Goal: Check status

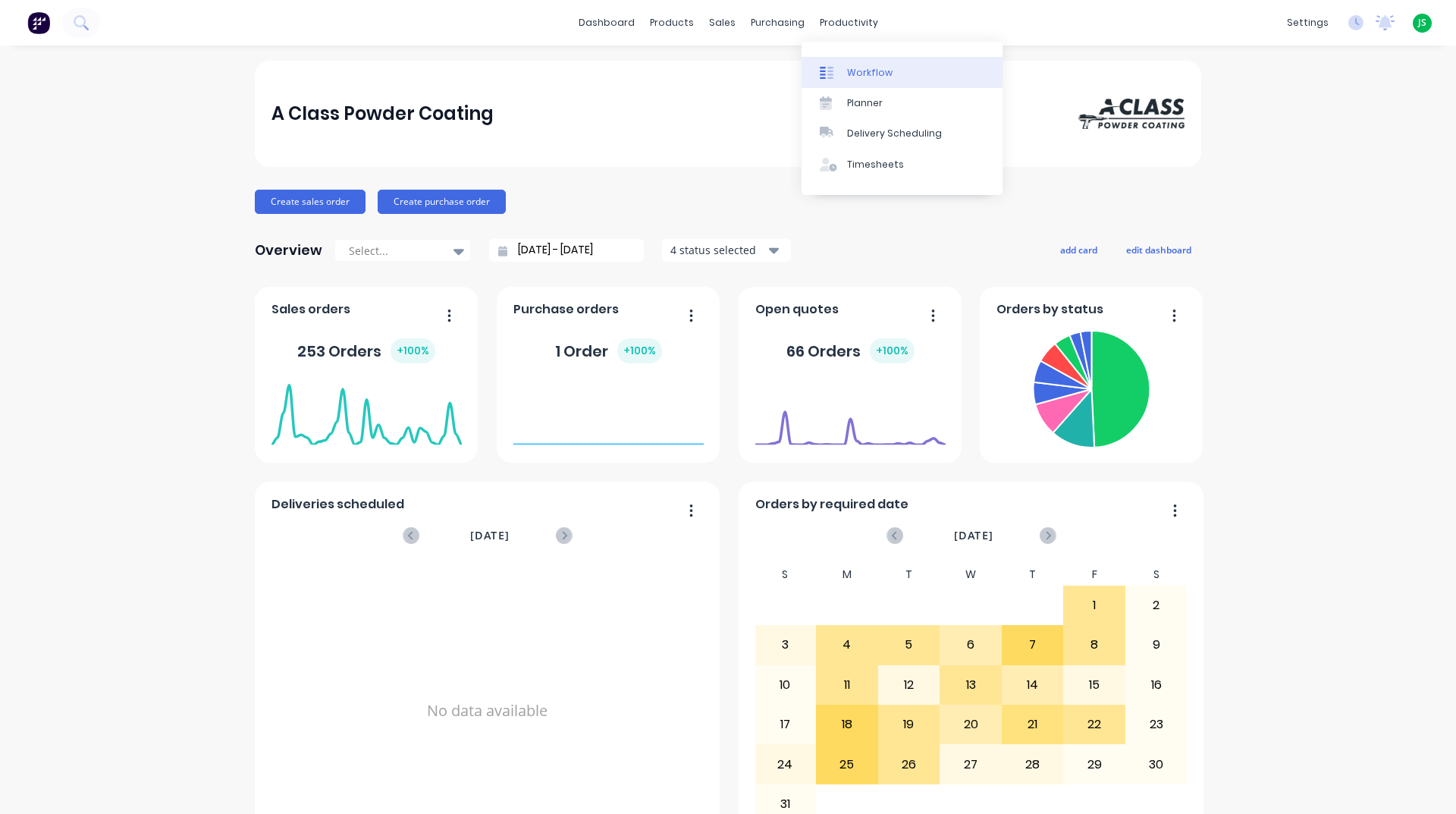
click at [847, 67] on div "Workflow" at bounding box center [869, 73] width 46 height 13
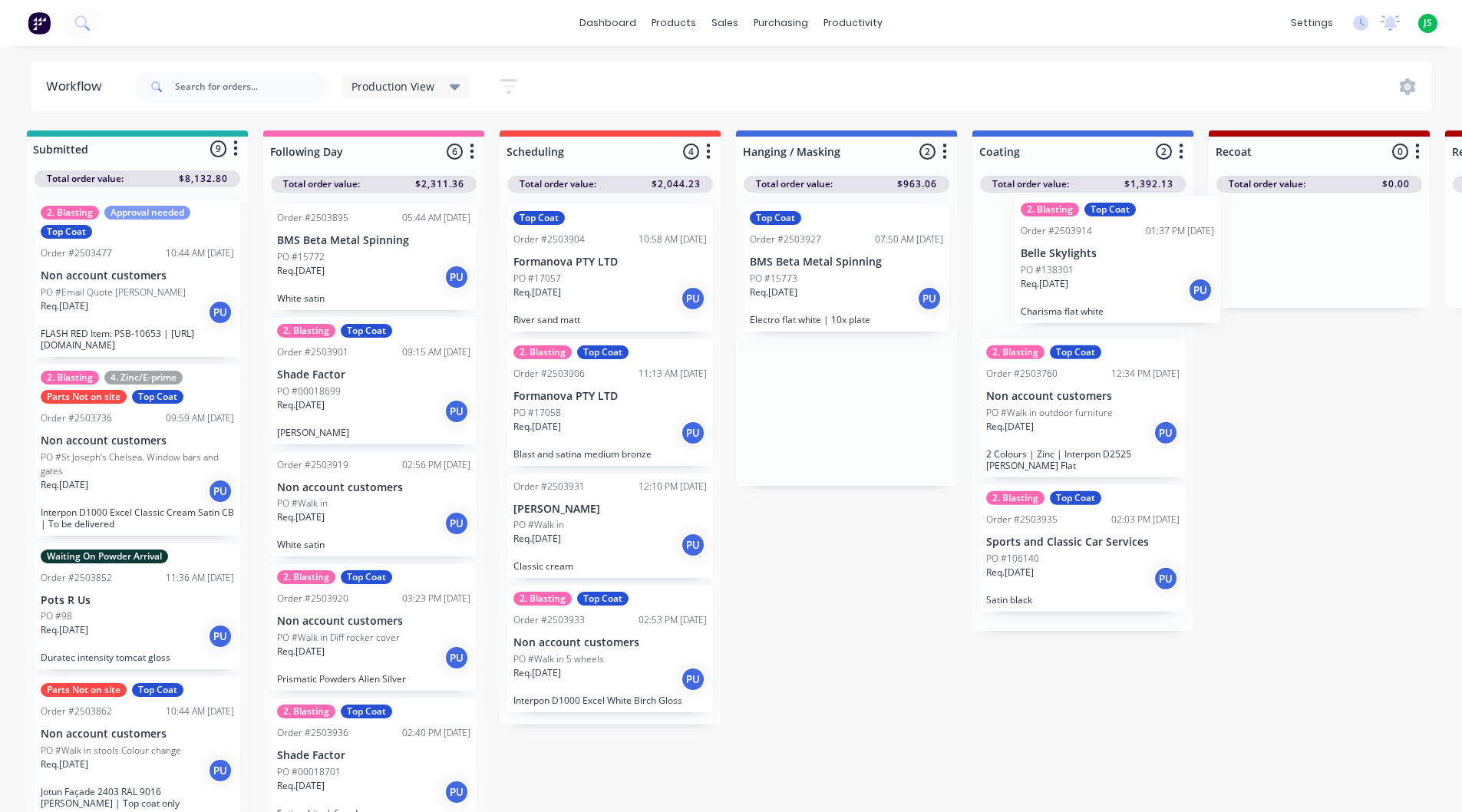
drag, startPoint x: 847, startPoint y: 286, endPoint x: 1116, endPoint y: 278, distance: 269.1
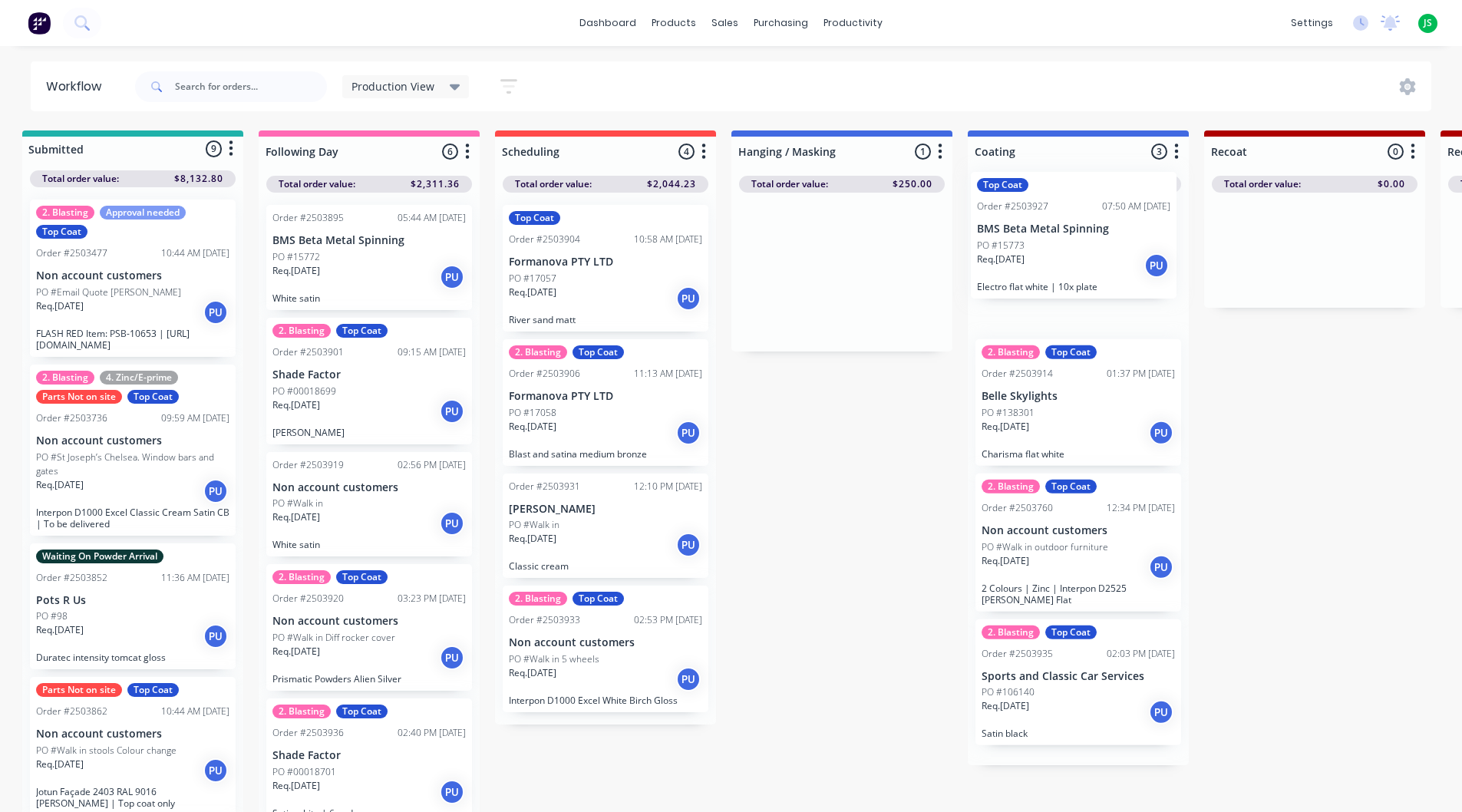
drag, startPoint x: 799, startPoint y: 276, endPoint x: 1038, endPoint y: 243, distance: 241.3
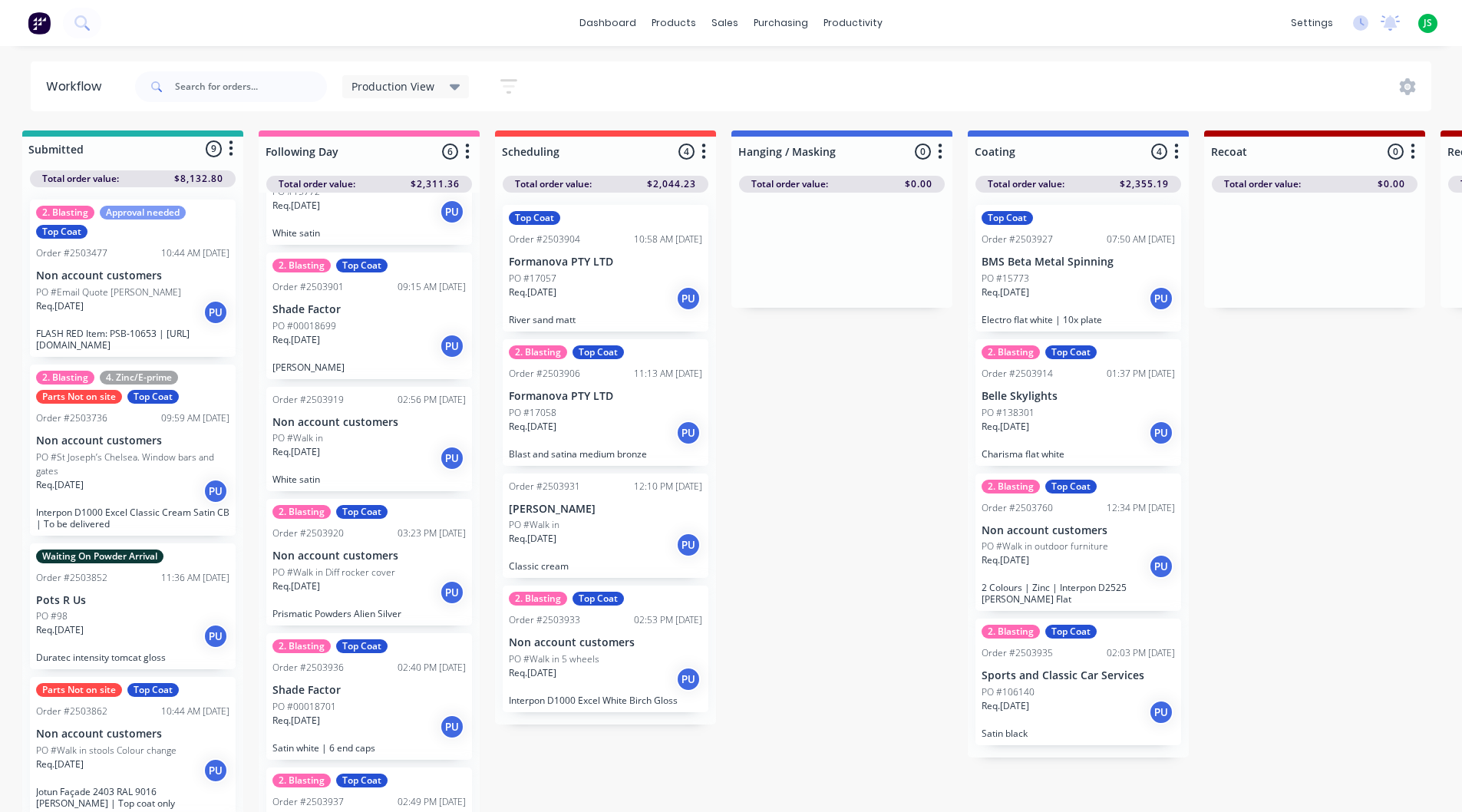
scroll to position [140, 0]
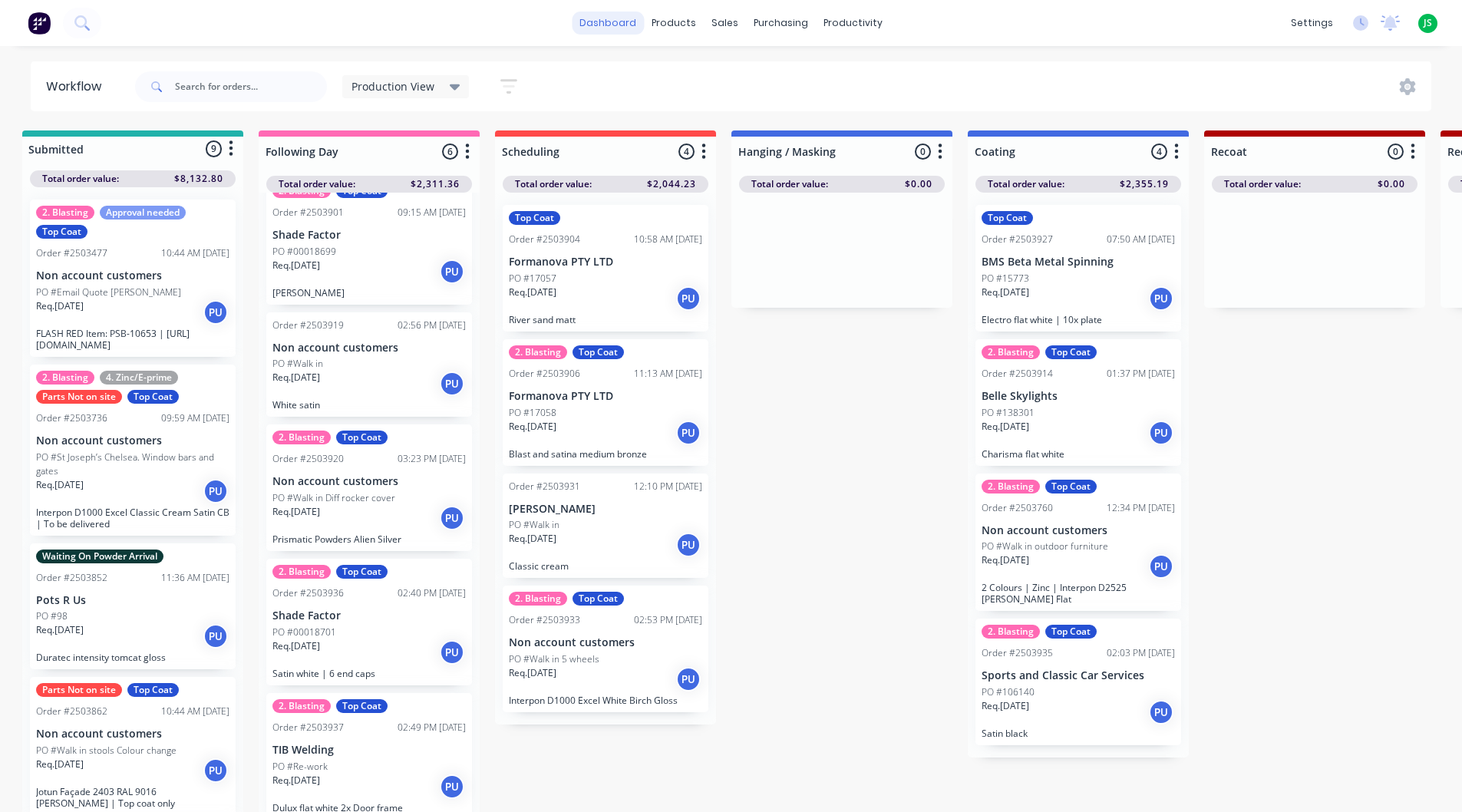
click at [614, 19] on link "dashboard" at bounding box center [608, 23] width 73 height 23
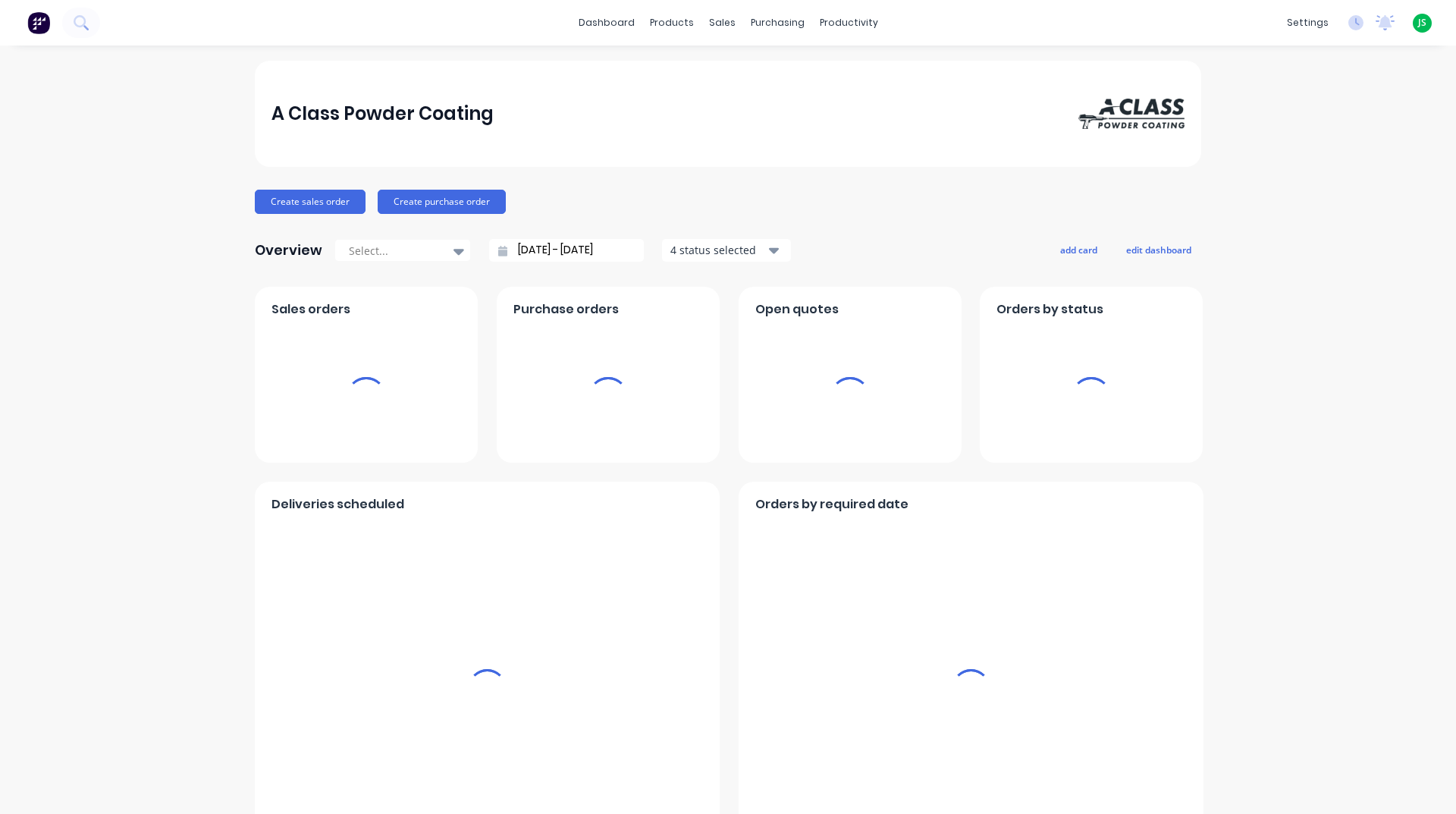
scroll to position [523, 0]
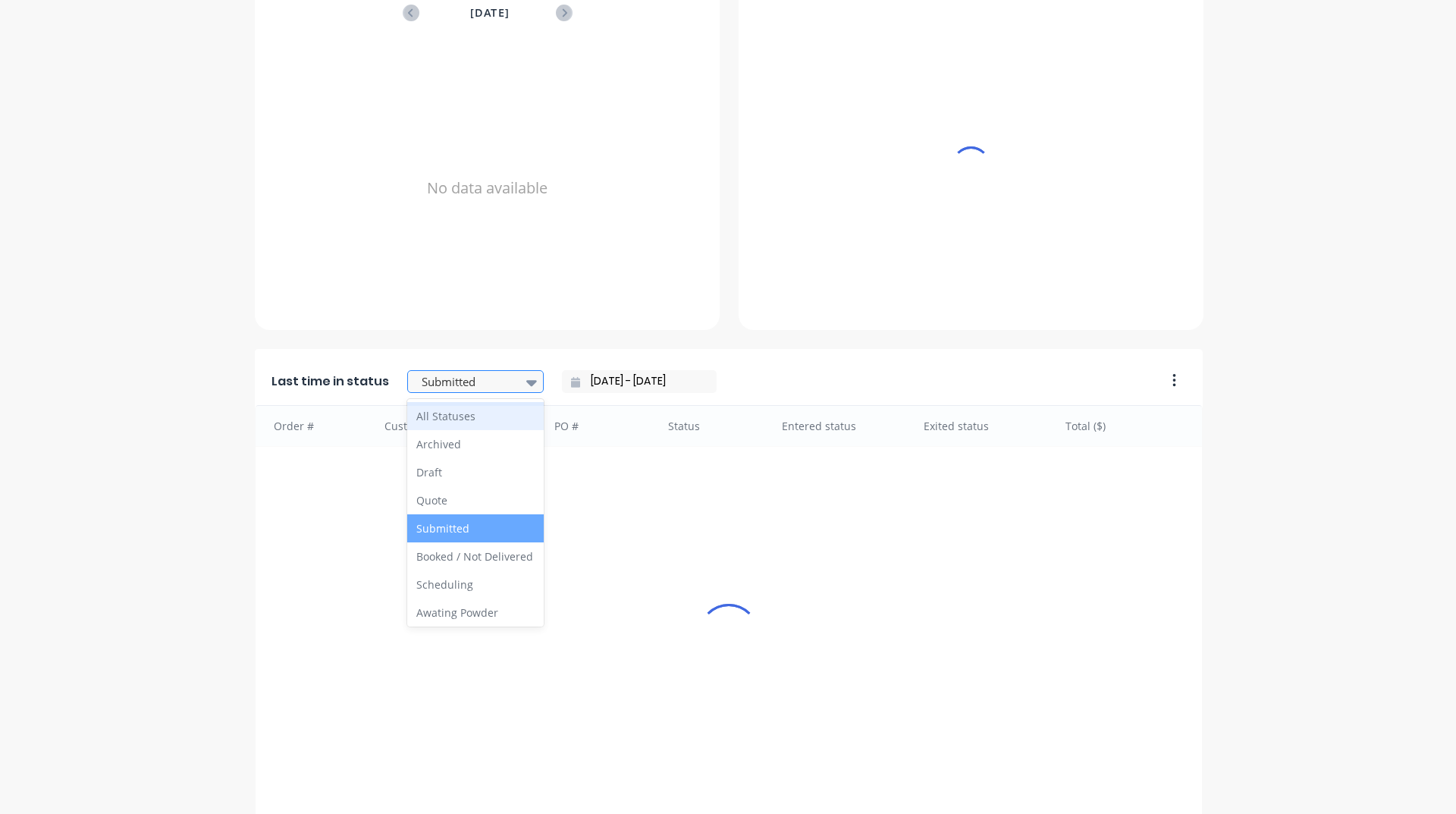
click at [438, 375] on div at bounding box center [467, 381] width 96 height 19
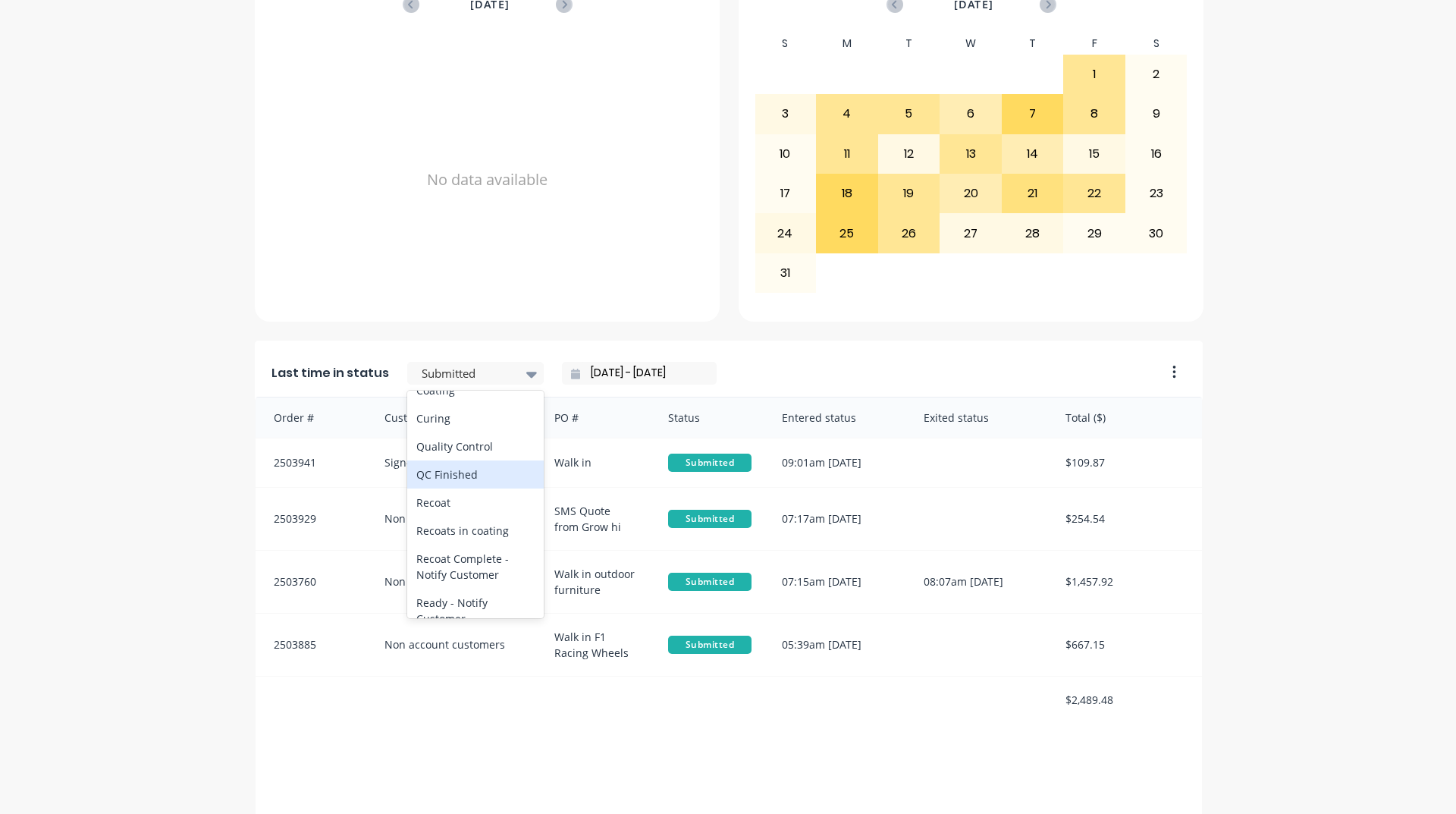
scroll to position [531, 0]
click at [458, 456] on div "Coating" at bounding box center [475, 441] width 136 height 28
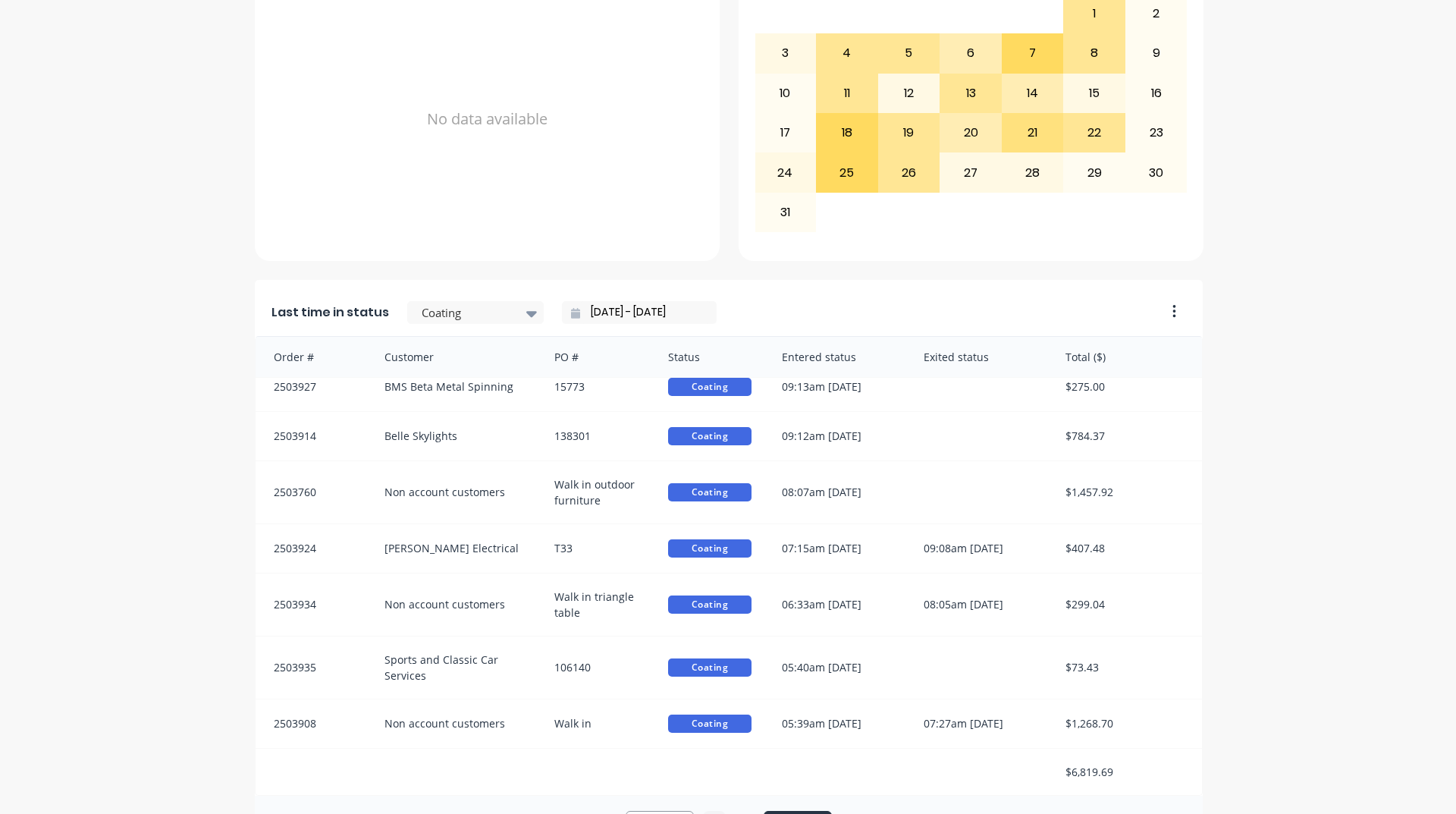
scroll to position [638, 0]
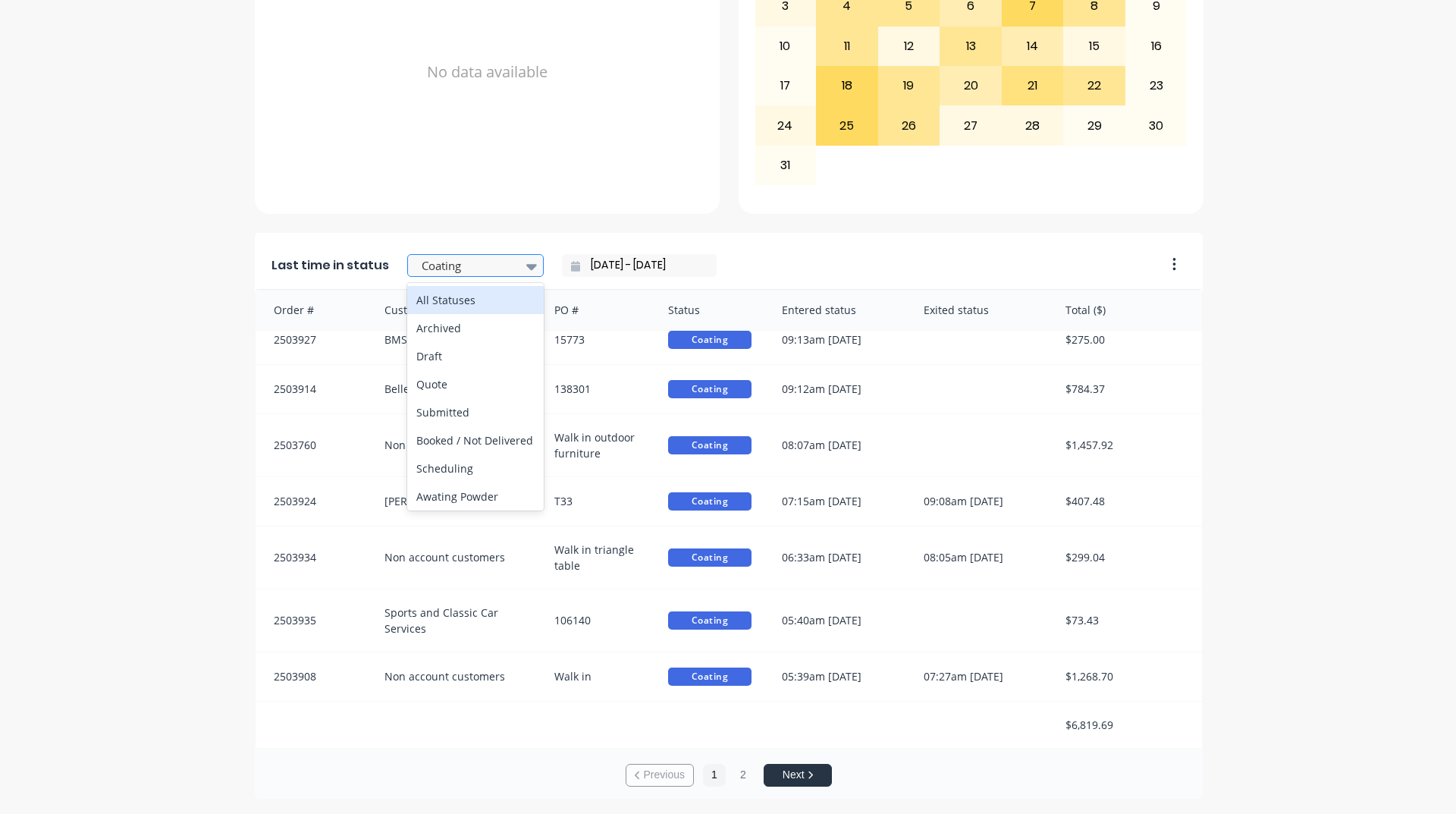
click at [463, 264] on div at bounding box center [467, 265] width 96 height 19
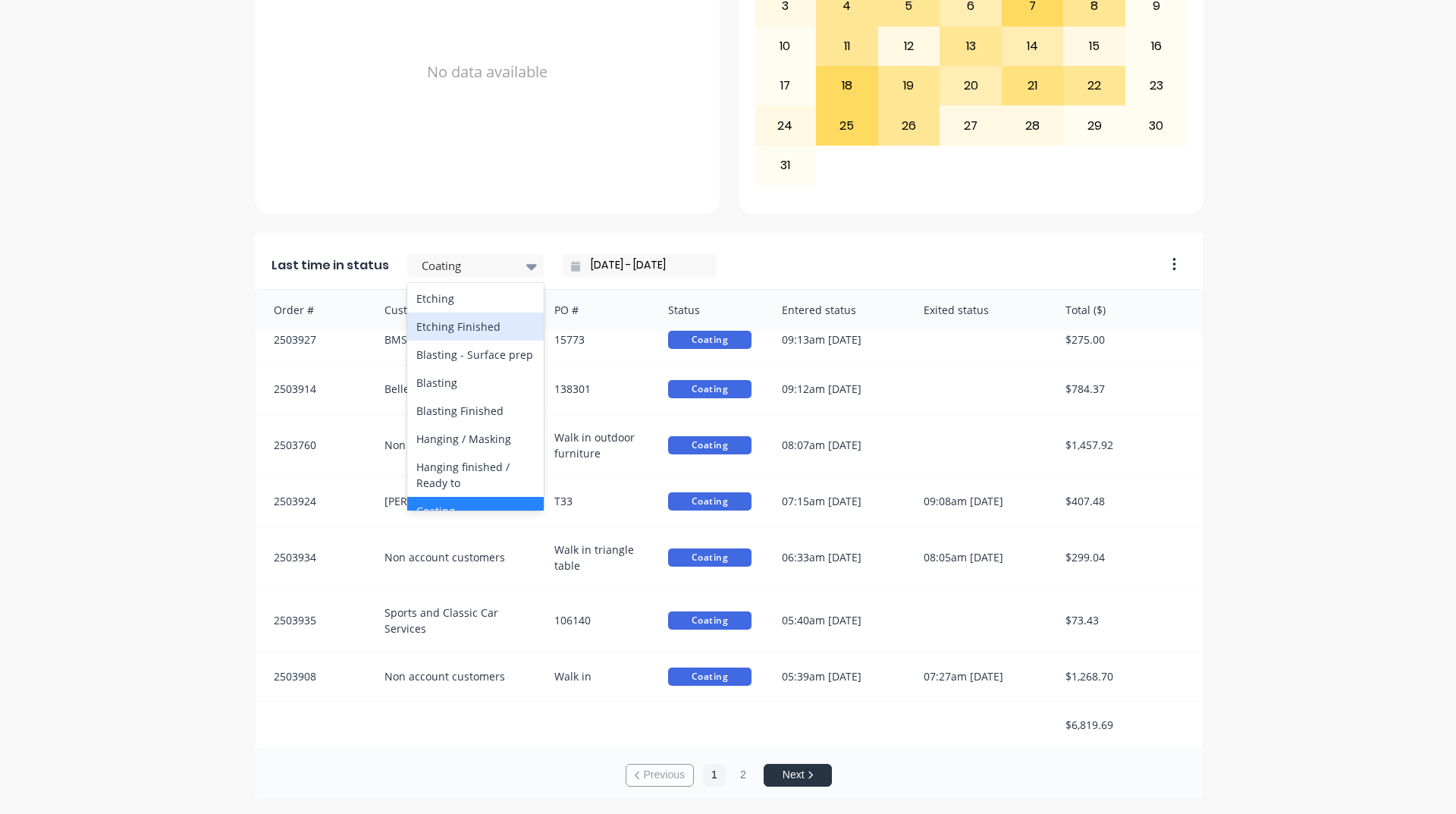
scroll to position [455, 0]
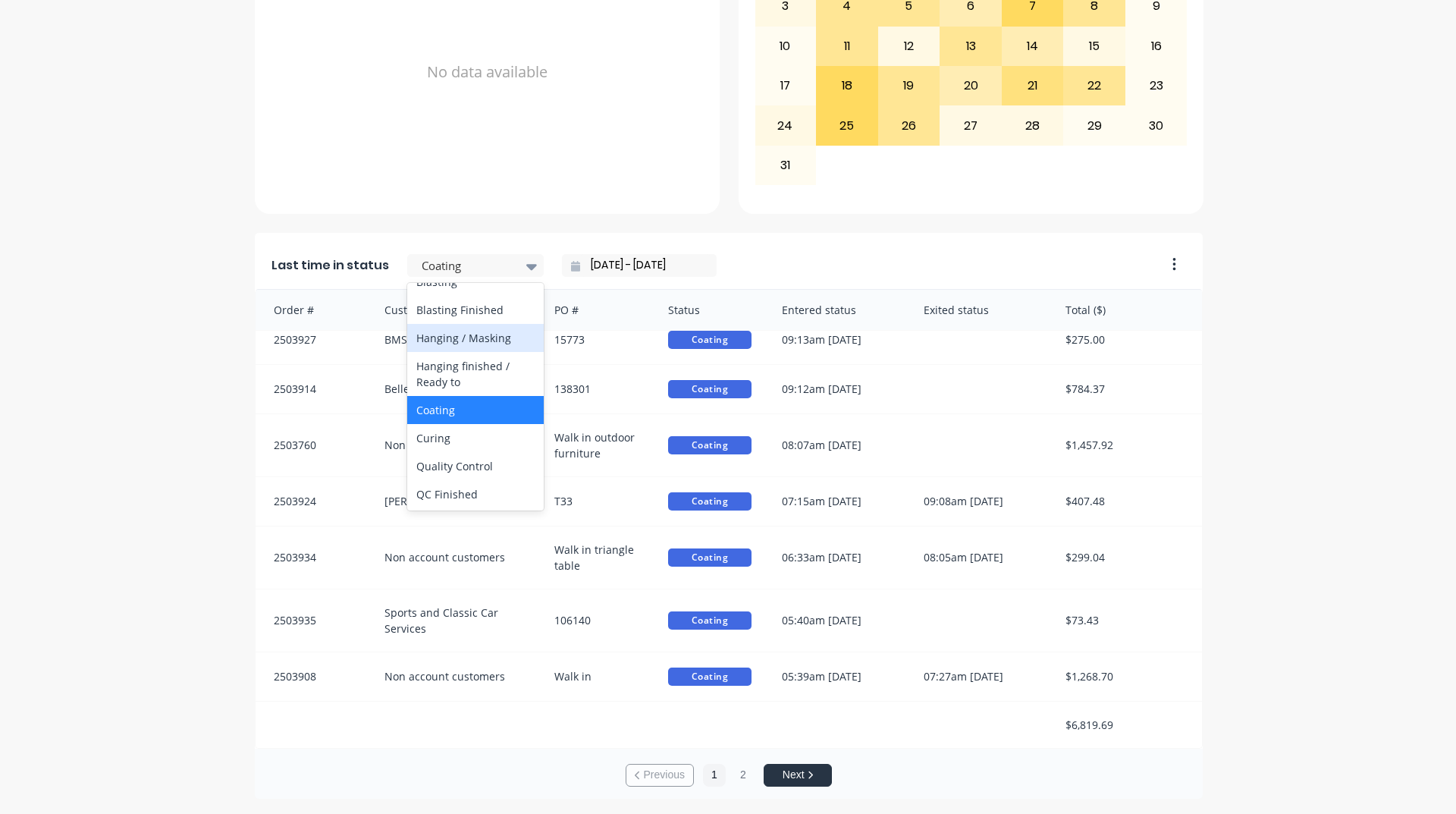
click at [468, 352] on div "Hanging / Masking" at bounding box center [475, 338] width 136 height 28
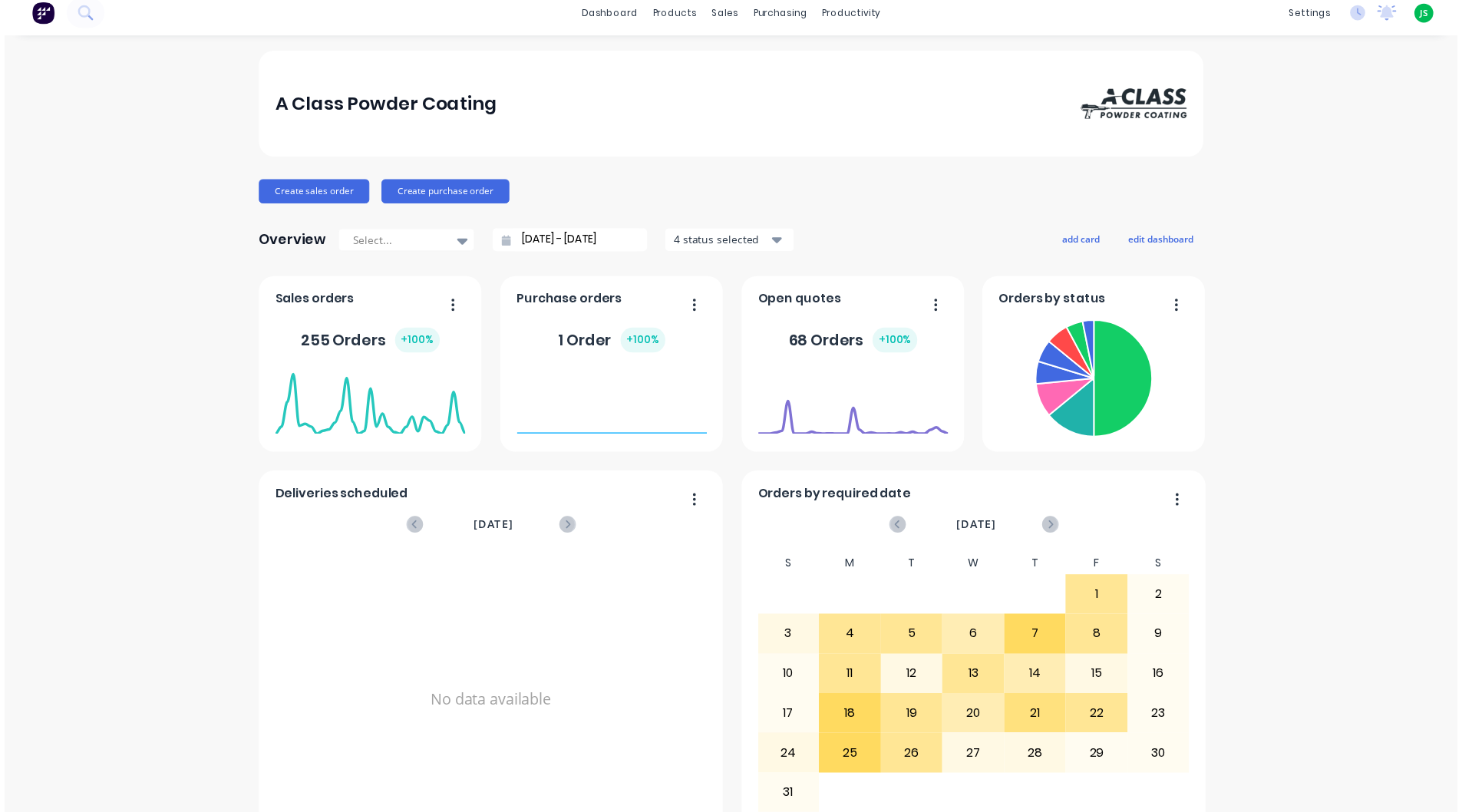
scroll to position [0, 0]
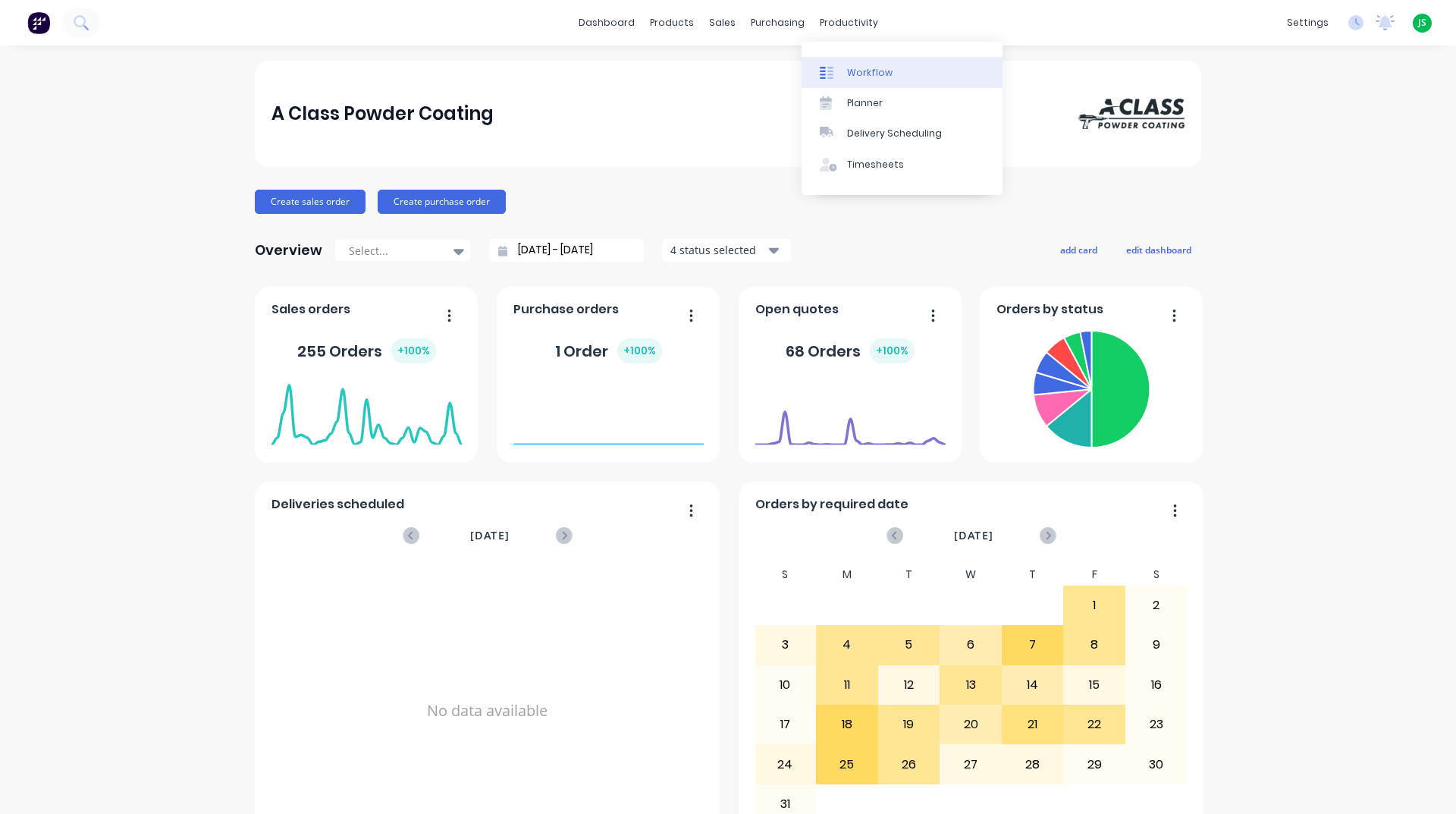
click at [835, 67] on div at bounding box center [830, 73] width 22 height 13
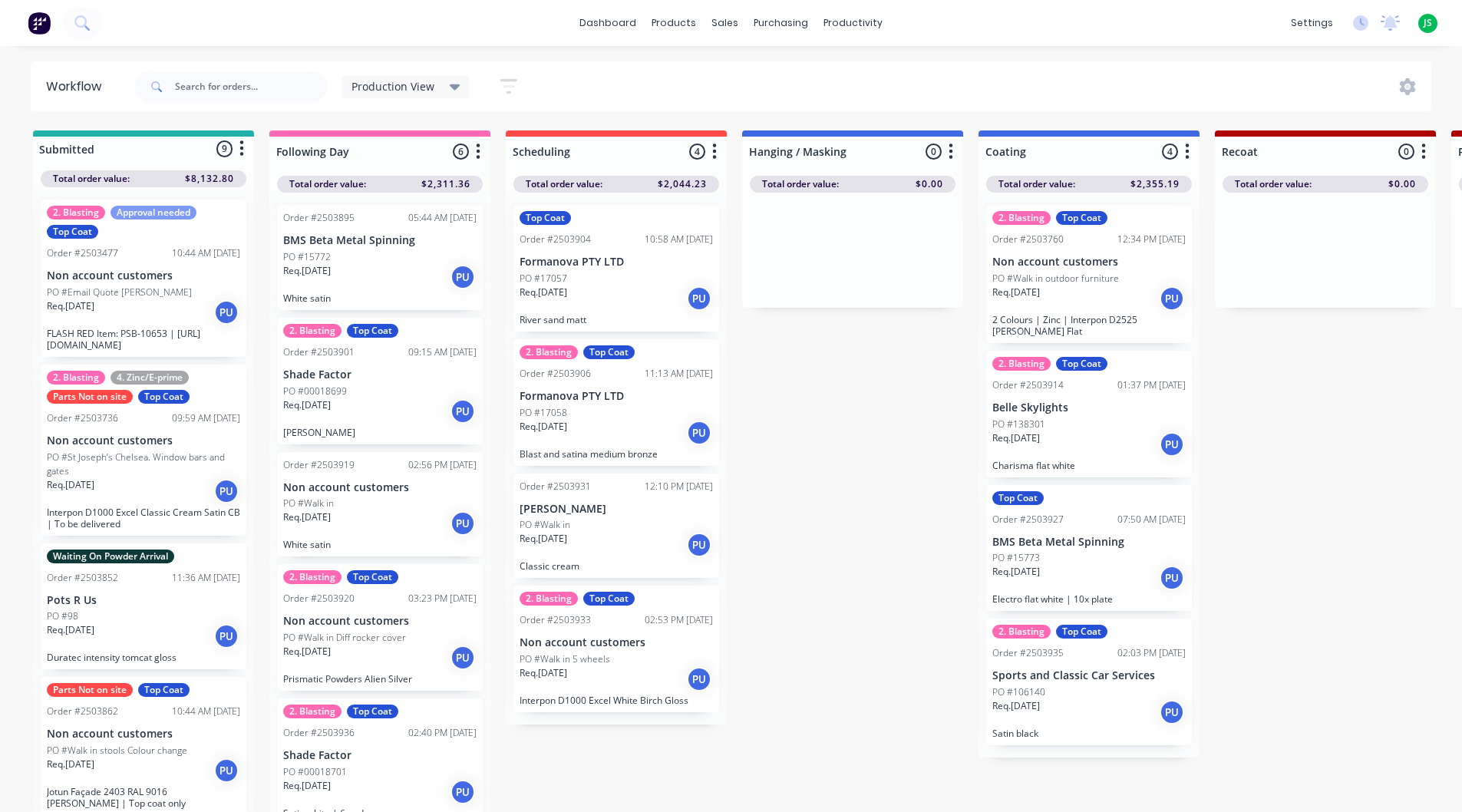
click at [610, 688] on div "Req. [DATE] PU" at bounding box center [615, 679] width 193 height 26
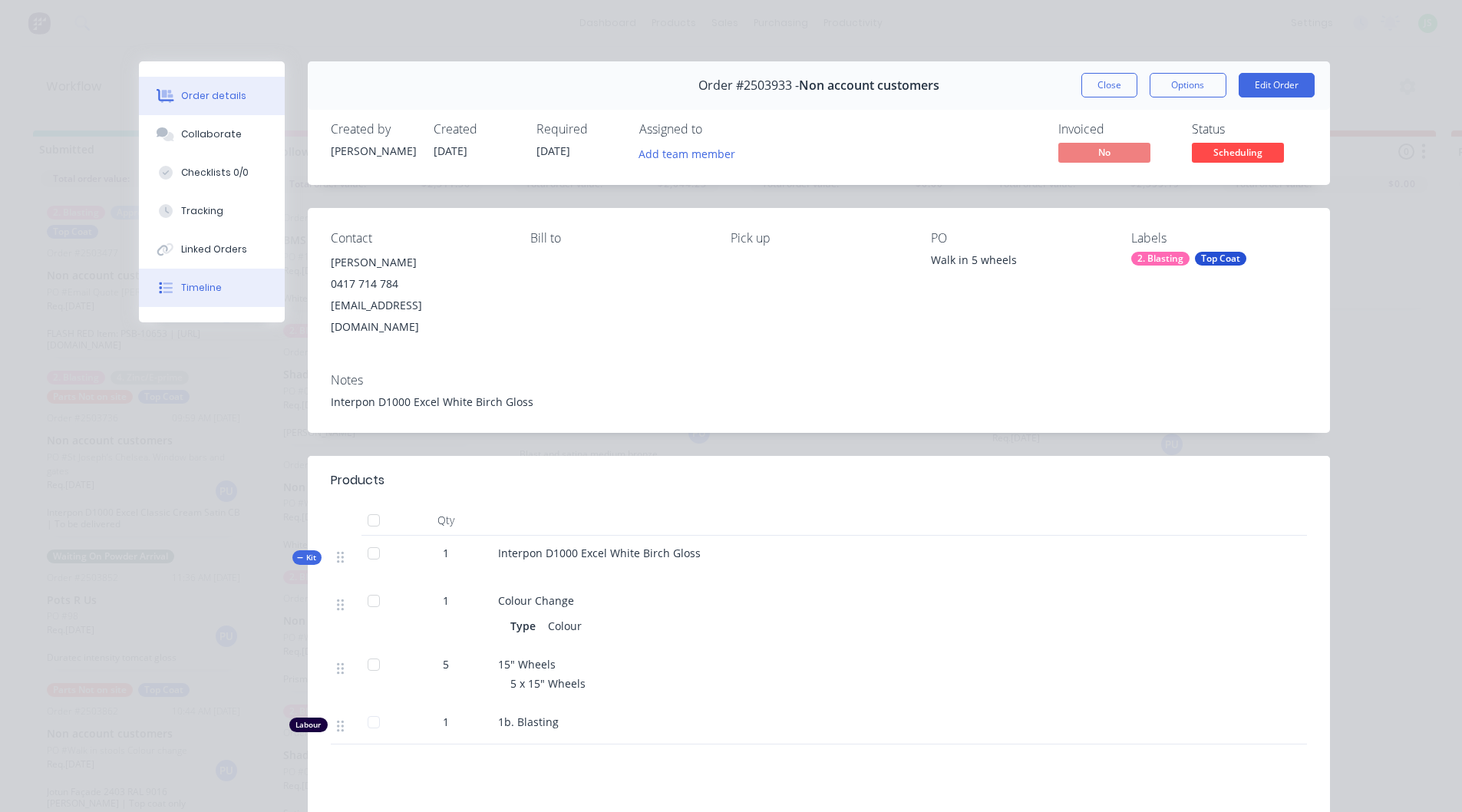
click at [248, 296] on button "Timeline" at bounding box center [211, 287] width 146 height 38
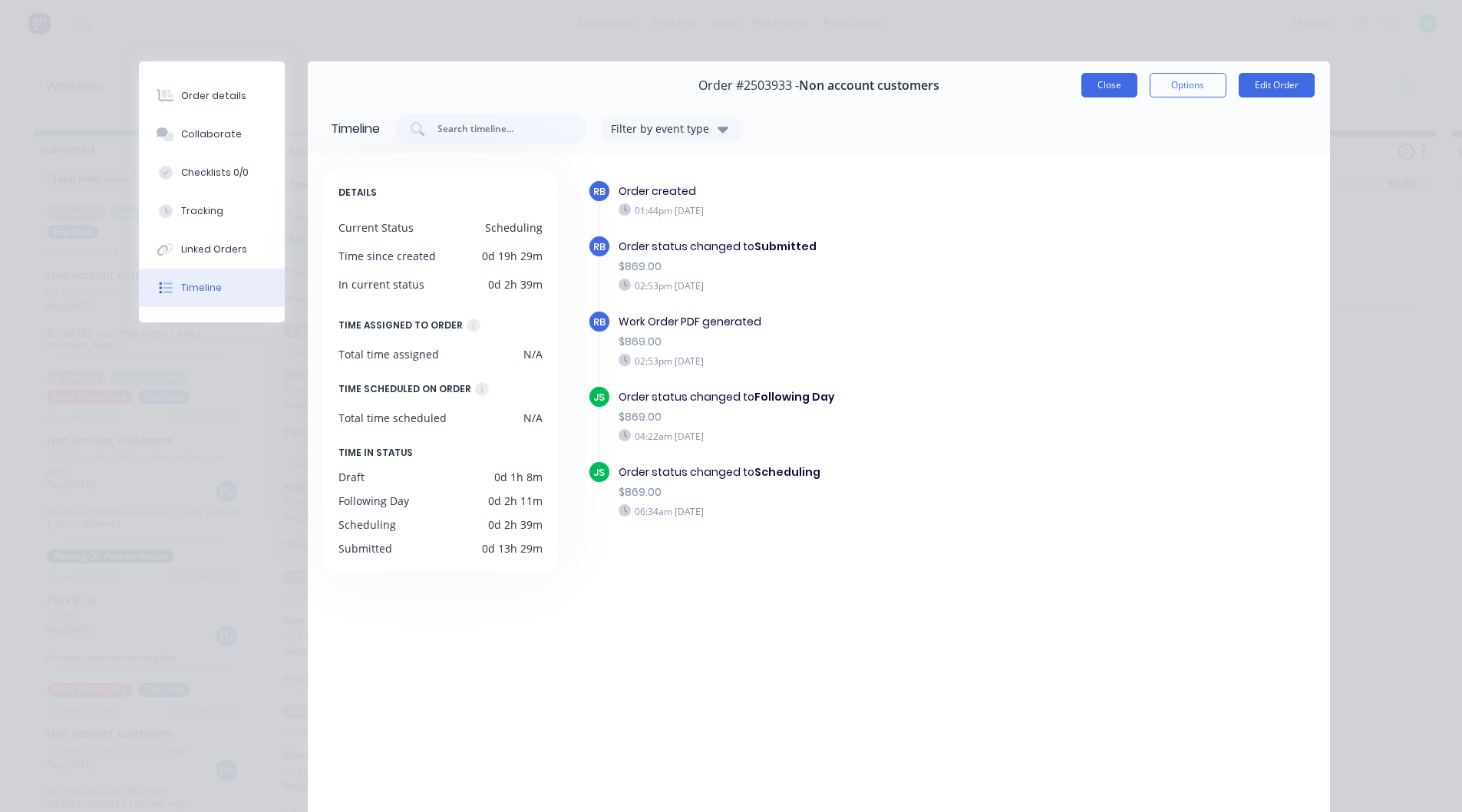
click at [1090, 90] on button "Close" at bounding box center [1109, 84] width 56 height 24
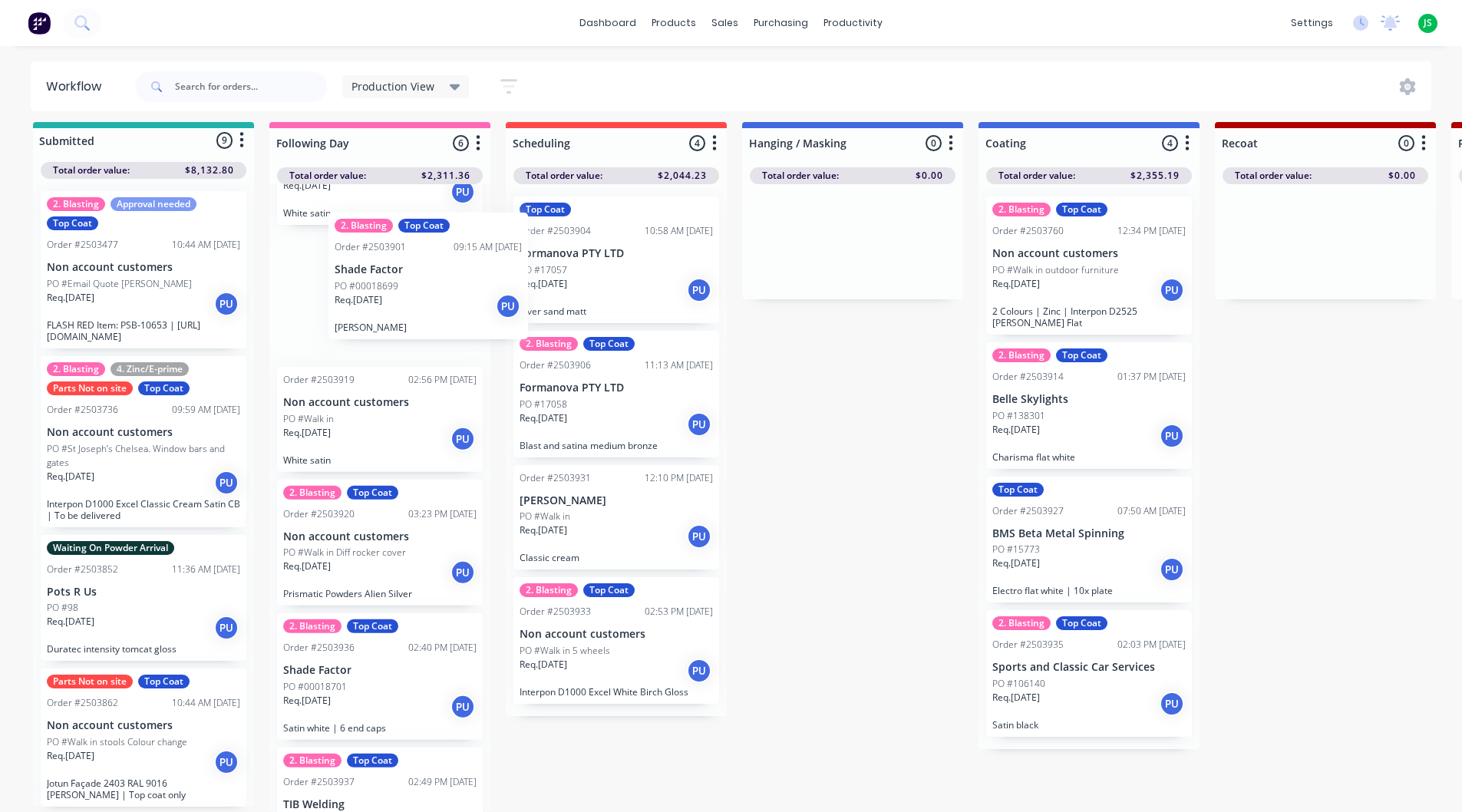
scroll to position [74, 0]
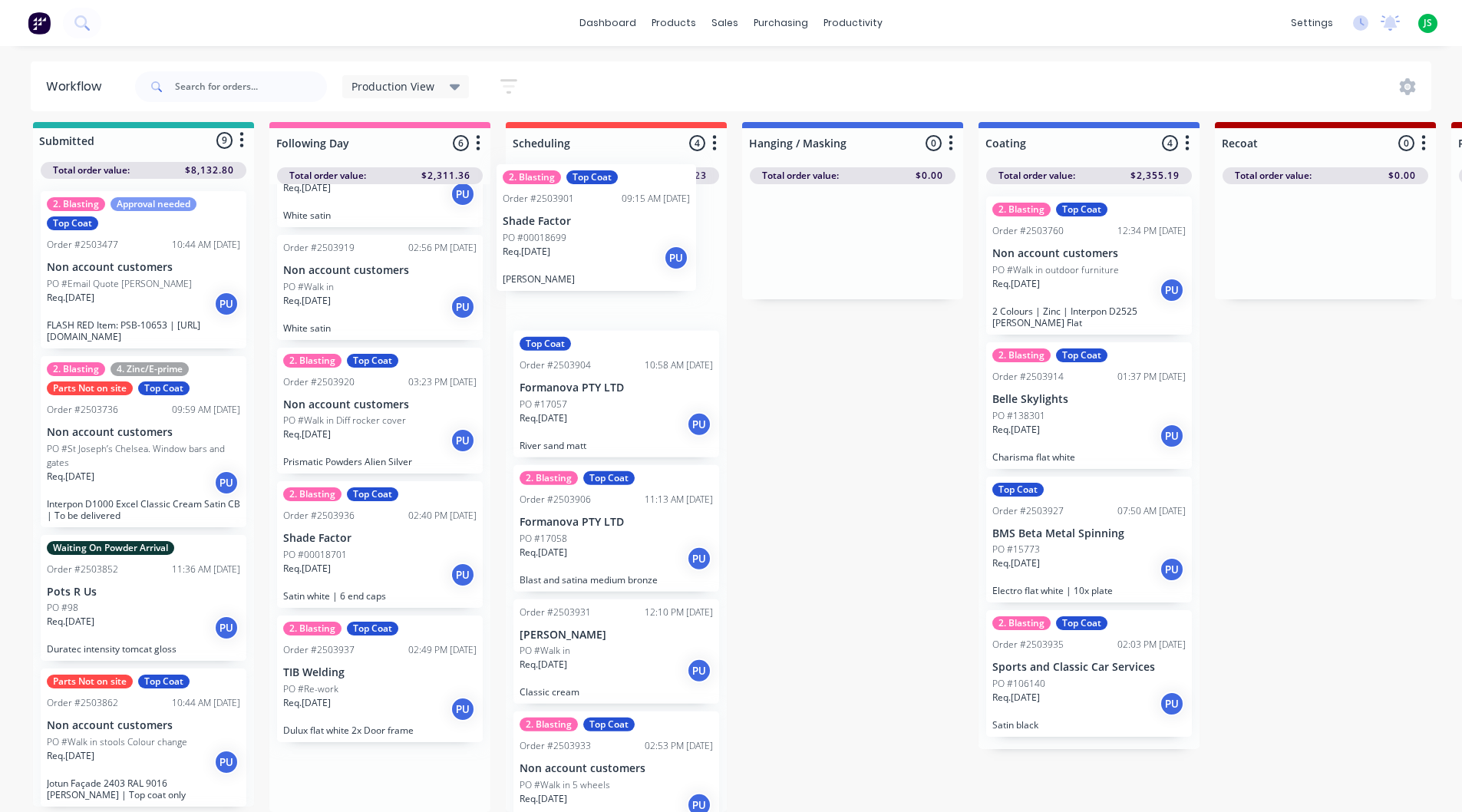
drag, startPoint x: 372, startPoint y: 331, endPoint x: 595, endPoint y: 272, distance: 230.7
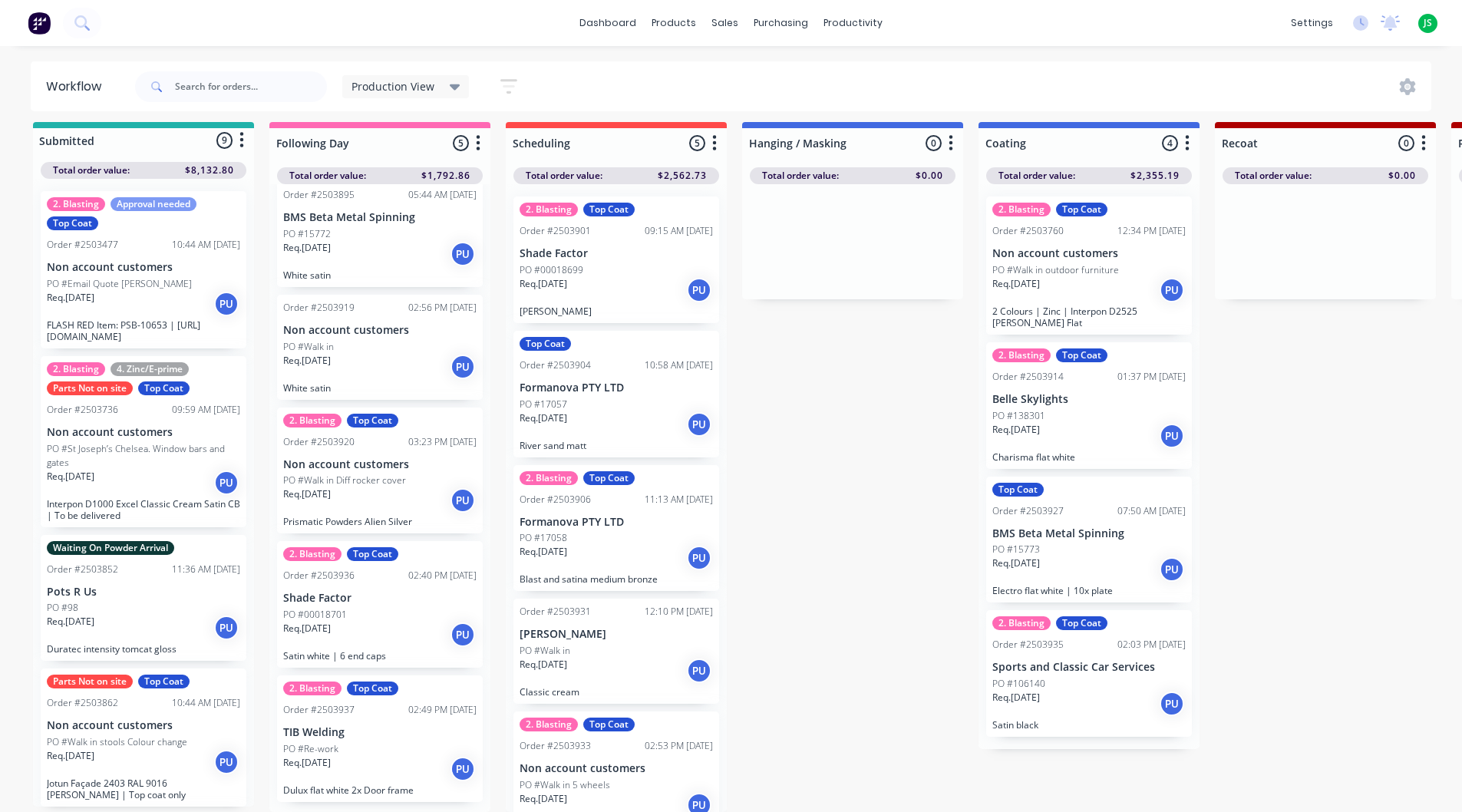
scroll to position [5, 0]
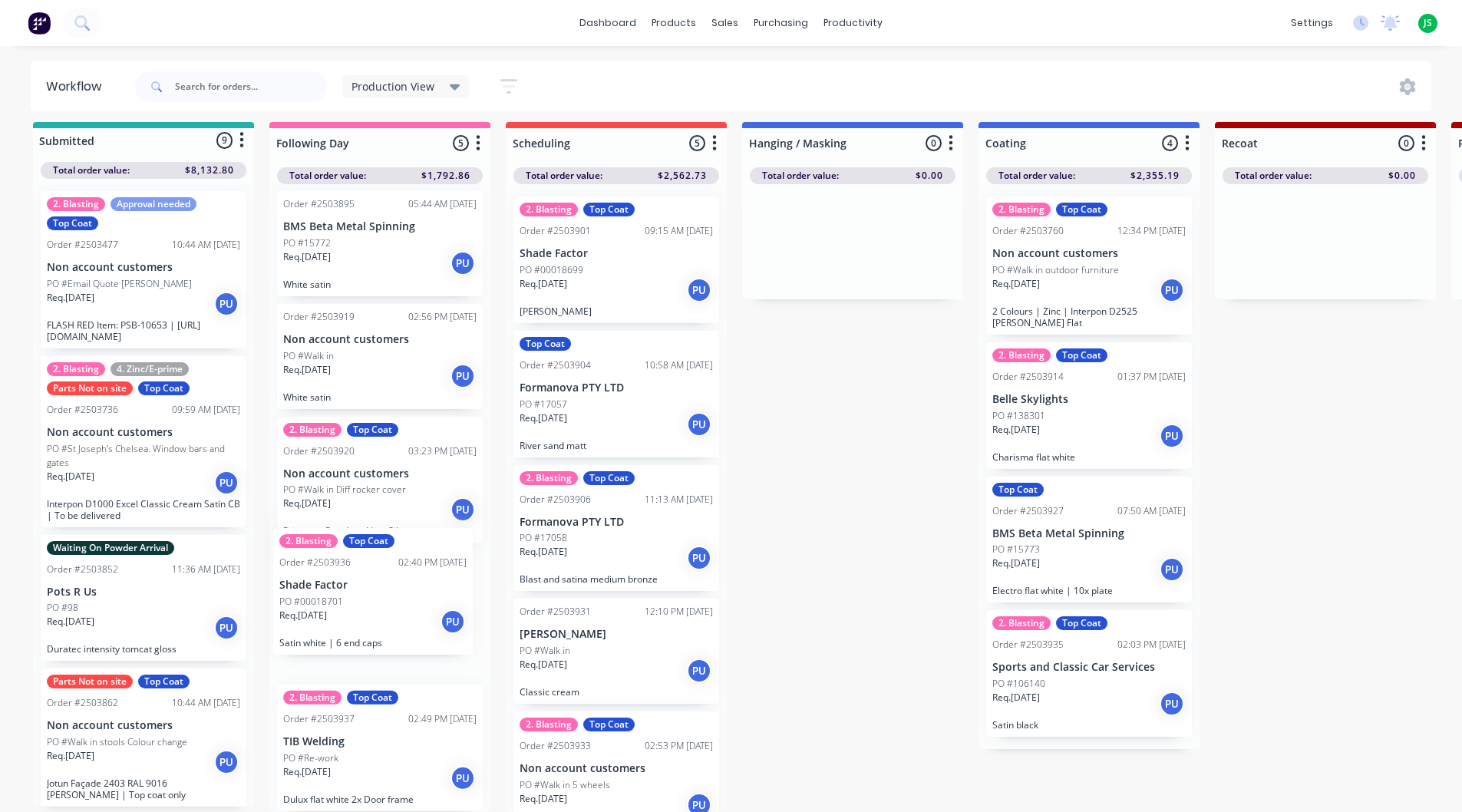
drag, startPoint x: 382, startPoint y: 633, endPoint x: 382, endPoint y: 603, distance: 30.0
click at [382, 608] on div "Order #2503895 05:44 AM [DATE] BMS Beta Metal Spinning PO #15772 Req. [DATE] PU…" at bounding box center [380, 498] width 221 height 628
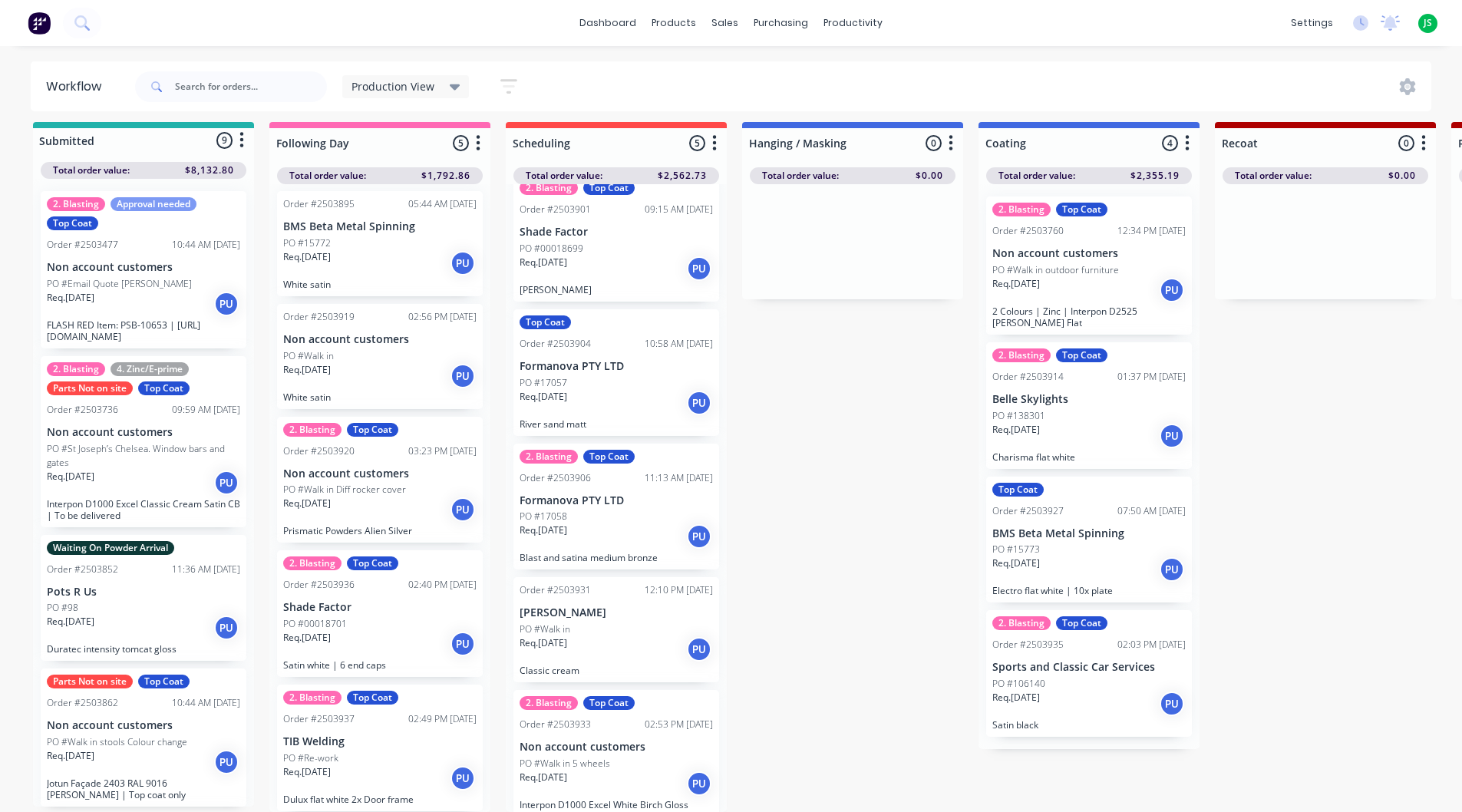
scroll to position [27, 0]
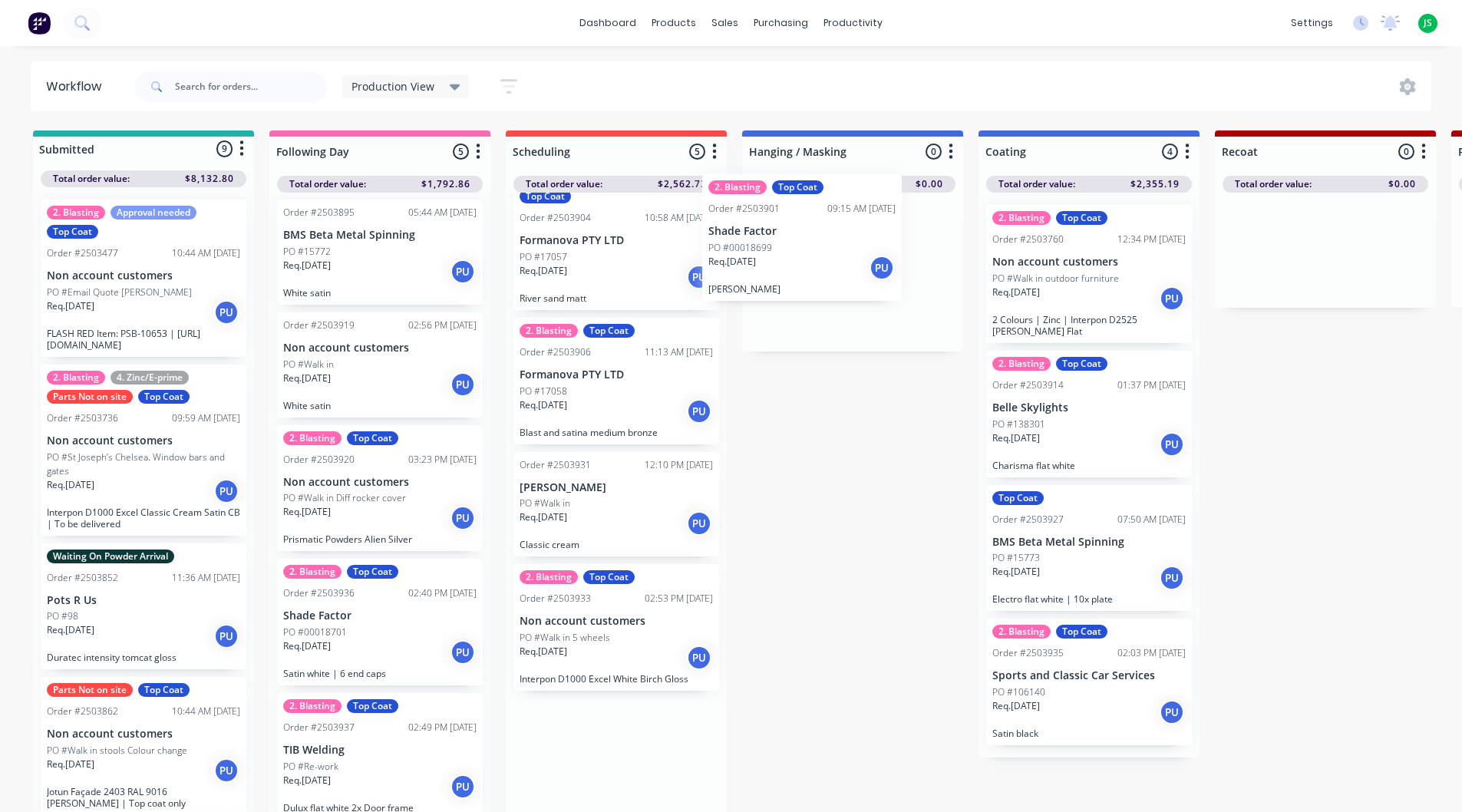
scroll to position [22, 0]
drag, startPoint x: 577, startPoint y: 256, endPoint x: 800, endPoint y: 258, distance: 223.0
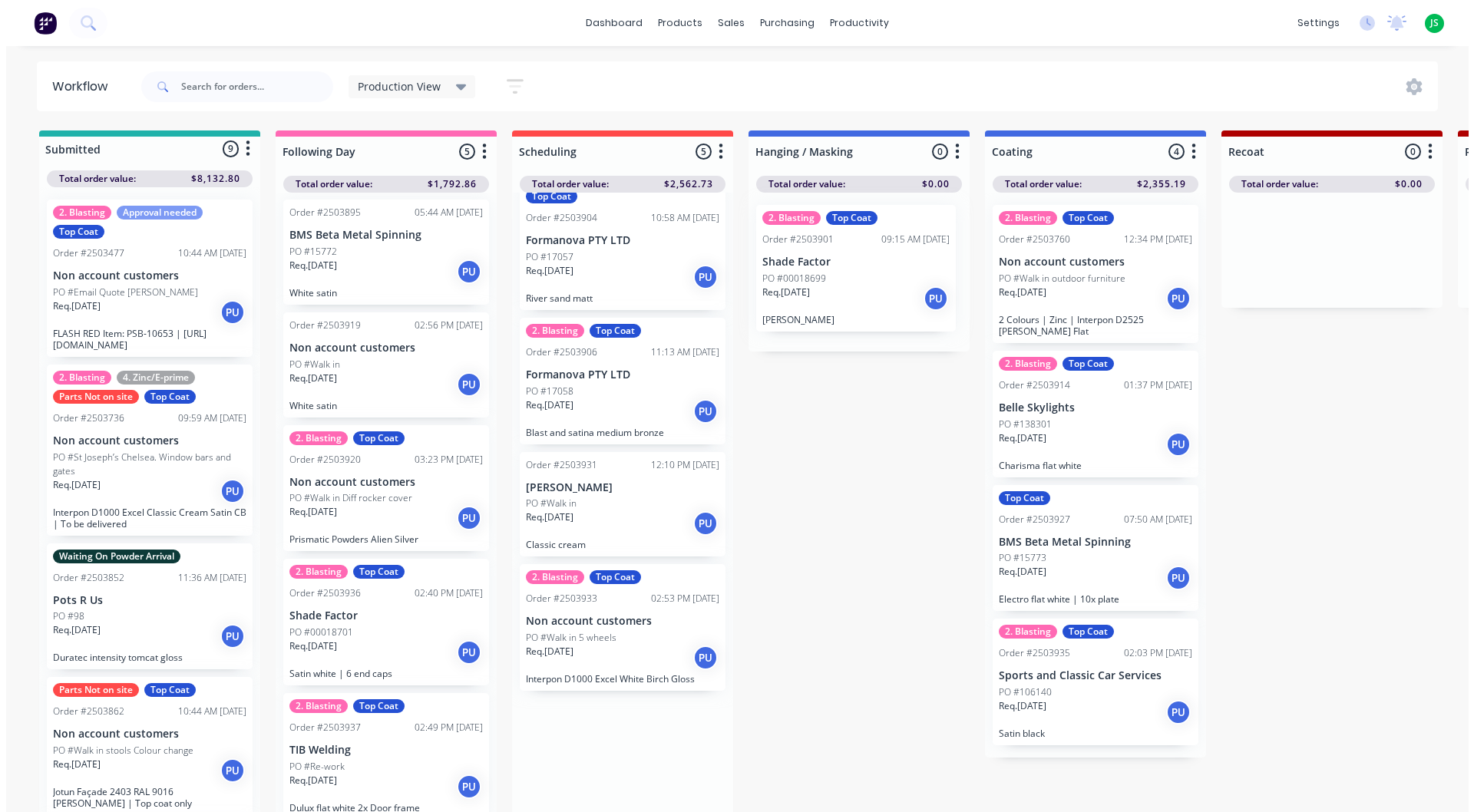
scroll to position [0, 0]
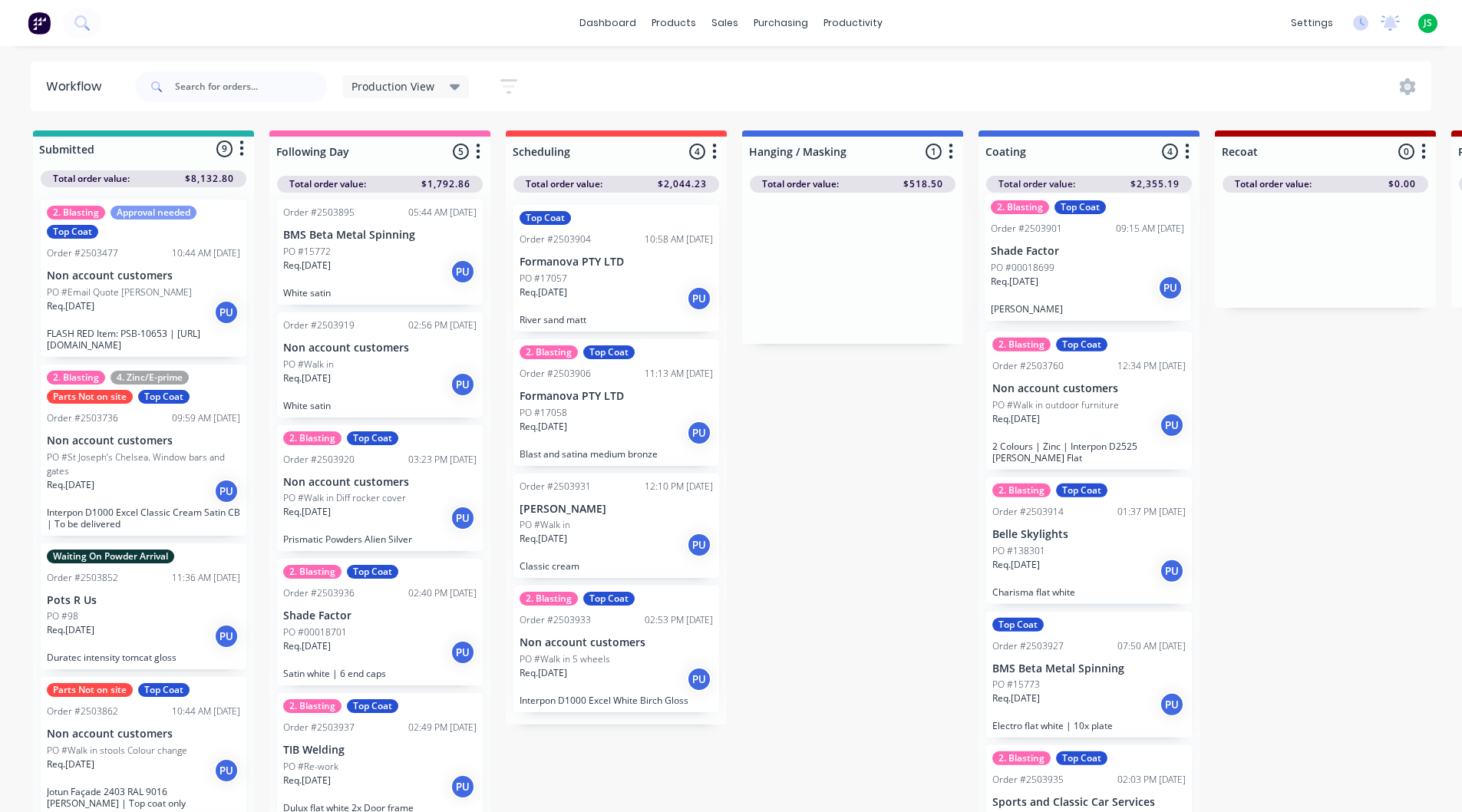
drag, startPoint x: 802, startPoint y: 260, endPoint x: 1043, endPoint y: 251, distance: 241.2
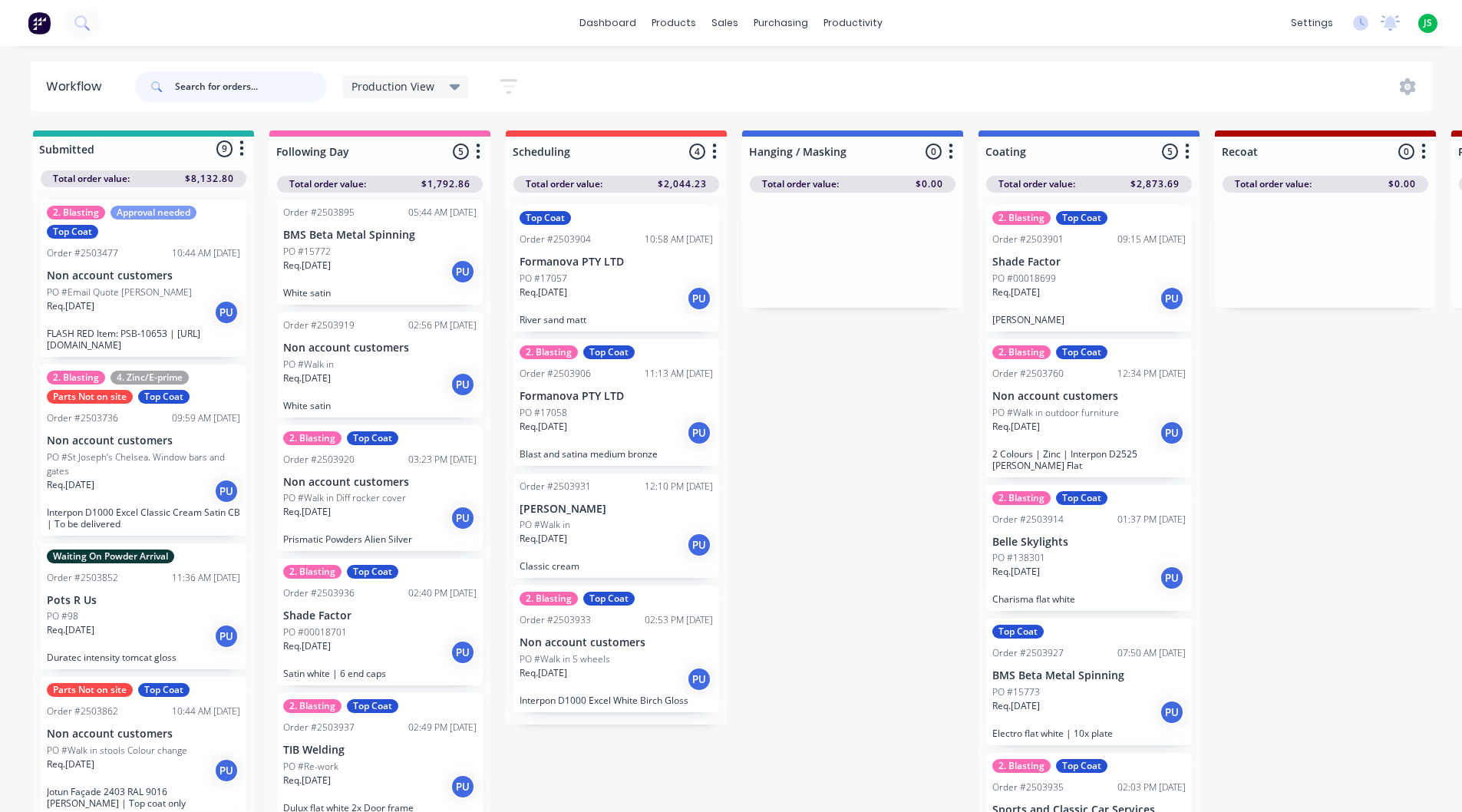
click at [268, 88] on input "text" at bounding box center [251, 87] width 152 height 31
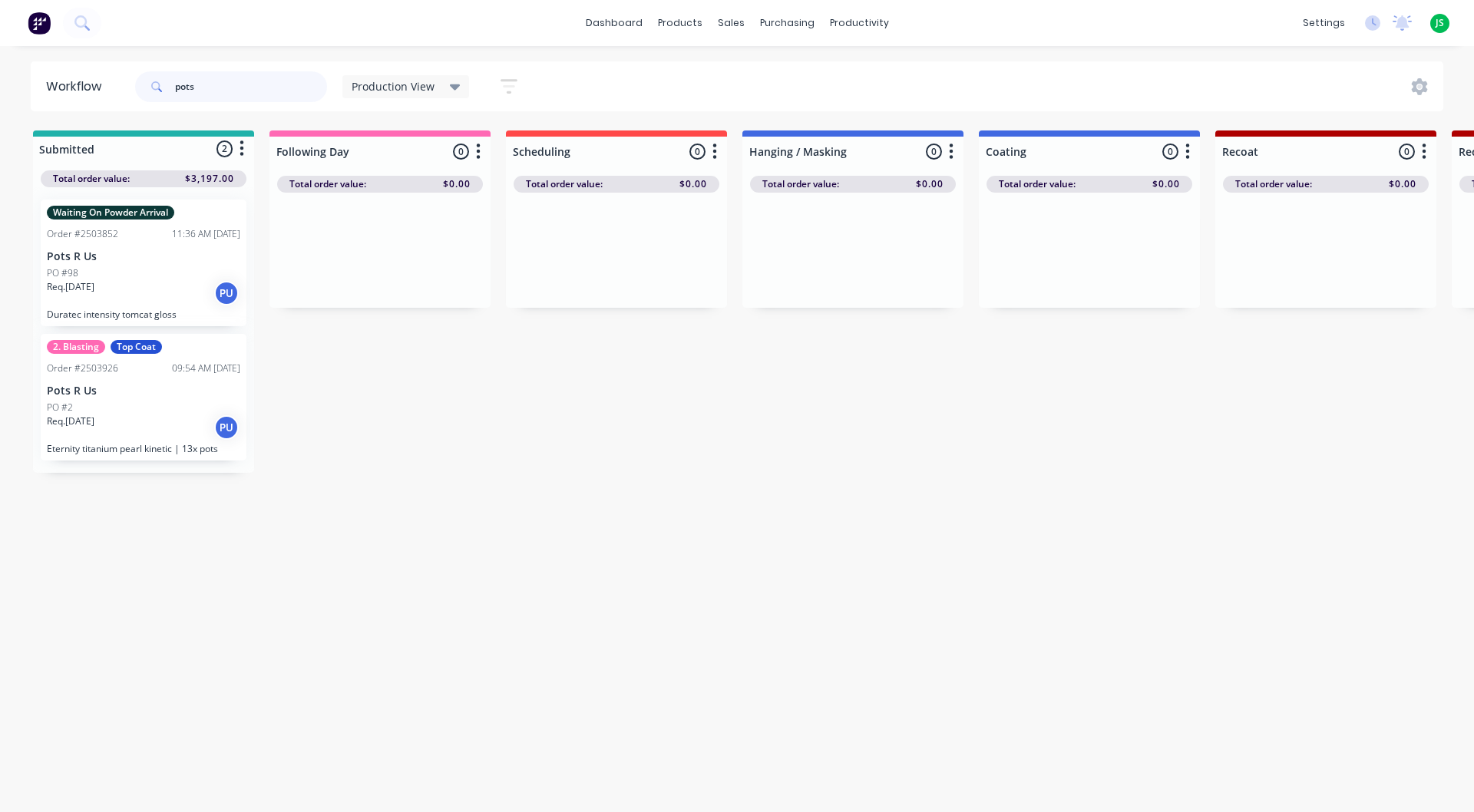
type input "pots"
click at [151, 447] on p "Eternity titanium pearl kinetic | 13x pots" at bounding box center [143, 449] width 193 height 12
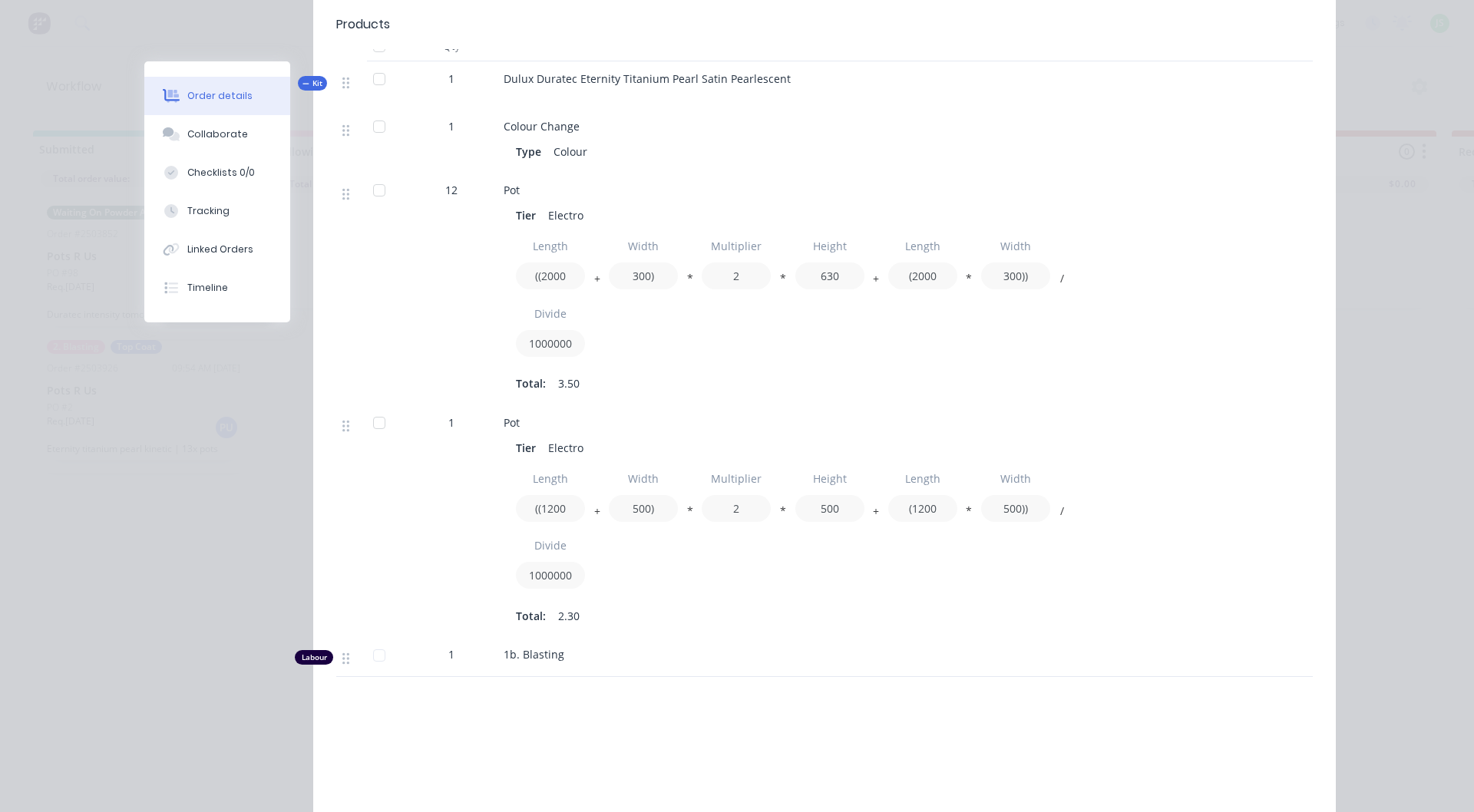
scroll to position [460, 0]
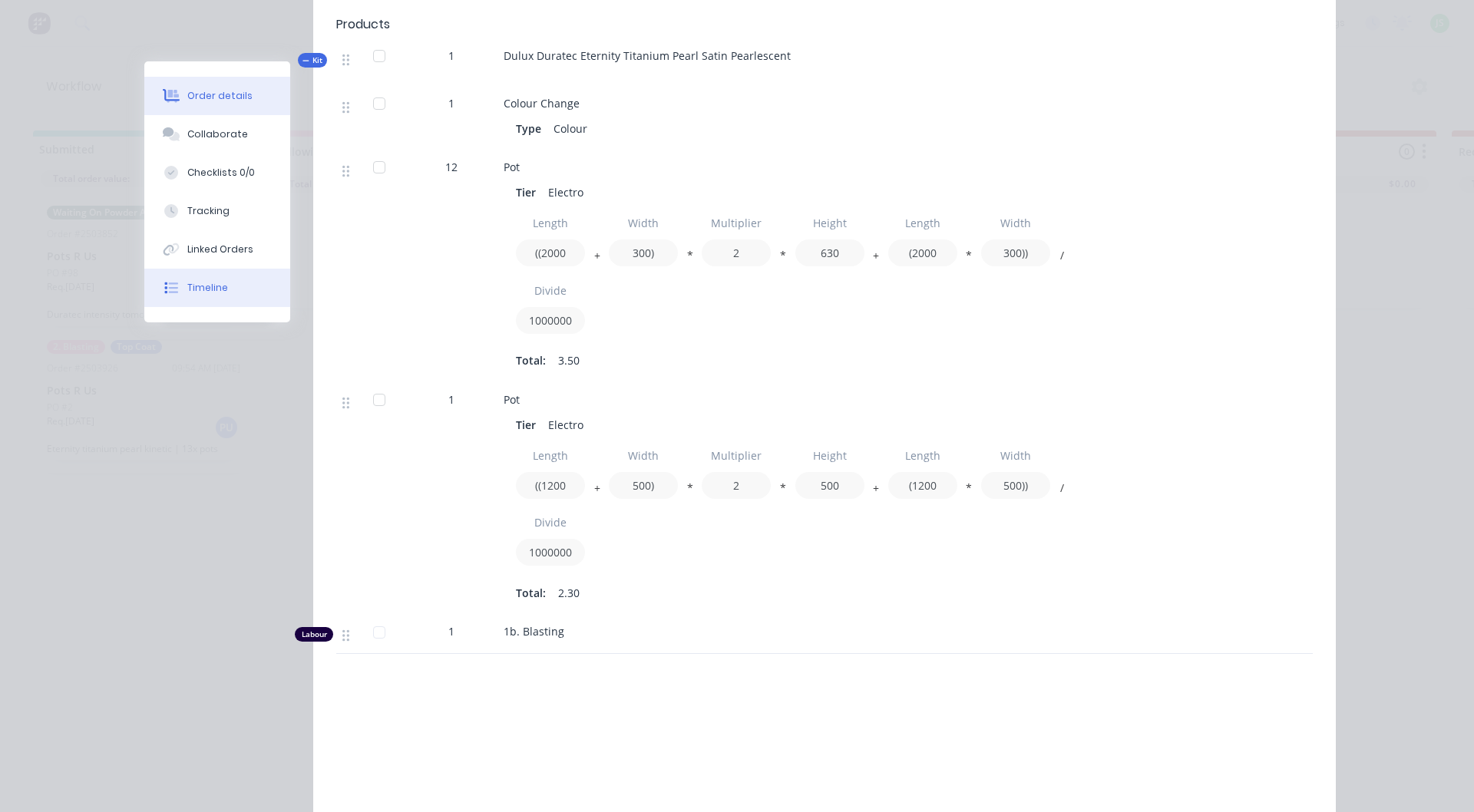
click at [238, 290] on button "Timeline" at bounding box center [217, 287] width 146 height 38
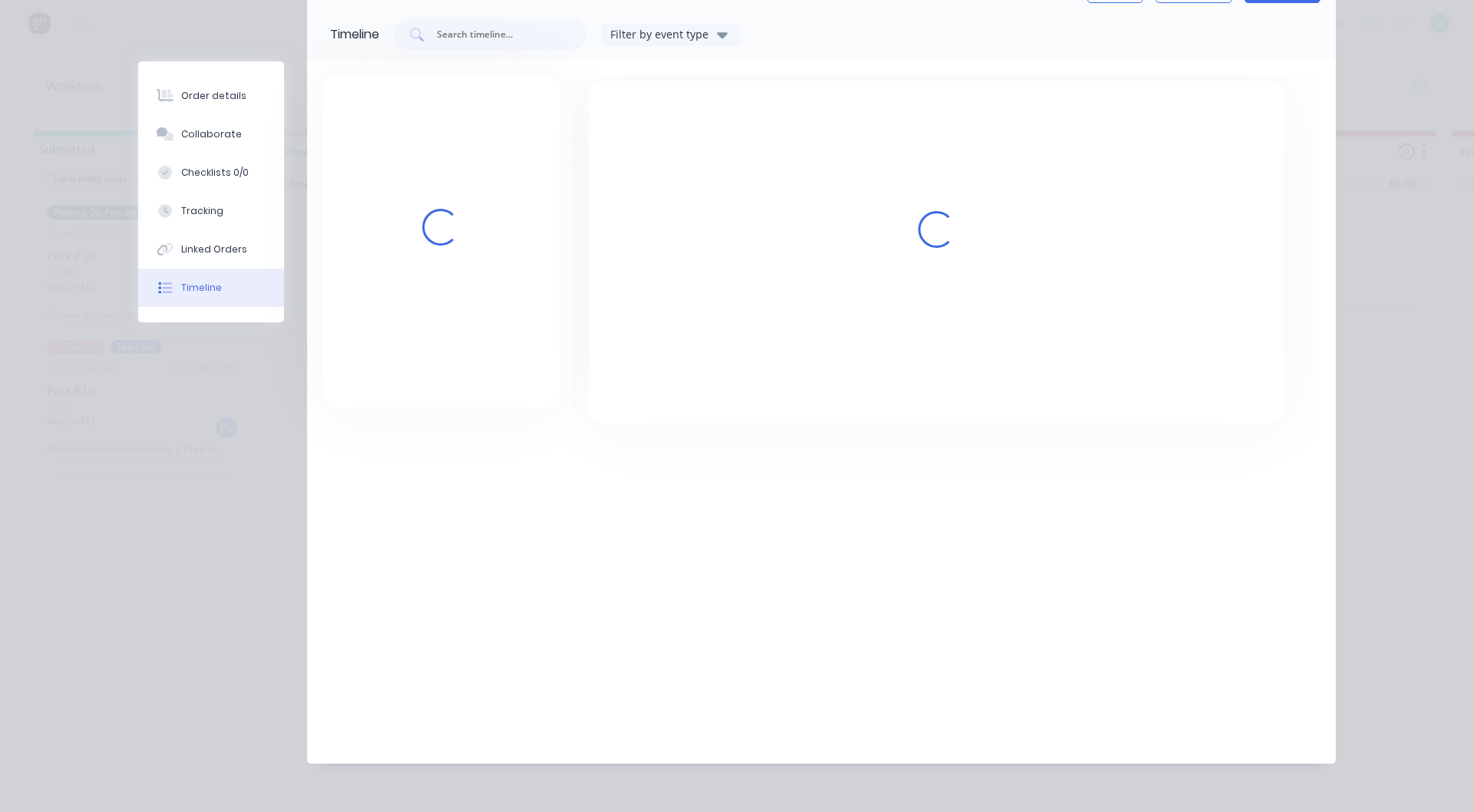
scroll to position [103, 0]
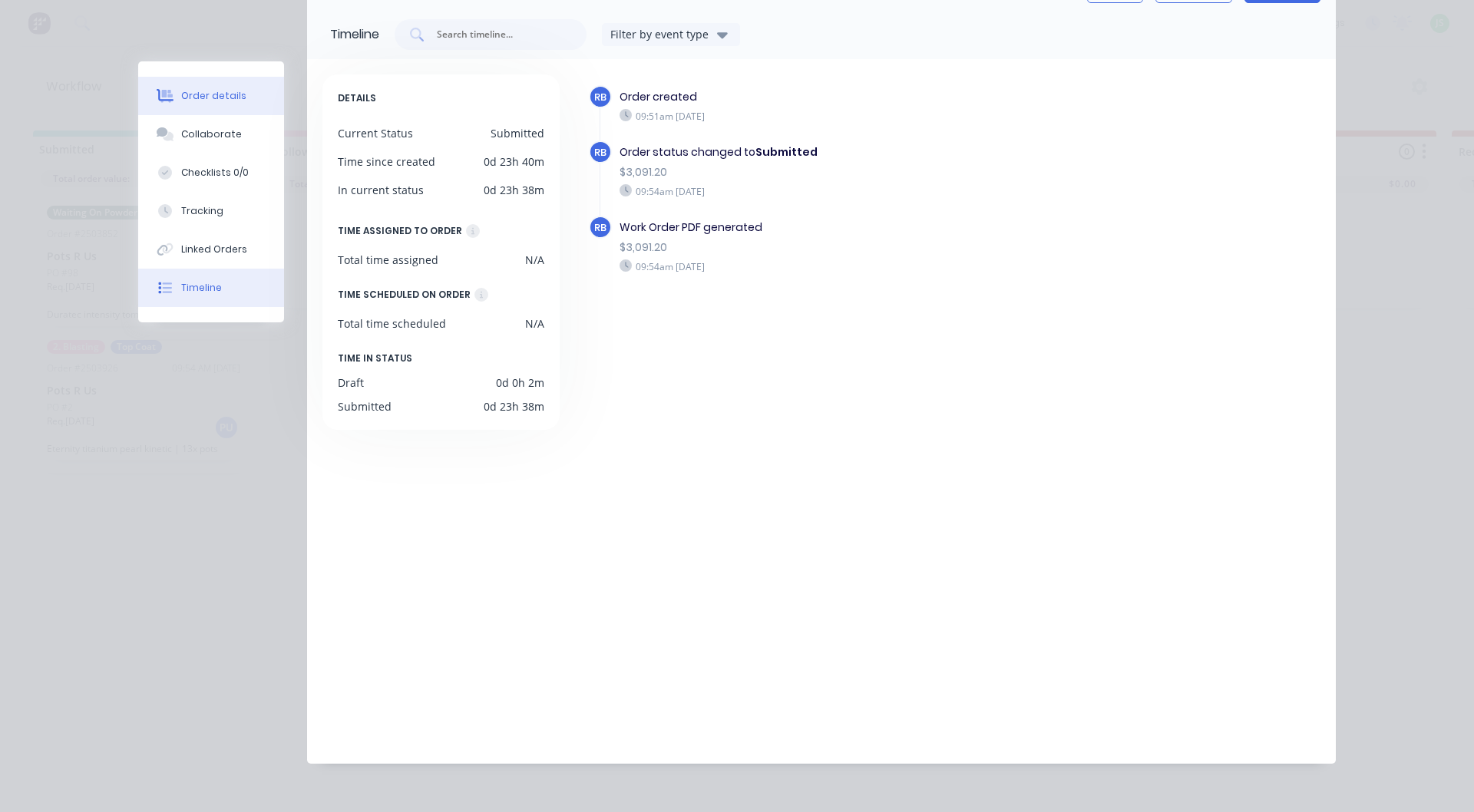
click at [236, 92] on button "Order details" at bounding box center [210, 96] width 146 height 38
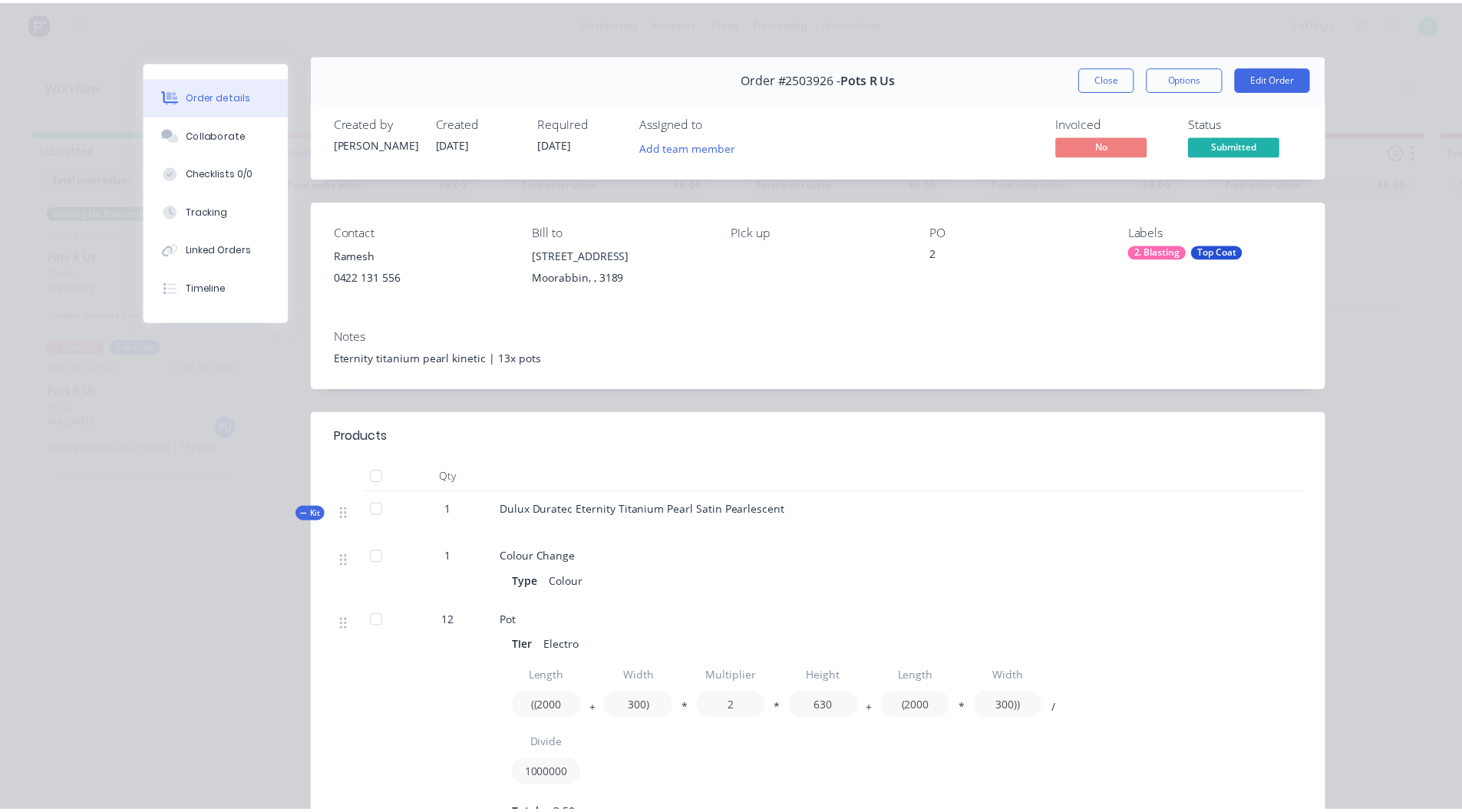
scroll to position [0, 0]
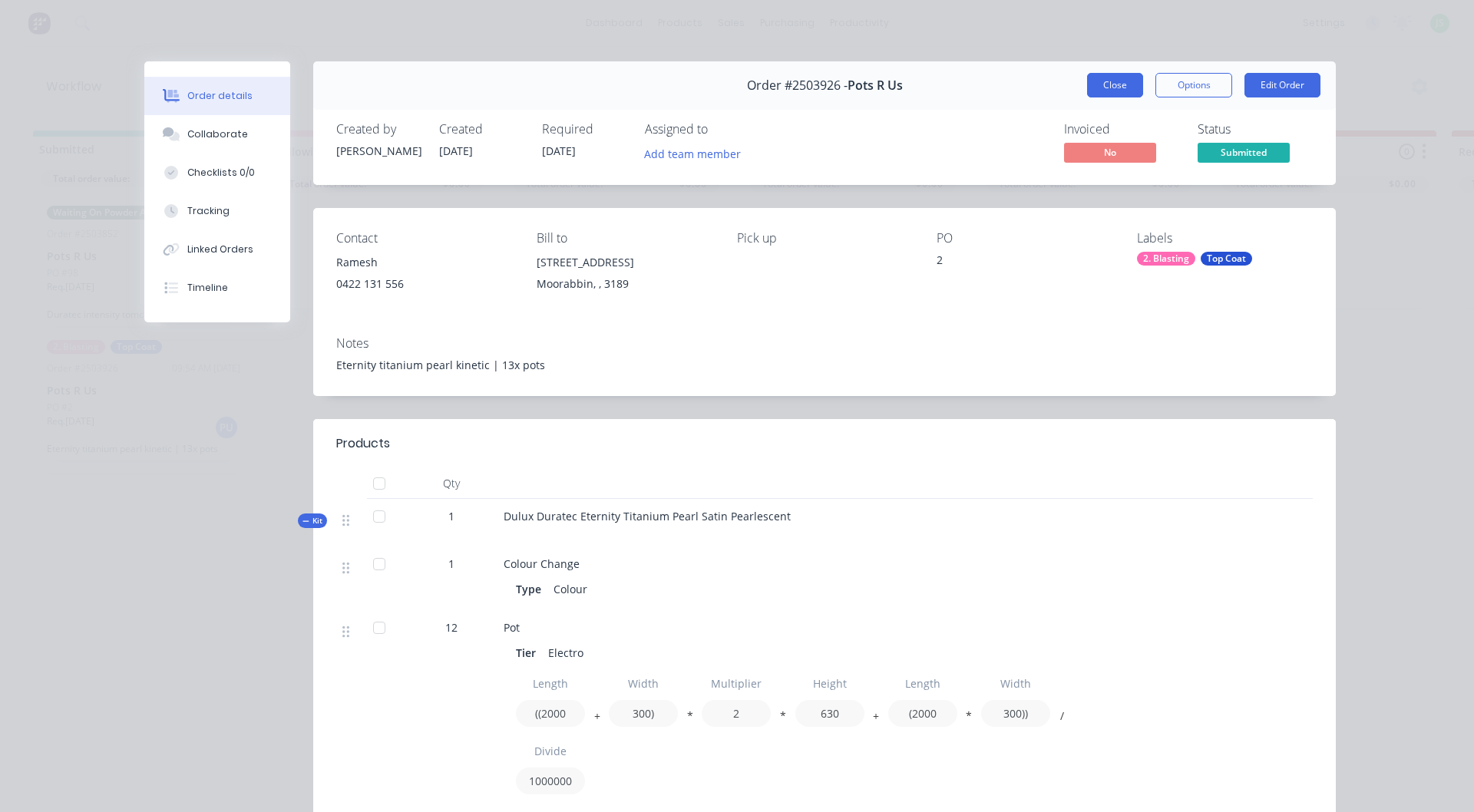
click at [1096, 78] on button "Close" at bounding box center [1115, 84] width 56 height 24
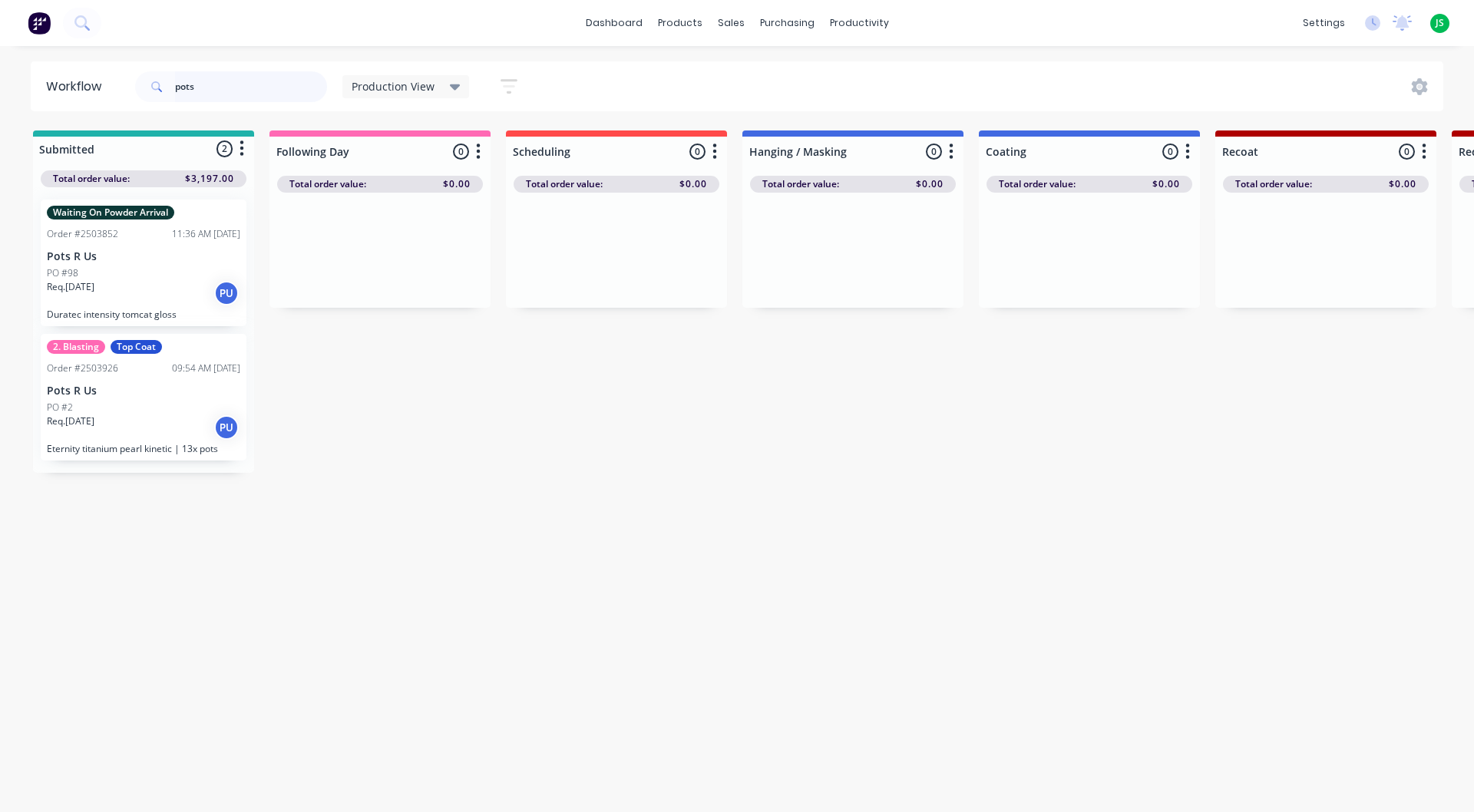
drag, startPoint x: 208, startPoint y: 88, endPoint x: 172, endPoint y: 89, distance: 36.0
click at [174, 89] on div "pots" at bounding box center [231, 87] width 192 height 31
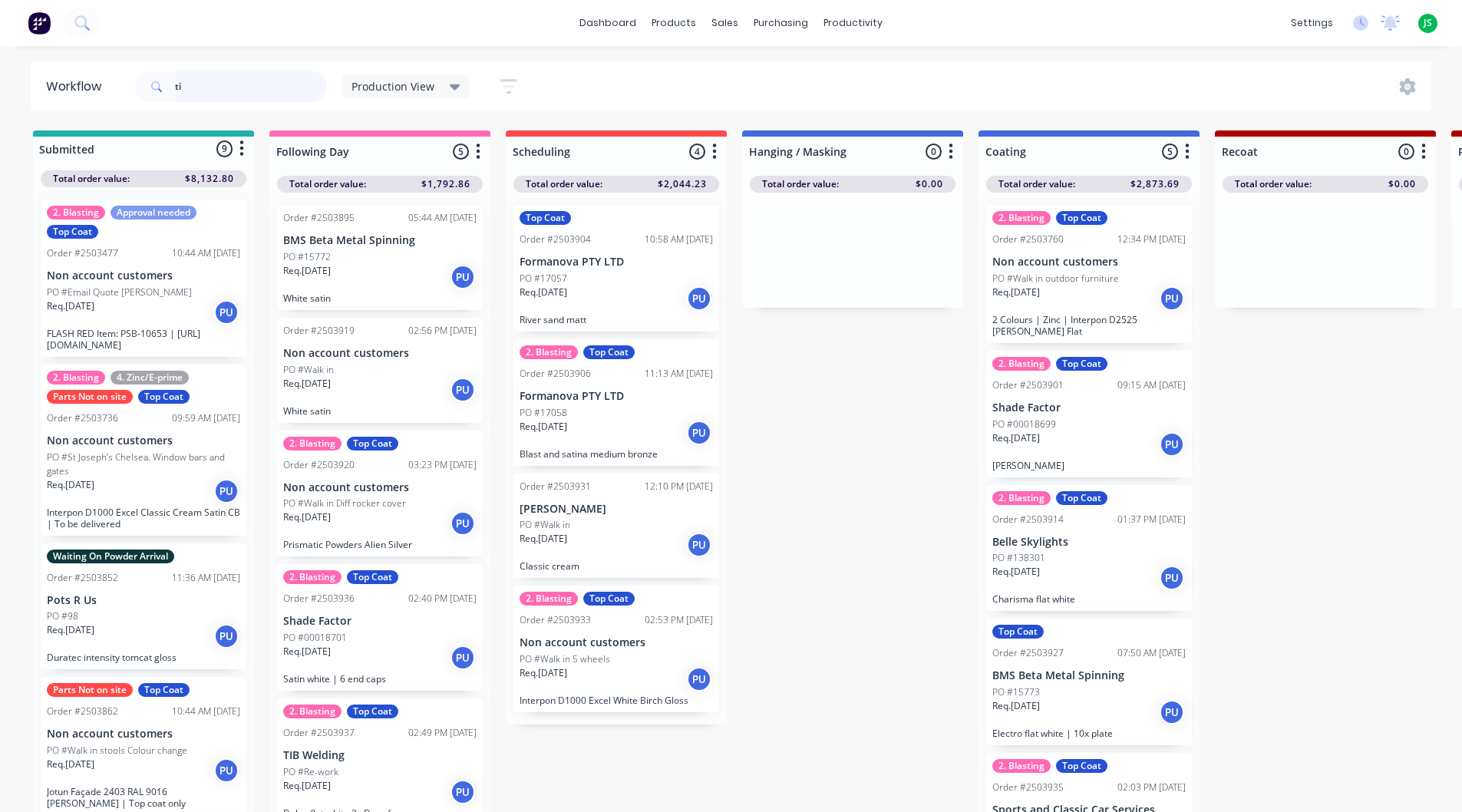
type input "tib"
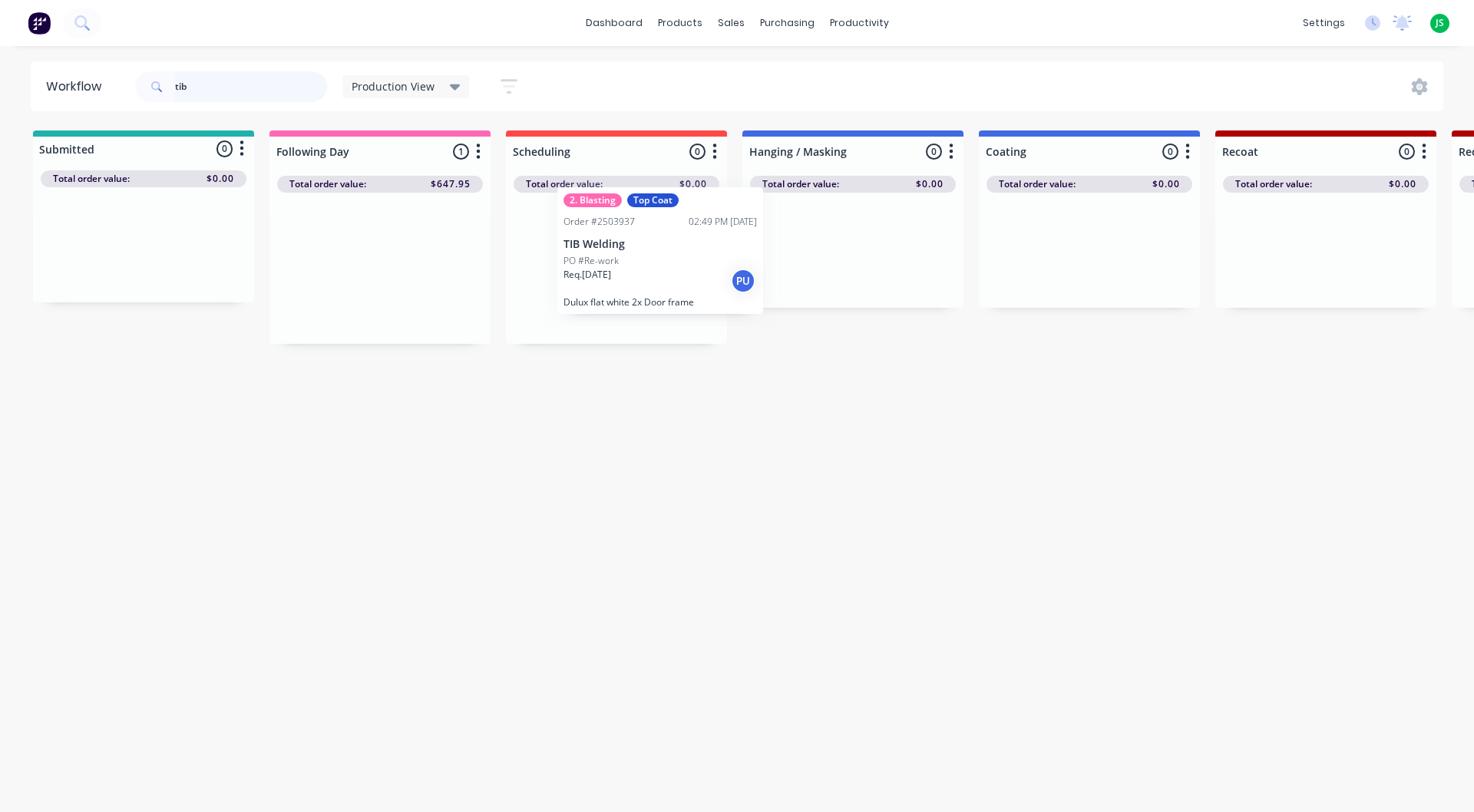
drag, startPoint x: 341, startPoint y: 285, endPoint x: 613, endPoint y: 263, distance: 272.9
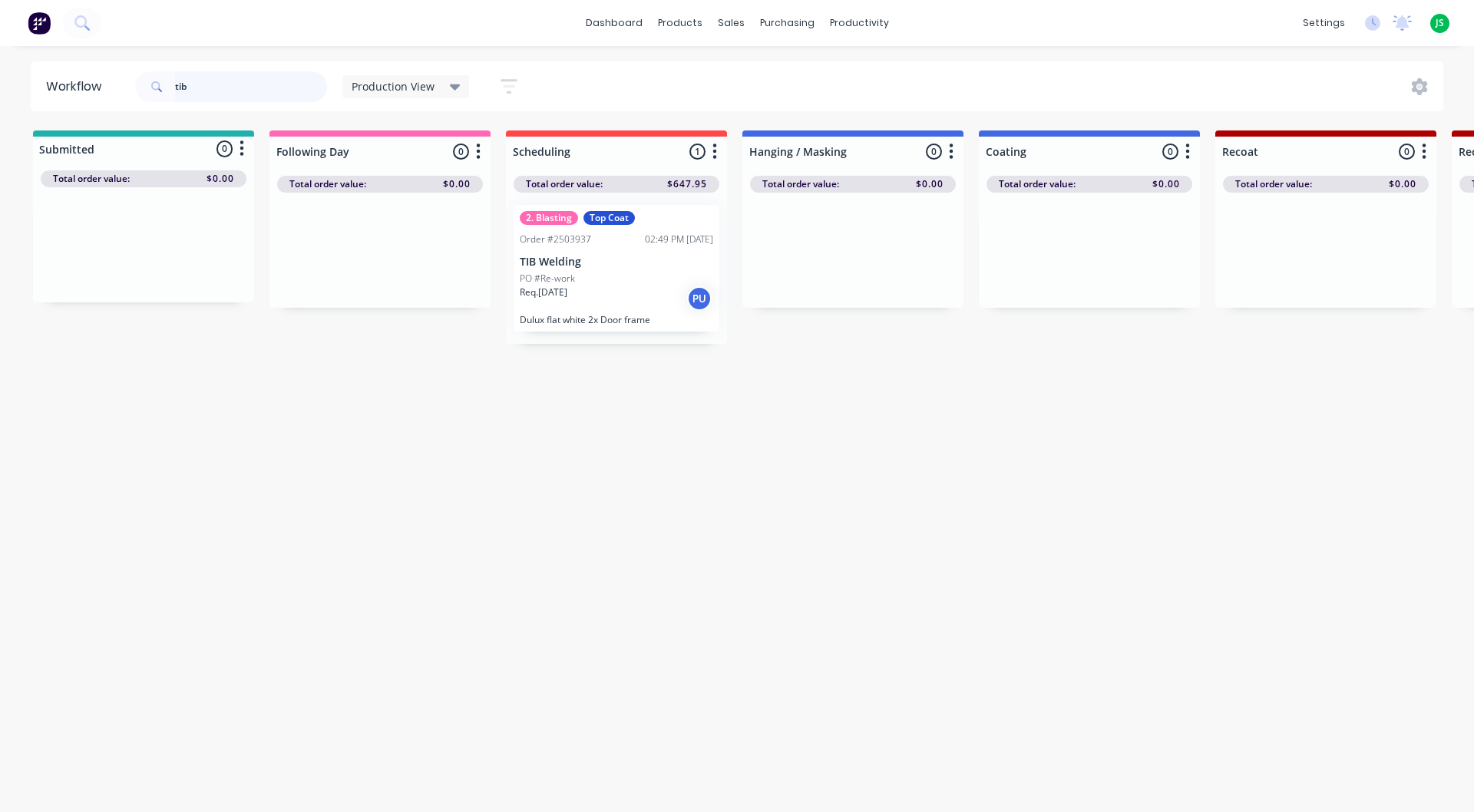
drag, startPoint x: 283, startPoint y: 85, endPoint x: 0, endPoint y: 44, distance: 286.0
click at [0, 65] on div "Workflow tib Production View Save new view None edit Production View (Default) …" at bounding box center [737, 86] width 1474 height 50
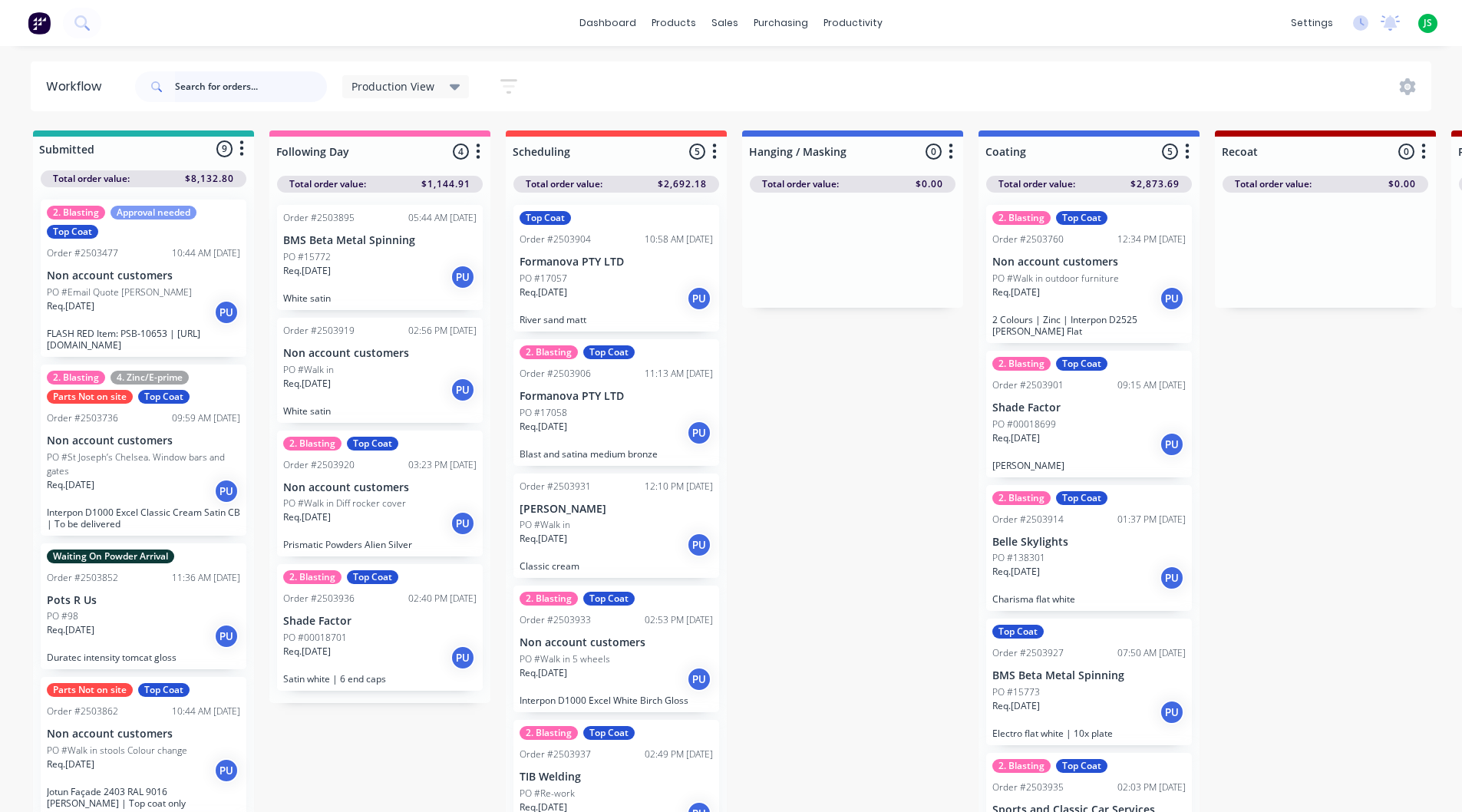
click at [251, 85] on input "text" at bounding box center [251, 87] width 152 height 31
type input "s"
click at [1070, 426] on div "PO #00018699" at bounding box center [1089, 424] width 193 height 14
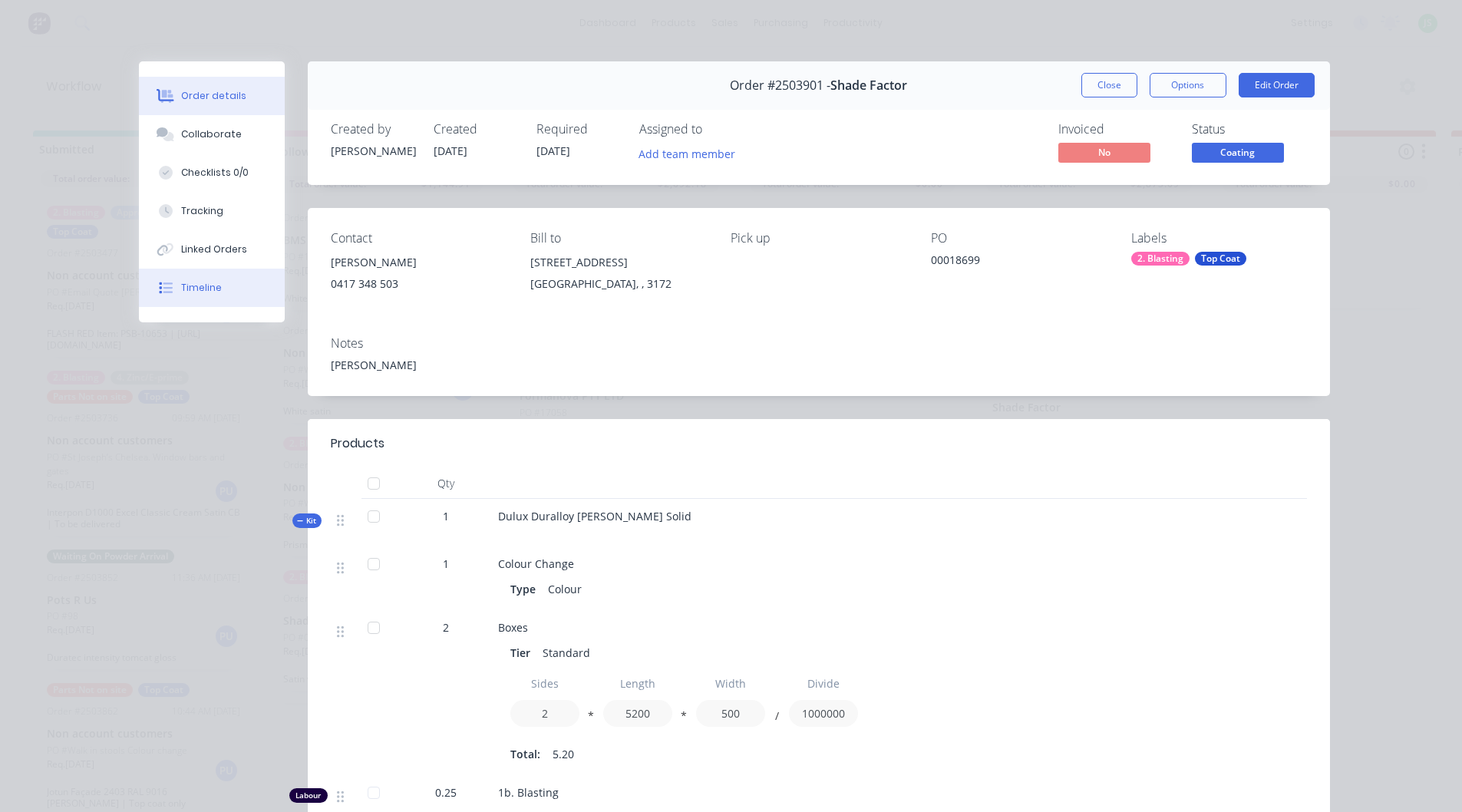
click at [252, 287] on button "Timeline" at bounding box center [211, 287] width 146 height 38
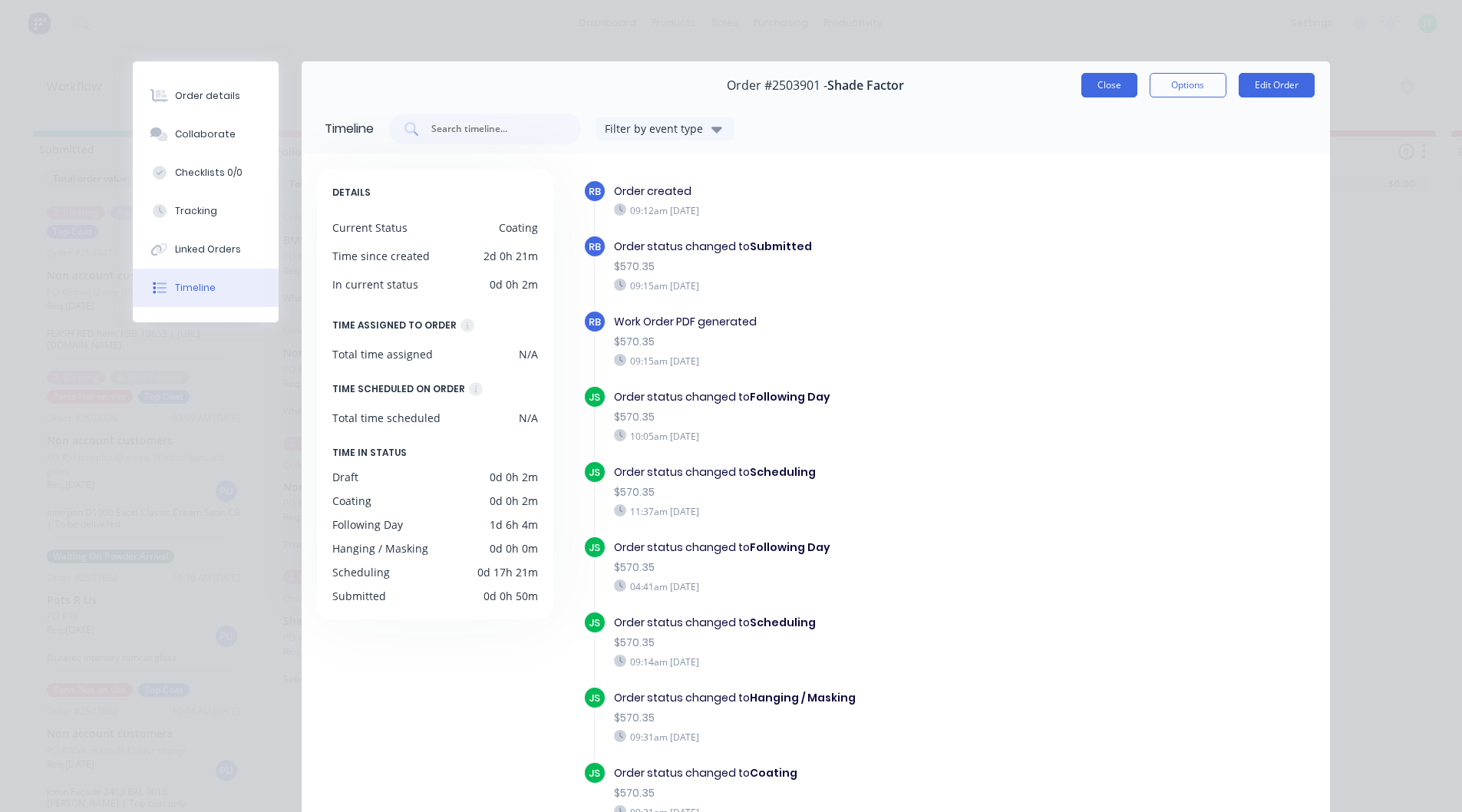
click at [1090, 84] on button "Close" at bounding box center [1109, 84] width 56 height 24
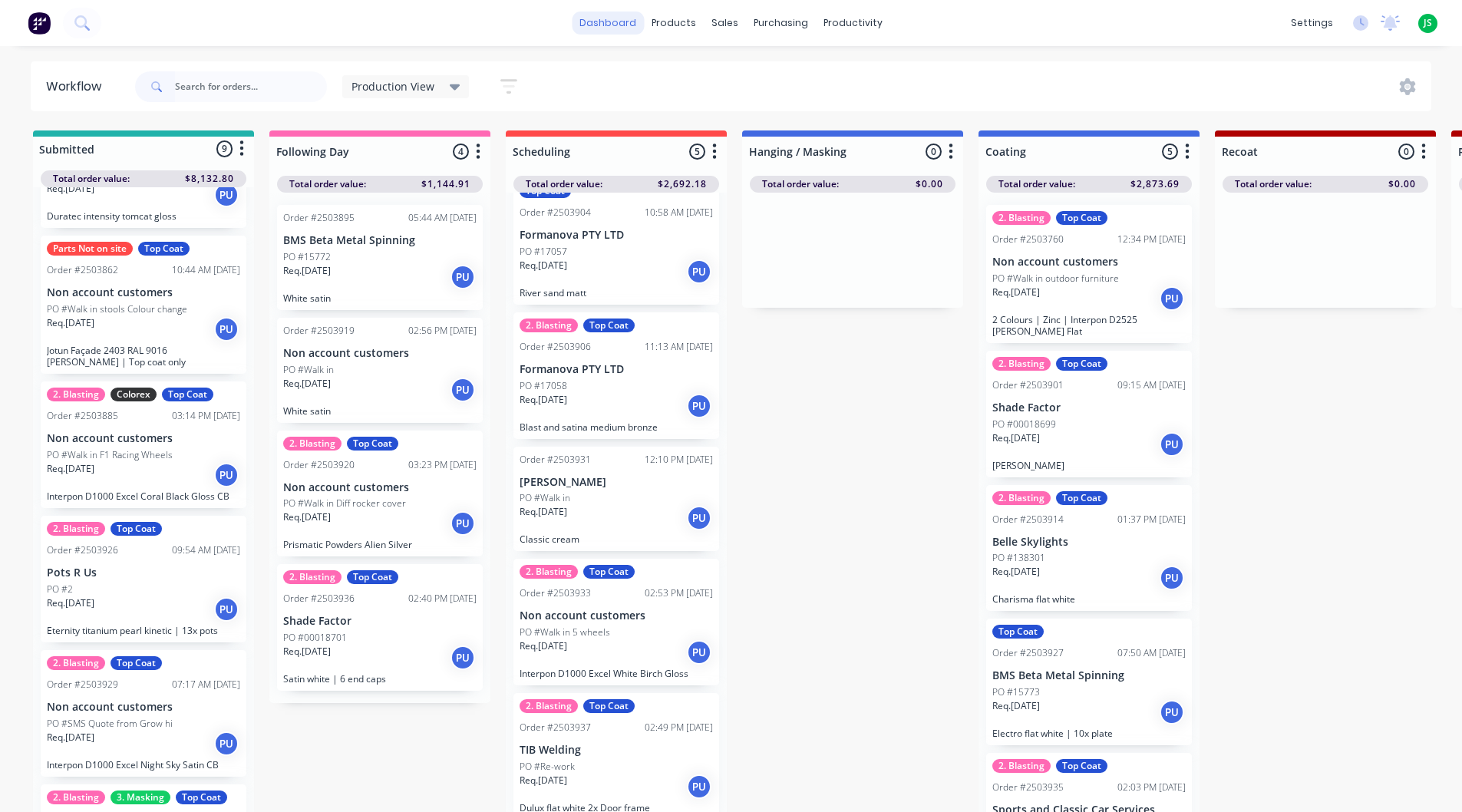
click at [597, 23] on link "dashboard" at bounding box center [608, 23] width 73 height 23
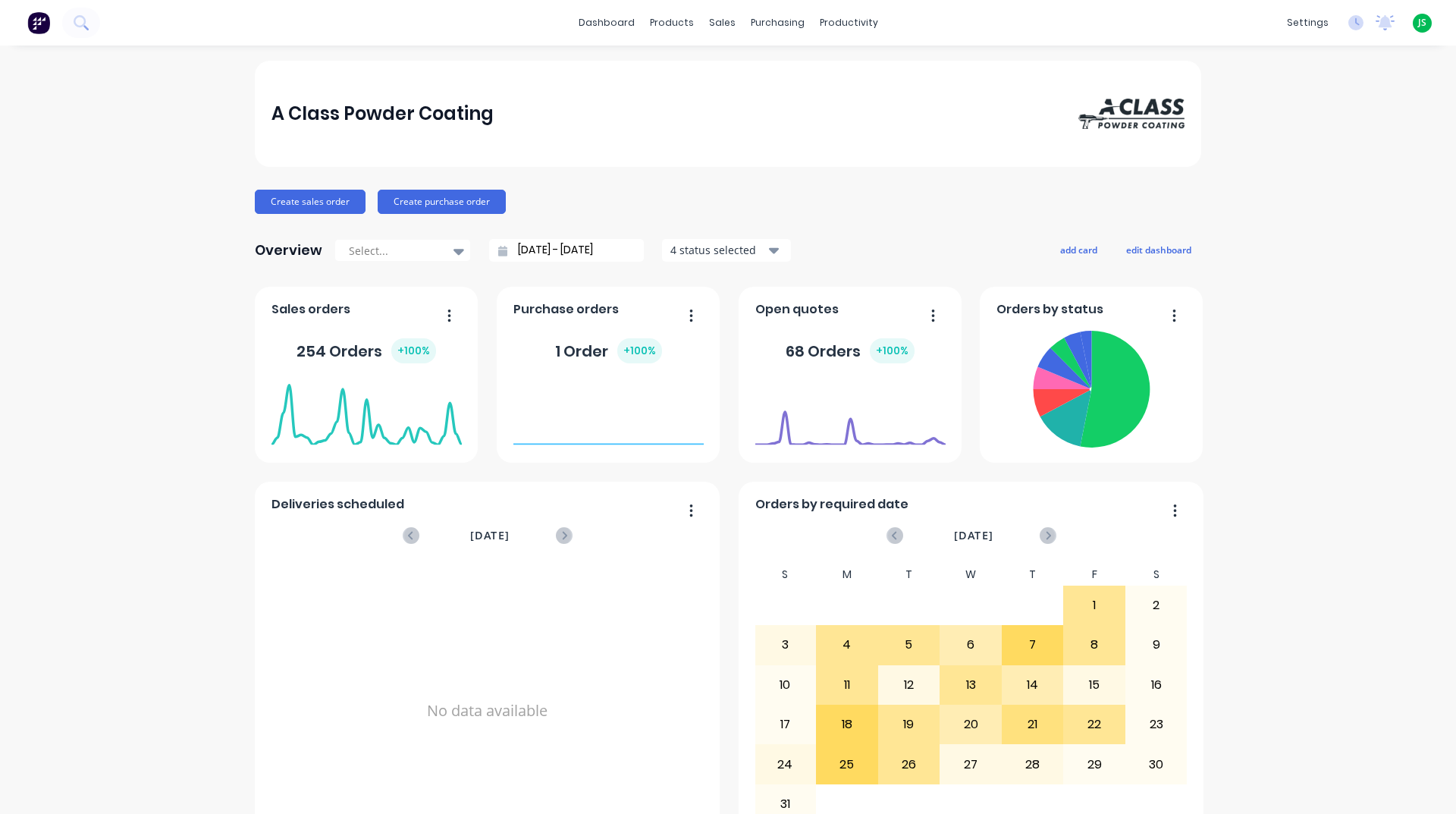
click at [457, 254] on div at bounding box center [458, 251] width 22 height 26
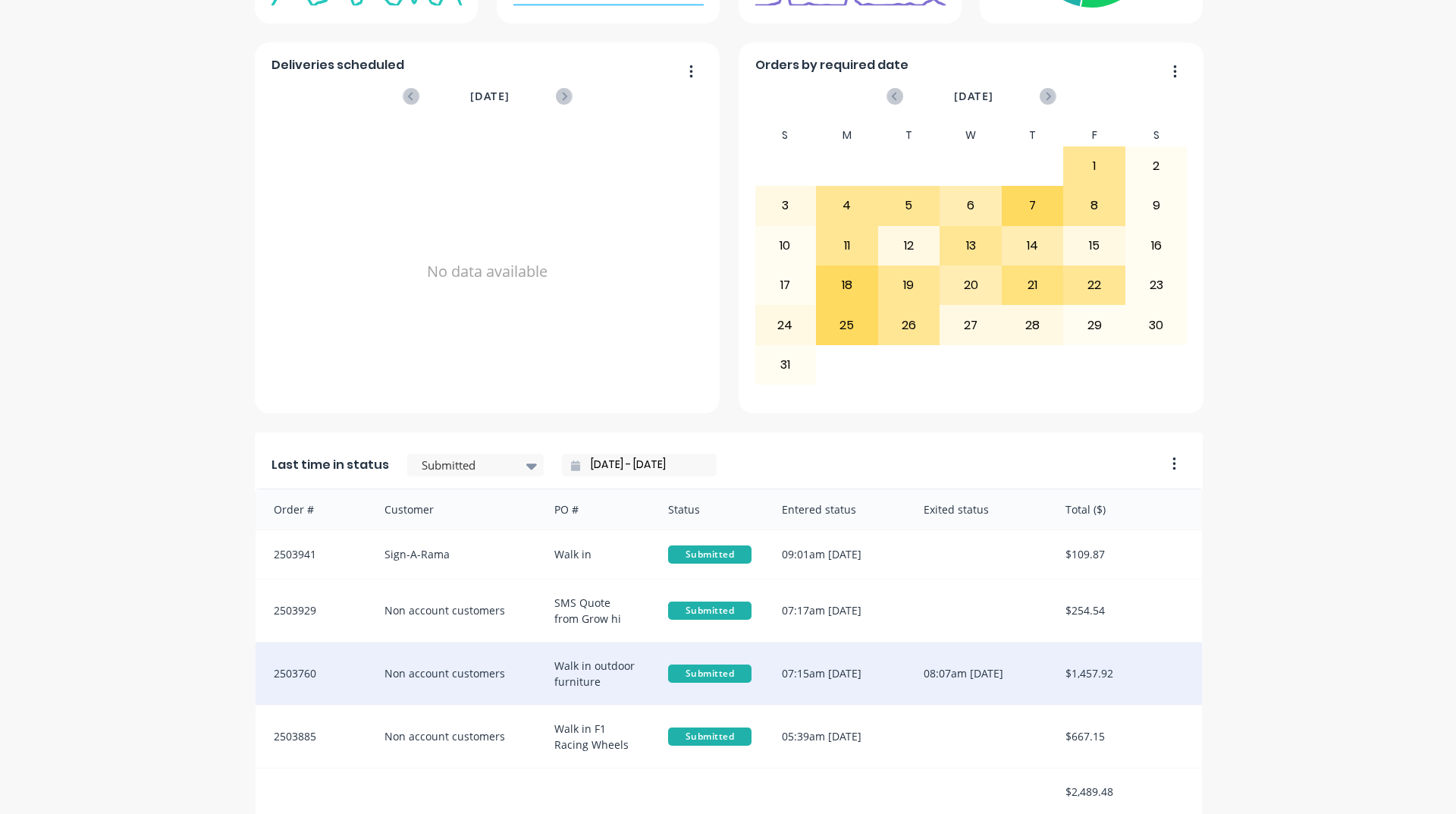
scroll to position [607, 0]
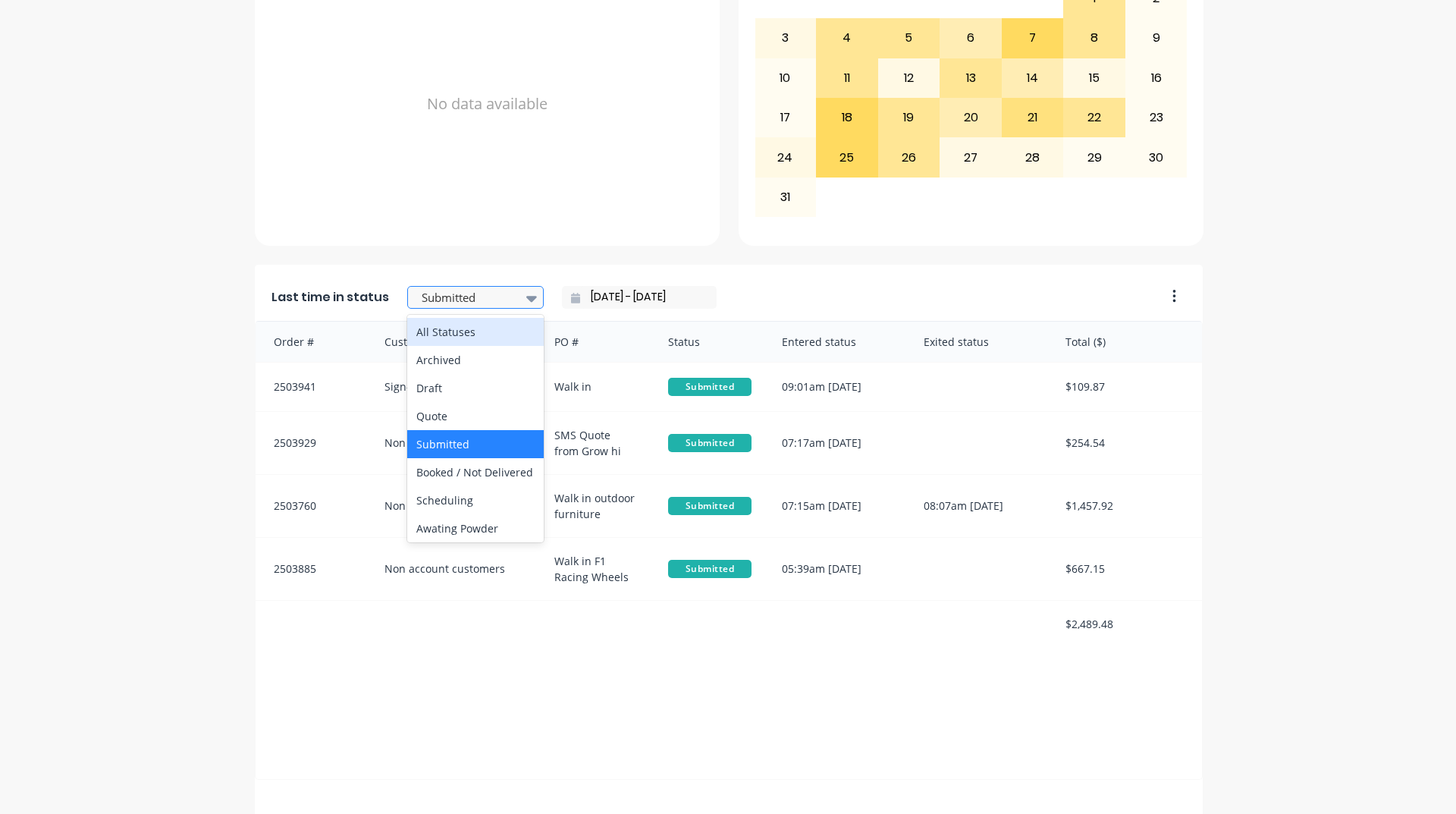
click at [482, 298] on div at bounding box center [467, 297] width 96 height 19
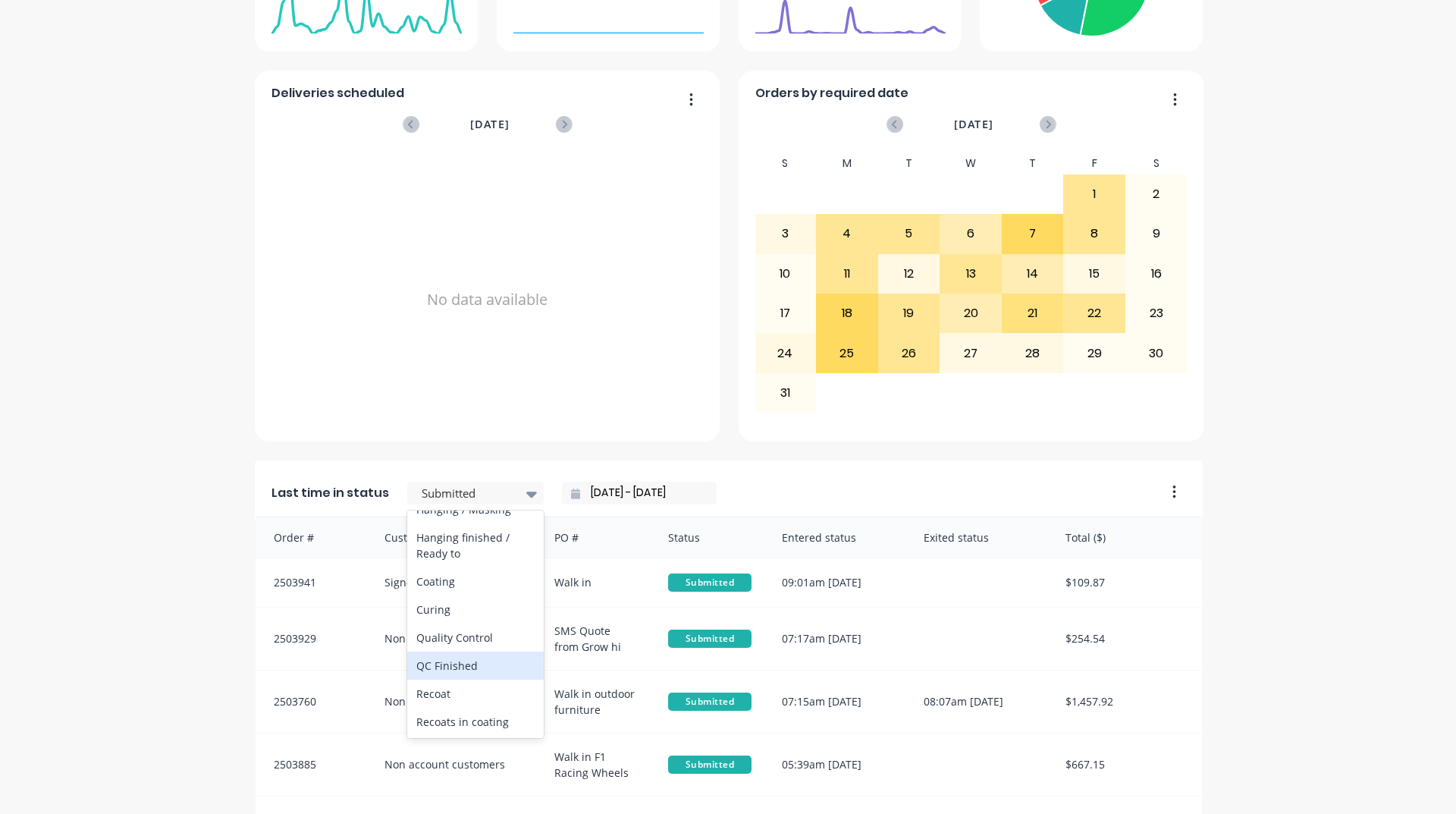
scroll to position [484, 0]
click at [453, 621] on div "Coating" at bounding box center [475, 607] width 136 height 28
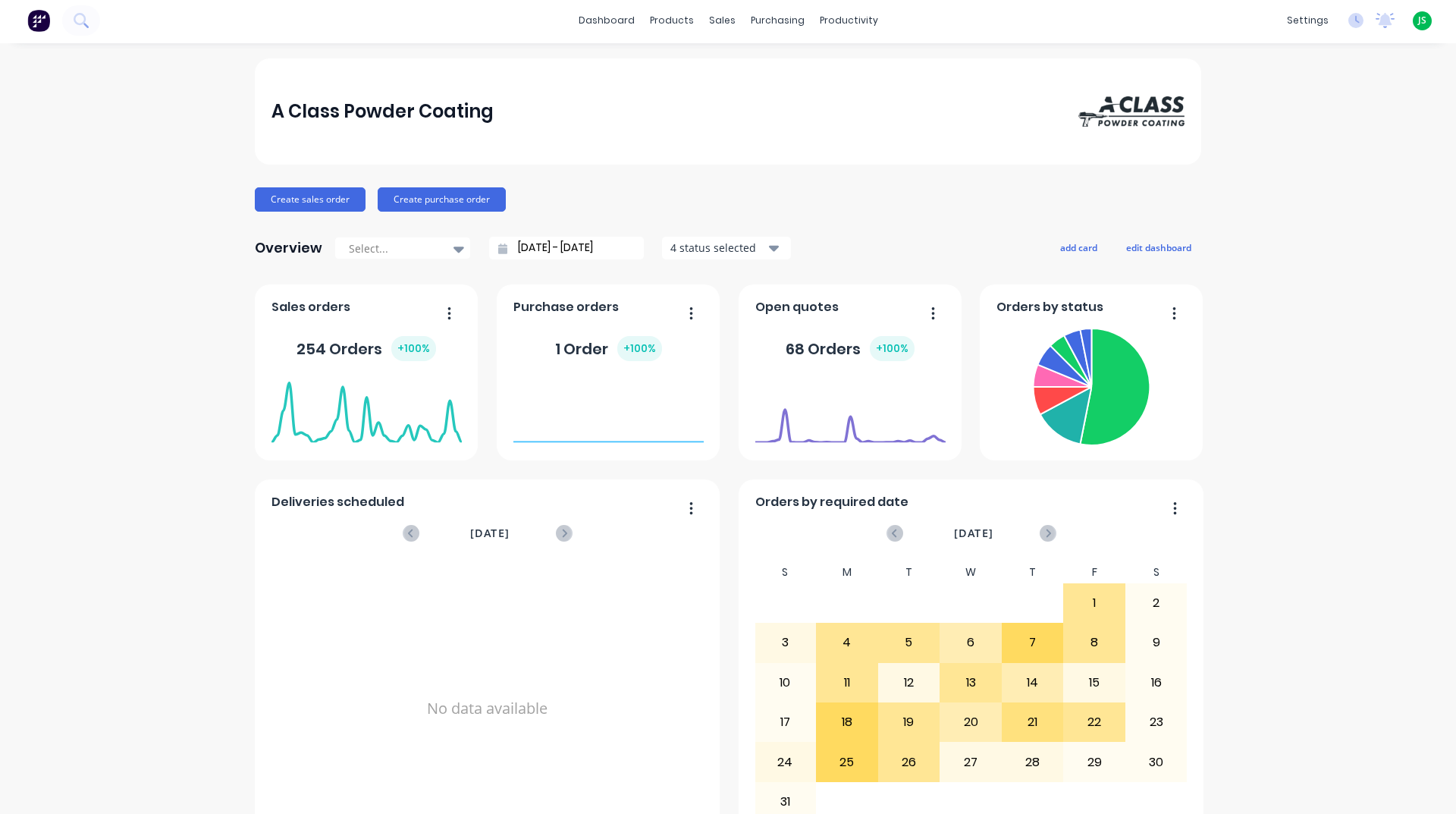
scroll to position [0, 0]
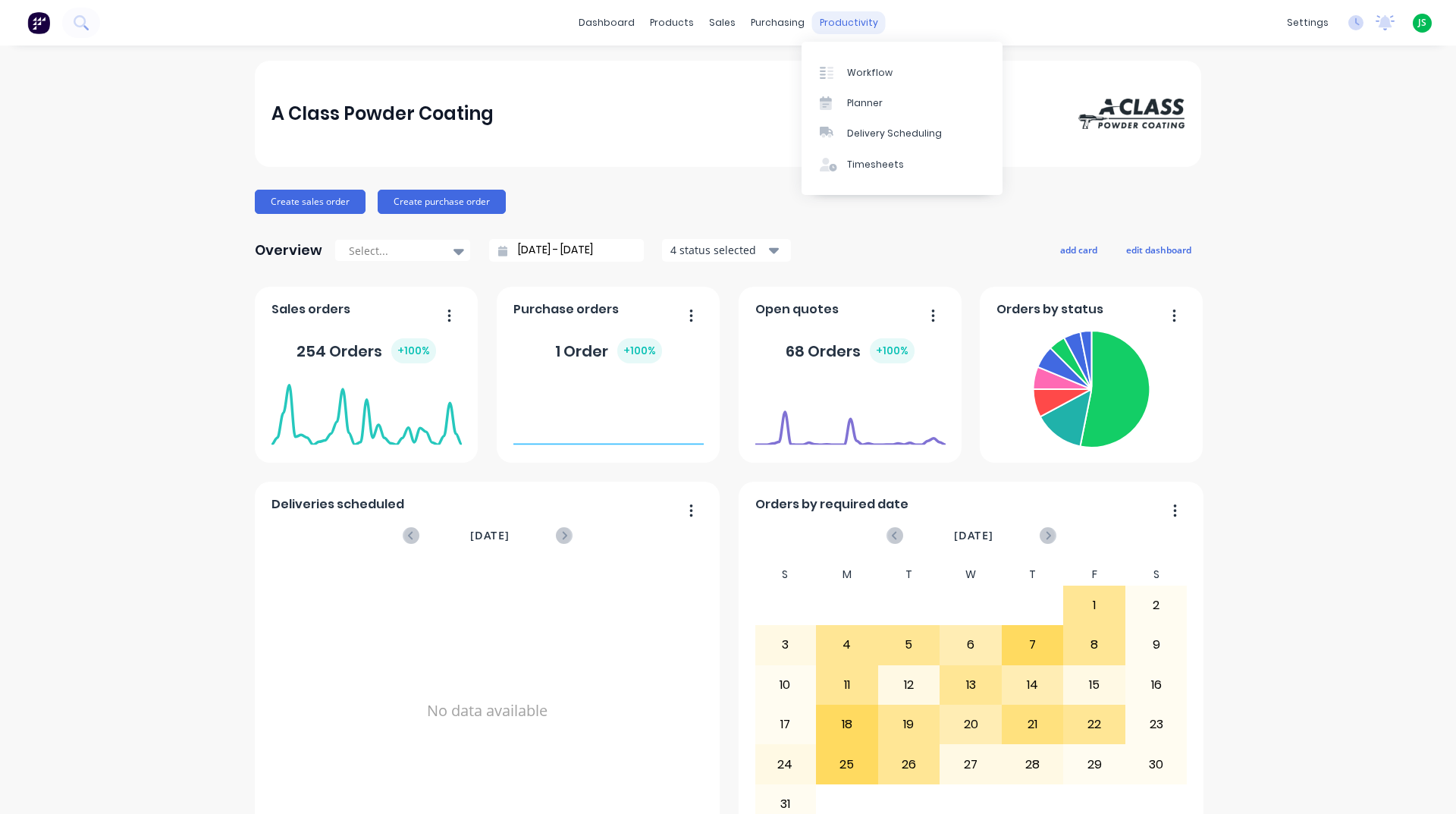
click at [834, 30] on div "productivity" at bounding box center [849, 22] width 73 height 22
click at [850, 80] on link "Workflow" at bounding box center [902, 73] width 201 height 30
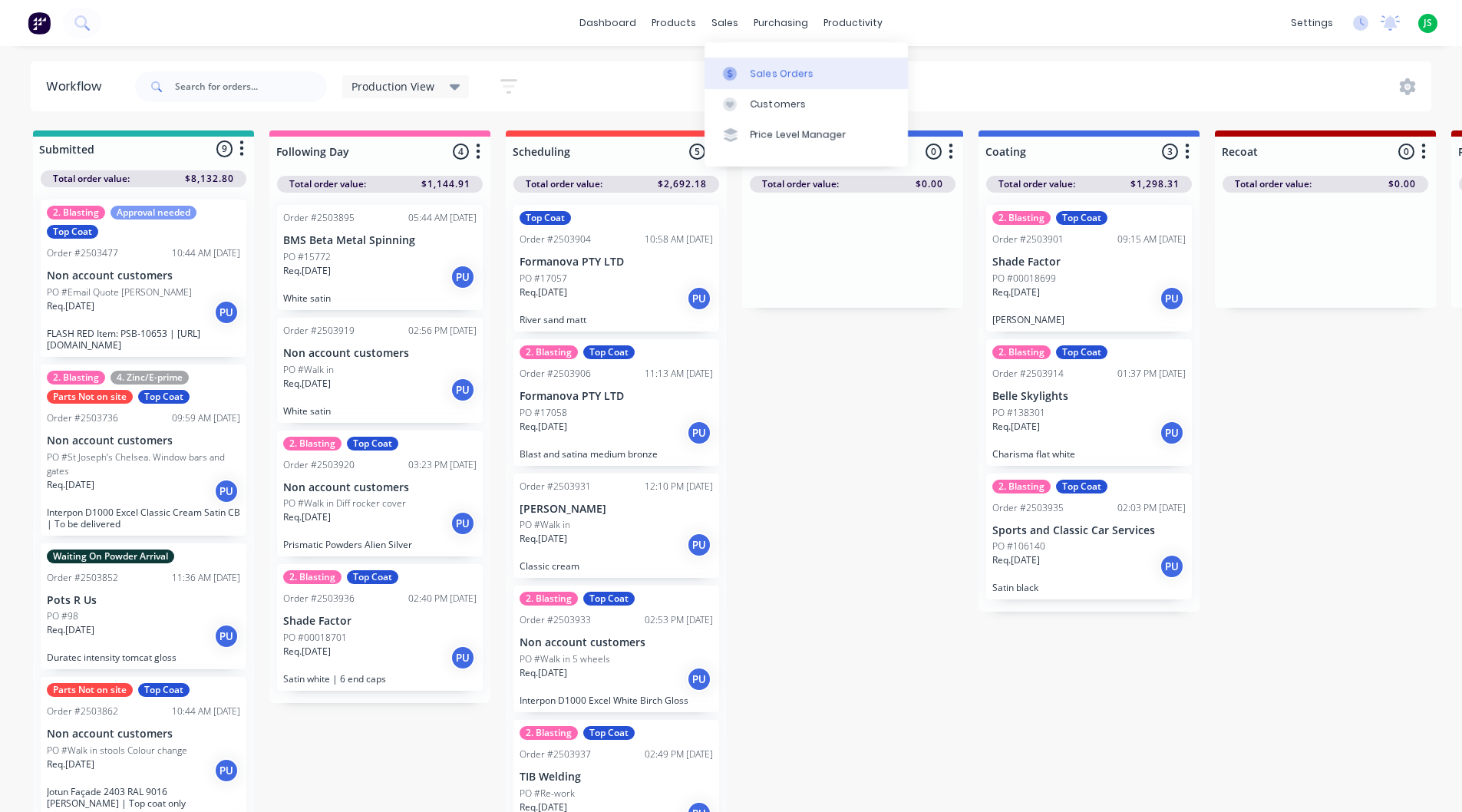
click at [727, 75] on icon at bounding box center [730, 73] width 14 height 14
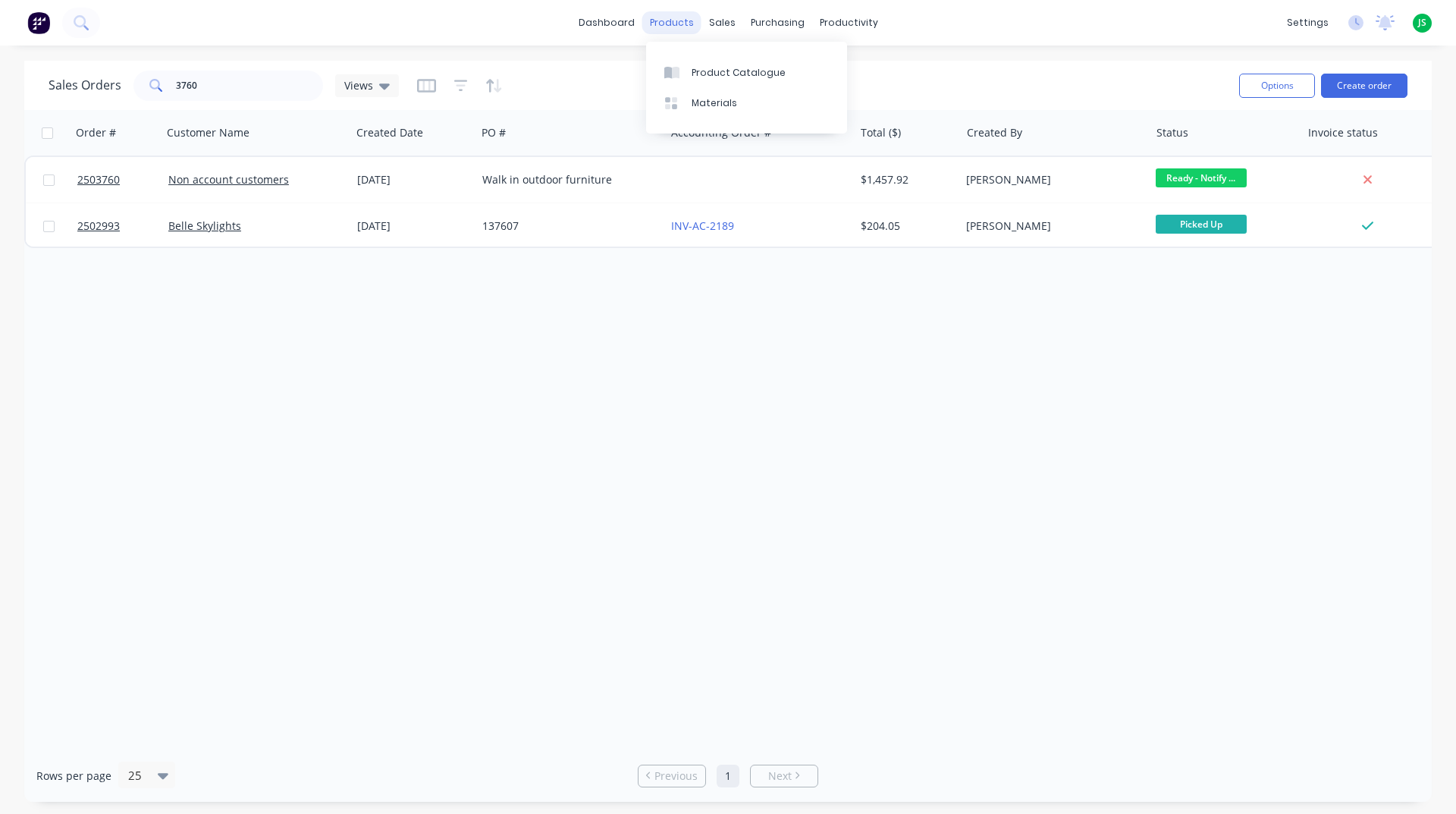
click at [679, 19] on div "products" at bounding box center [672, 22] width 59 height 22
click at [693, 67] on div "Product Catalogue" at bounding box center [738, 73] width 94 height 13
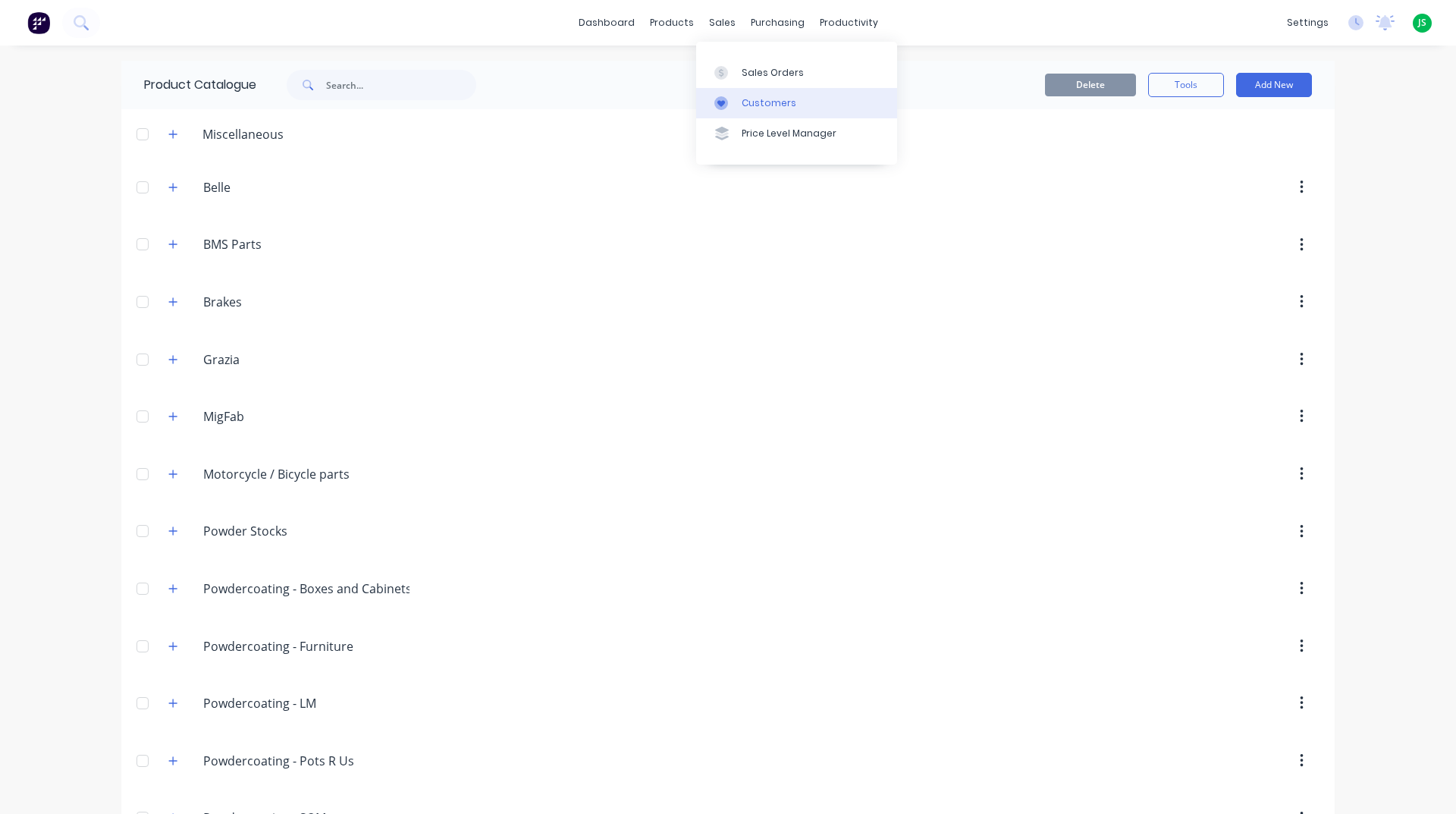
click at [753, 111] on link "Customers" at bounding box center [796, 103] width 201 height 30
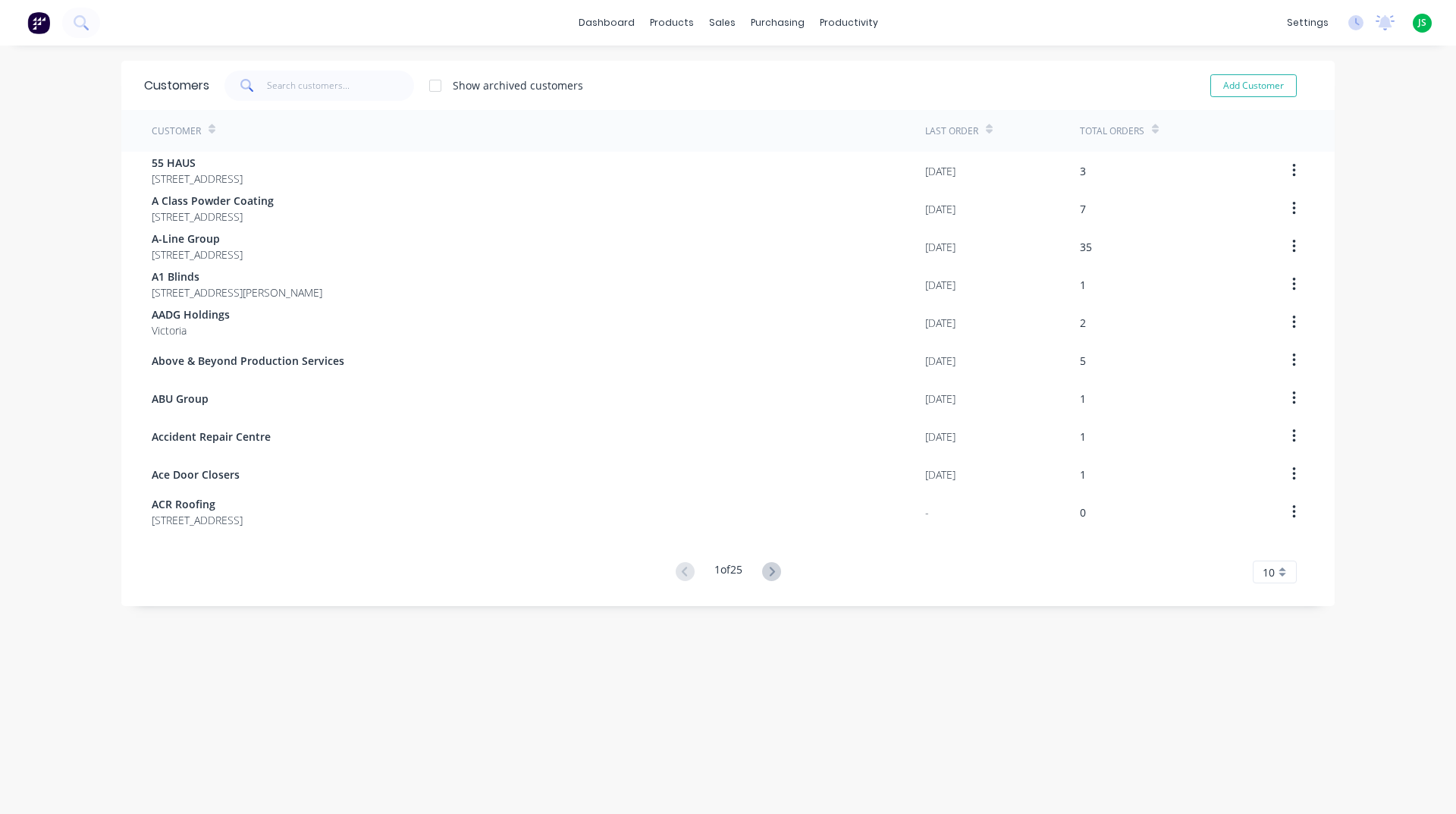
click at [1277, 577] on div "10" at bounding box center [1274, 571] width 44 height 22
click at [1263, 679] on div "20" at bounding box center [1274, 681] width 42 height 27
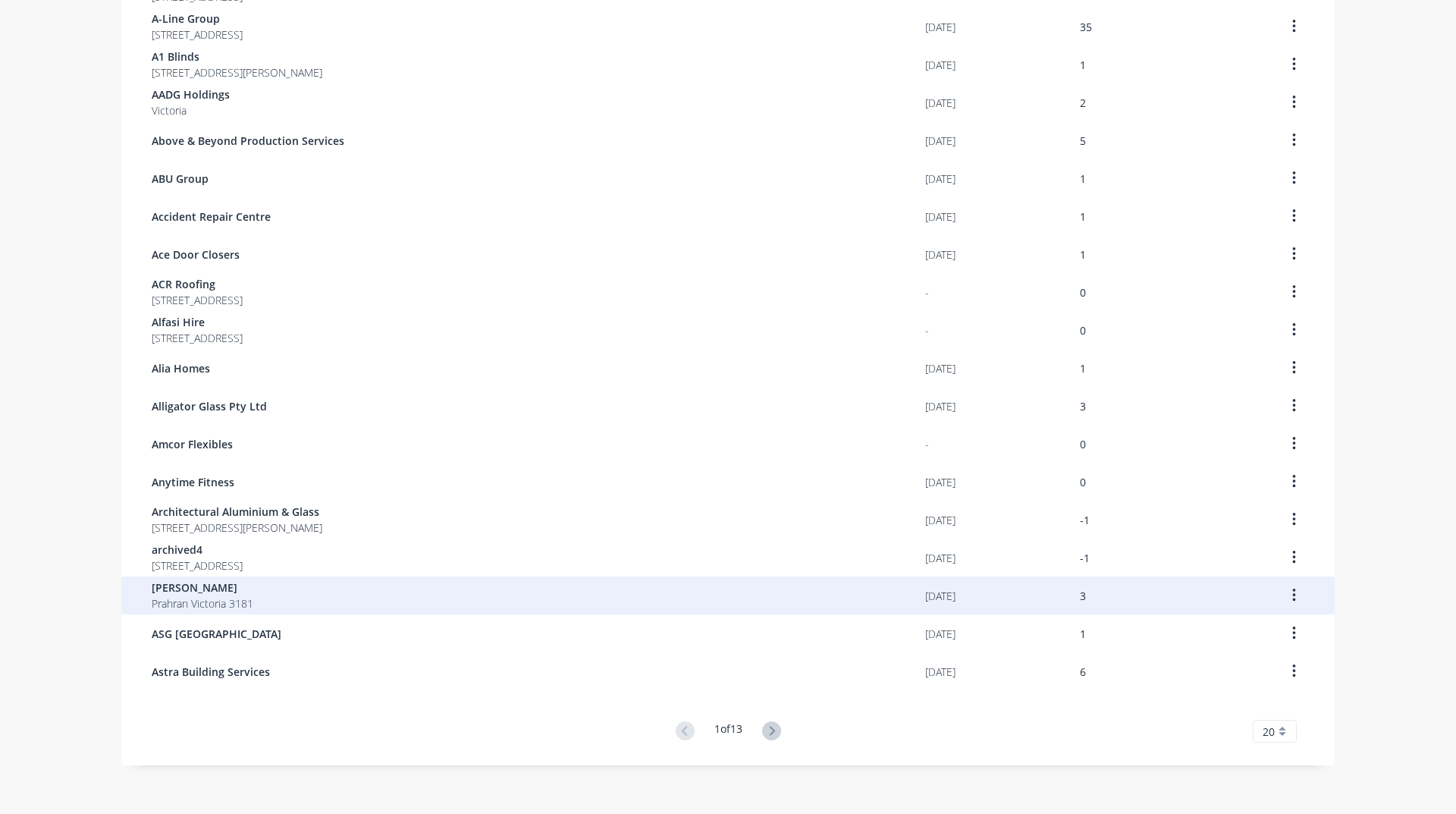
scroll to position [225, 0]
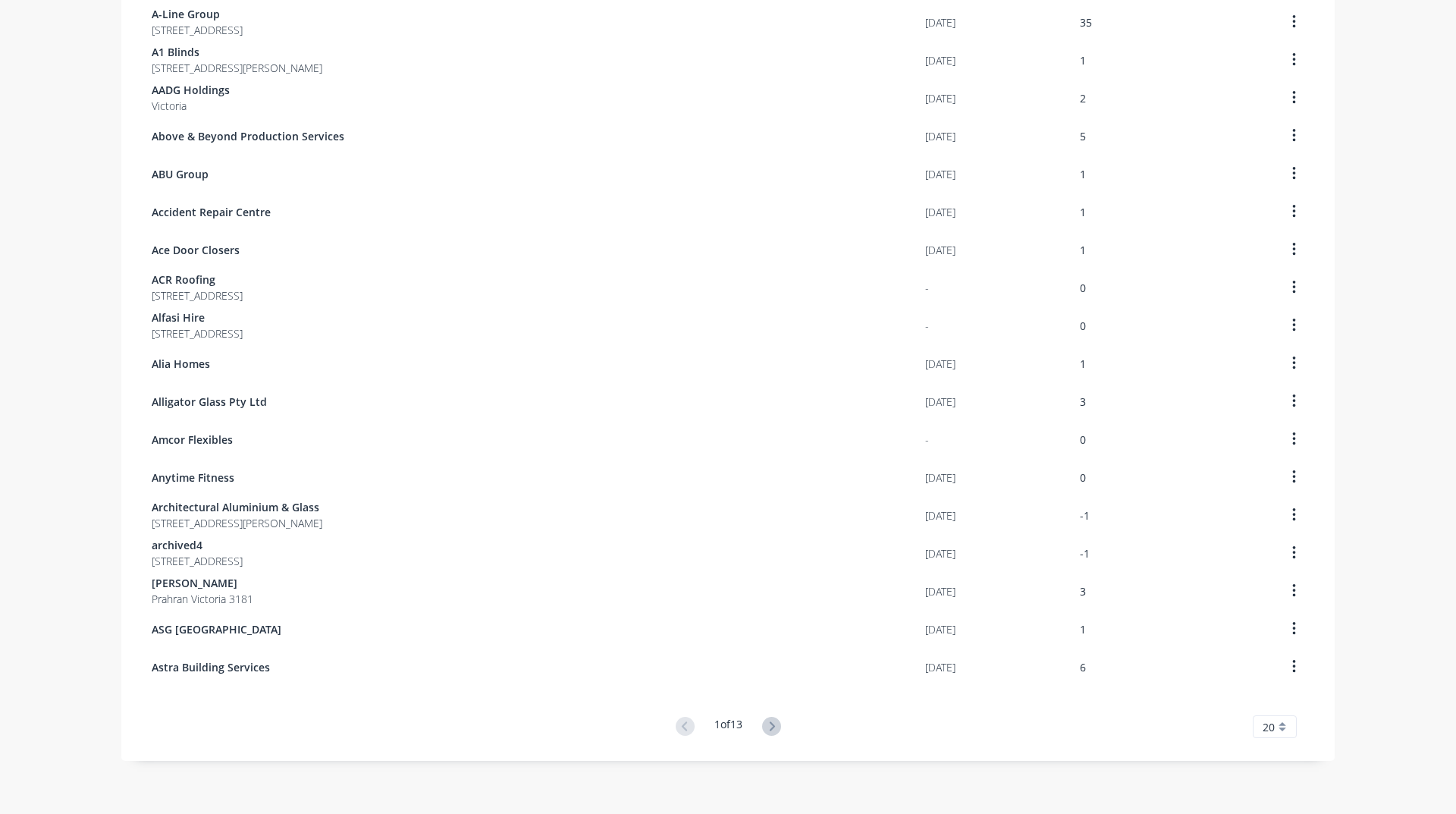
click at [1274, 725] on div "20" at bounding box center [1274, 726] width 44 height 22
click at [1256, 703] on div "35" at bounding box center [1274, 701] width 42 height 27
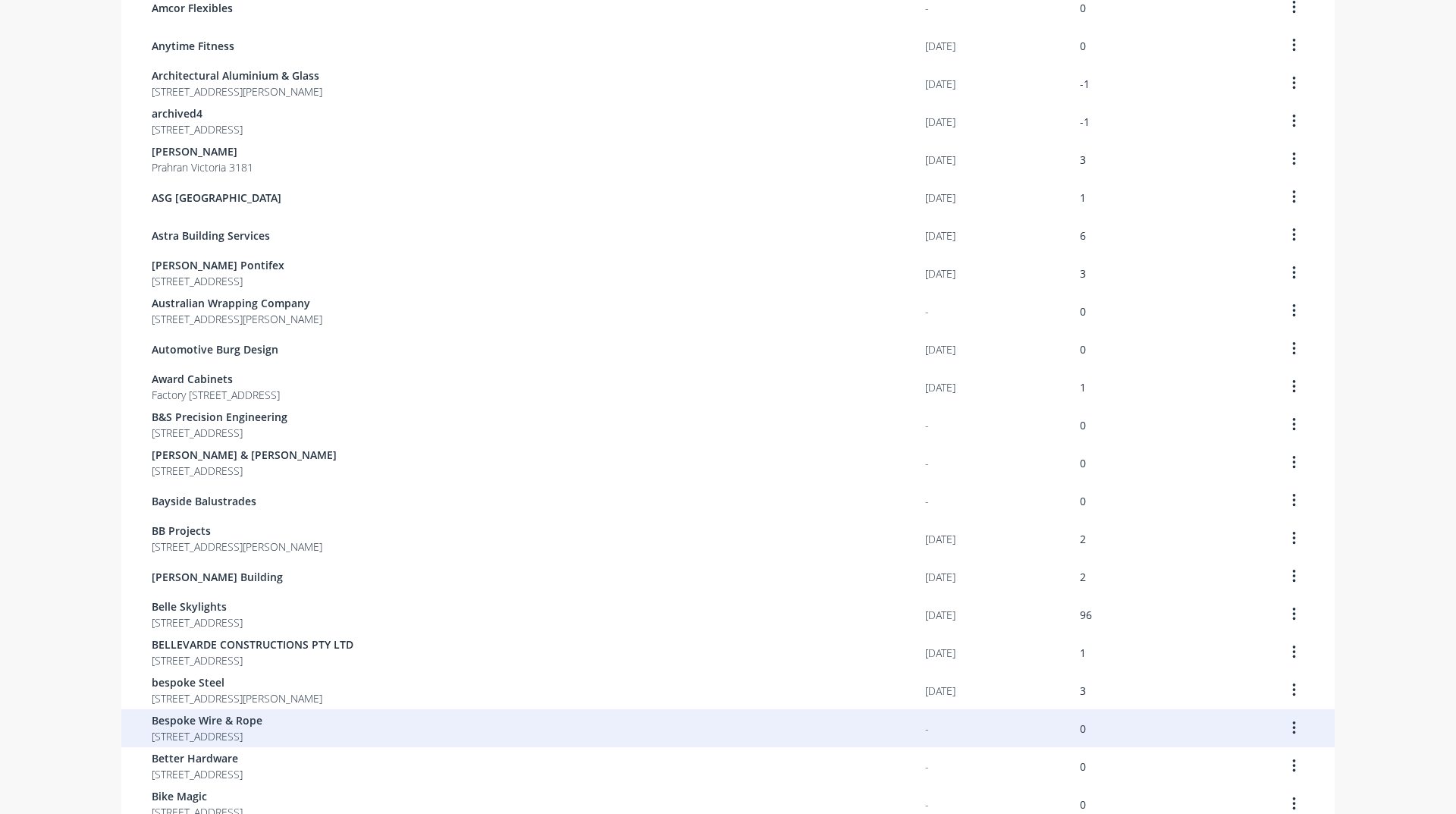
scroll to position [793, 0]
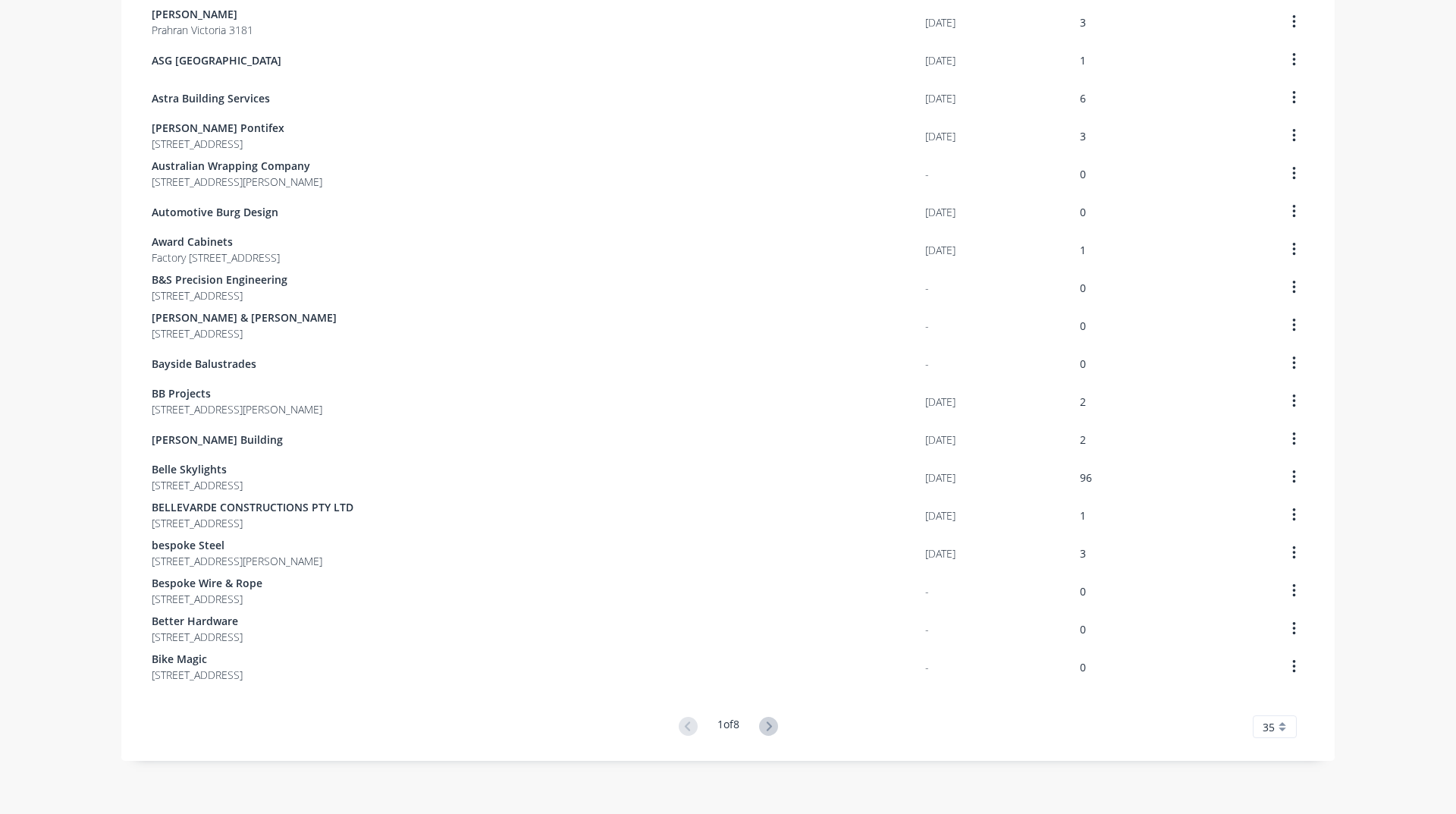
click at [1267, 729] on span "35" at bounding box center [1269, 727] width 13 height 16
click at [768, 721] on icon at bounding box center [768, 725] width 19 height 19
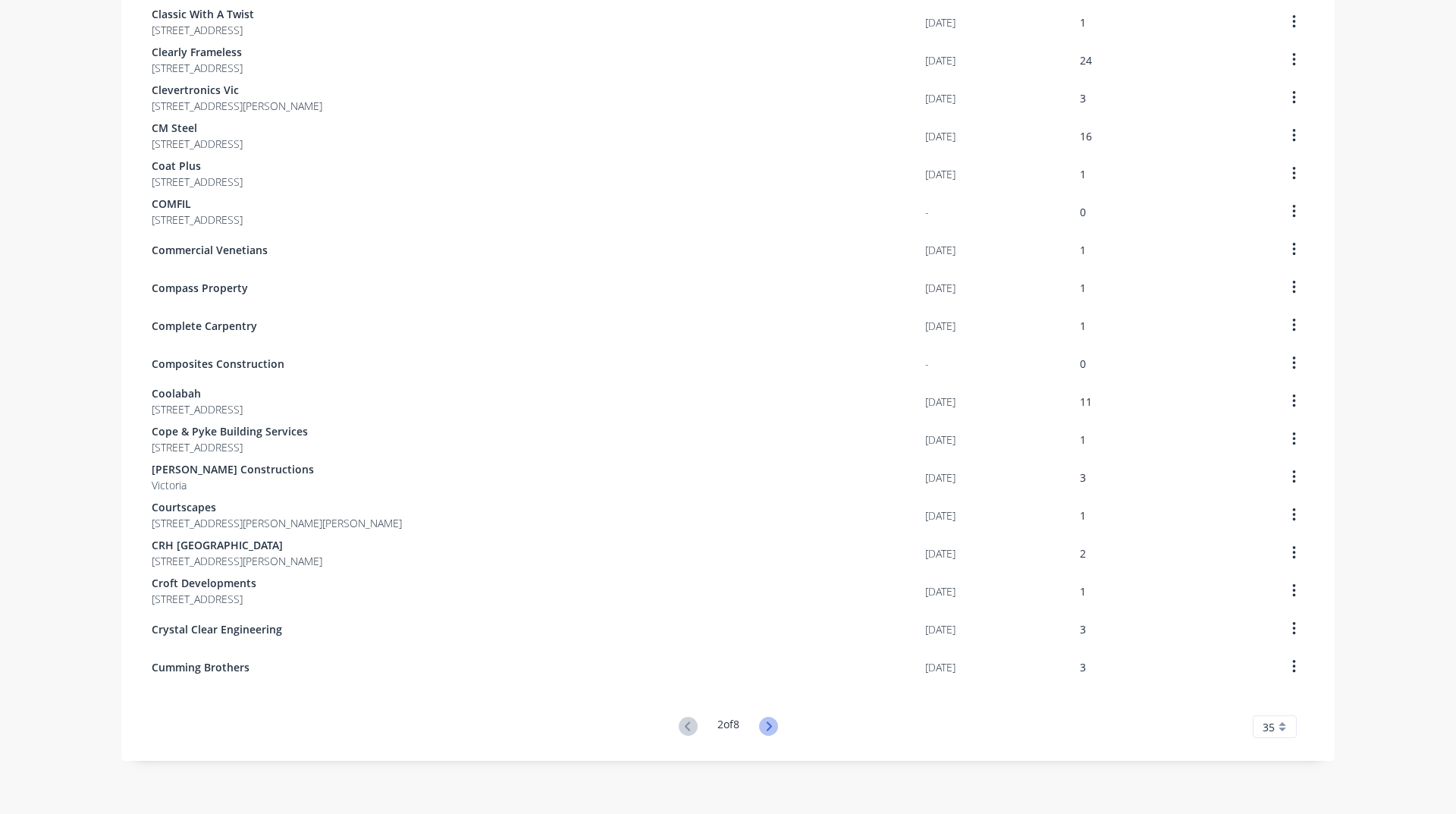
click at [766, 726] on icon at bounding box center [768, 725] width 19 height 19
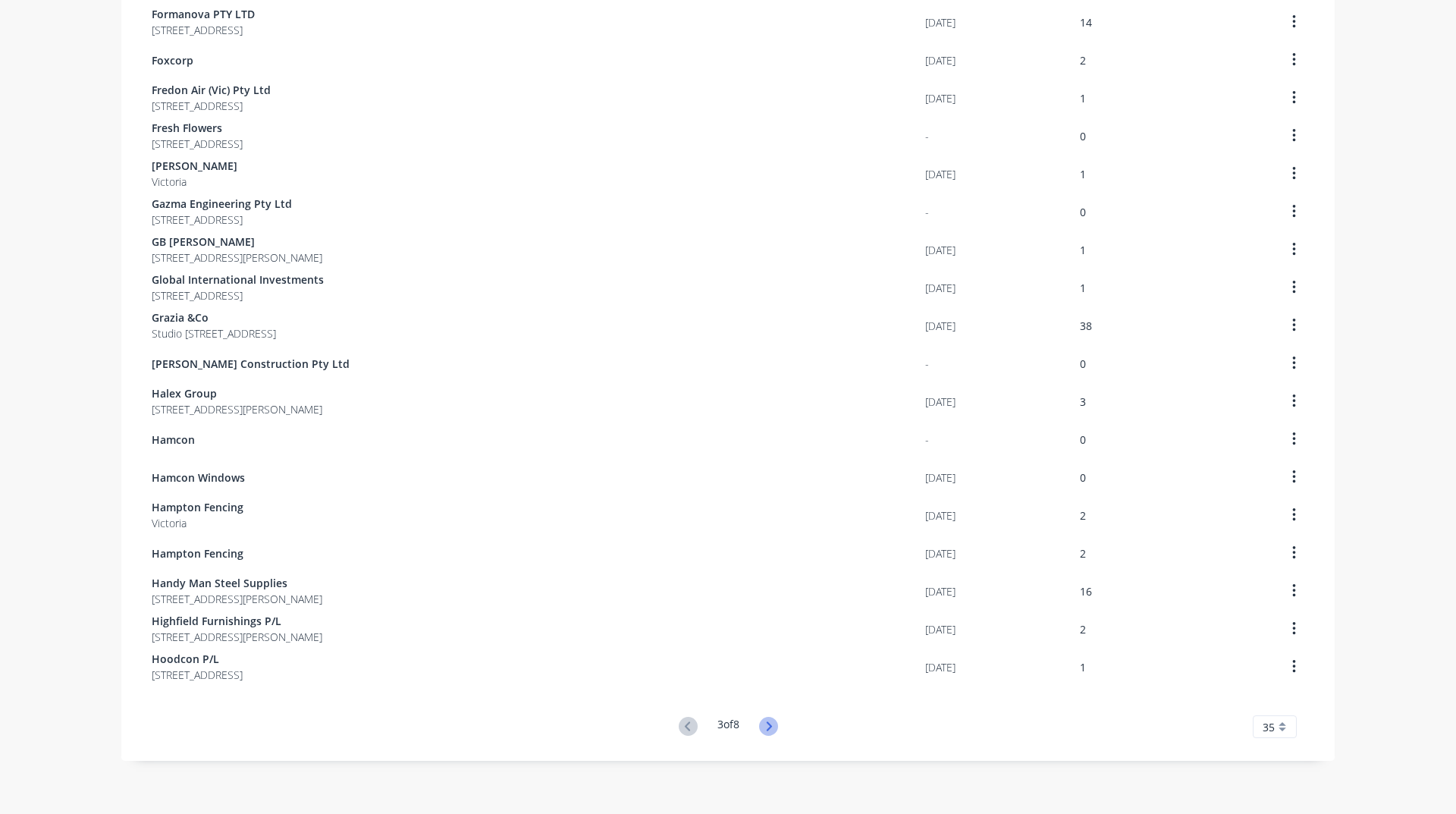
click at [767, 731] on icon at bounding box center [768, 725] width 19 height 19
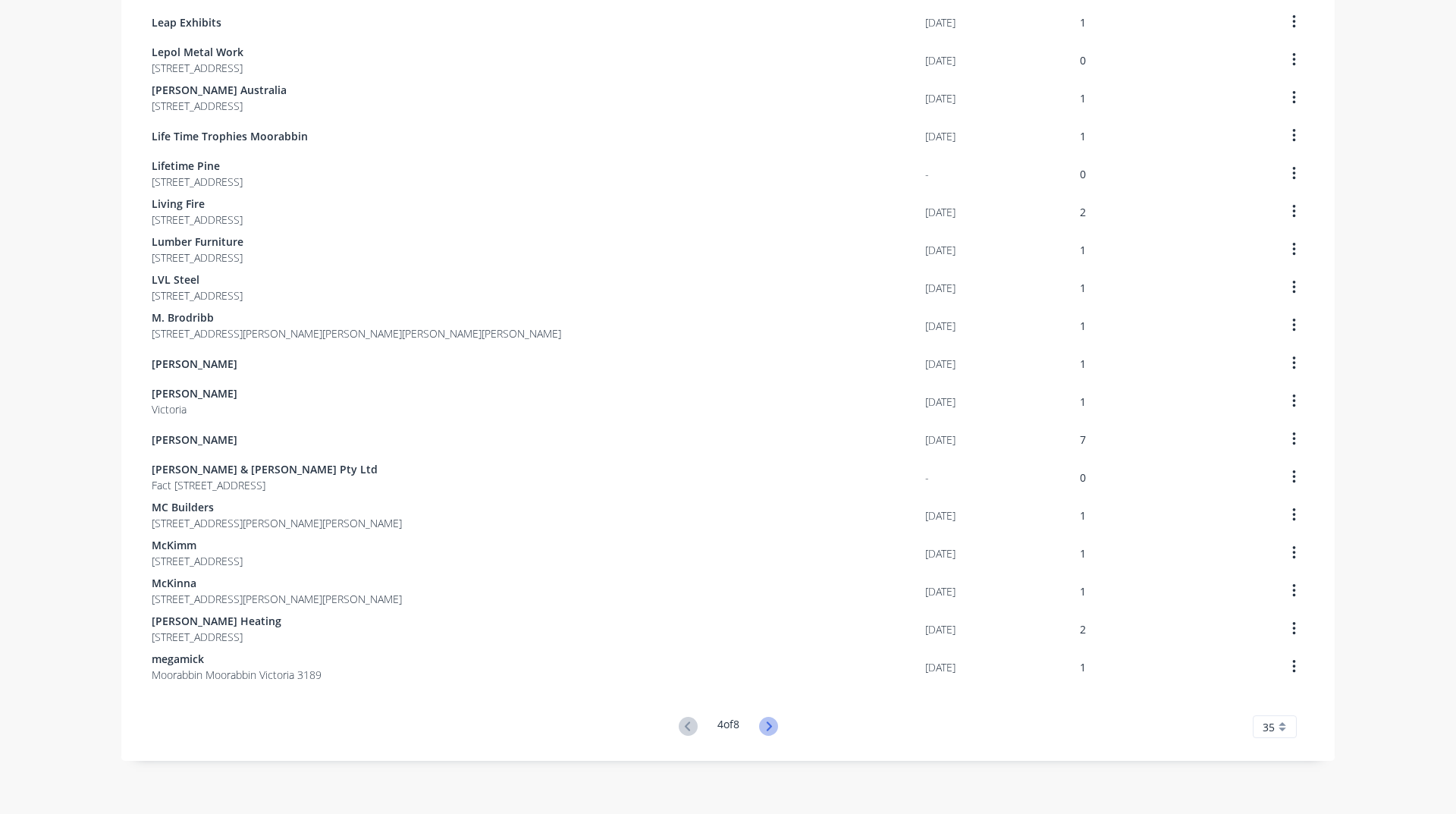
click at [766, 717] on icon at bounding box center [768, 725] width 19 height 19
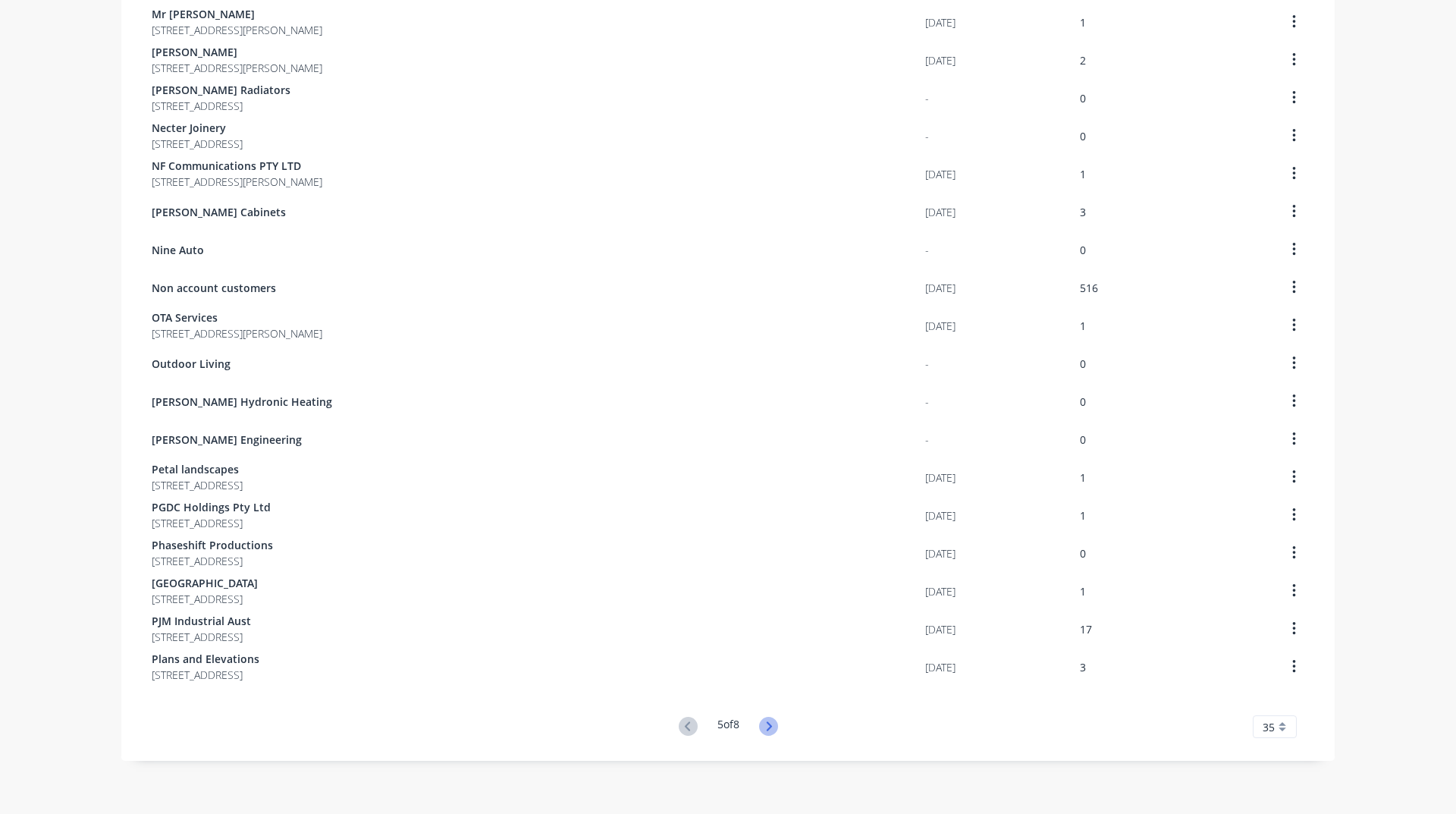
click at [764, 727] on icon at bounding box center [768, 725] width 19 height 19
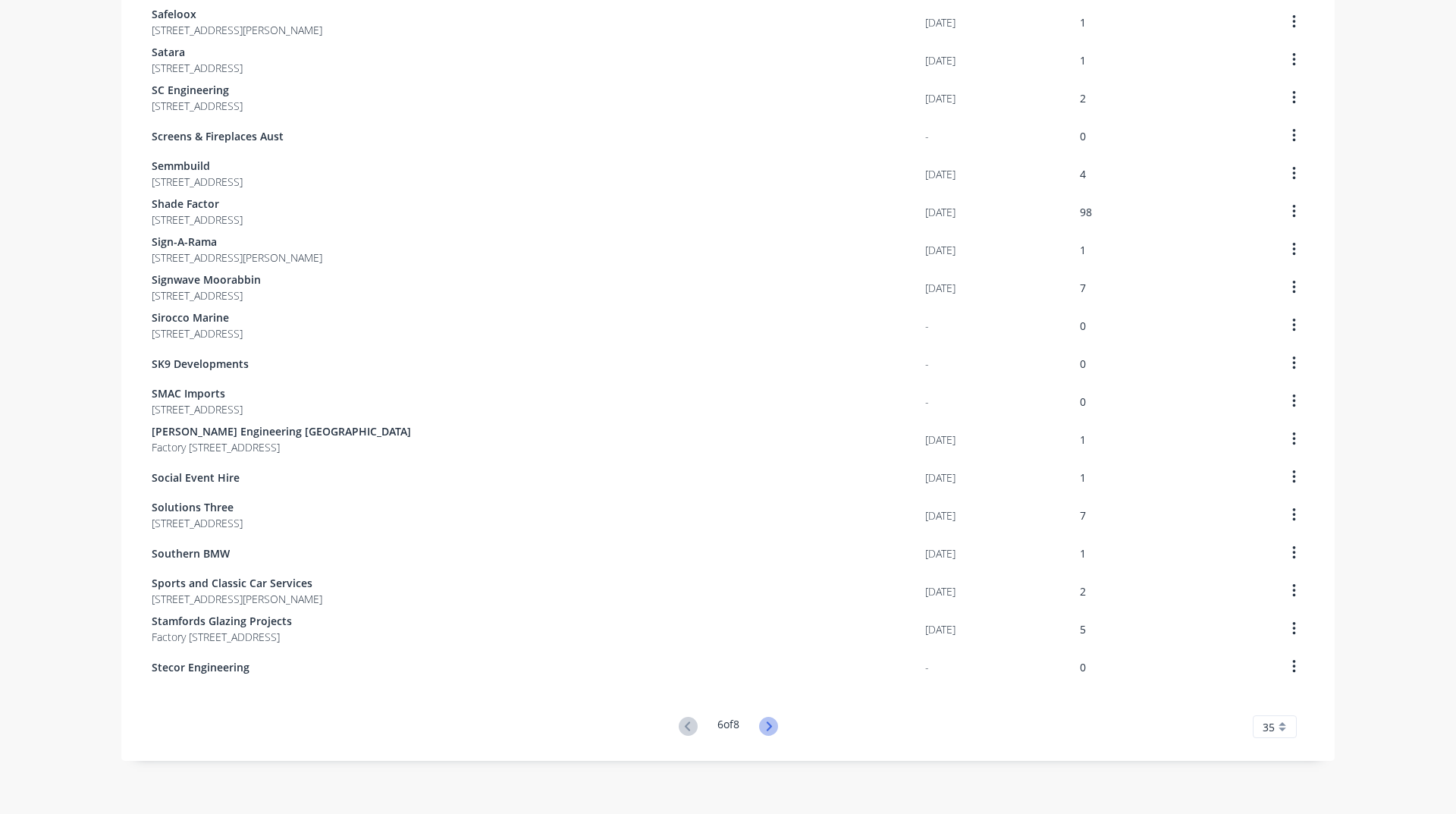
click at [770, 728] on icon at bounding box center [768, 725] width 19 height 19
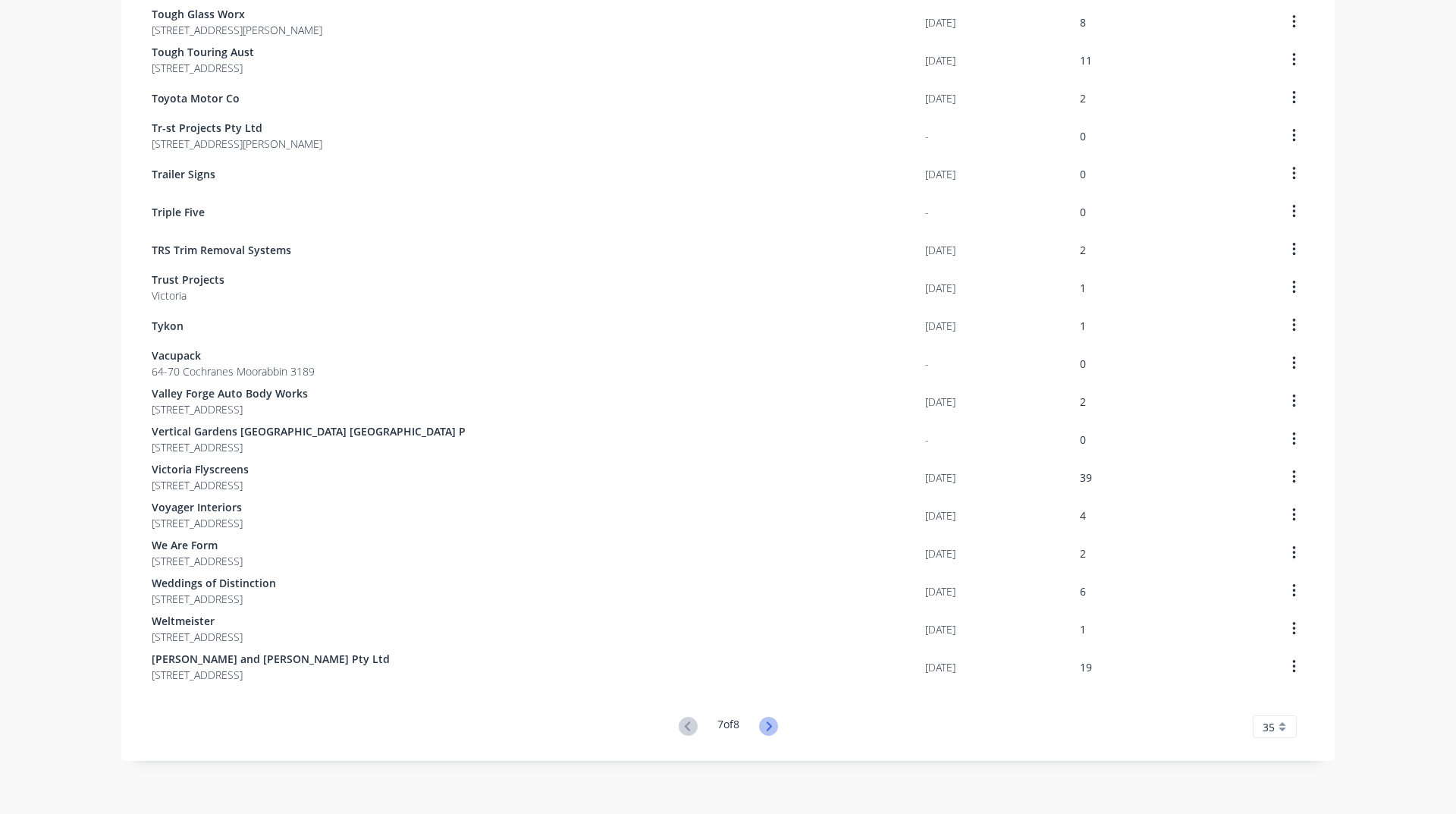
click at [763, 724] on icon at bounding box center [768, 725] width 19 height 19
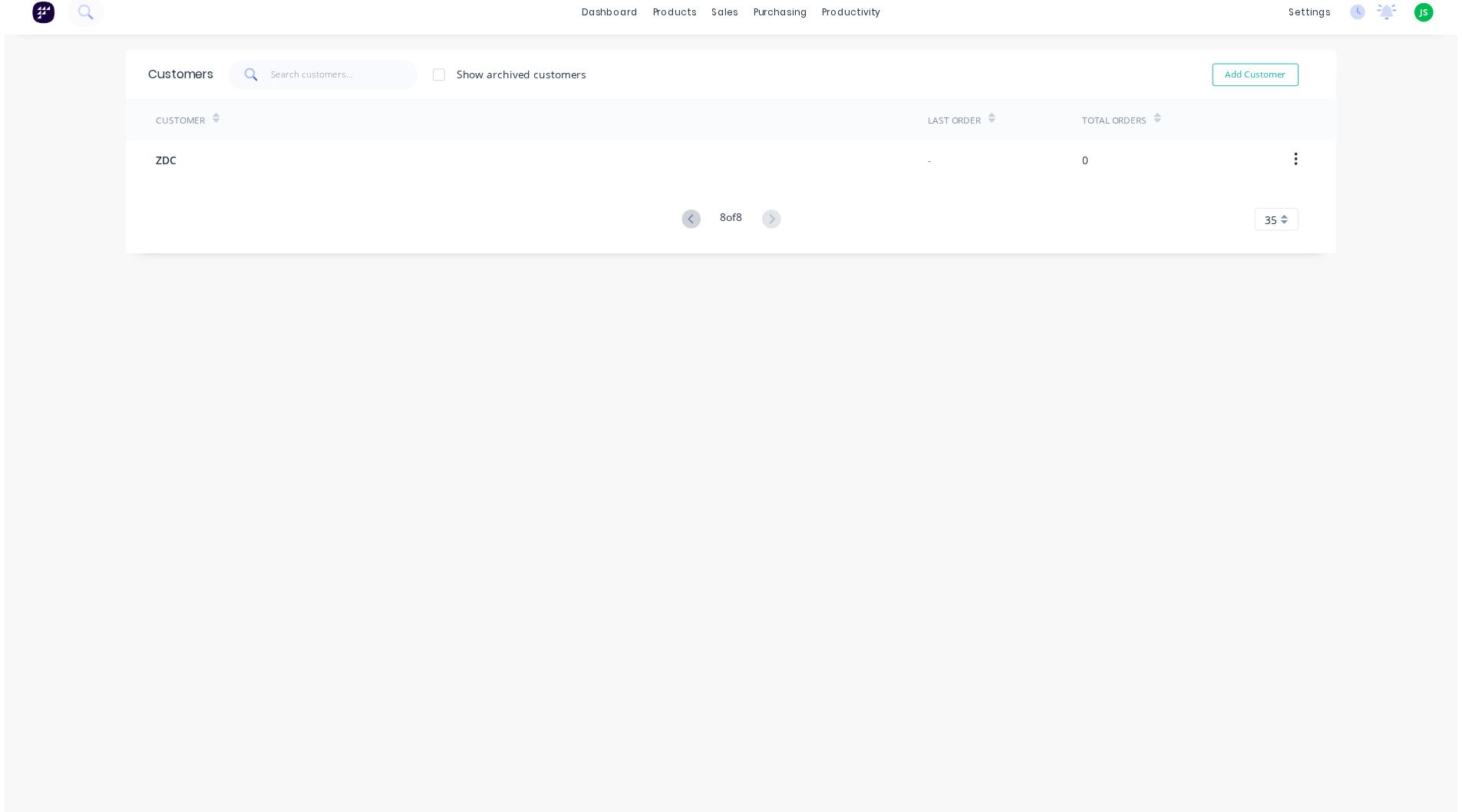
scroll to position [0, 0]
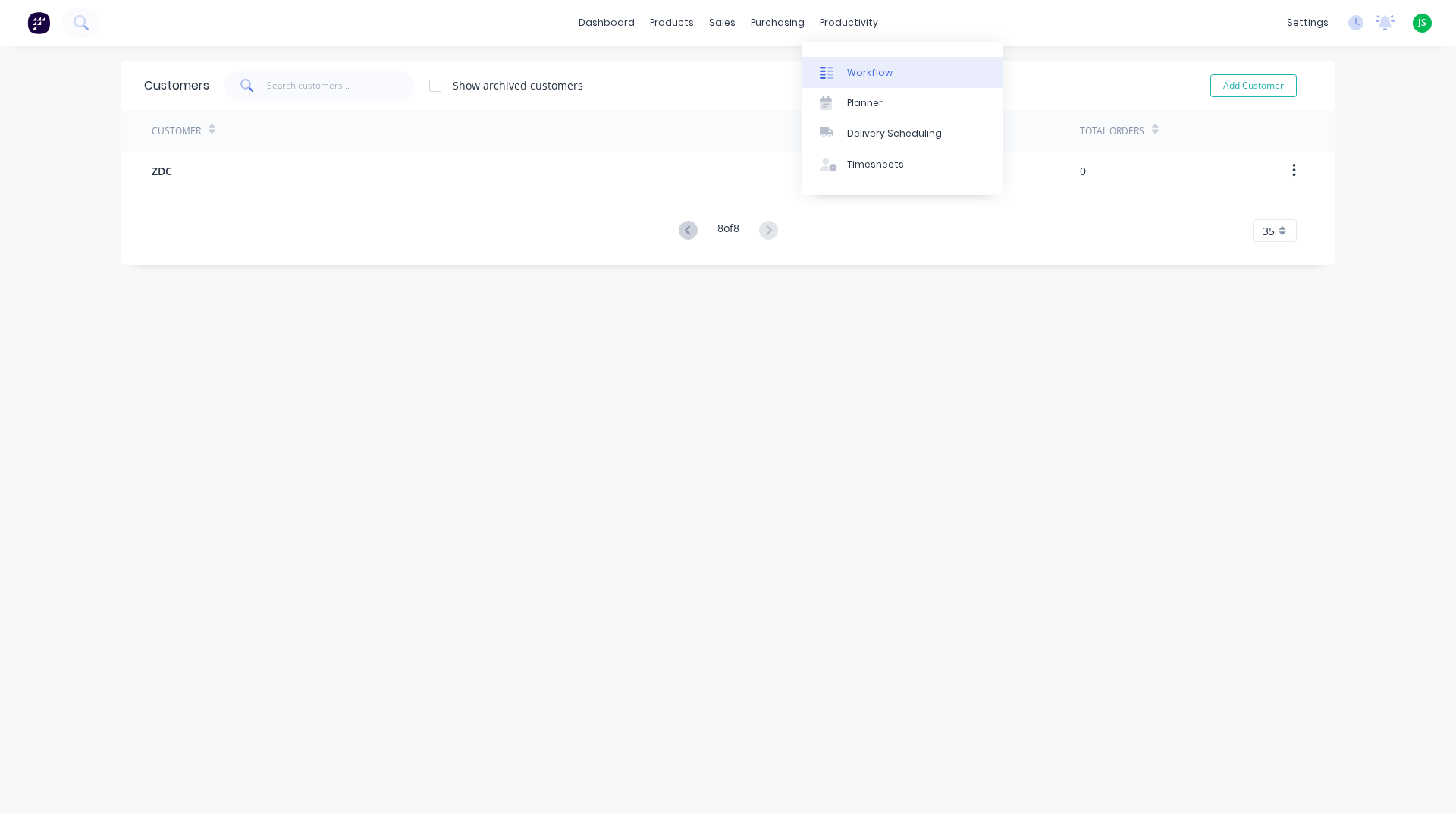
click at [844, 81] on link "Workflow" at bounding box center [902, 73] width 201 height 30
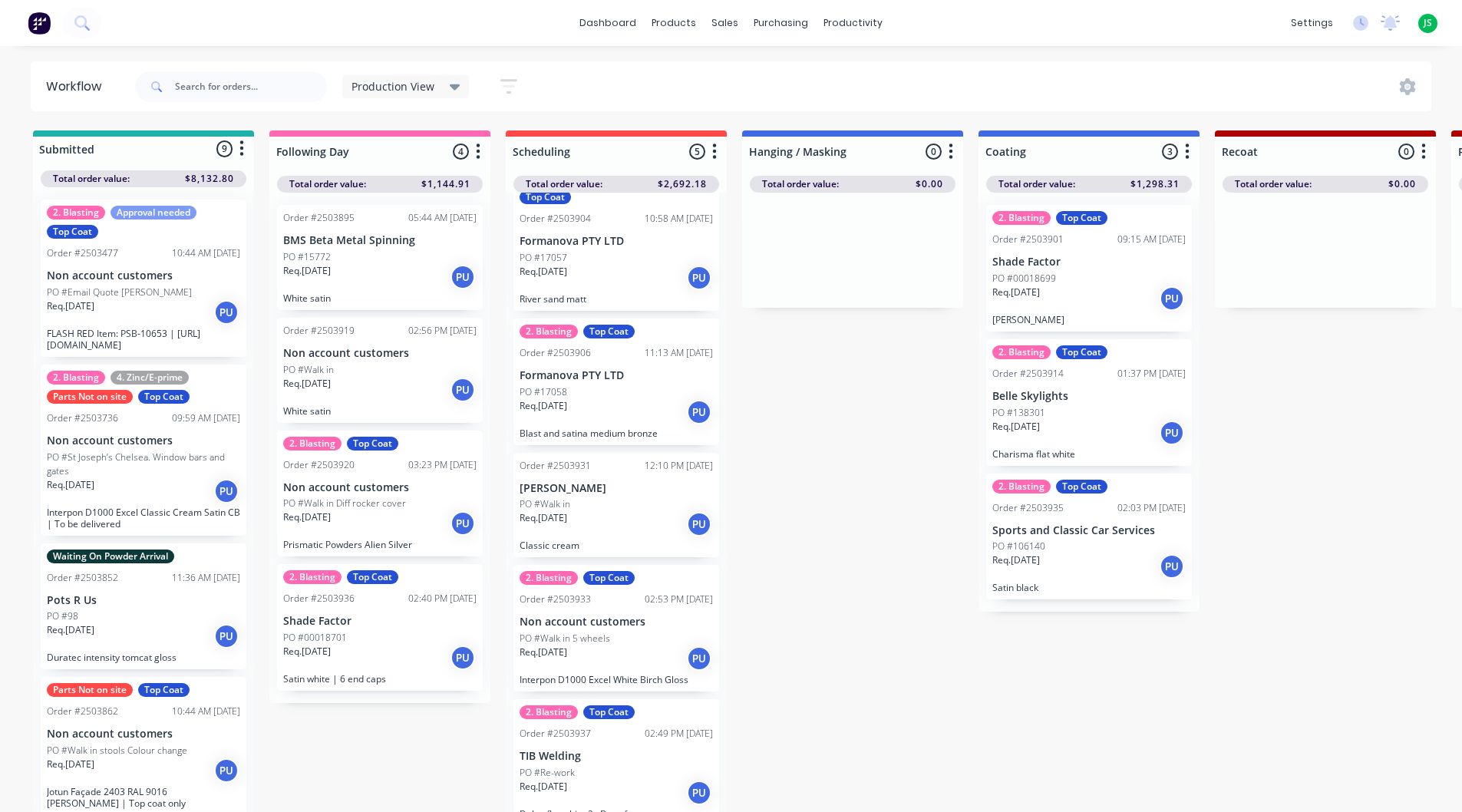
scroll to position [27, 0]
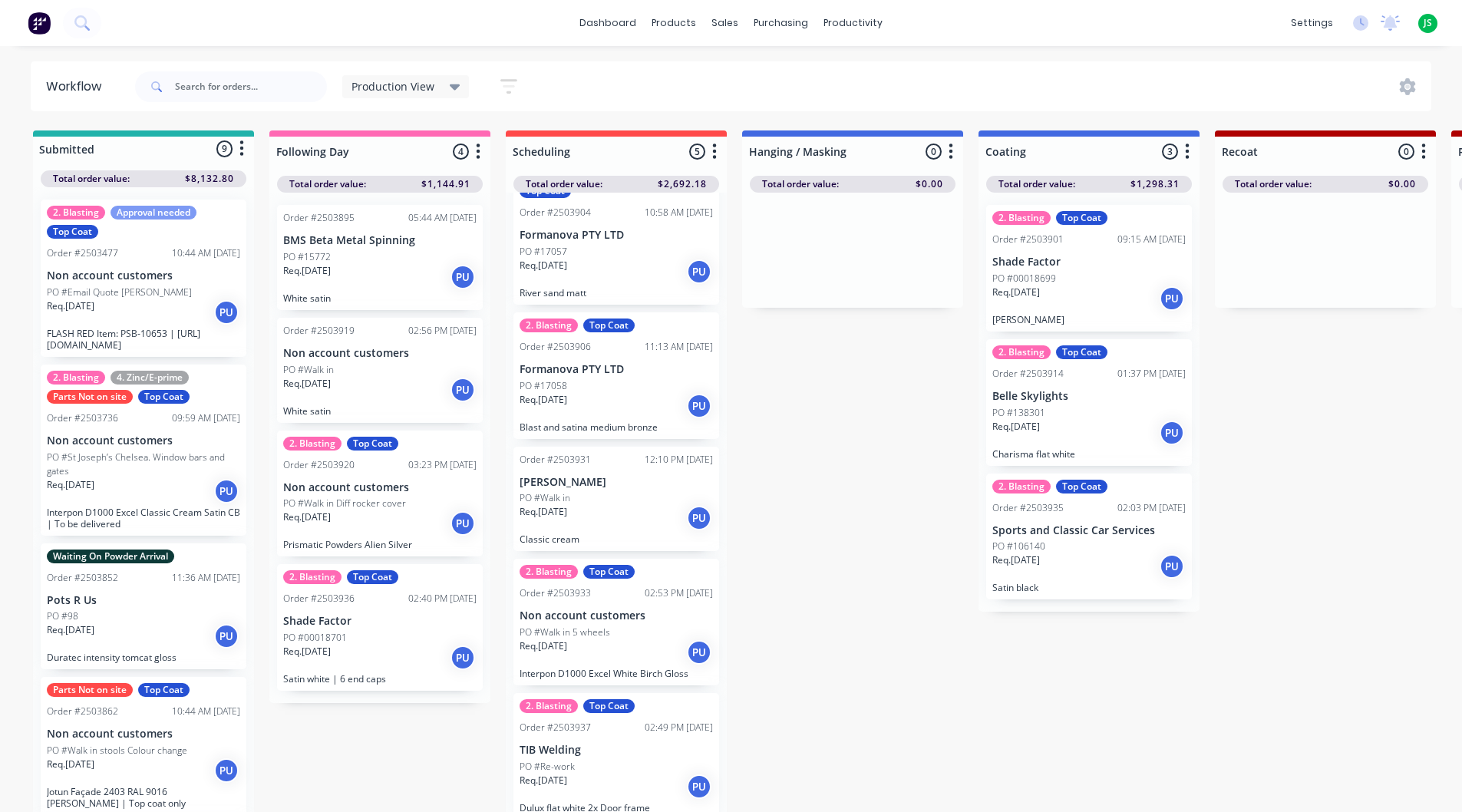
click at [584, 762] on div "PO #Re-work" at bounding box center [615, 766] width 193 height 14
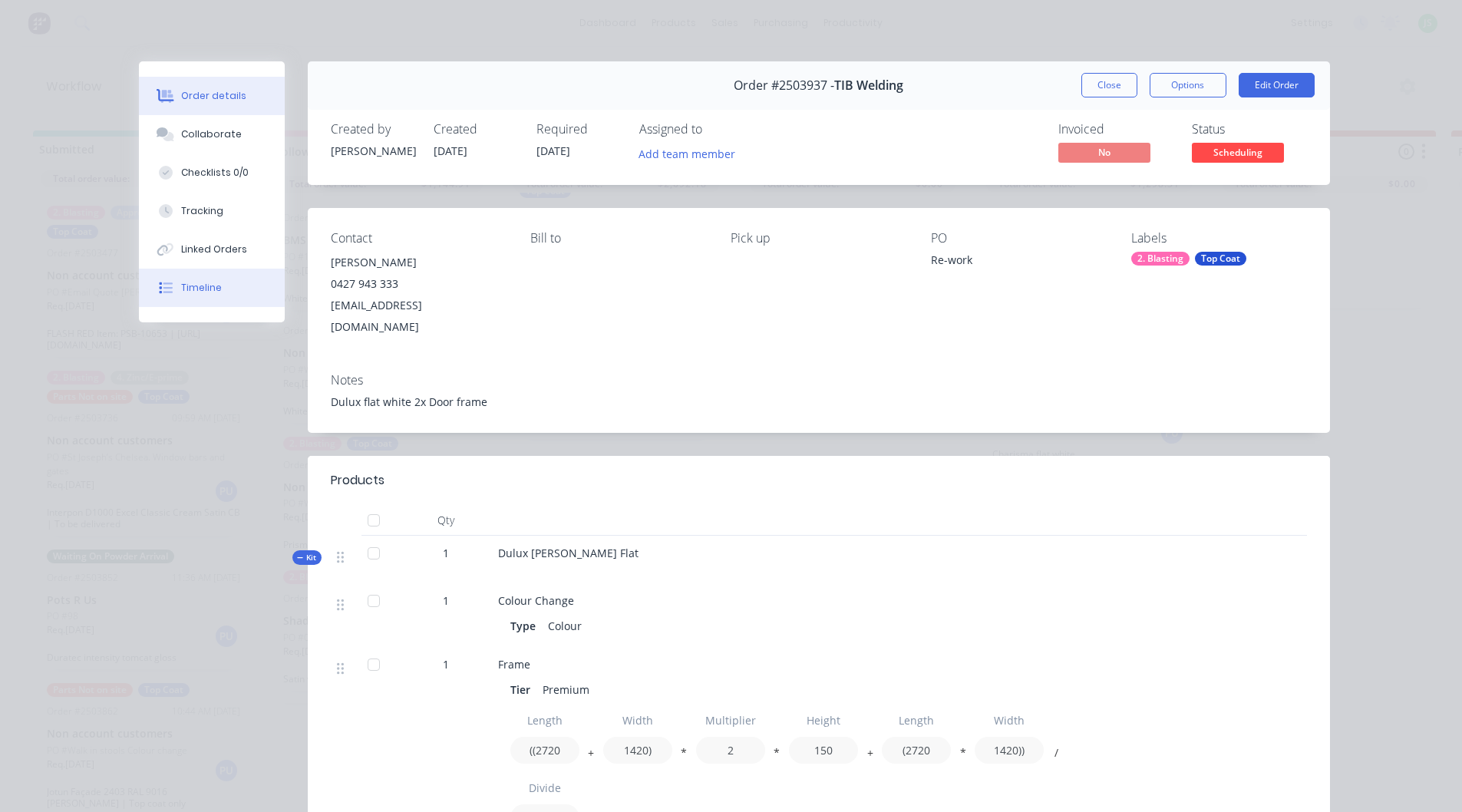
click at [204, 302] on button "Timeline" at bounding box center [211, 287] width 146 height 38
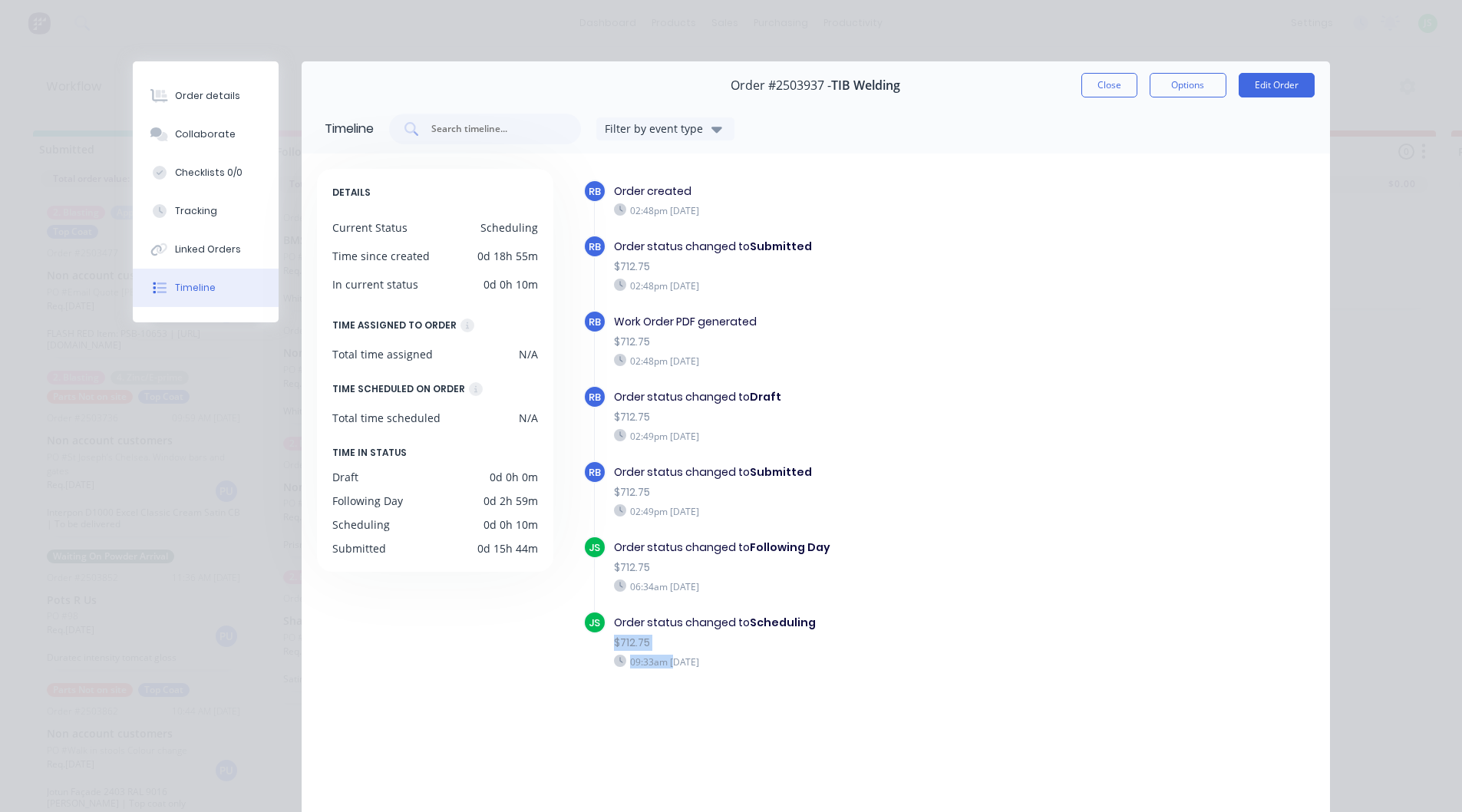
drag, startPoint x: 599, startPoint y: 648, endPoint x: 692, endPoint y: 658, distance: 93.5
click at [689, 660] on div "JS Order status changed to Scheduling $712.75 09:33am [DATE]" at bounding box center [843, 648] width 518 height 75
click at [225, 87] on button "Order details" at bounding box center [206, 96] width 146 height 38
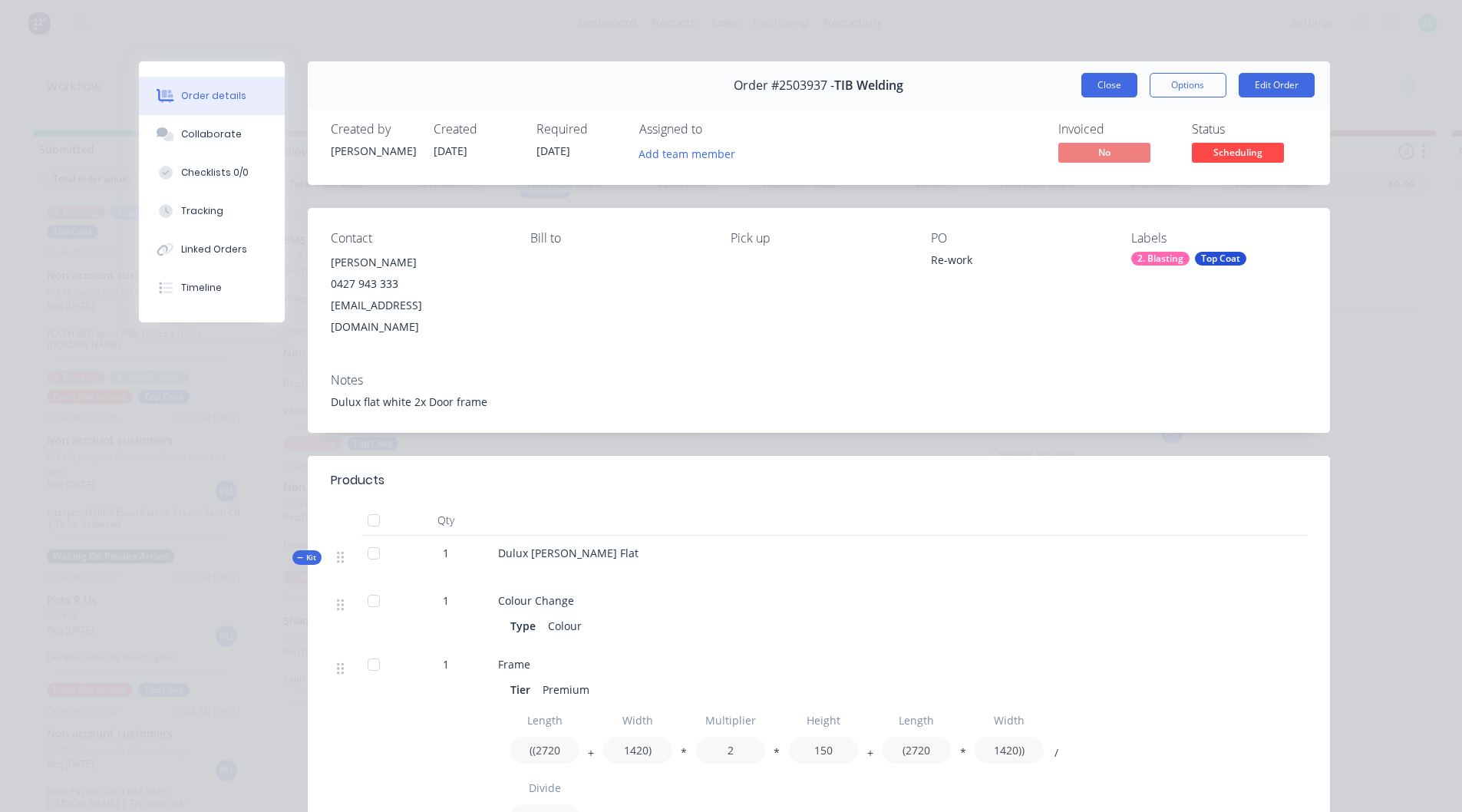
click at [1097, 81] on button "Close" at bounding box center [1109, 84] width 56 height 24
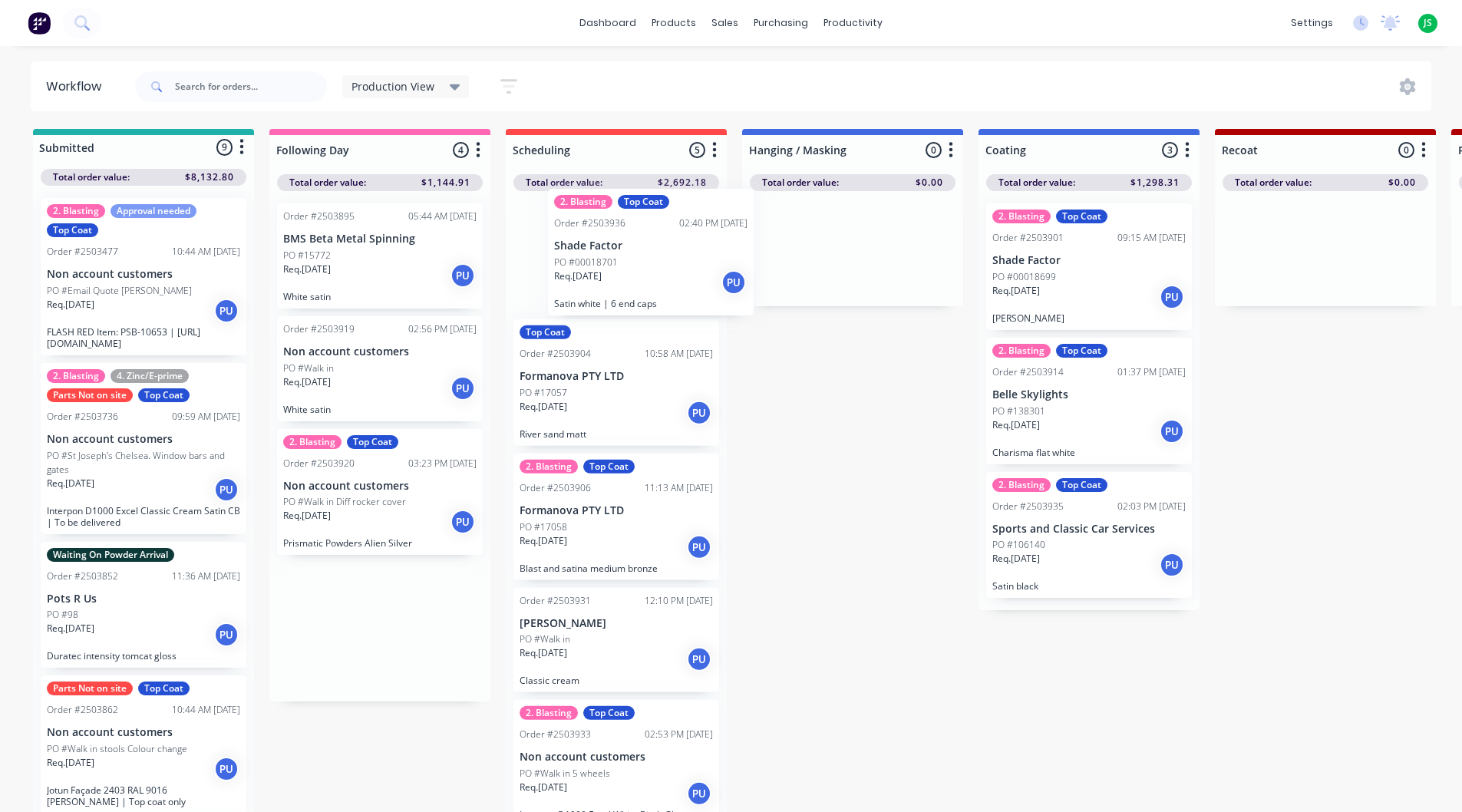
scroll to position [0, 0]
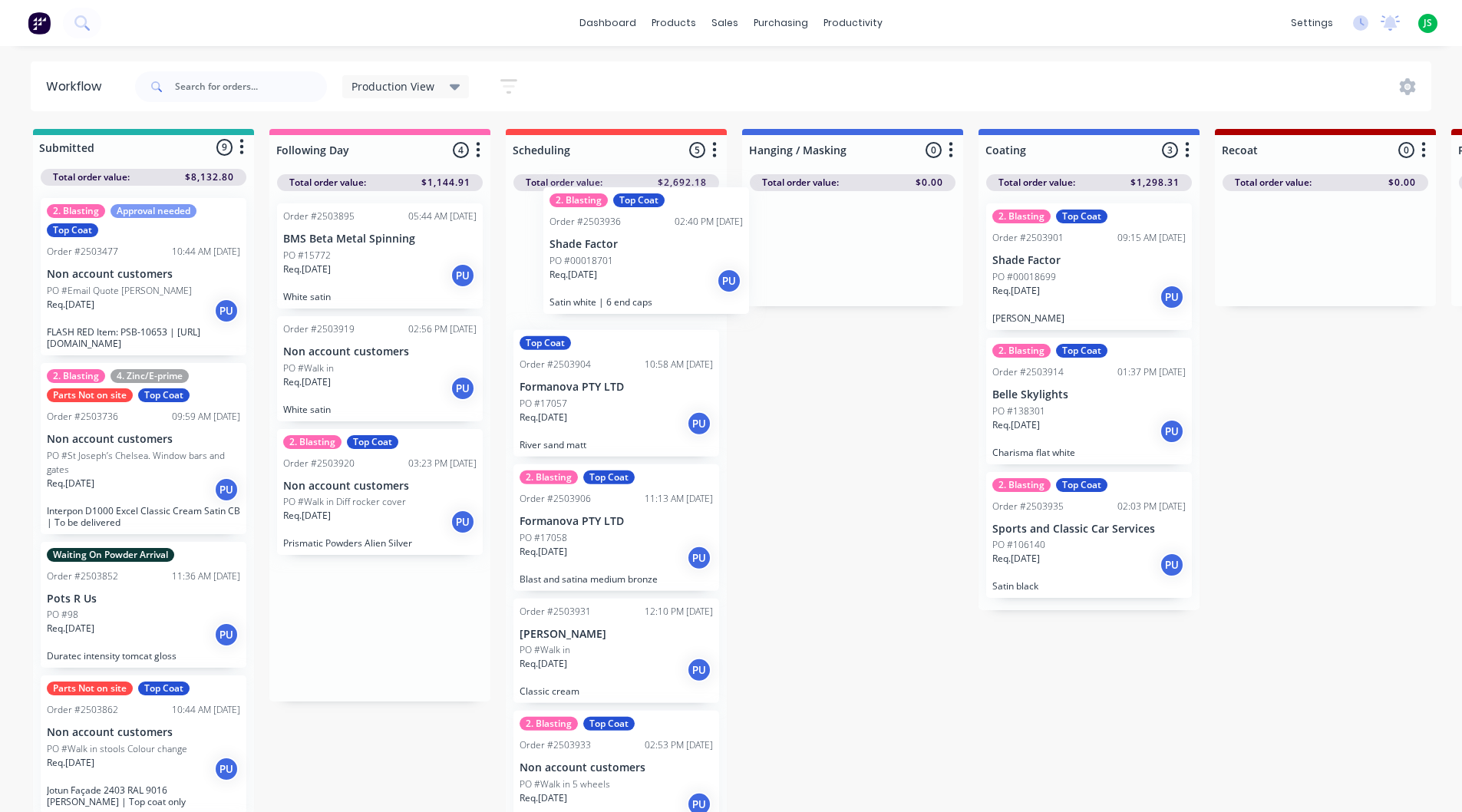
drag, startPoint x: 353, startPoint y: 682, endPoint x: 609, endPoint y: 302, distance: 458.2
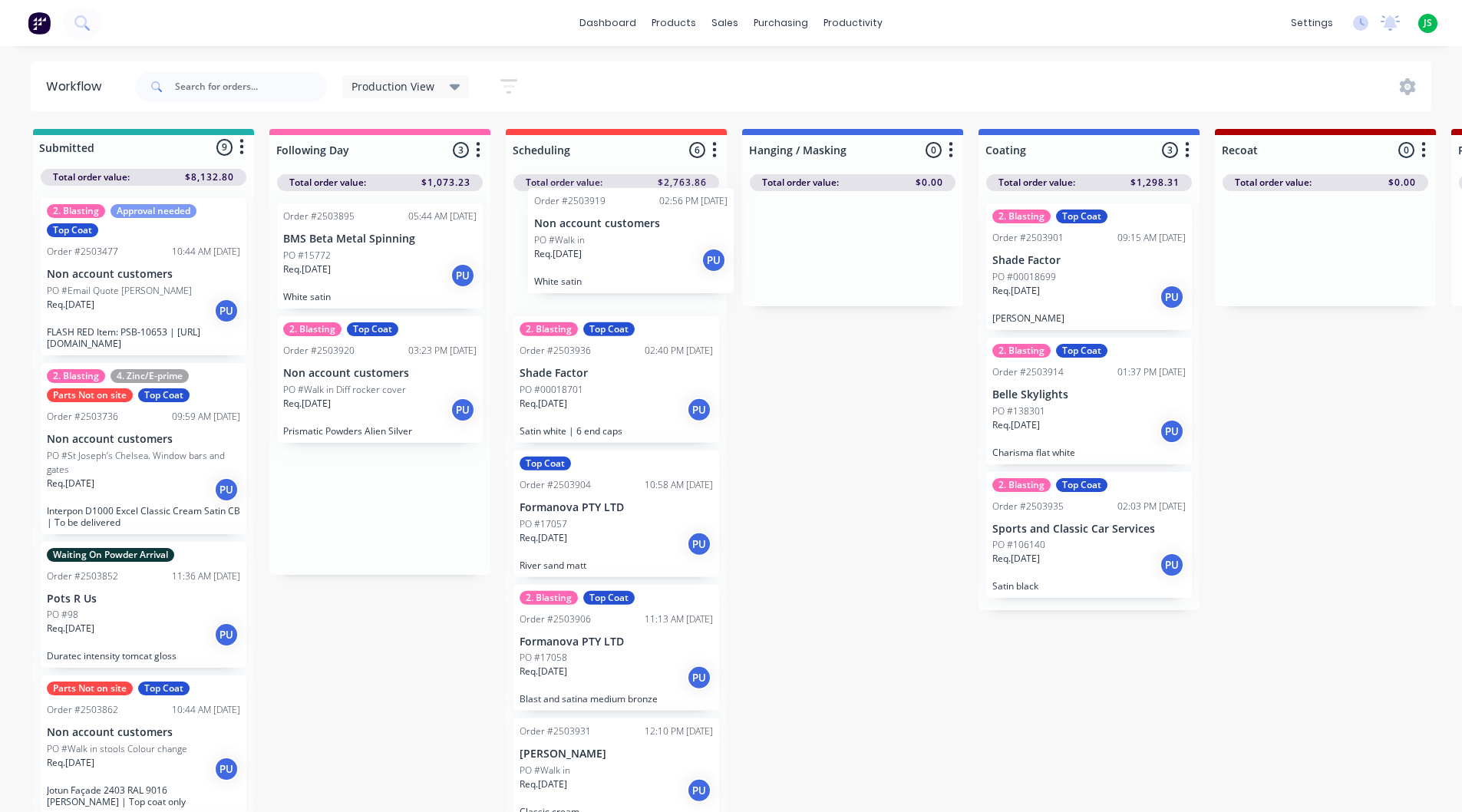
drag, startPoint x: 322, startPoint y: 383, endPoint x: 594, endPoint y: 248, distance: 303.7
click at [617, 280] on div "Req. [DATE] PU" at bounding box center [615, 276] width 193 height 26
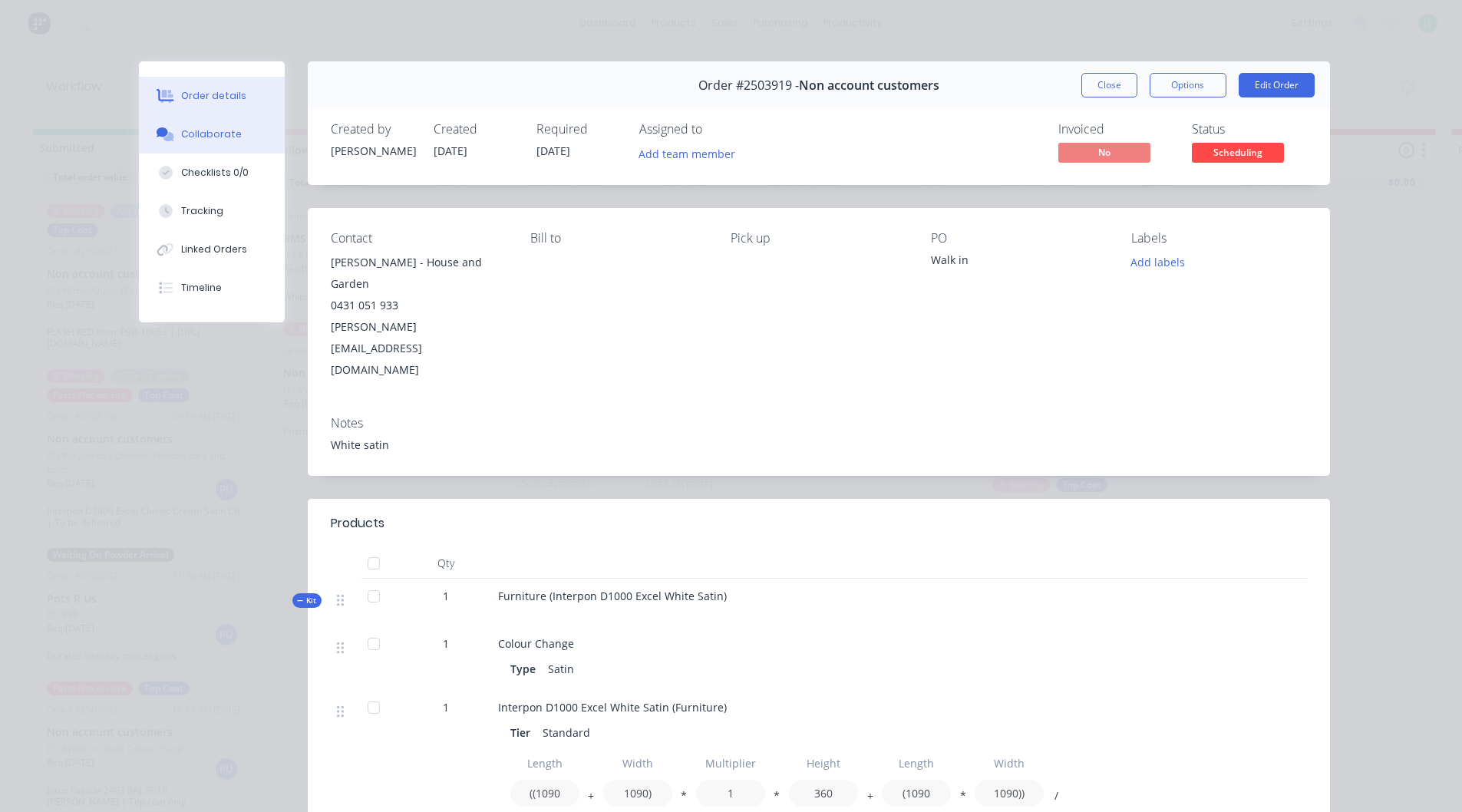
click at [244, 130] on button "Collaborate" at bounding box center [211, 134] width 146 height 38
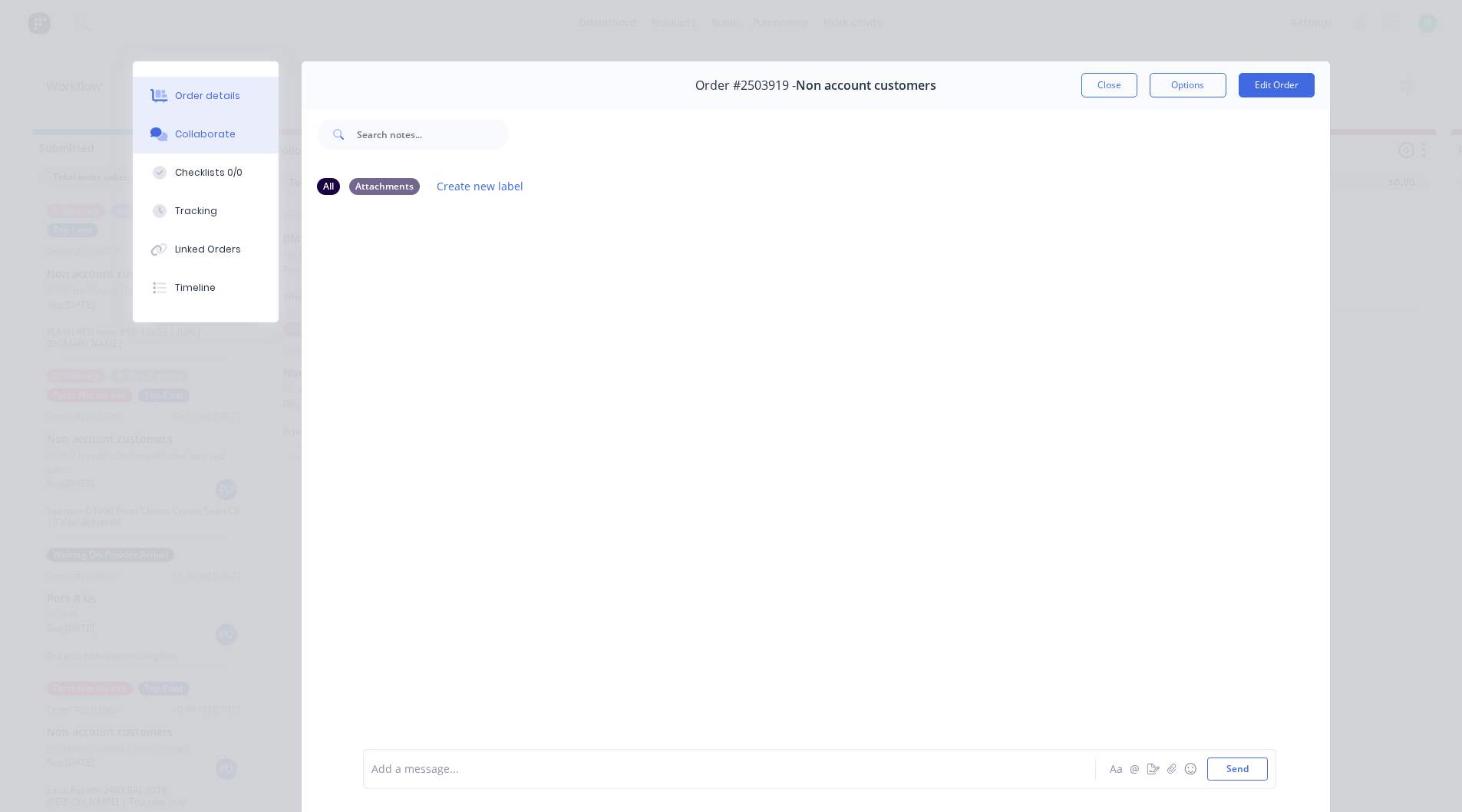
click at [239, 94] on button "Order details" at bounding box center [206, 96] width 146 height 38
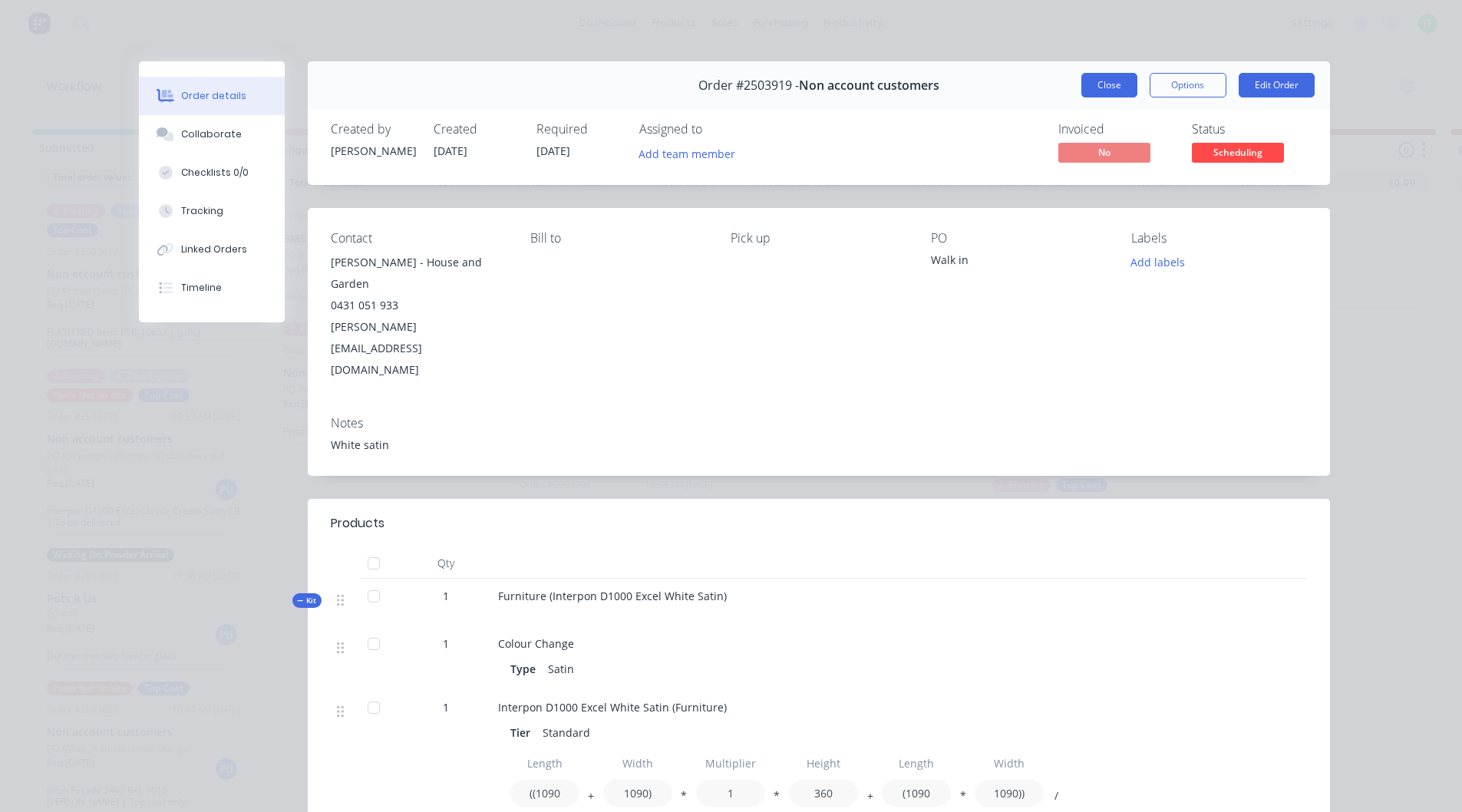
click at [1092, 88] on button "Close" at bounding box center [1109, 84] width 56 height 24
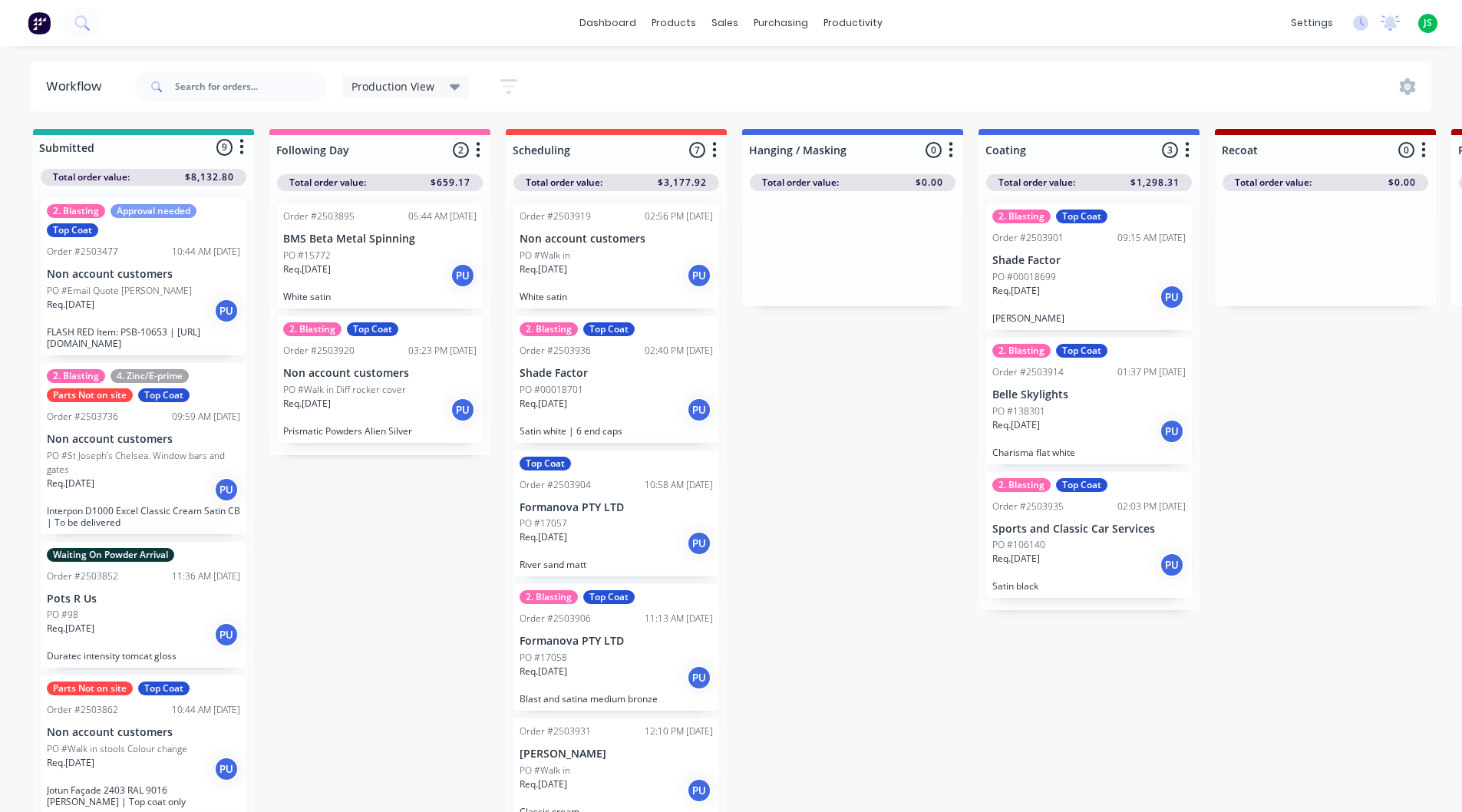
click at [581, 263] on div "Req. [DATE] PU" at bounding box center [615, 276] width 193 height 26
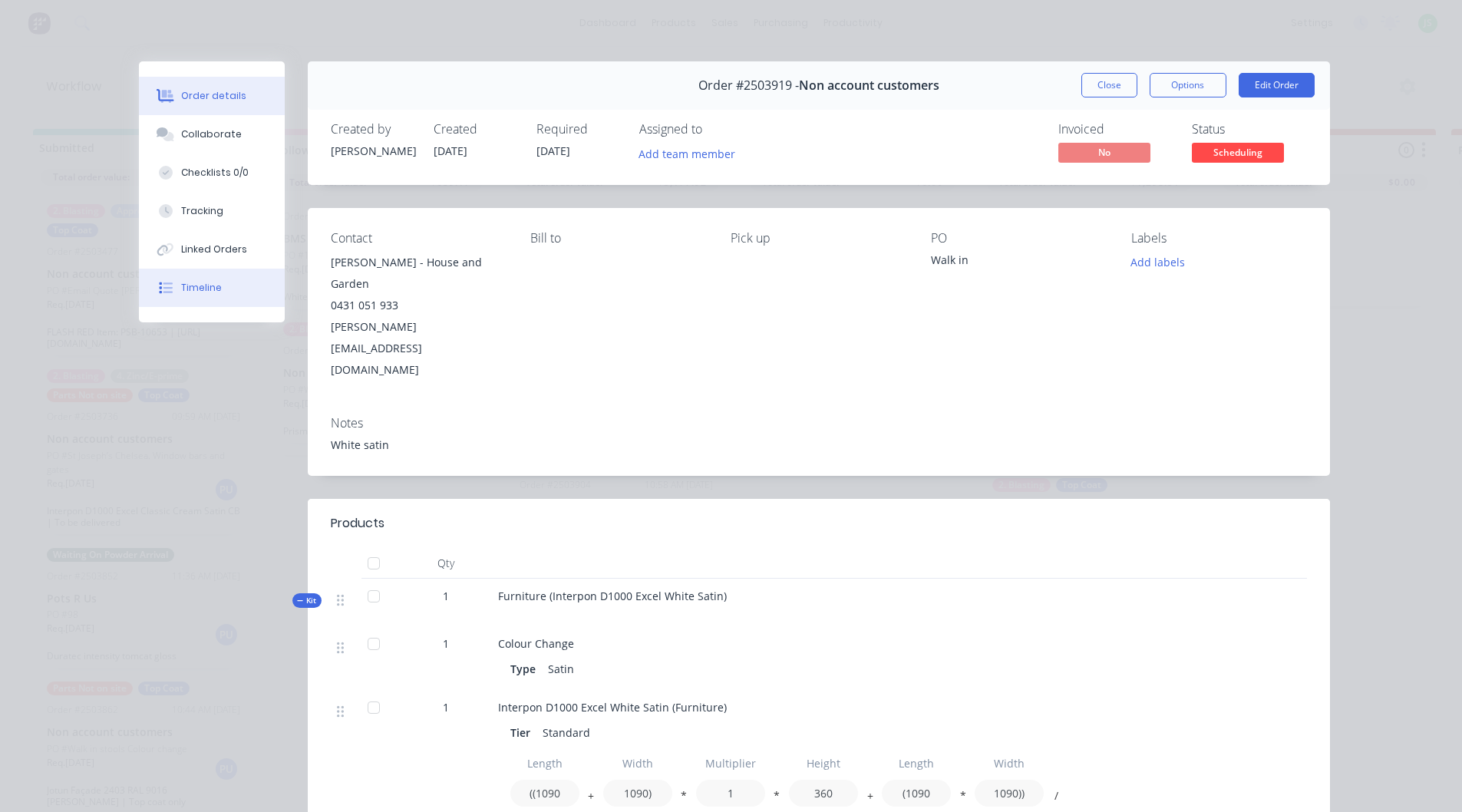
click at [199, 276] on button "Timeline" at bounding box center [211, 287] width 146 height 38
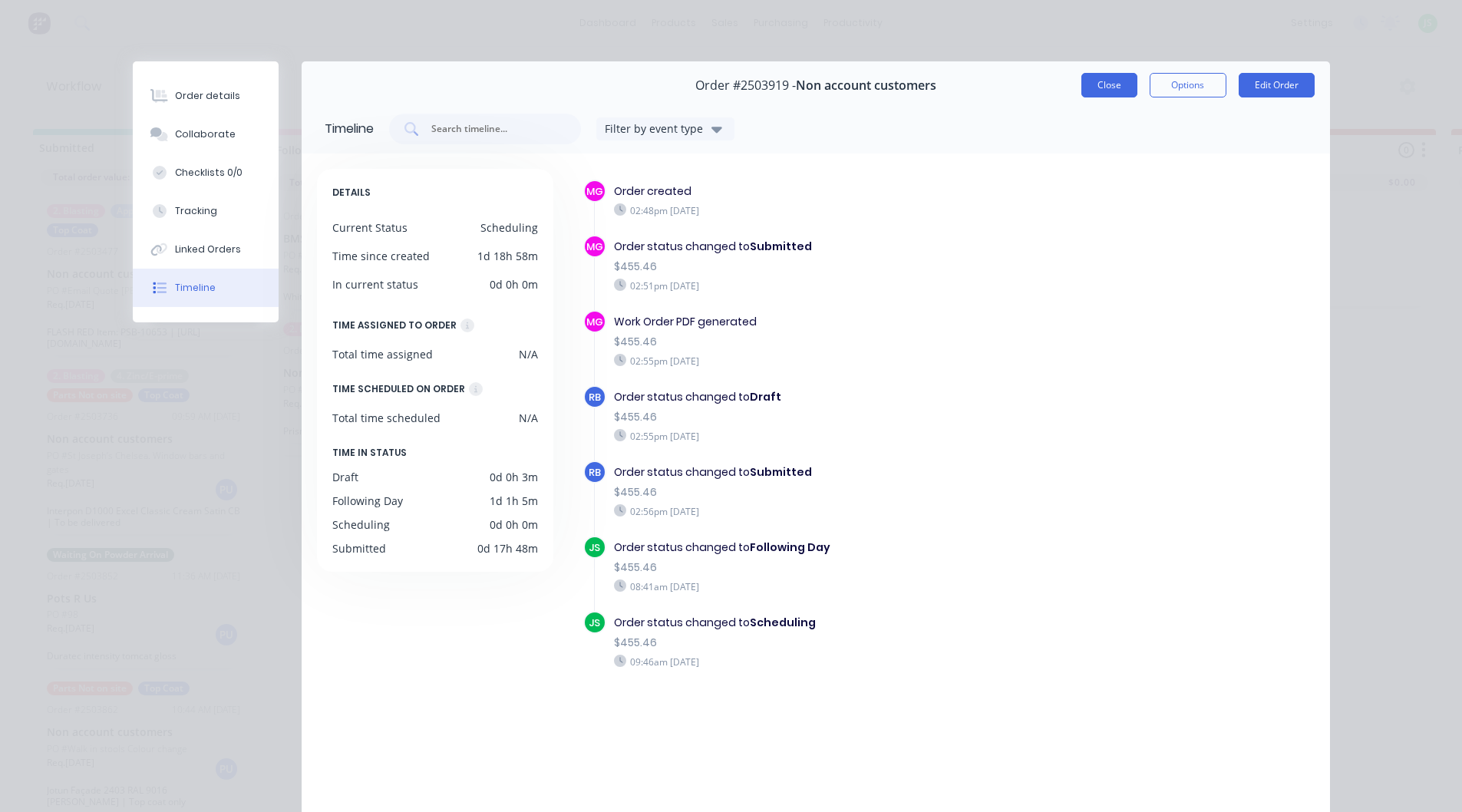
click at [1116, 93] on button "Close" at bounding box center [1109, 84] width 56 height 24
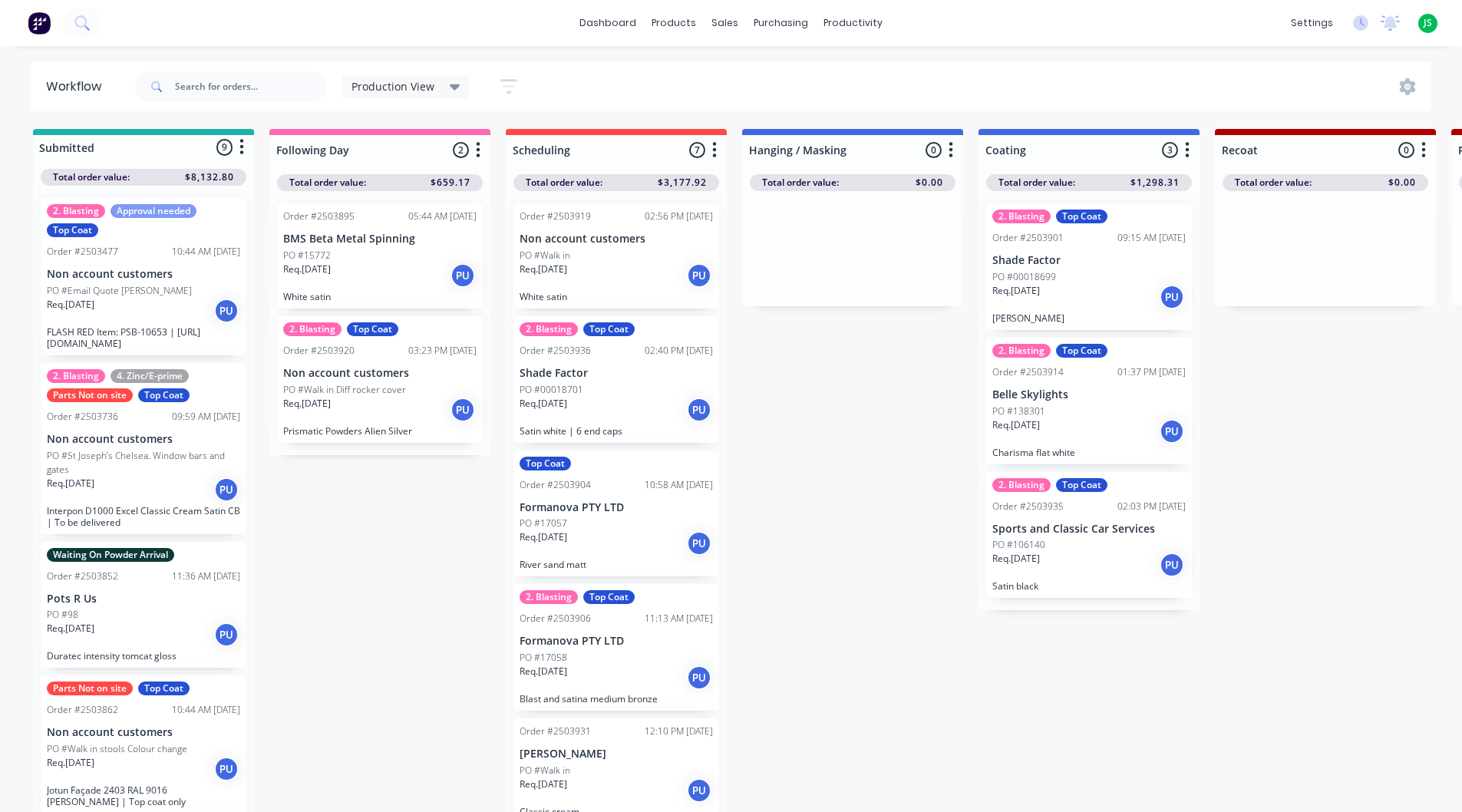
click at [589, 422] on div "Req. [DATE] PU" at bounding box center [615, 410] width 193 height 26
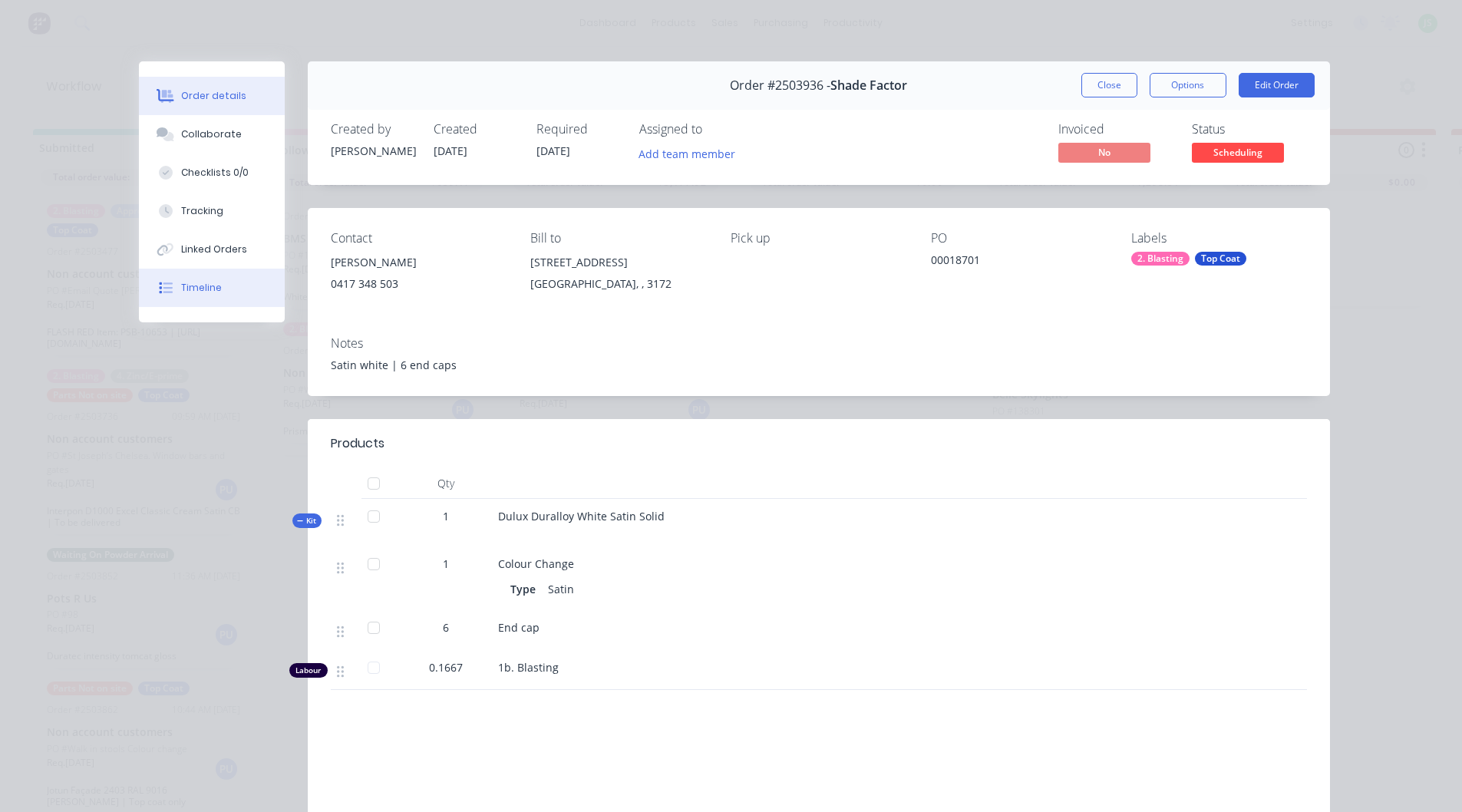
drag, startPoint x: 228, startPoint y: 295, endPoint x: 246, endPoint y: 284, distance: 21.1
click at [228, 295] on button "Timeline" at bounding box center [211, 287] width 146 height 38
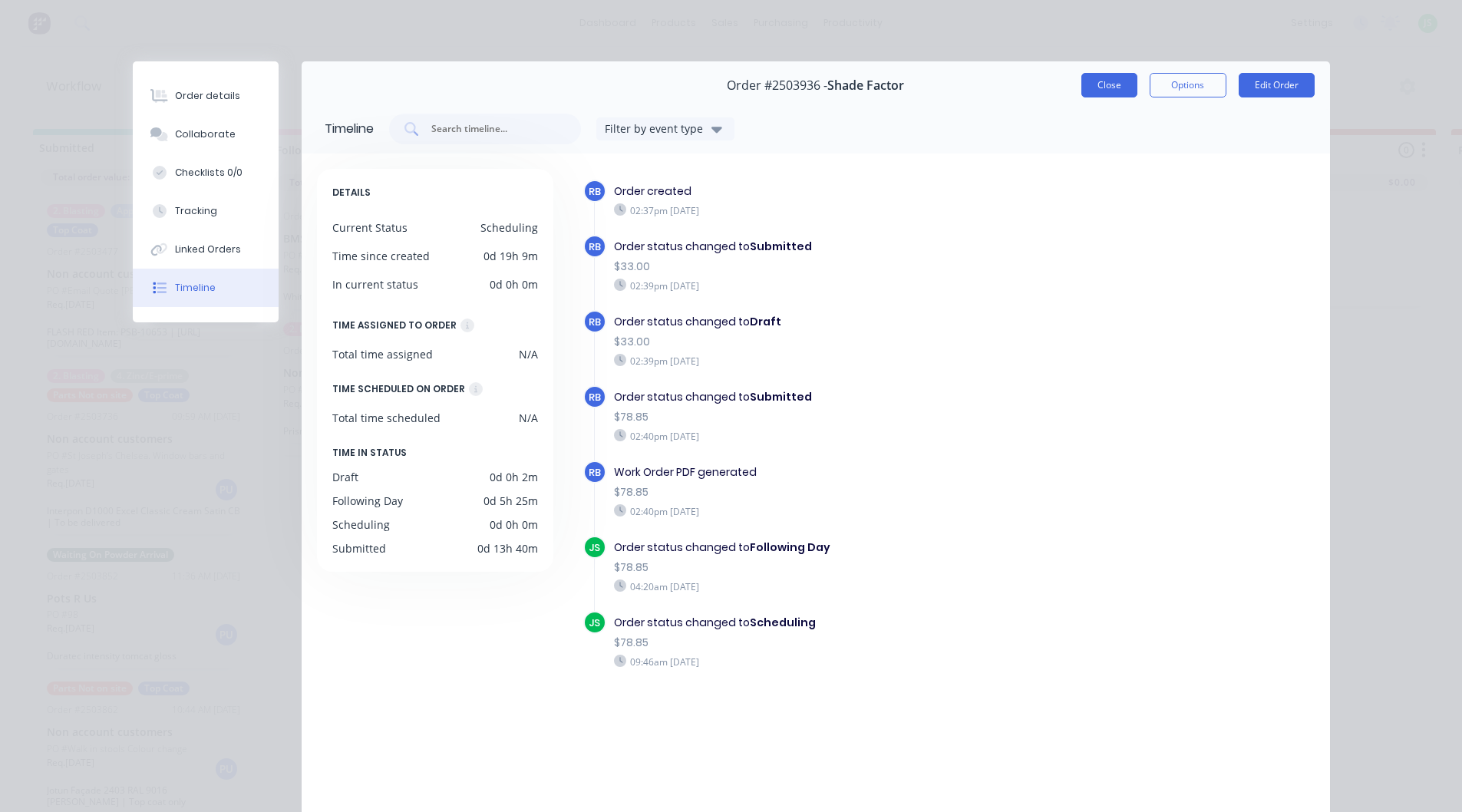
click at [1120, 85] on button "Close" at bounding box center [1109, 84] width 56 height 24
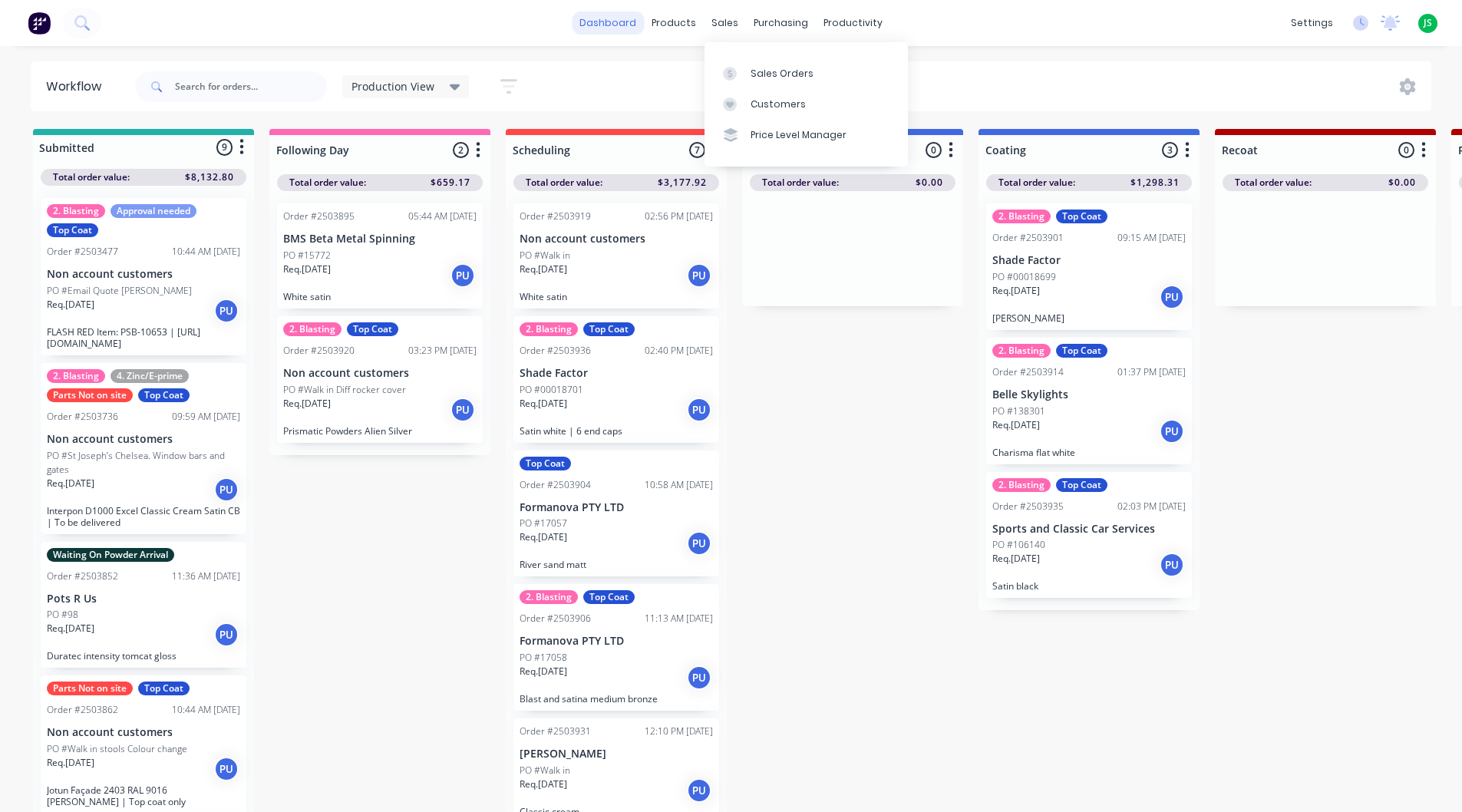
click at [625, 31] on link "dashboard" at bounding box center [608, 23] width 73 height 23
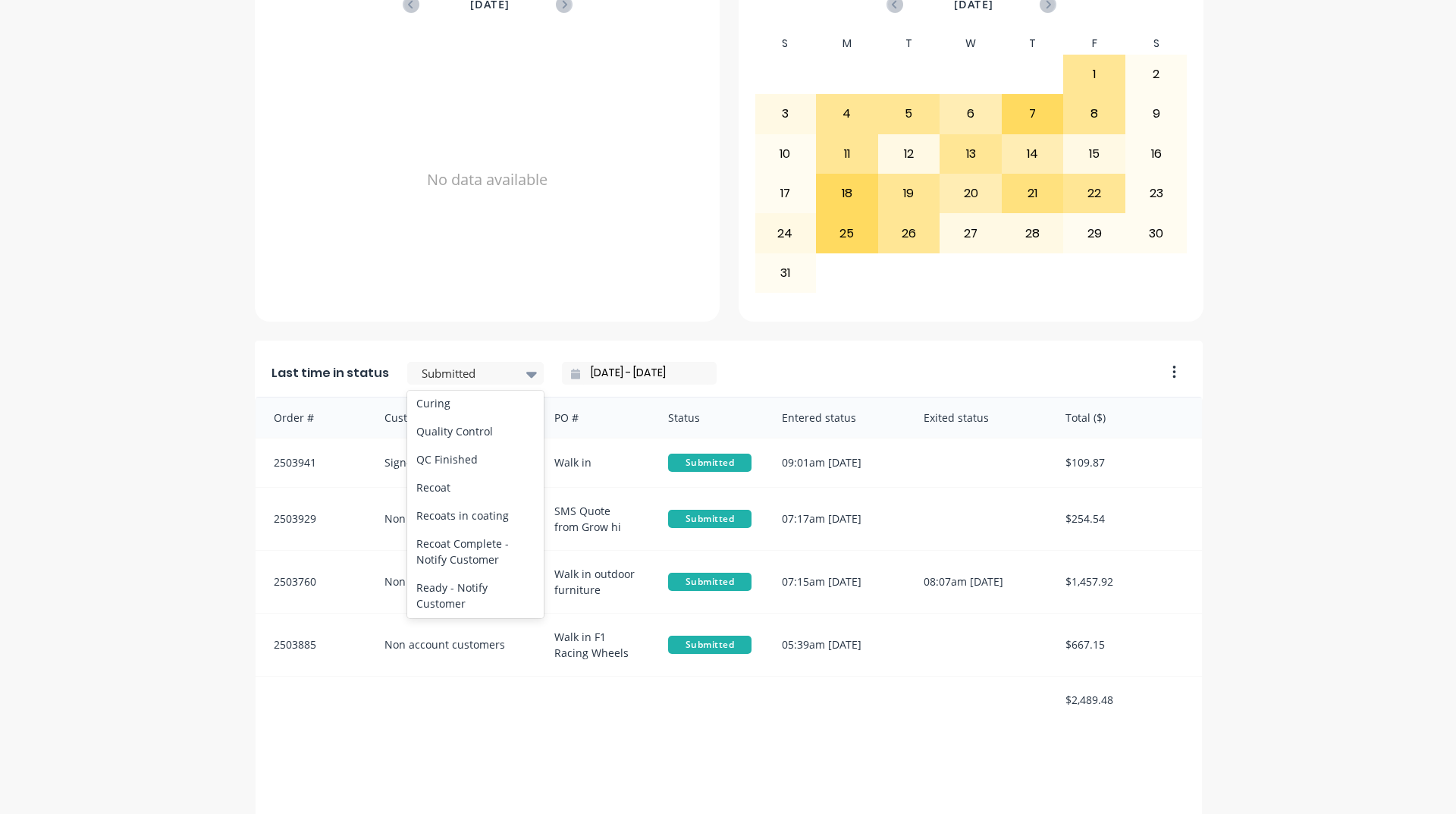
scroll to position [561, 0]
click at [448, 426] on div "Coating" at bounding box center [475, 412] width 136 height 28
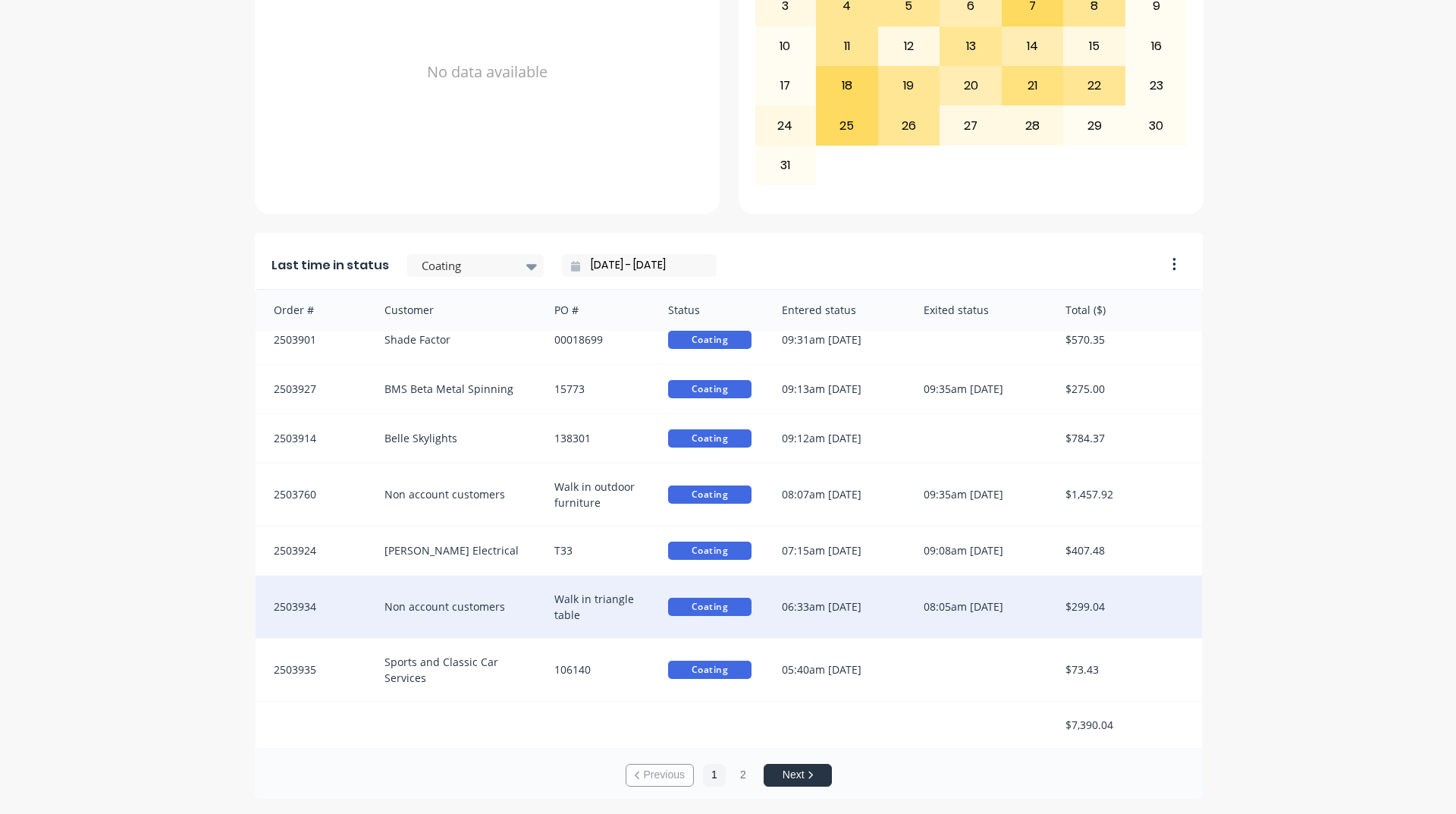
scroll to position [0, 0]
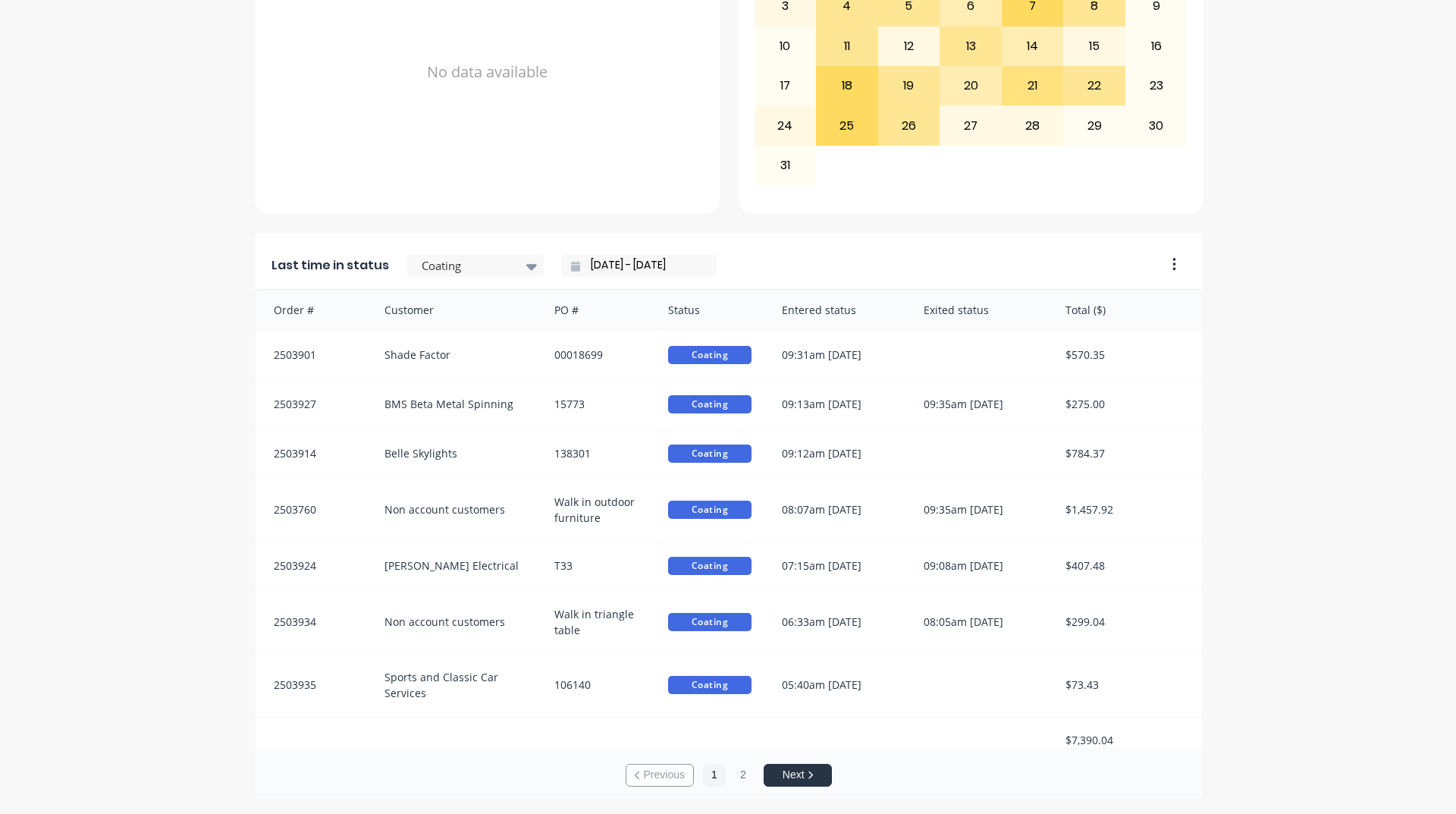
click at [181, 495] on div "A Class Powder Coating Create sales order Create purchase order Overview Select…" at bounding box center [728, 110] width 1456 height 1376
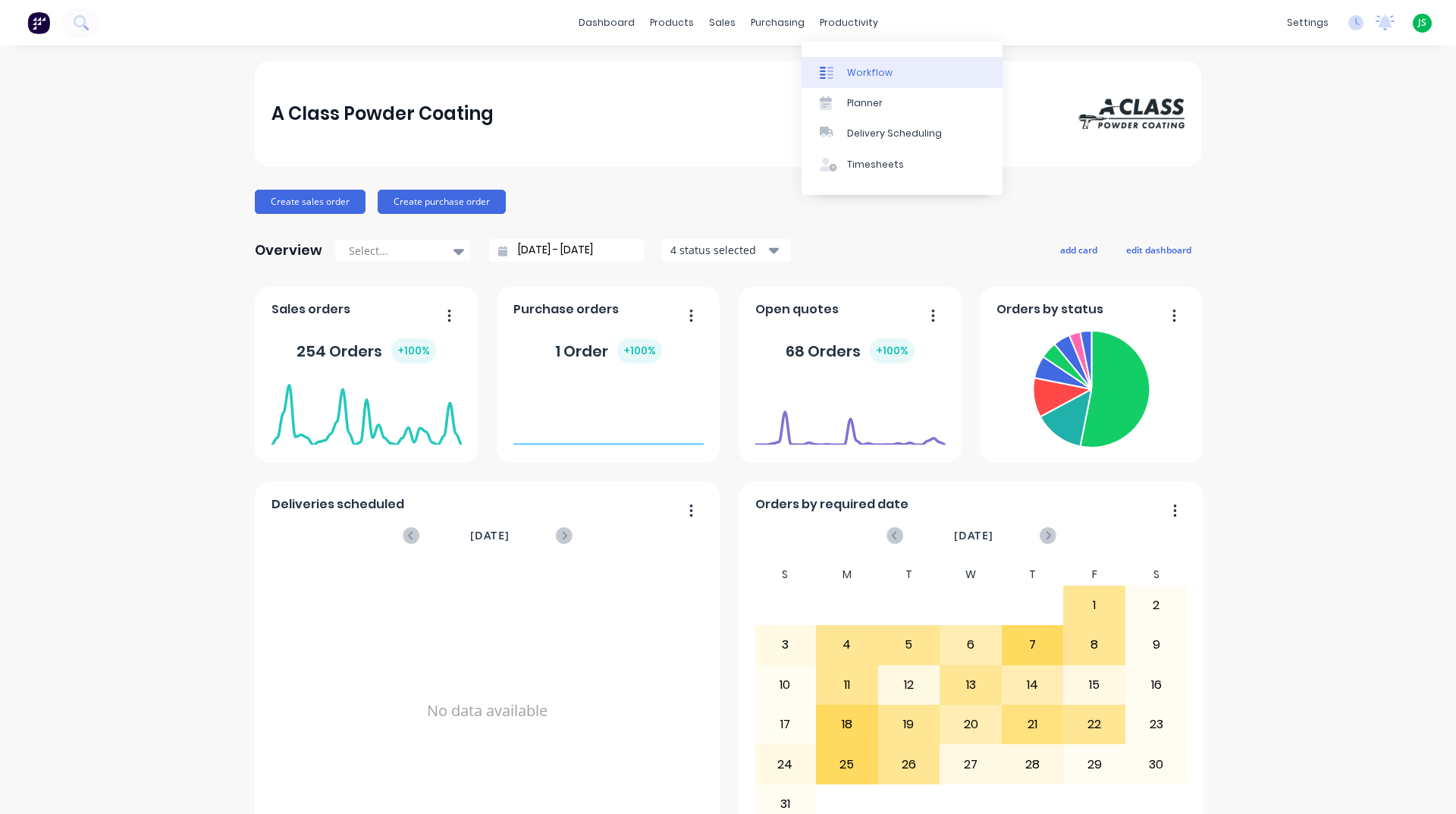
click at [879, 81] on link "Workflow" at bounding box center [902, 73] width 201 height 30
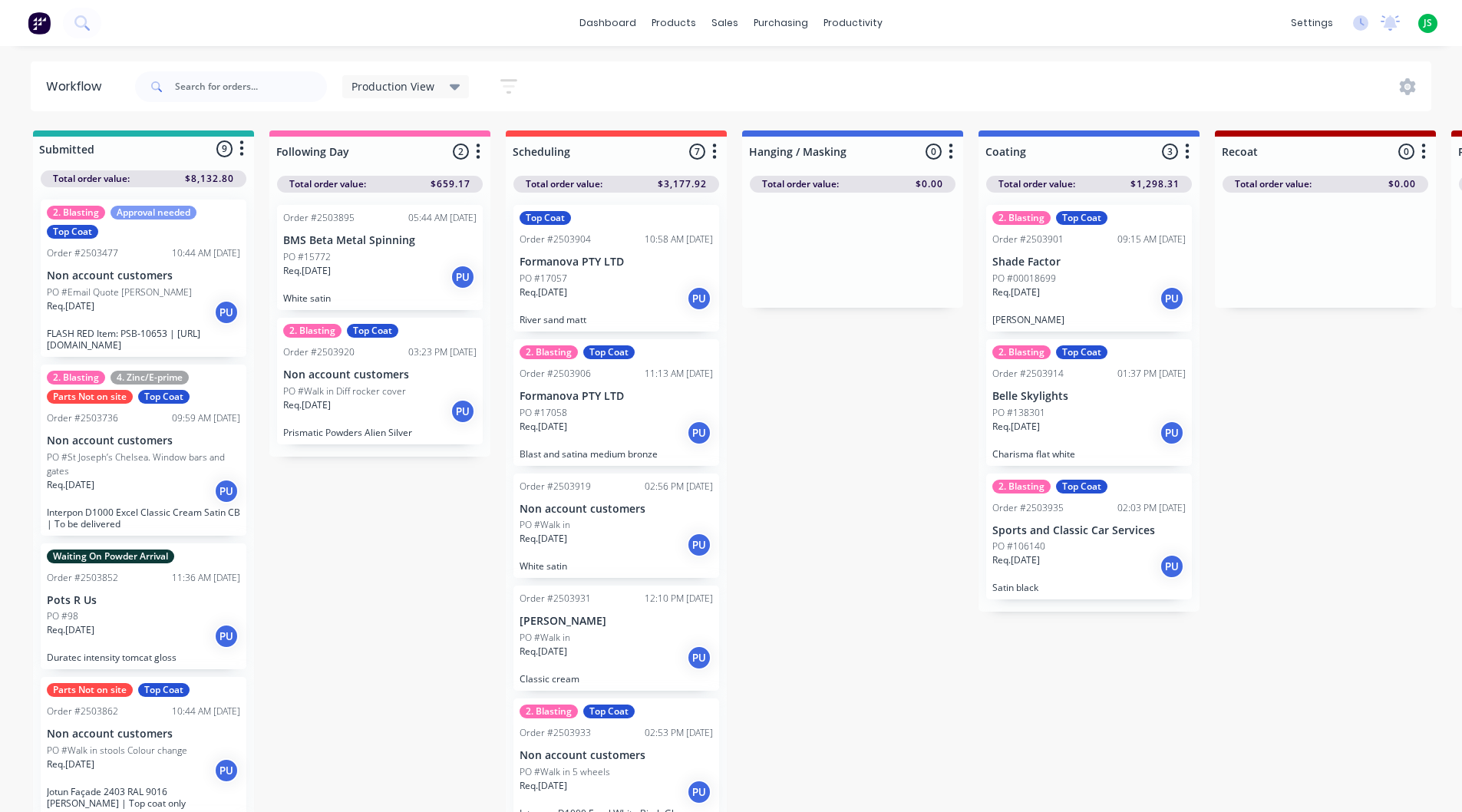
click at [641, 529] on div "PO #Walk in" at bounding box center [615, 525] width 193 height 14
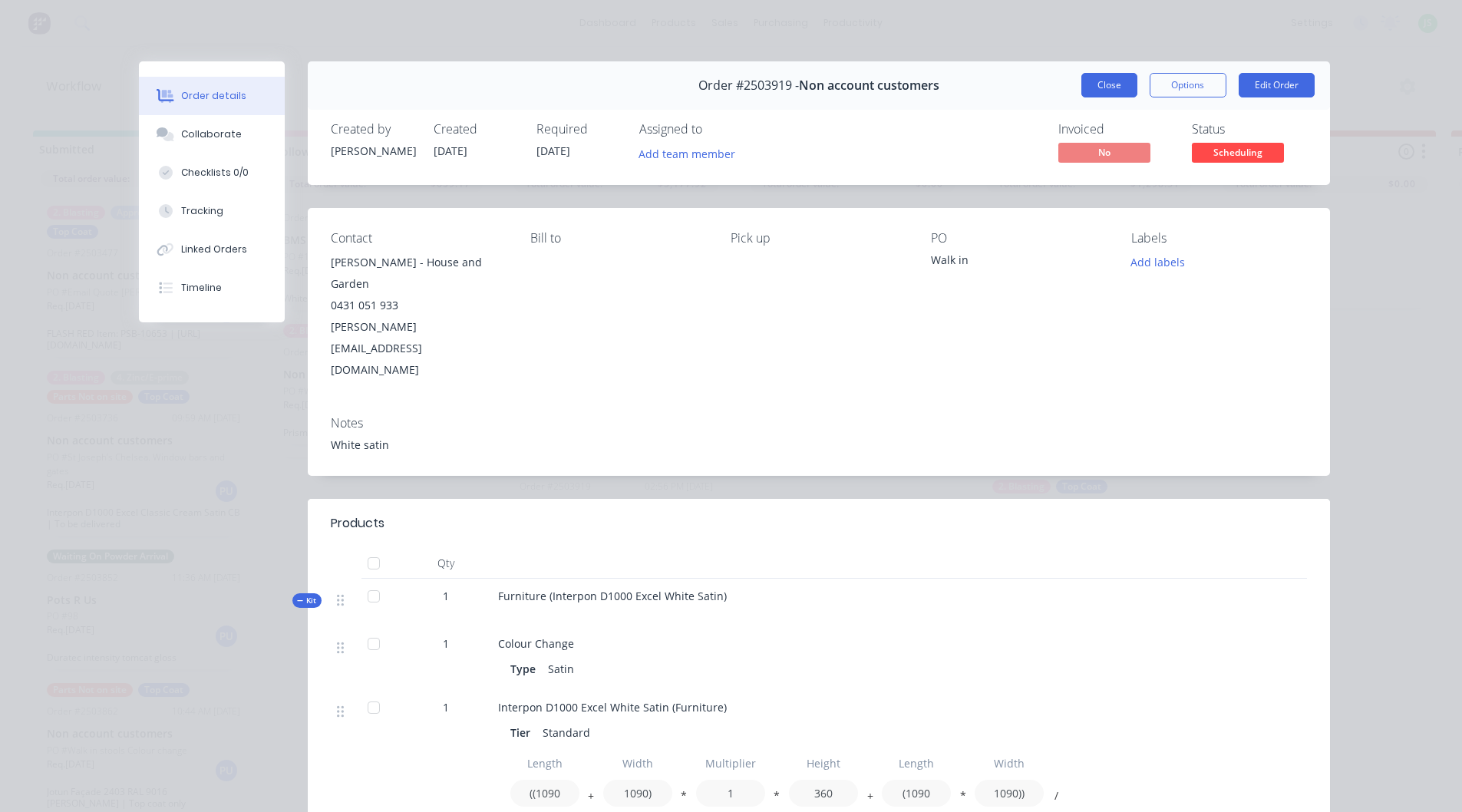
click at [1092, 81] on button "Close" at bounding box center [1109, 84] width 56 height 24
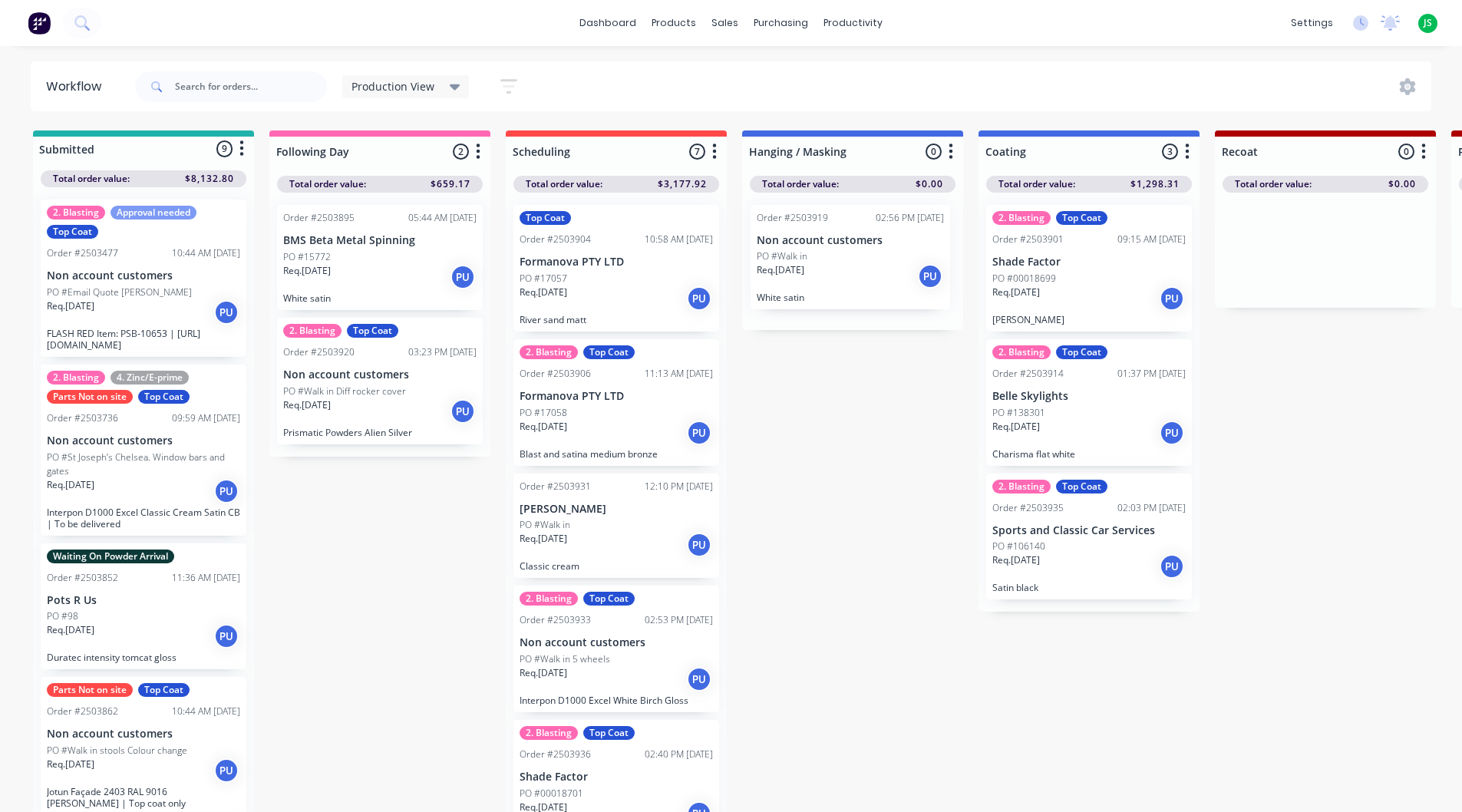
drag, startPoint x: 559, startPoint y: 536, endPoint x: 808, endPoint y: 268, distance: 365.8
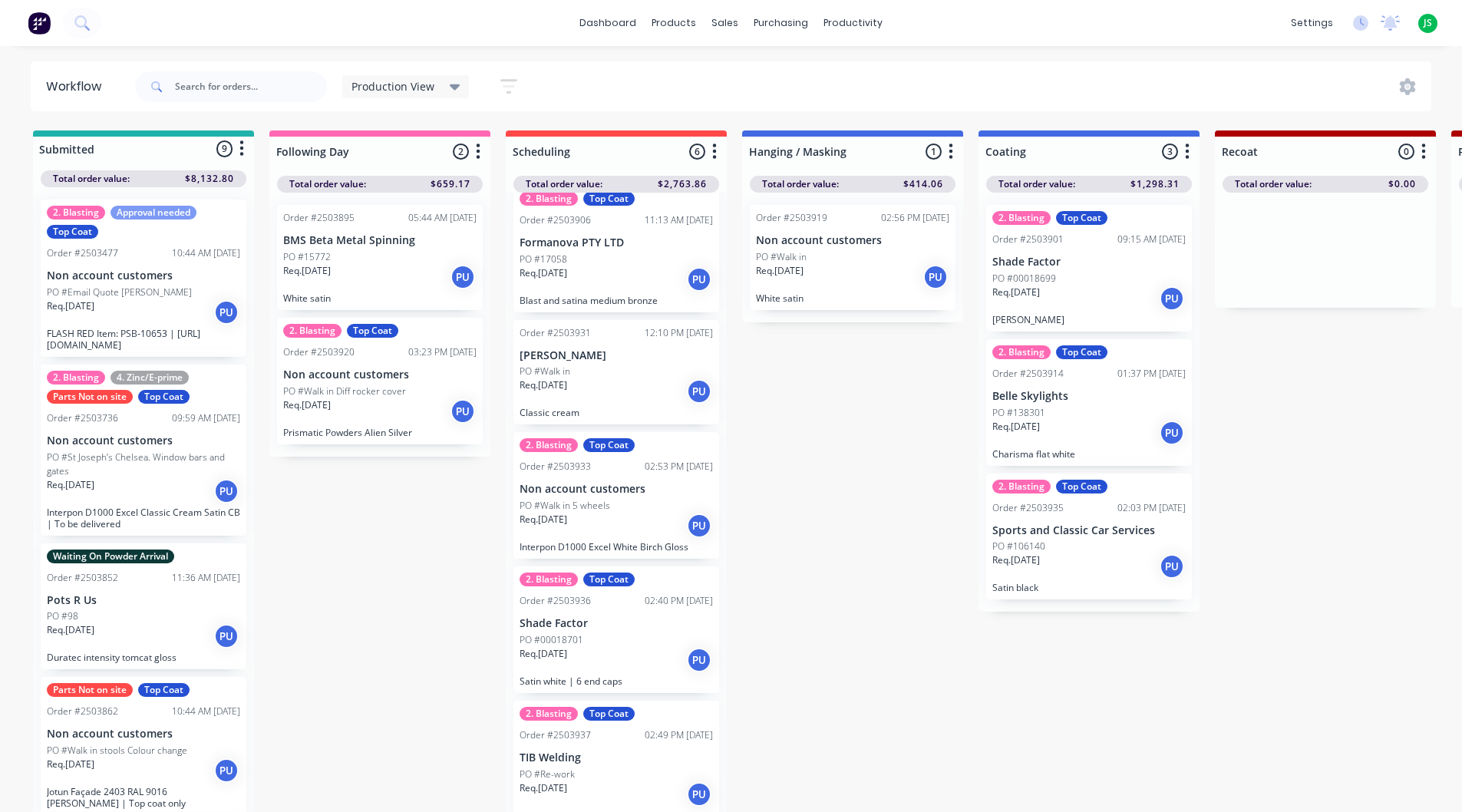
scroll to position [161, 0]
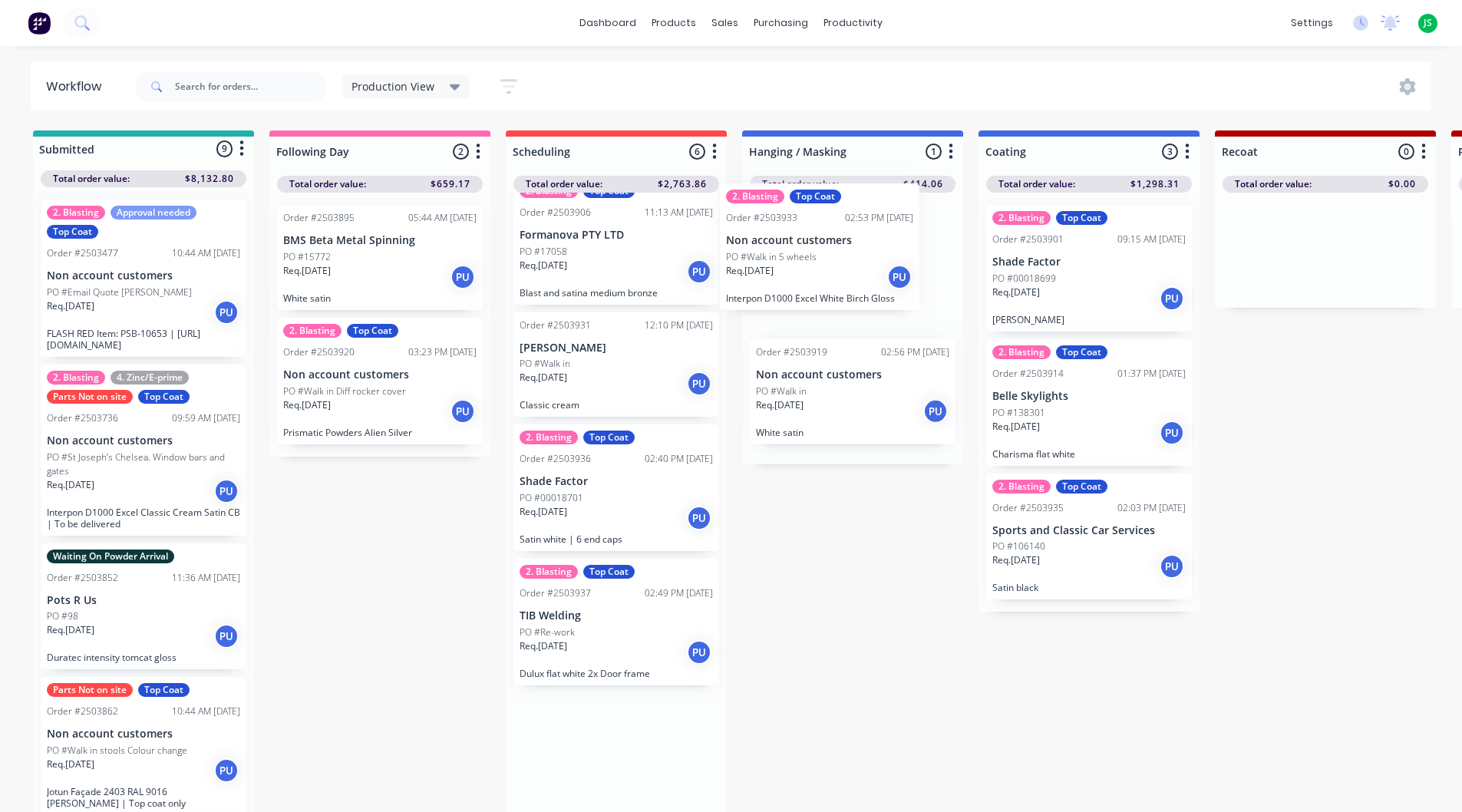
drag, startPoint x: 619, startPoint y: 489, endPoint x: 835, endPoint y: 241, distance: 328.9
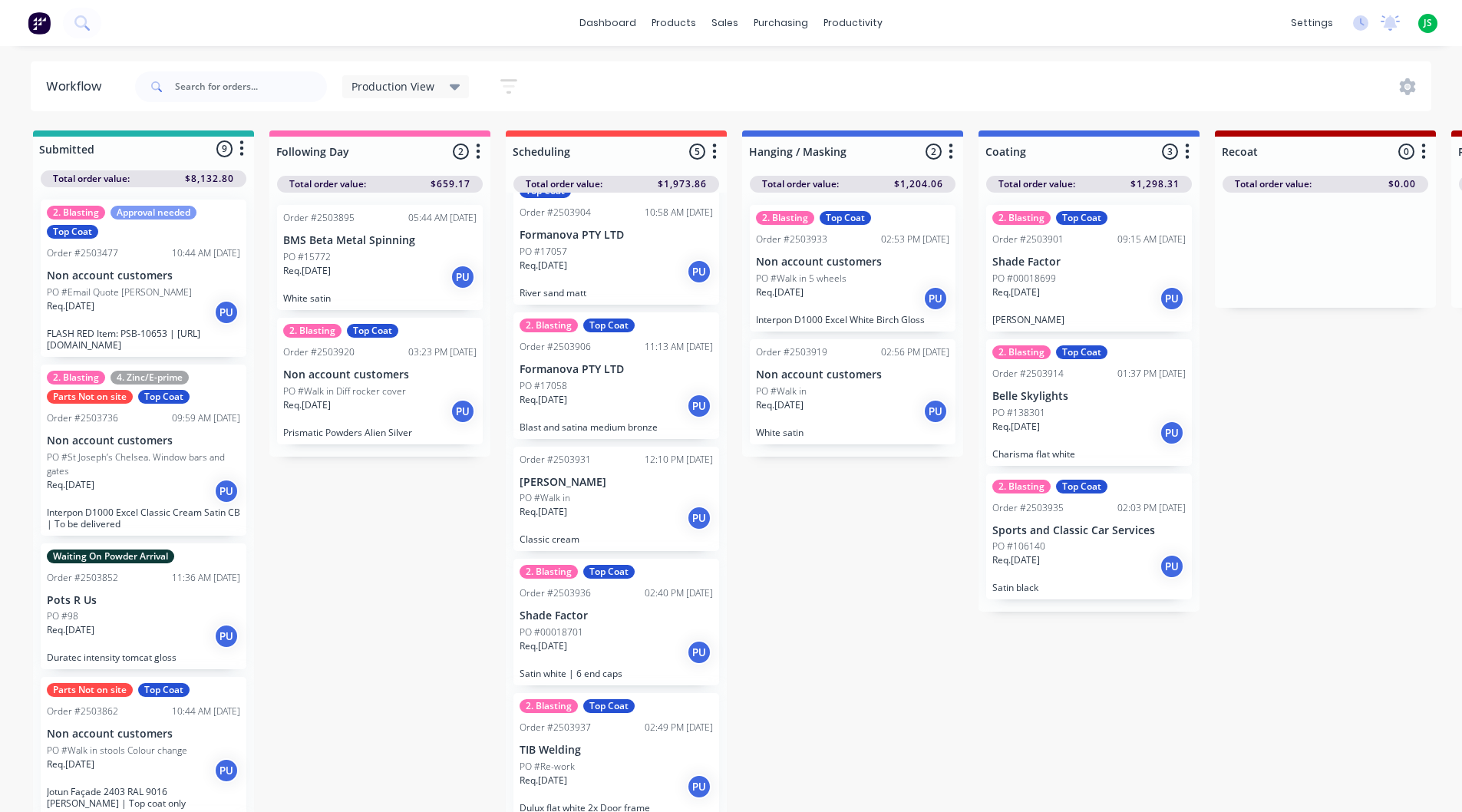
scroll to position [1, 0]
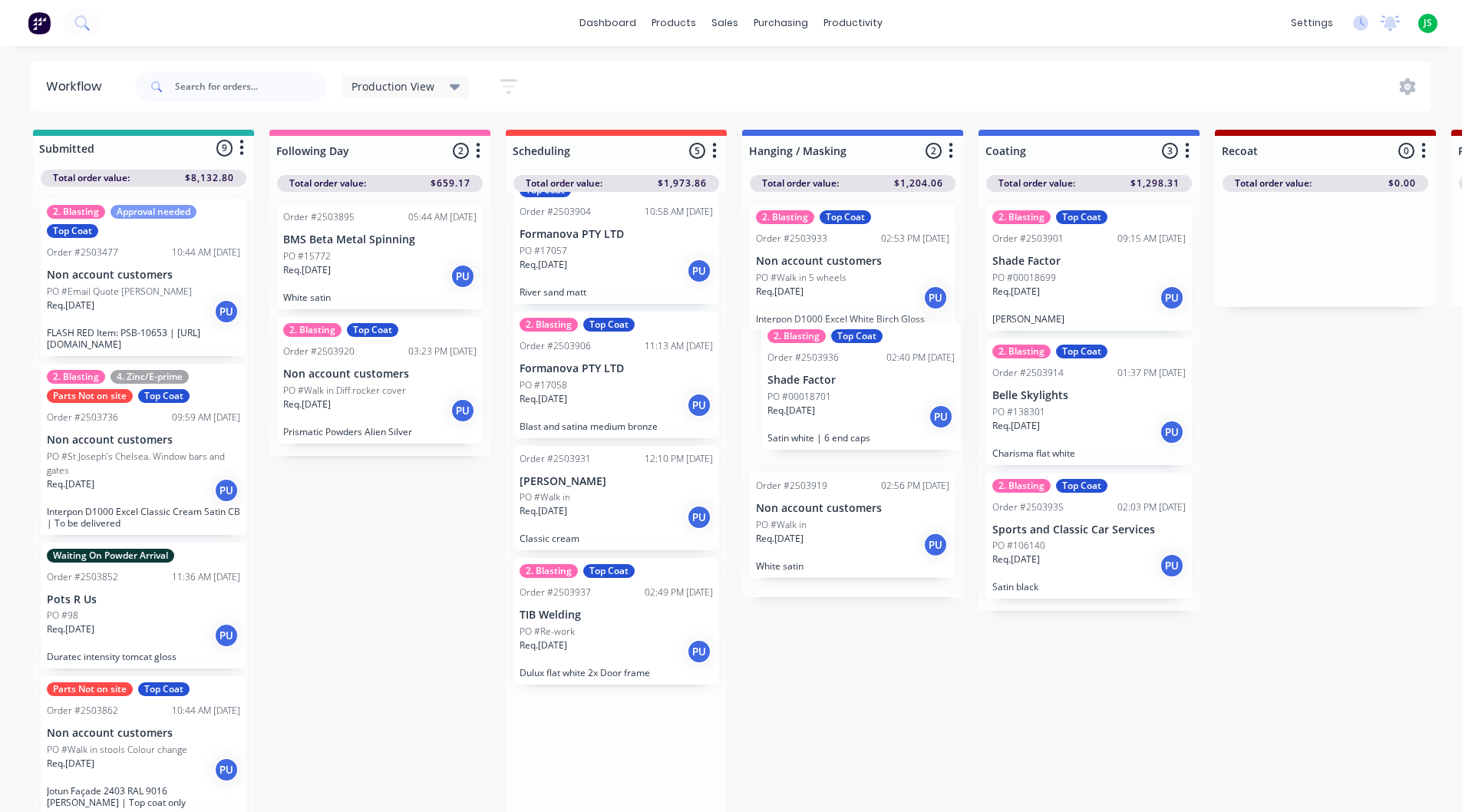
drag, startPoint x: 566, startPoint y: 649, endPoint x: 831, endPoint y: 398, distance: 365.0
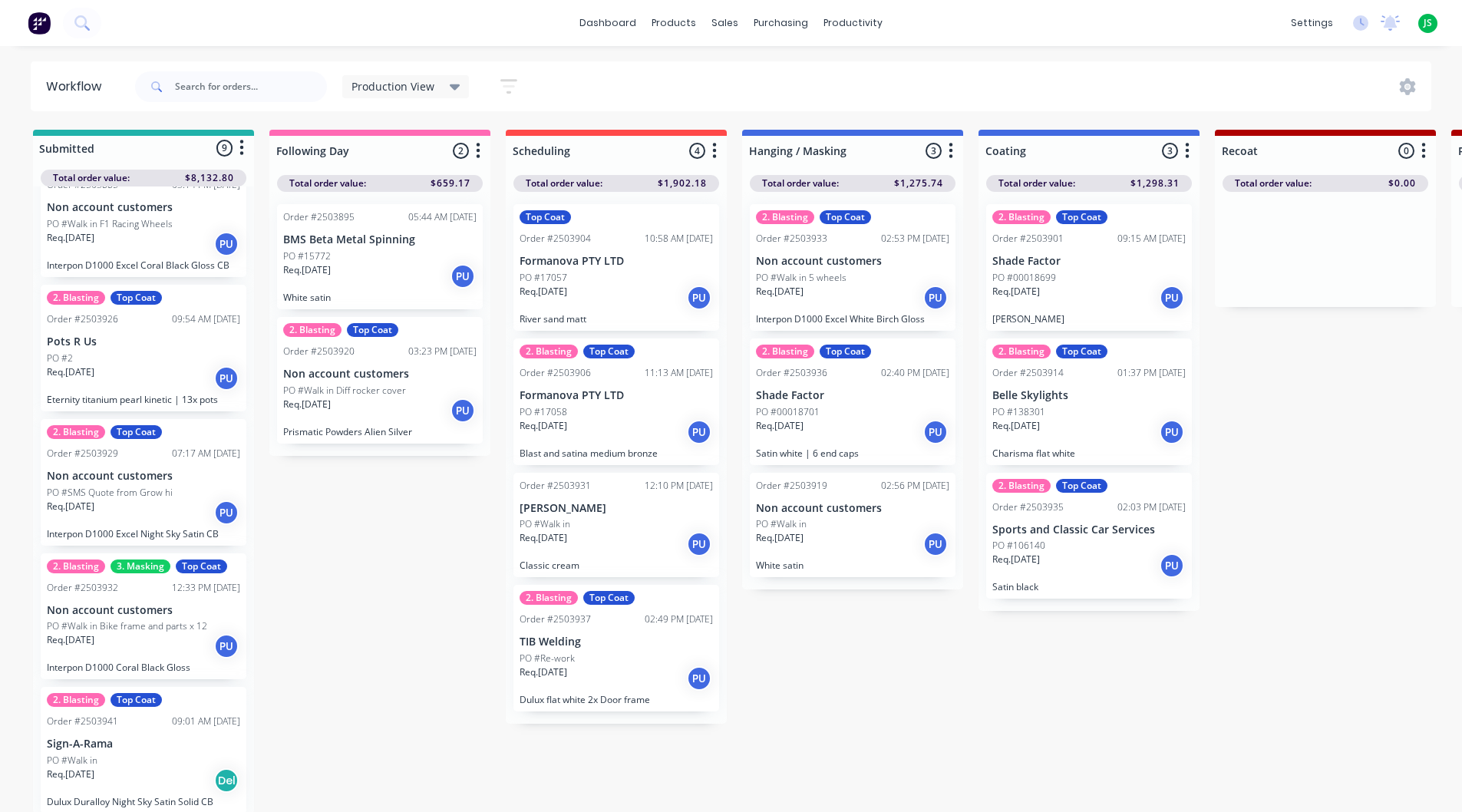
scroll to position [20, 0]
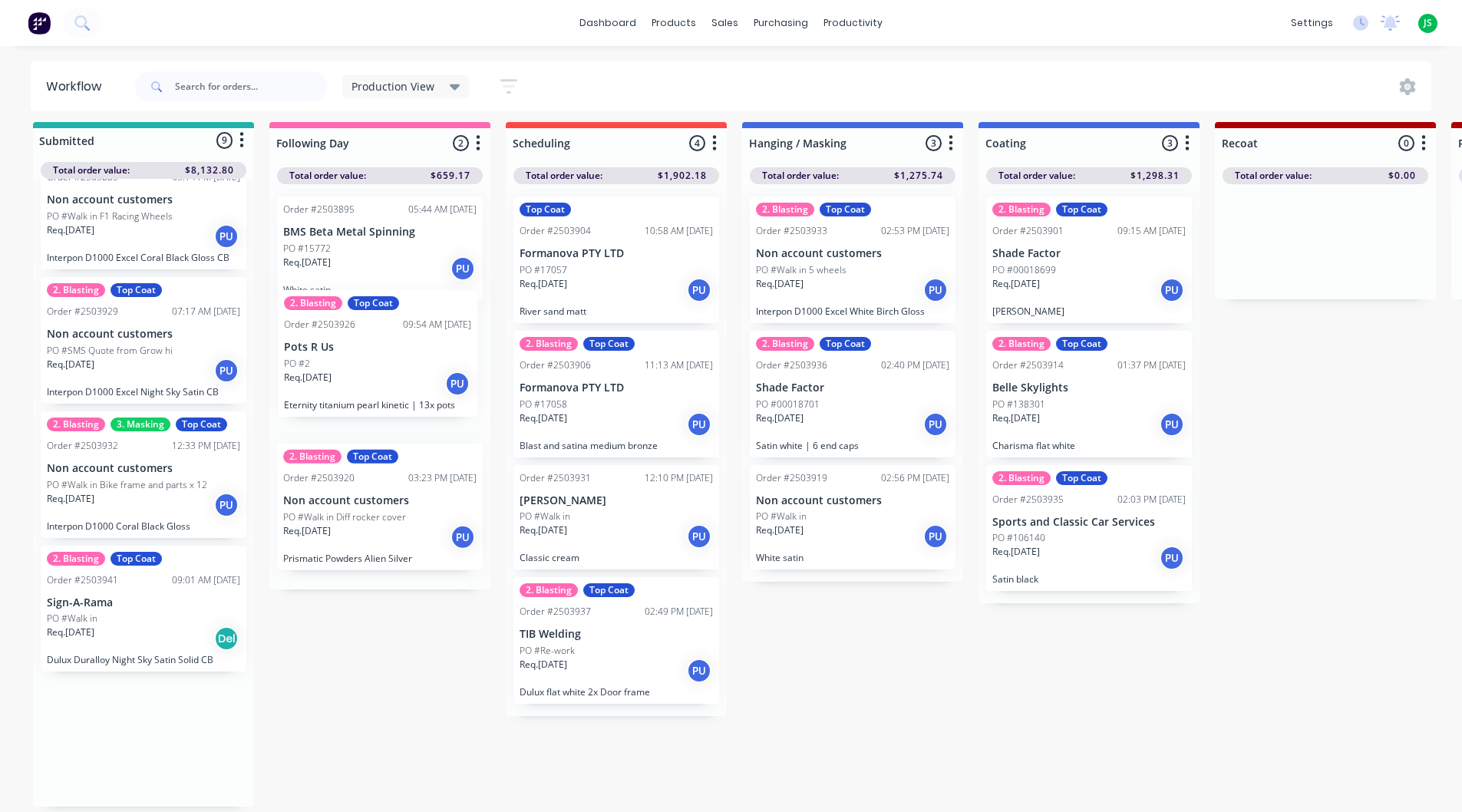
drag, startPoint x: 117, startPoint y: 346, endPoint x: 366, endPoint y: 373, distance: 250.5
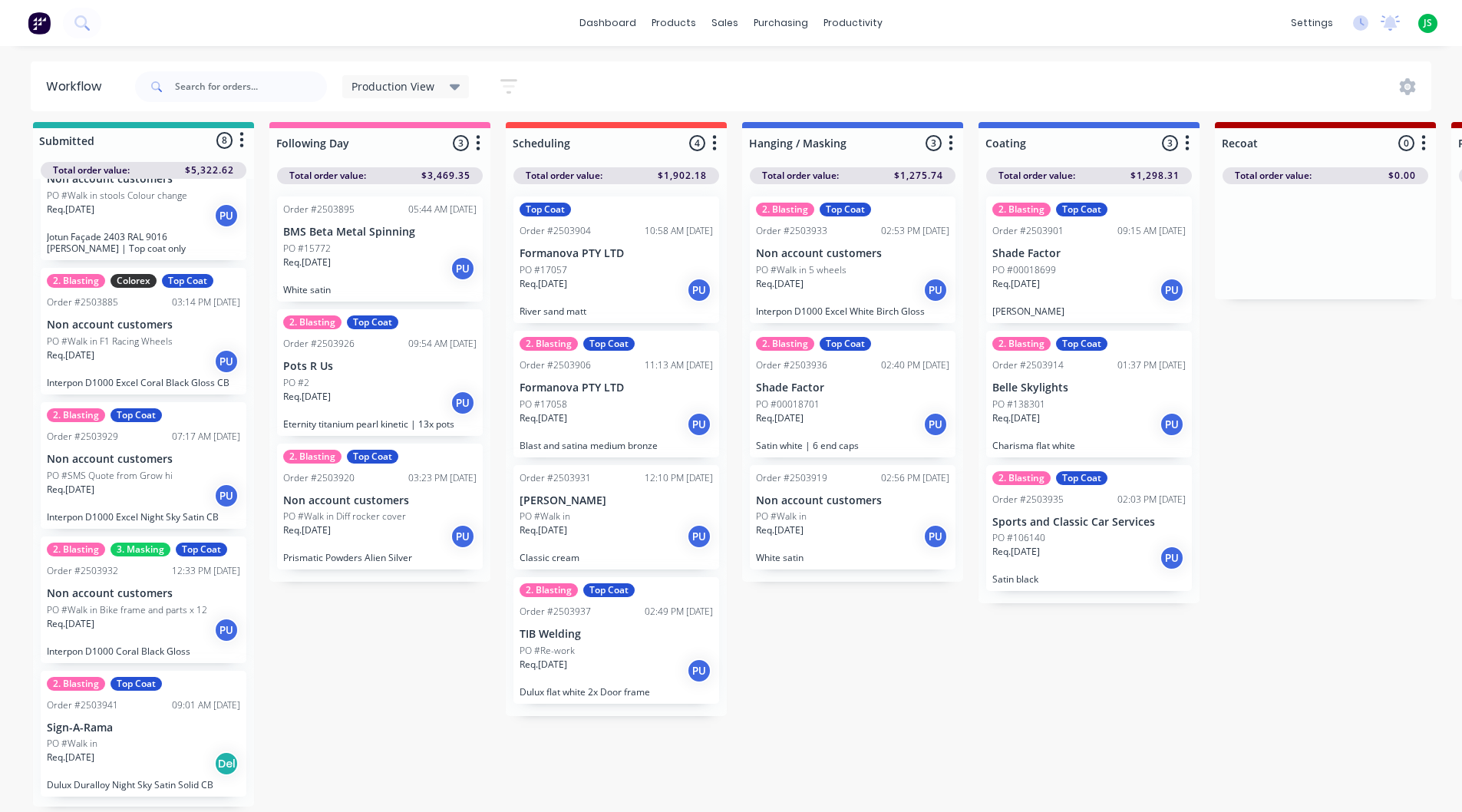
scroll to position [537, 0]
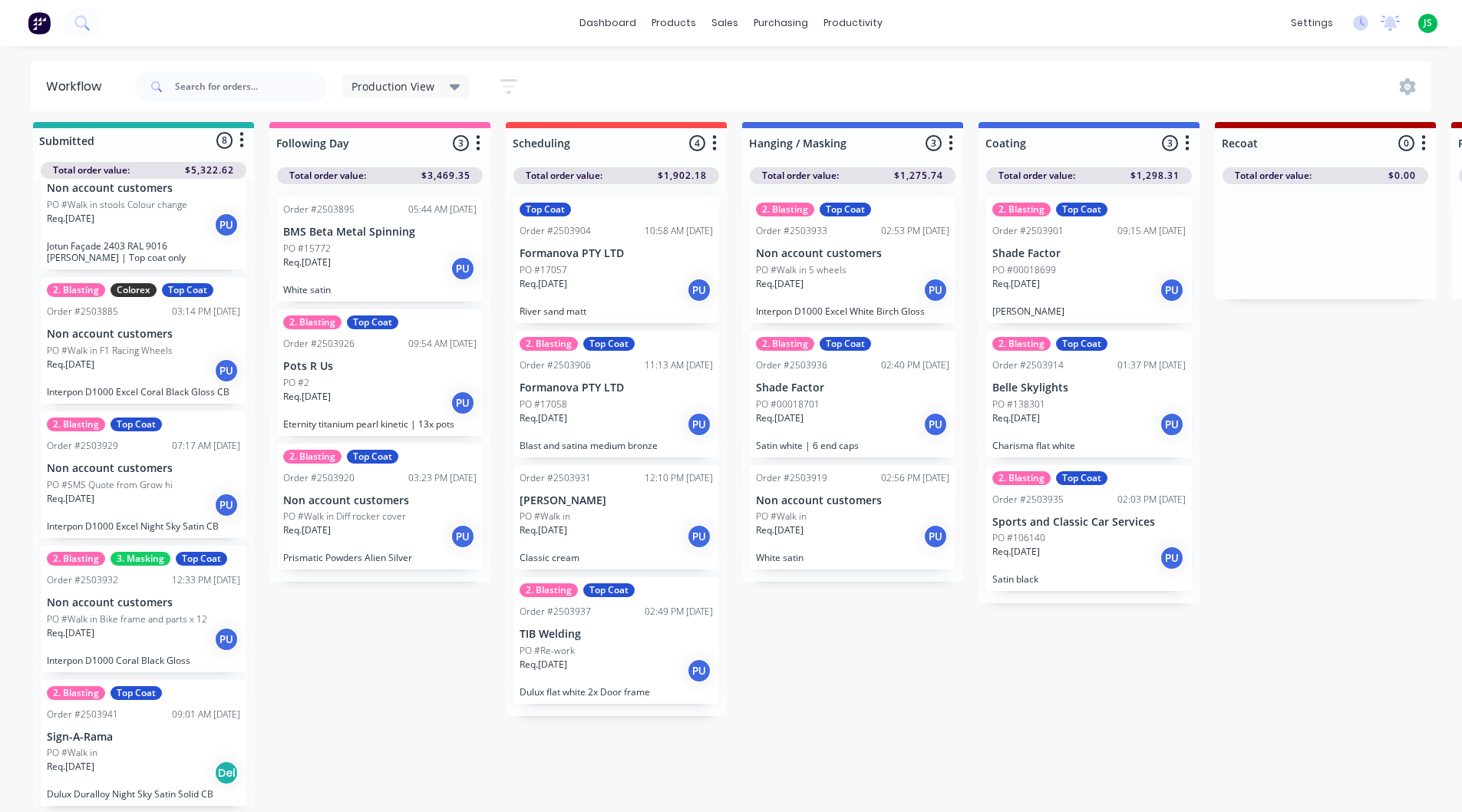
click at [334, 258] on div "Req. [DATE] PU" at bounding box center [379, 268] width 193 height 26
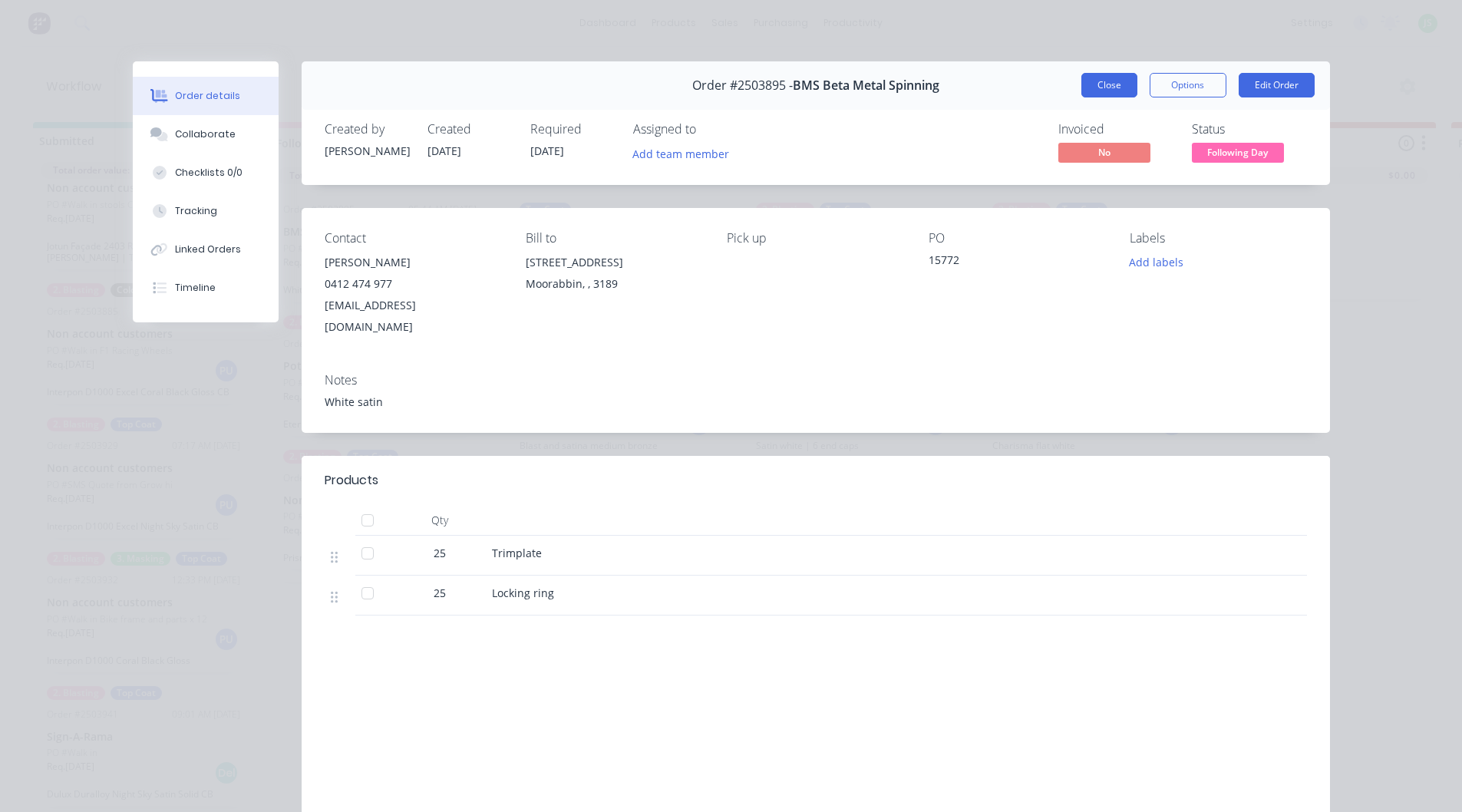
click at [1093, 76] on button "Close" at bounding box center [1109, 84] width 56 height 24
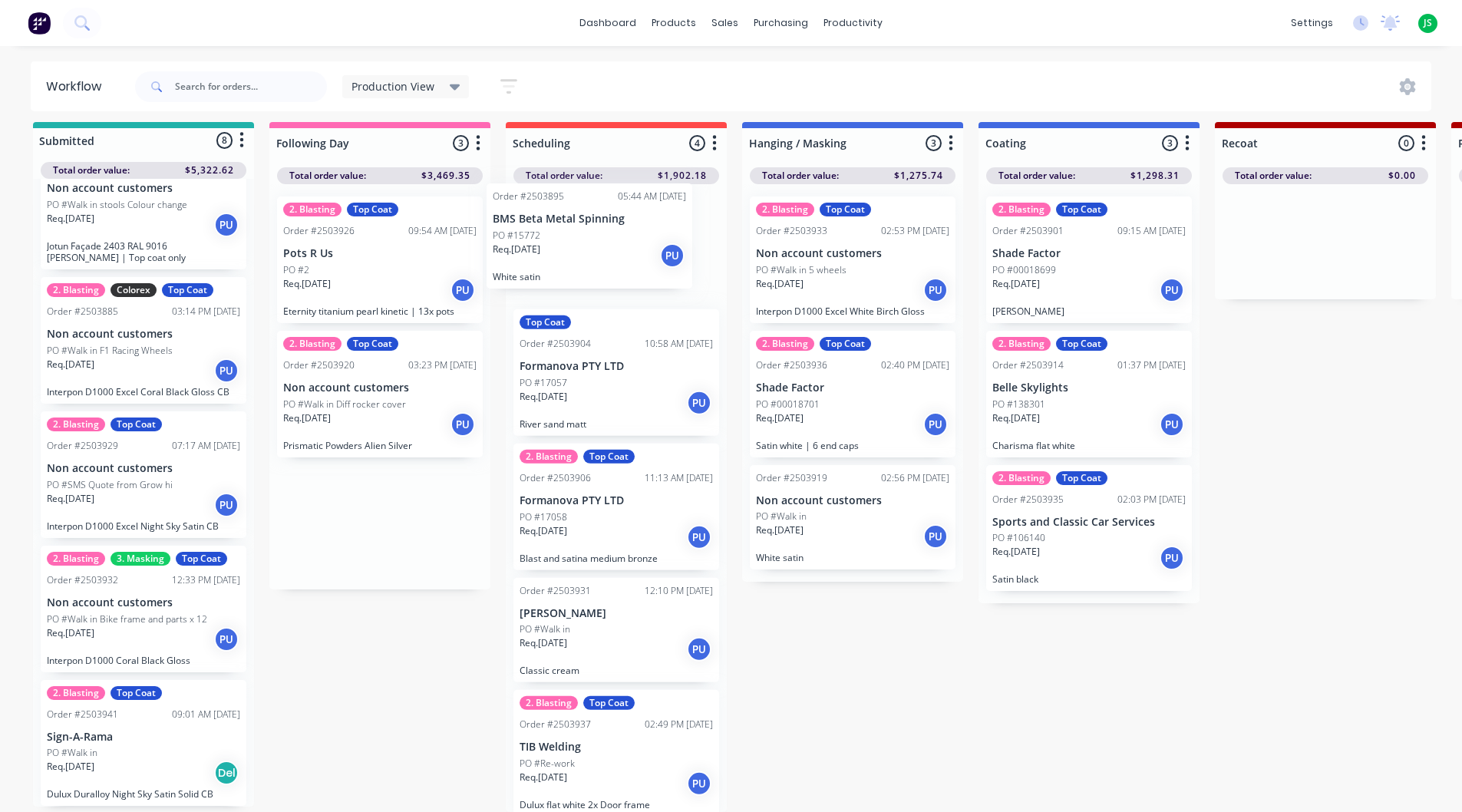
drag, startPoint x: 344, startPoint y: 245, endPoint x: 562, endPoint y: 243, distance: 218.0
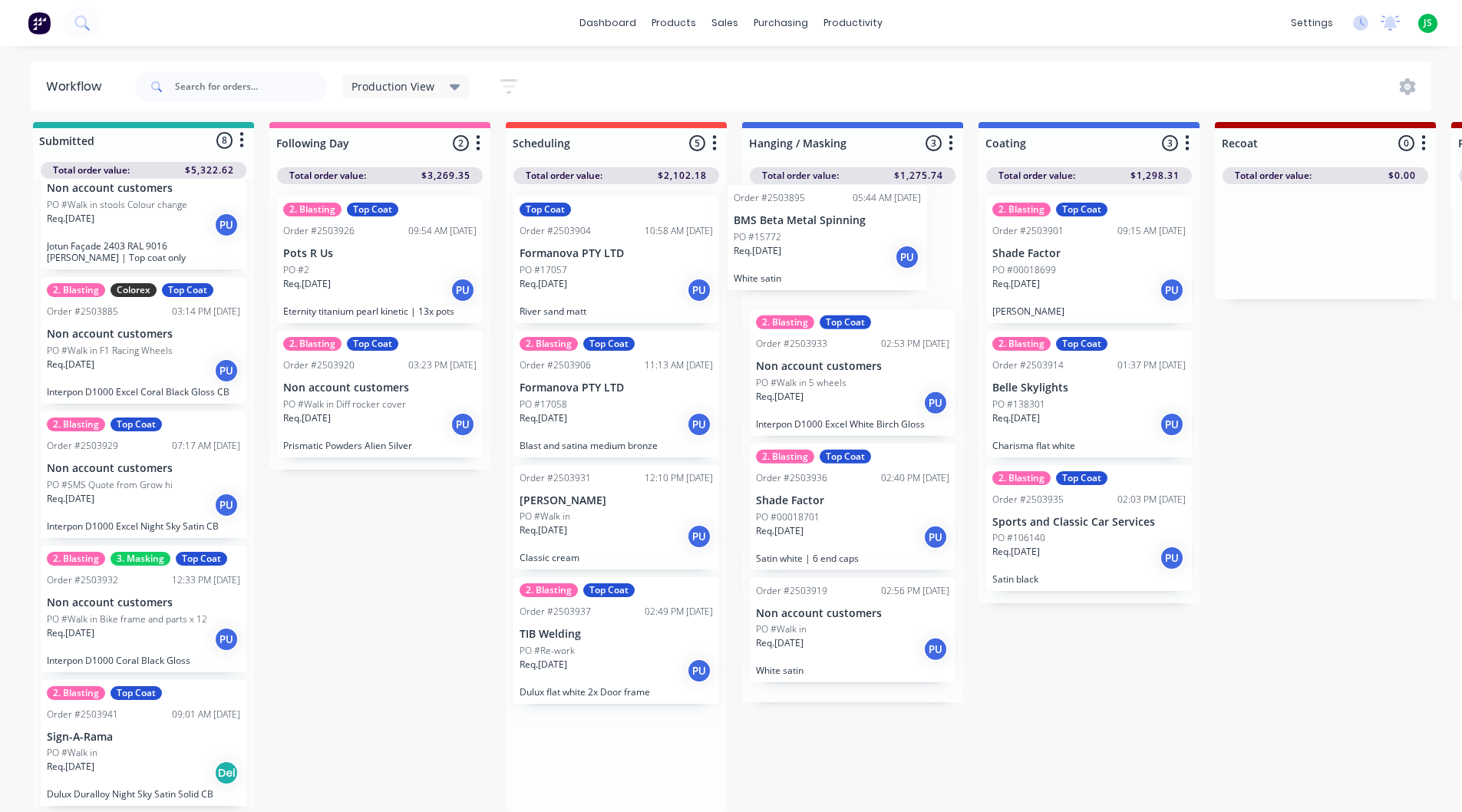
drag, startPoint x: 572, startPoint y: 253, endPoint x: 790, endPoint y: 253, distance: 218.0
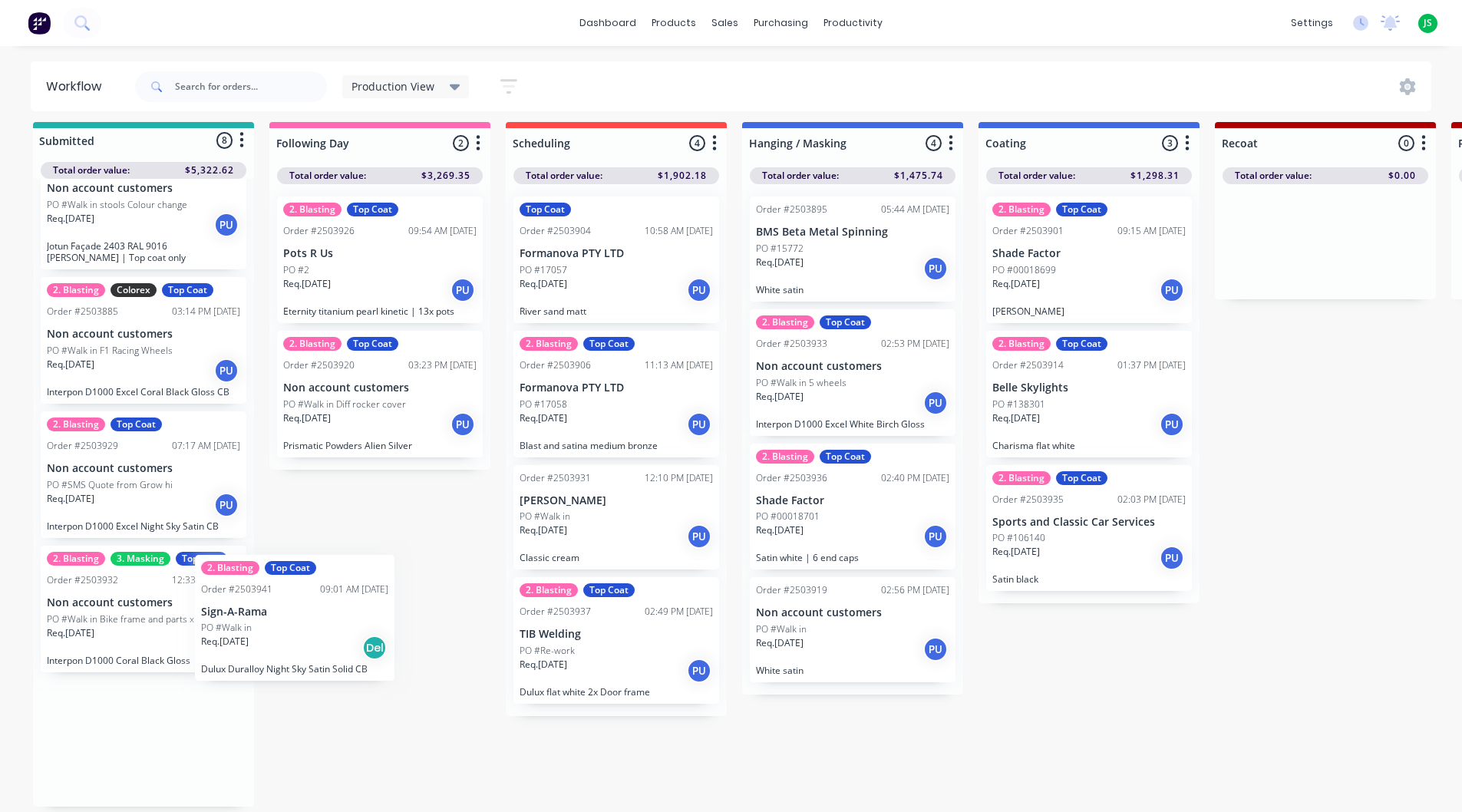
scroll to position [17, 0]
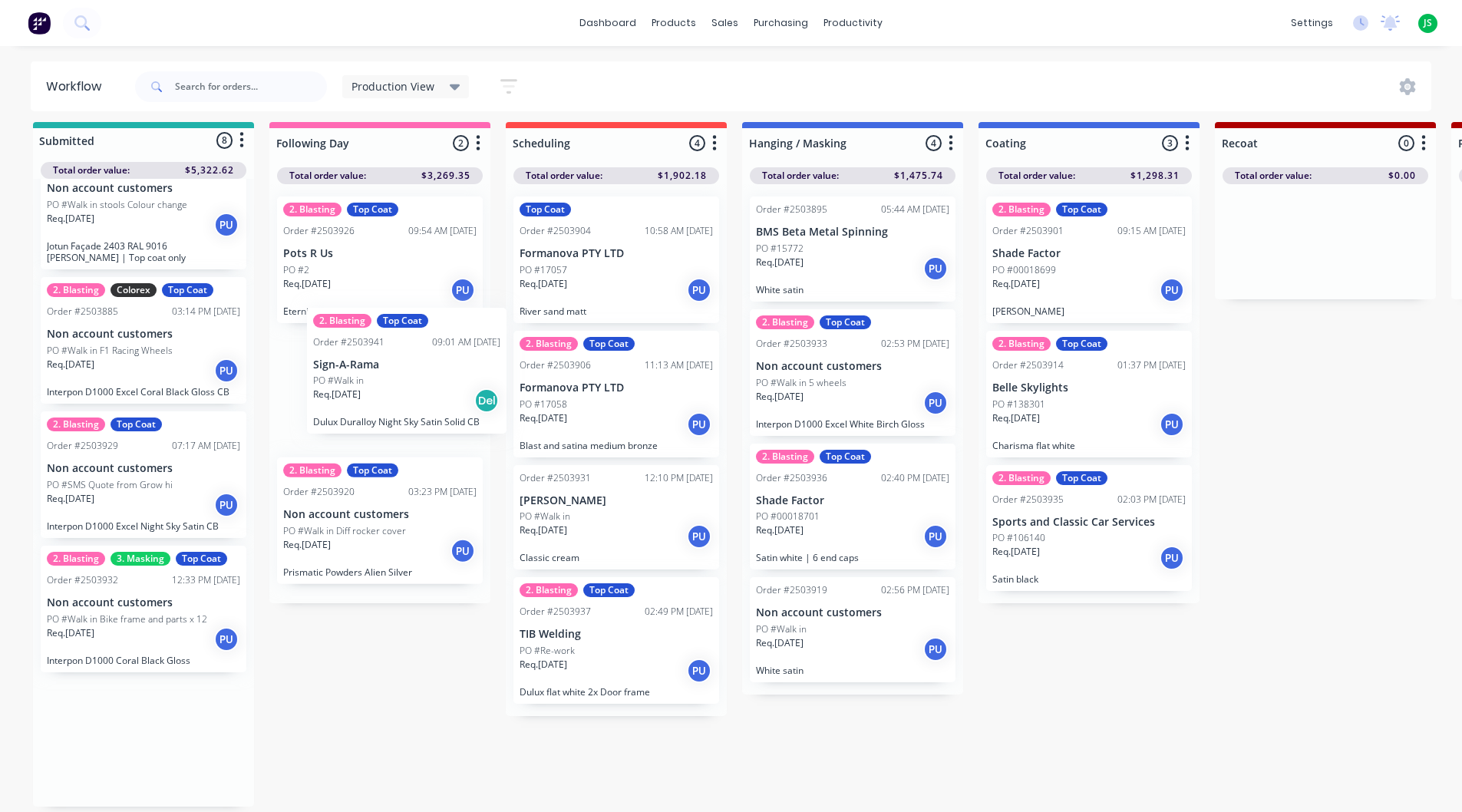
drag, startPoint x: 85, startPoint y: 756, endPoint x: 357, endPoint y: 372, distance: 470.6
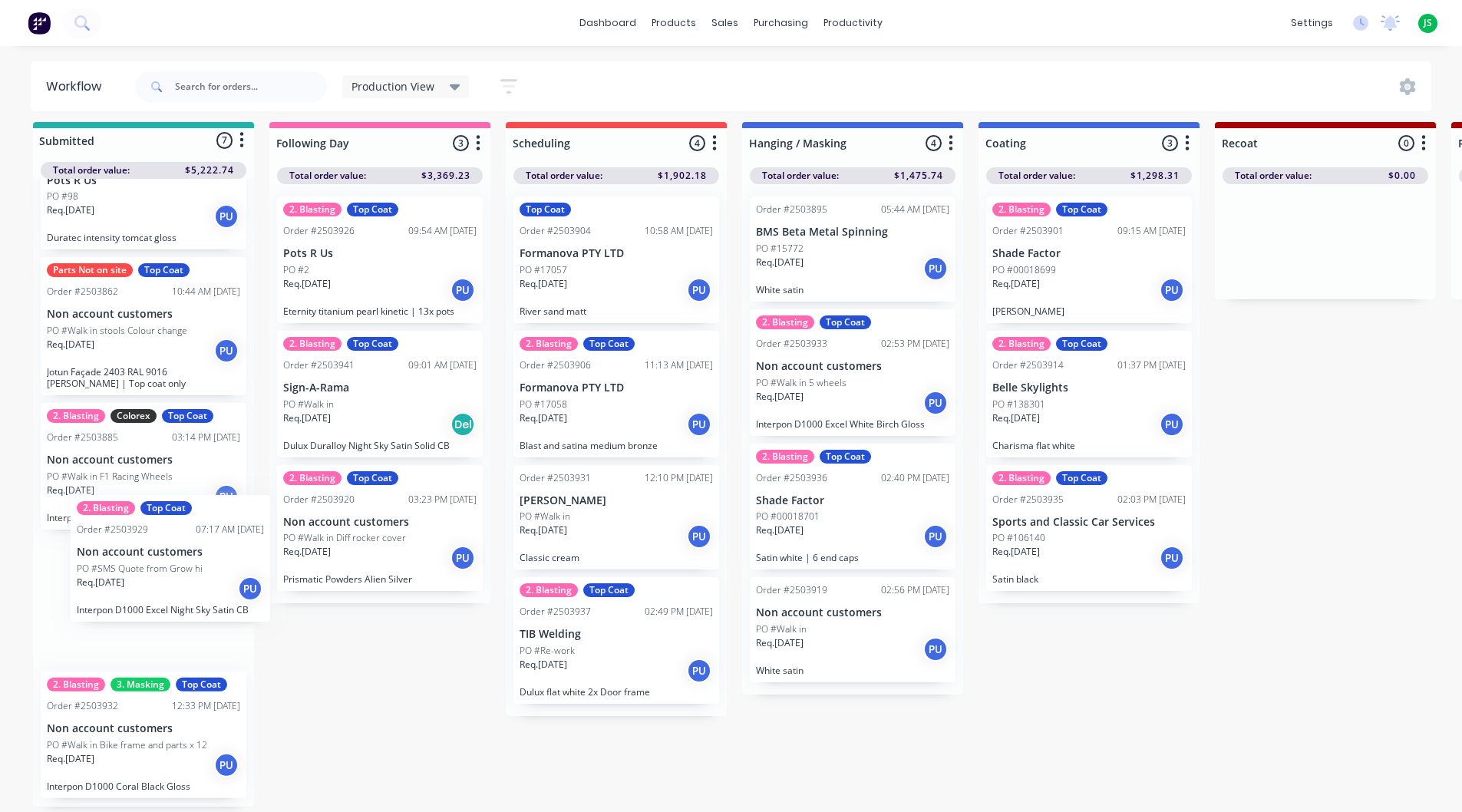
scroll to position [403, 0]
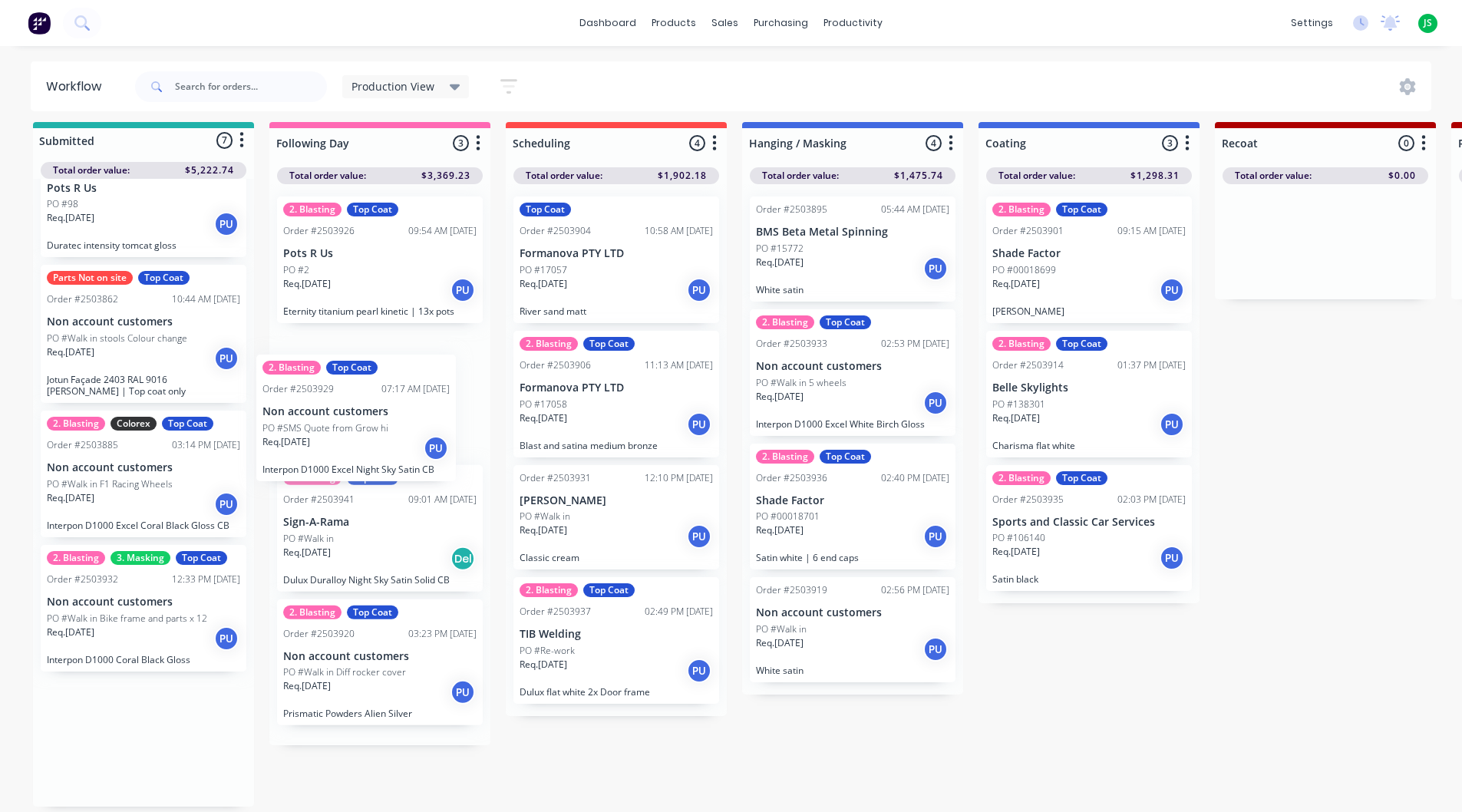
drag, startPoint x: 166, startPoint y: 626, endPoint x: 393, endPoint y: 433, distance: 298.0
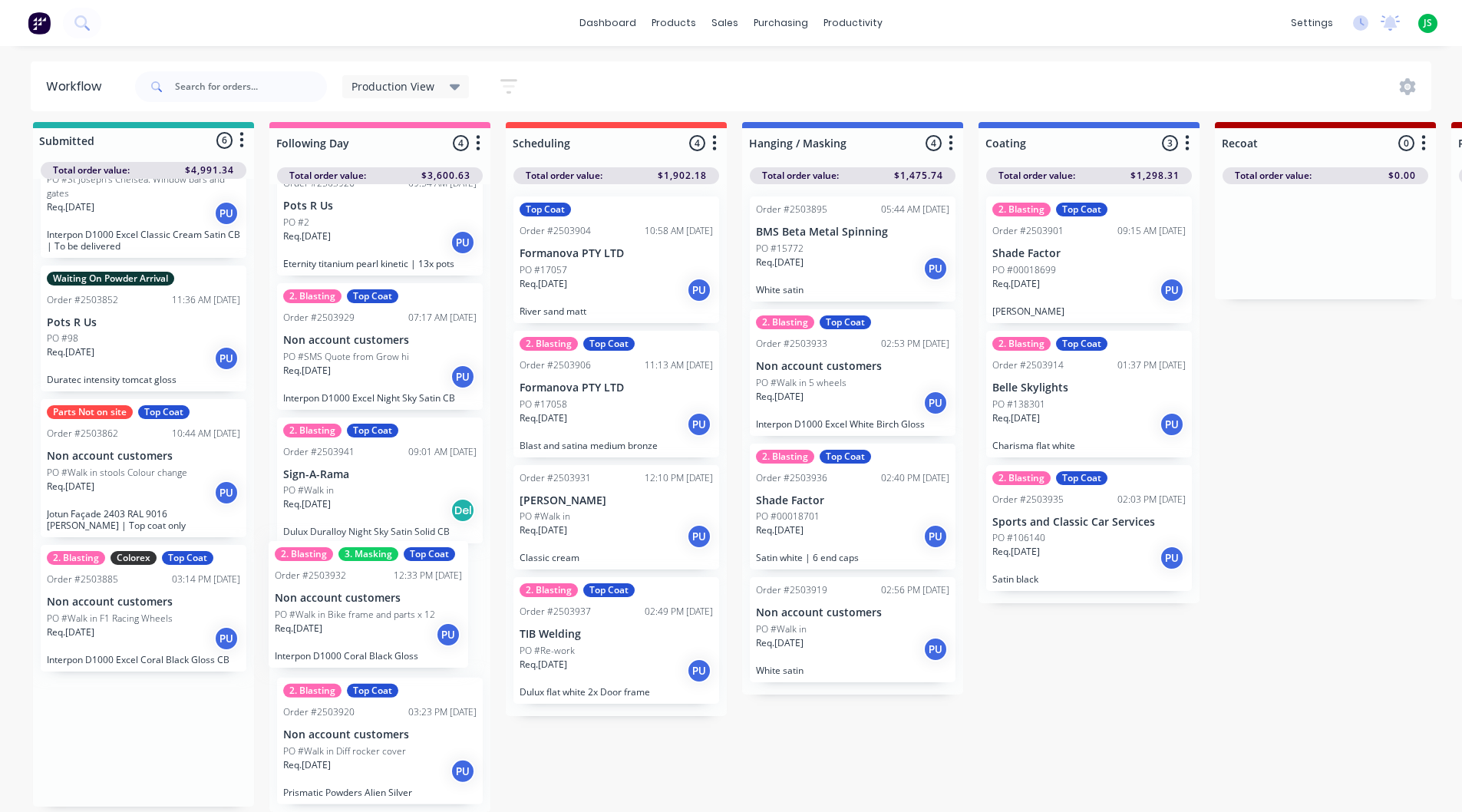
scroll to position [48, 0]
drag, startPoint x: 120, startPoint y: 756, endPoint x: 355, endPoint y: 627, distance: 268.1
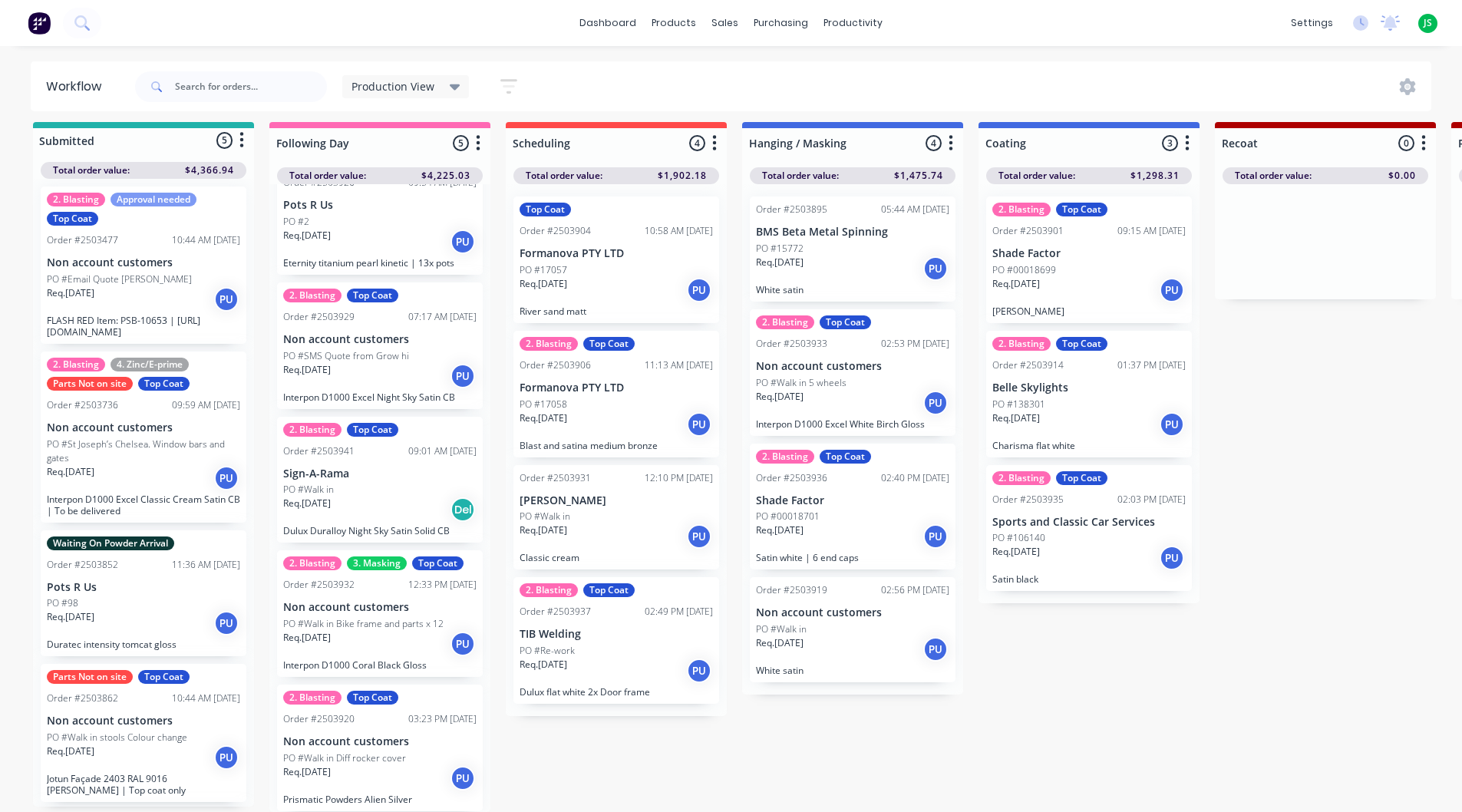
scroll to position [0, 0]
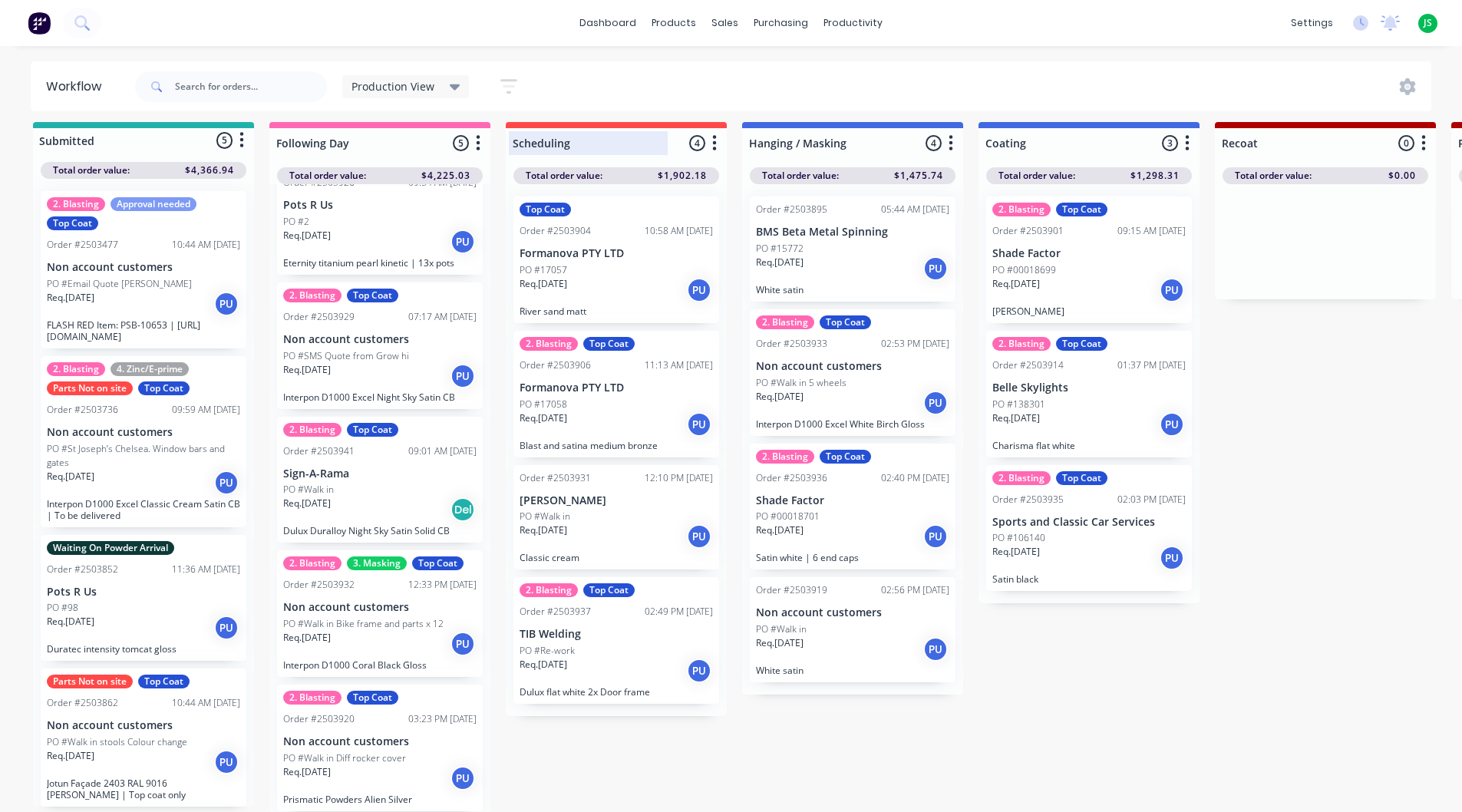
click at [579, 128] on div at bounding box center [616, 142] width 221 height 30
type input "Scheduling [DATE]"
click at [584, 92] on div "Production View Save new view None edit Production View (Default) edit Blasting…" at bounding box center [782, 86] width 1301 height 46
click at [277, 134] on div at bounding box center [380, 142] width 221 height 30
click at [277, 135] on input "Following Day" at bounding box center [352, 143] width 151 height 16
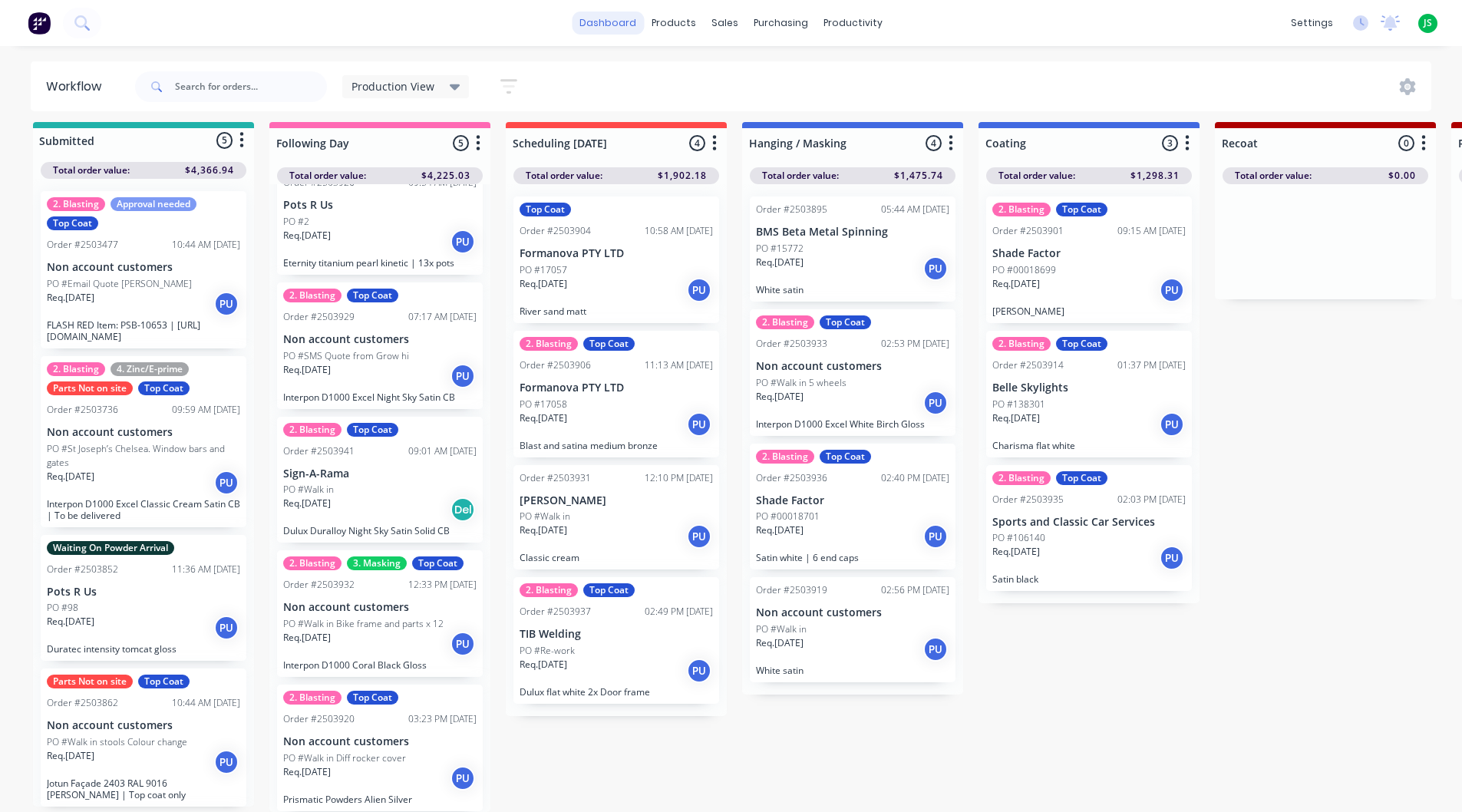
click at [622, 24] on link "dashboard" at bounding box center [608, 23] width 73 height 23
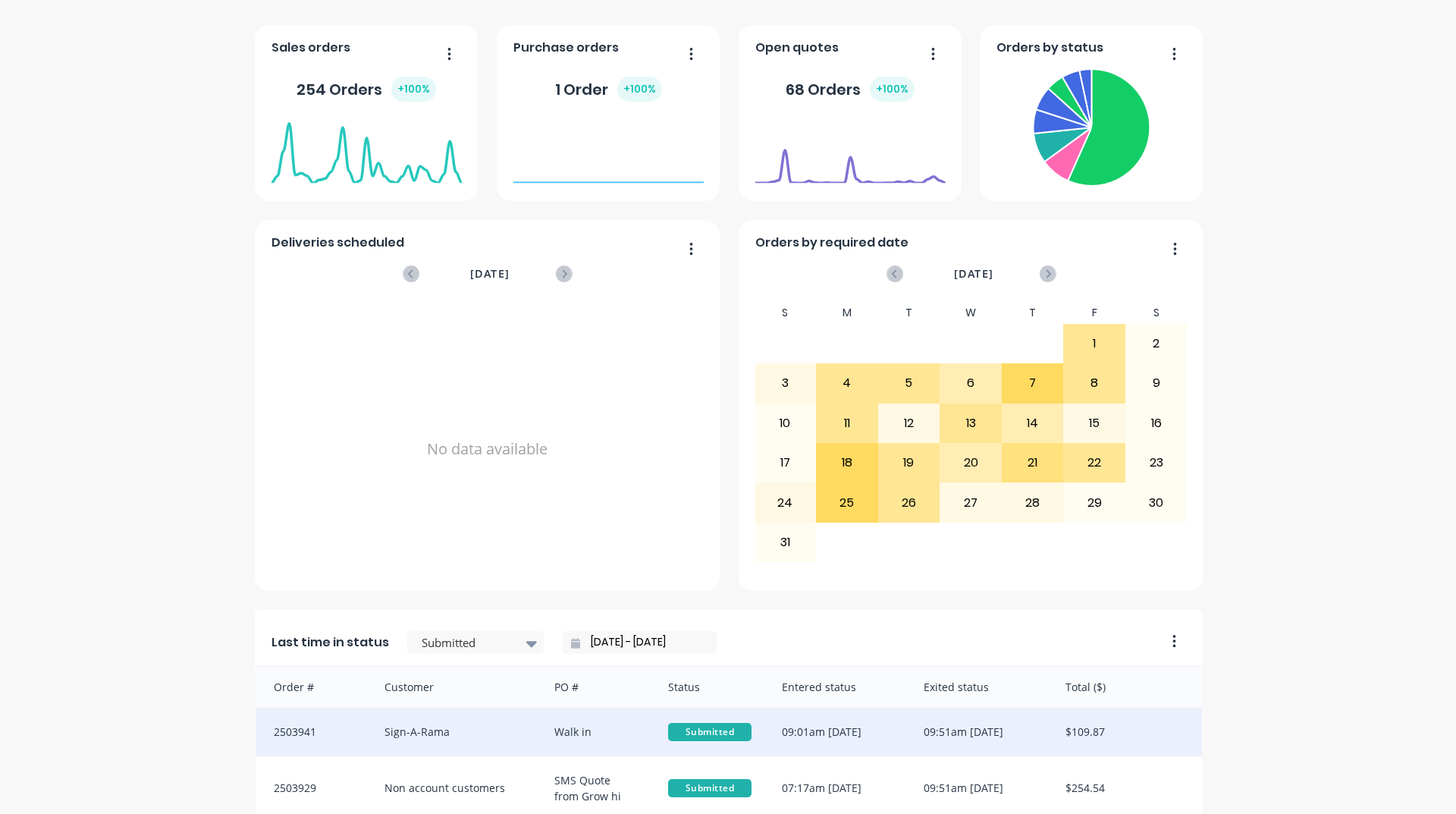
scroll to position [455, 0]
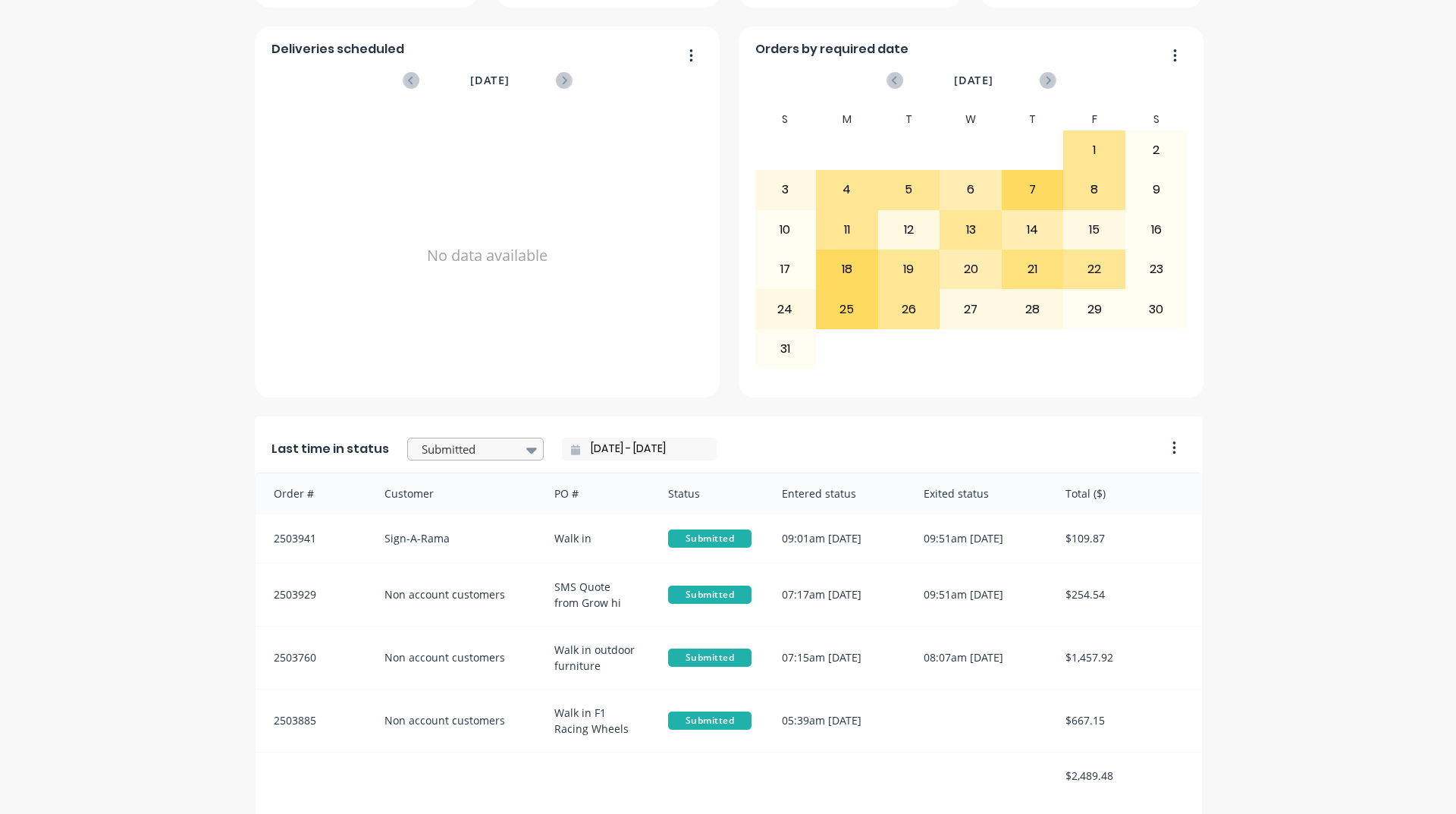
click at [492, 450] on div at bounding box center [467, 449] width 96 height 19
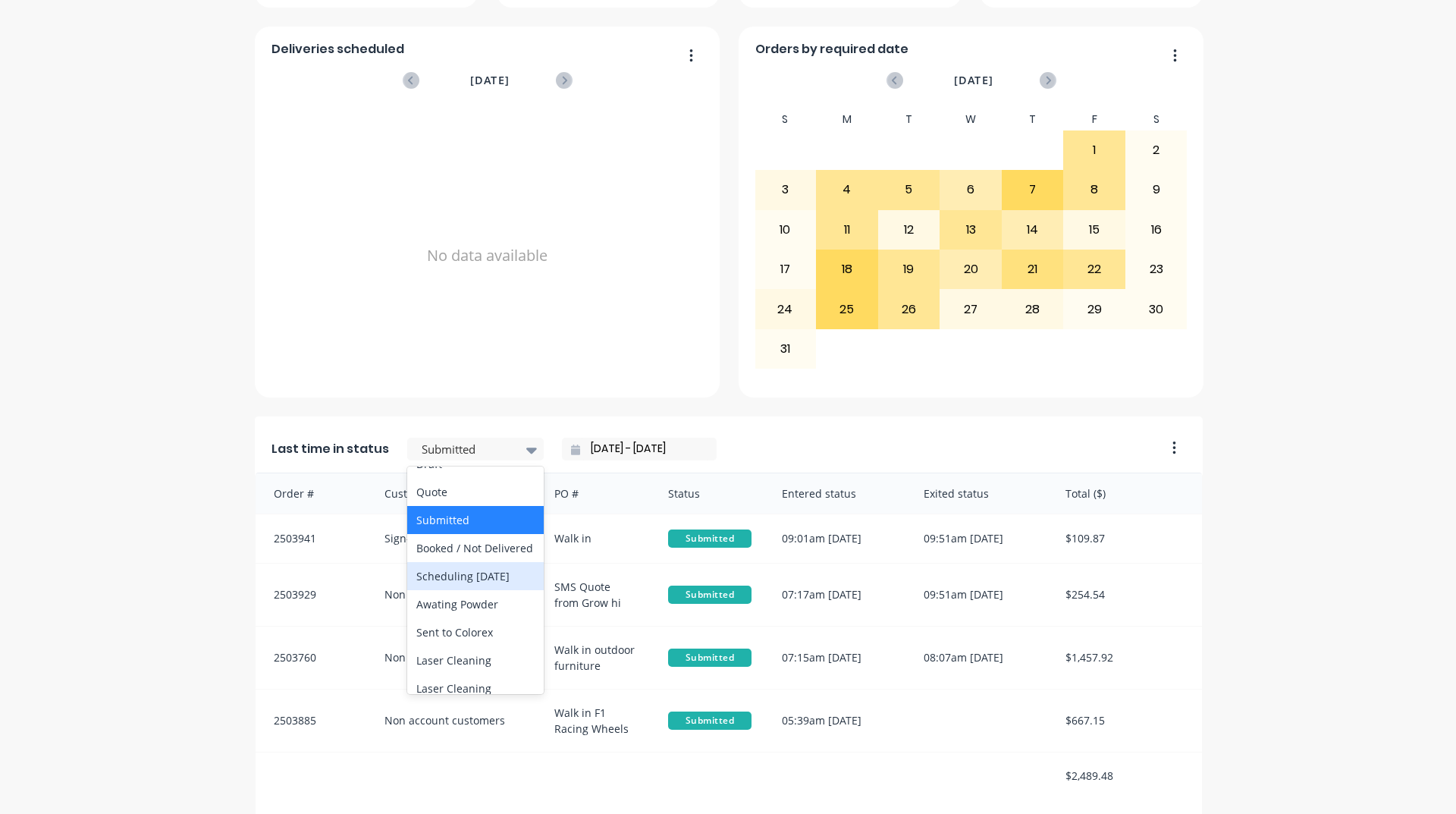
click at [465, 590] on div "Scheduling [DATE]" at bounding box center [475, 576] width 136 height 28
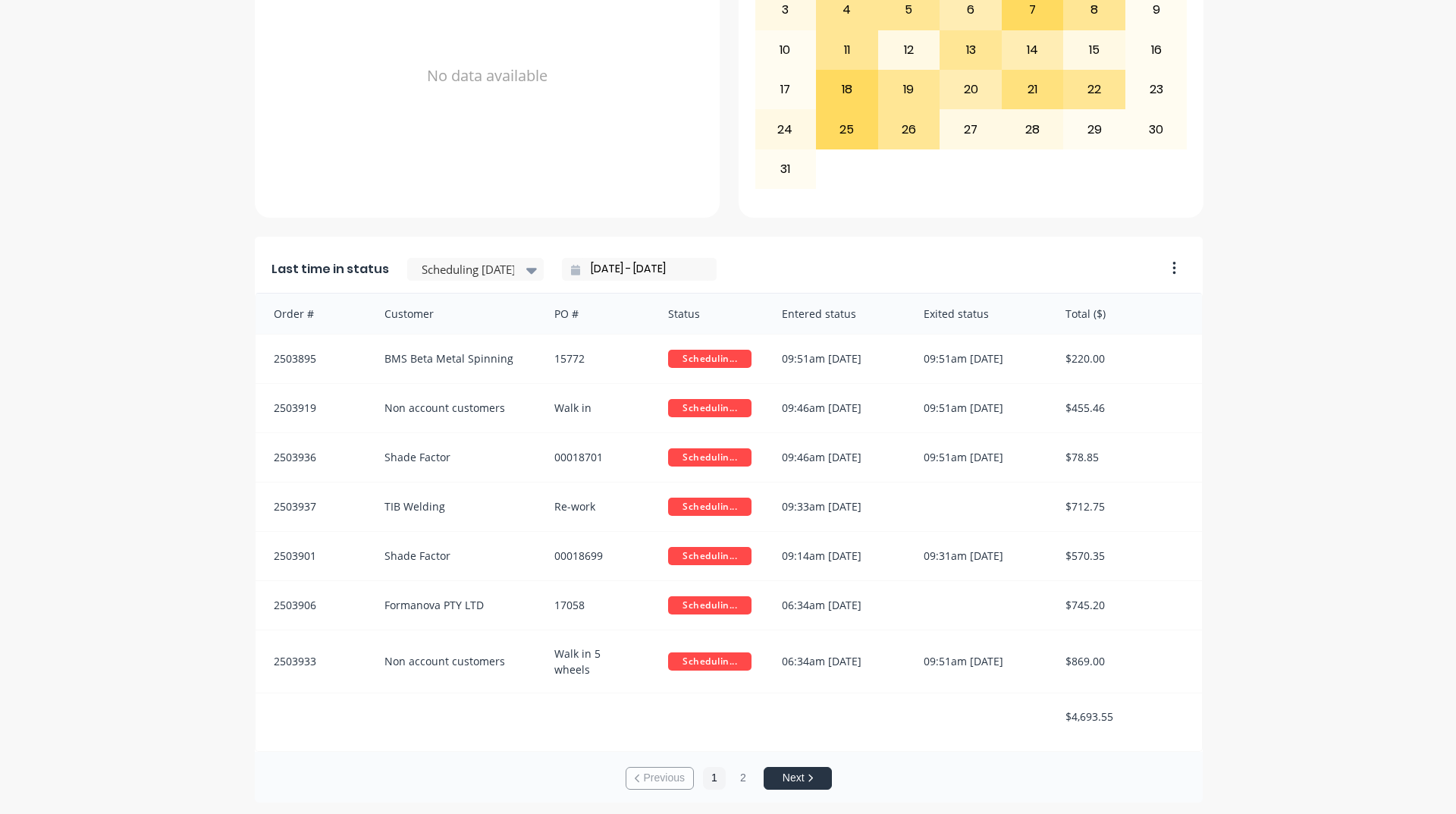
scroll to position [638, 0]
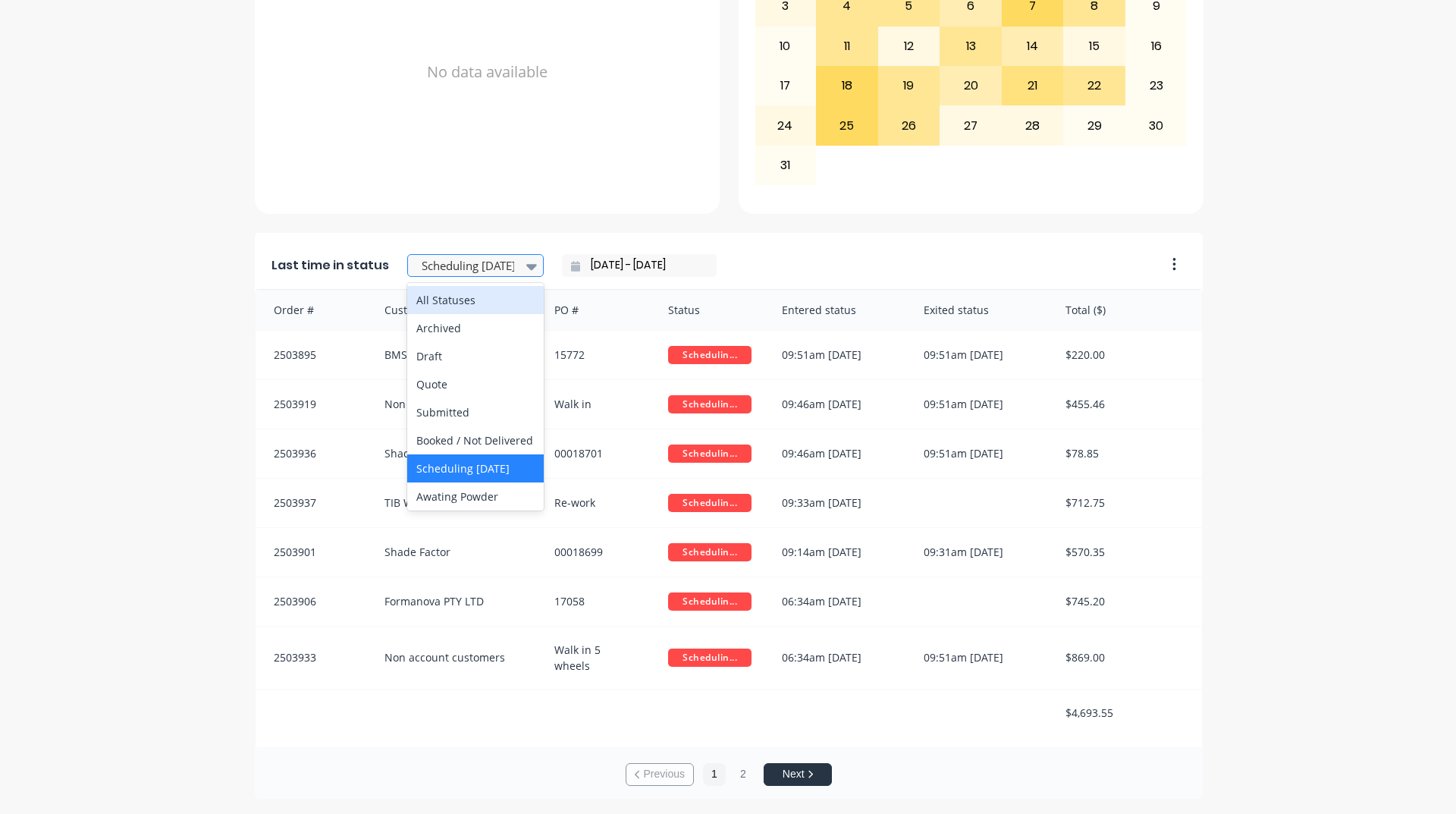
click at [492, 261] on div at bounding box center [467, 265] width 96 height 19
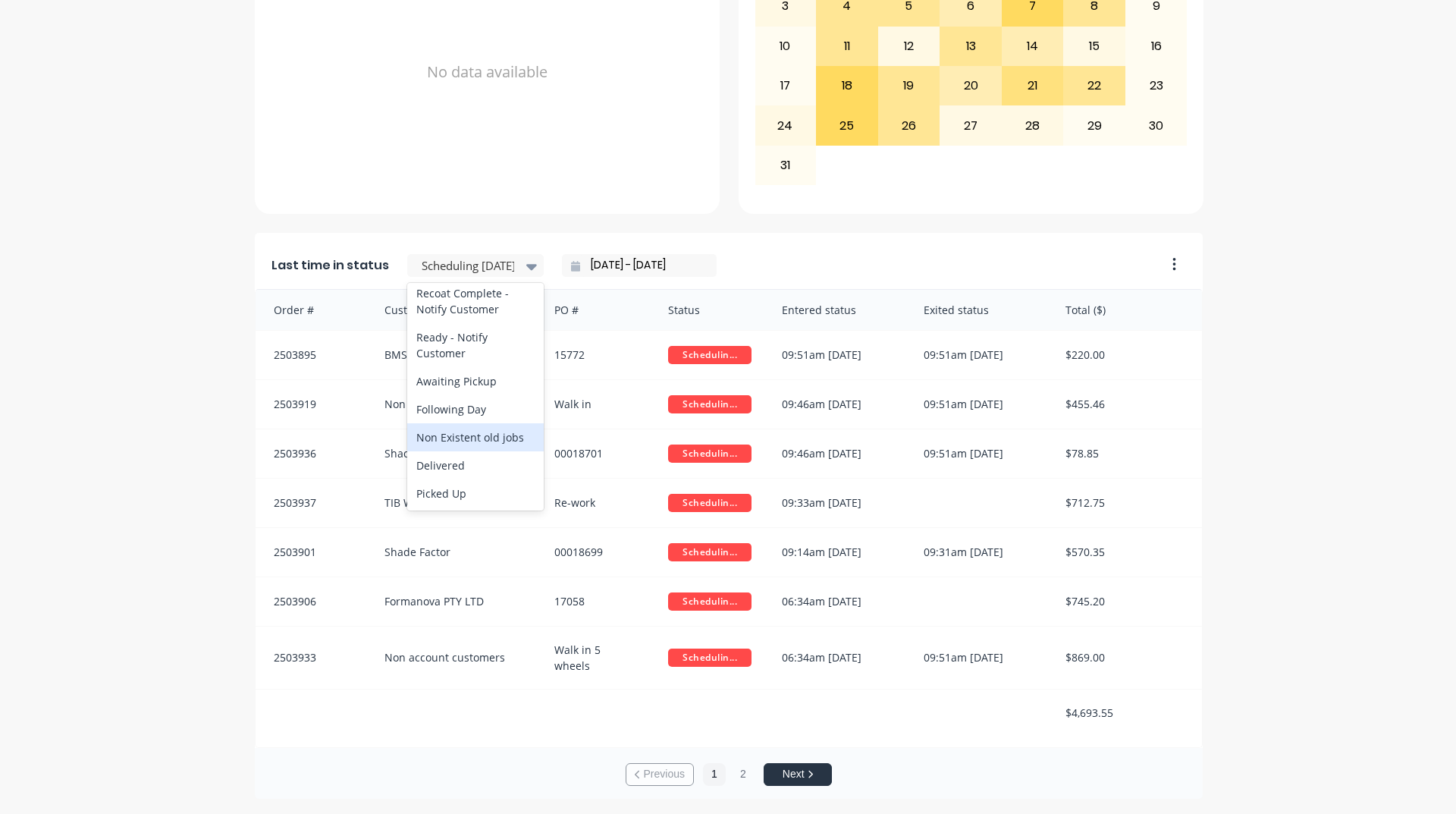
scroll to position [712, 0]
click at [449, 395] on div "Ready - Notify Customer" at bounding box center [475, 373] width 136 height 44
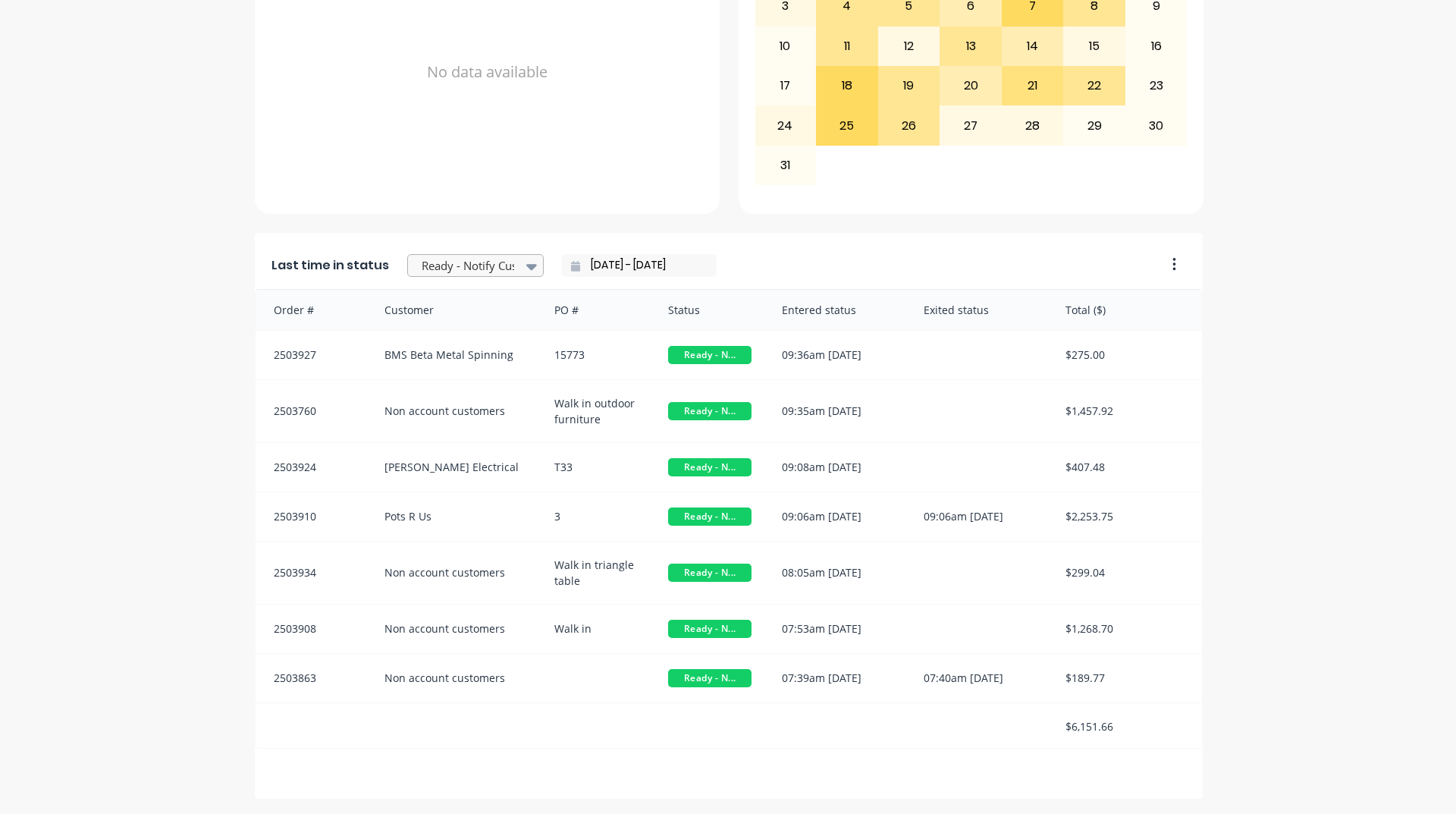
click at [478, 272] on div at bounding box center [467, 265] width 96 height 19
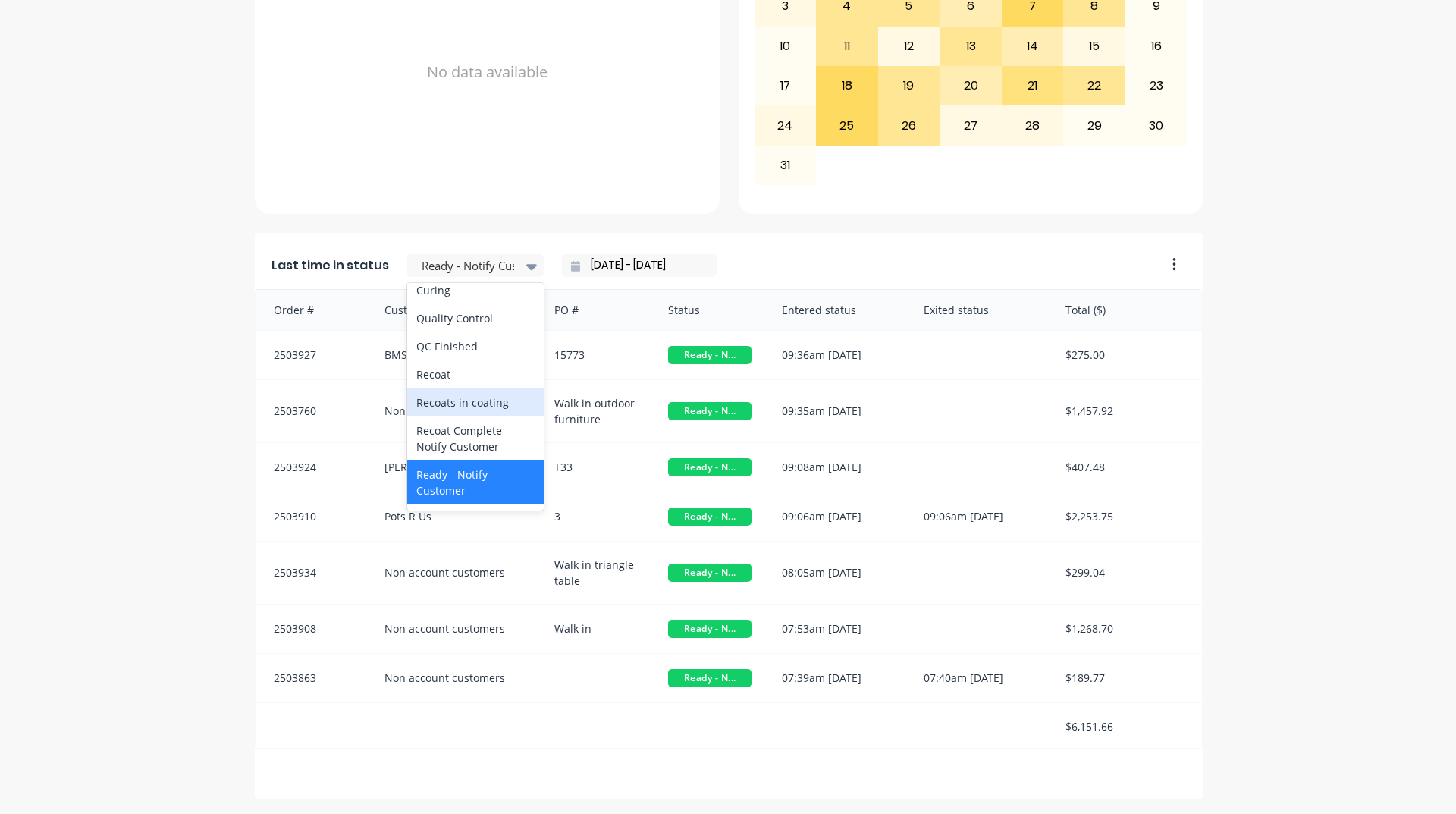
scroll to position [607, 0]
click at [438, 272] on div "Coating" at bounding box center [475, 258] width 136 height 28
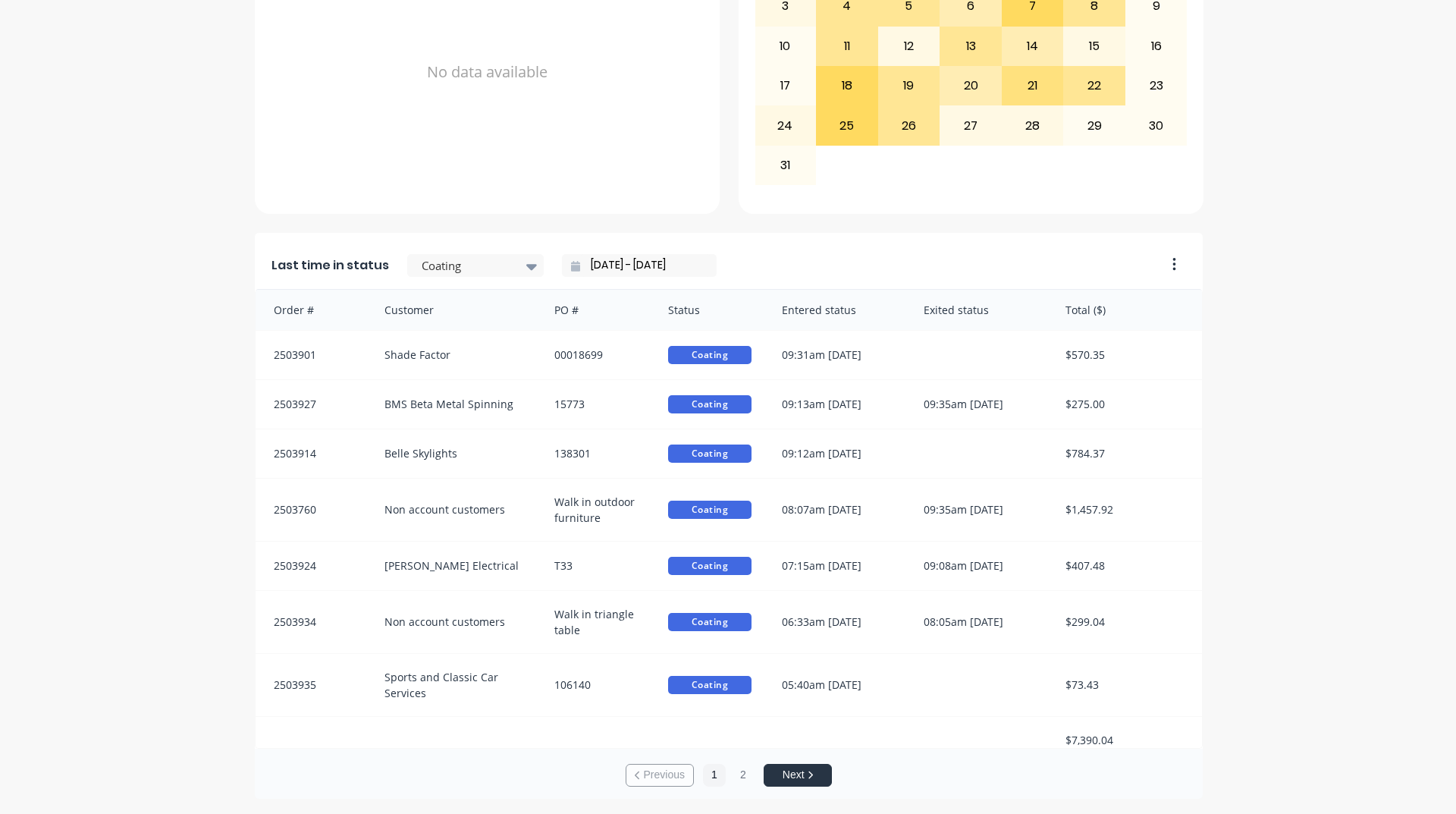
click at [61, 479] on div "A Class Powder Coating Create sales order Create purchase order Overview Select…" at bounding box center [728, 110] width 1456 height 1376
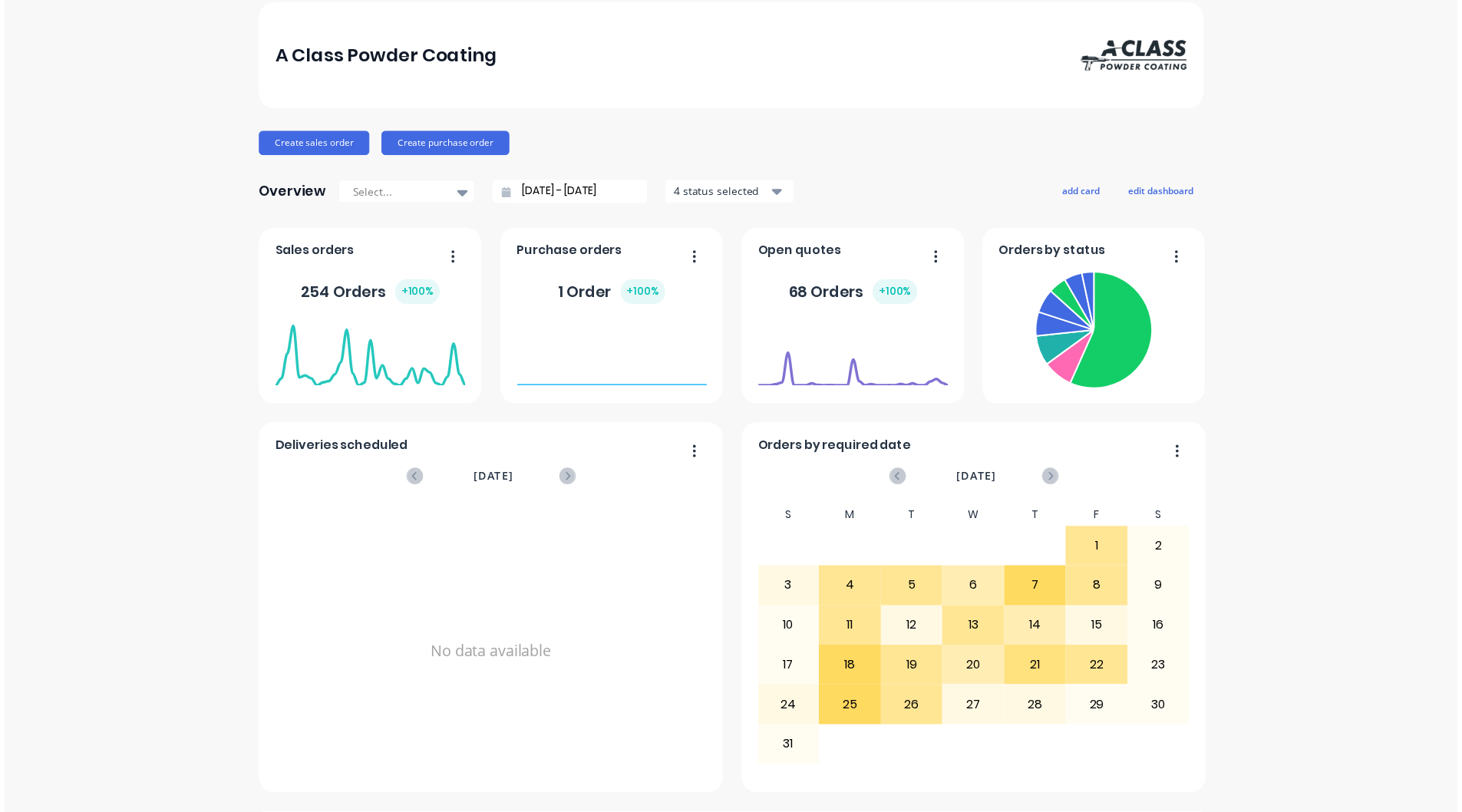
scroll to position [0, 0]
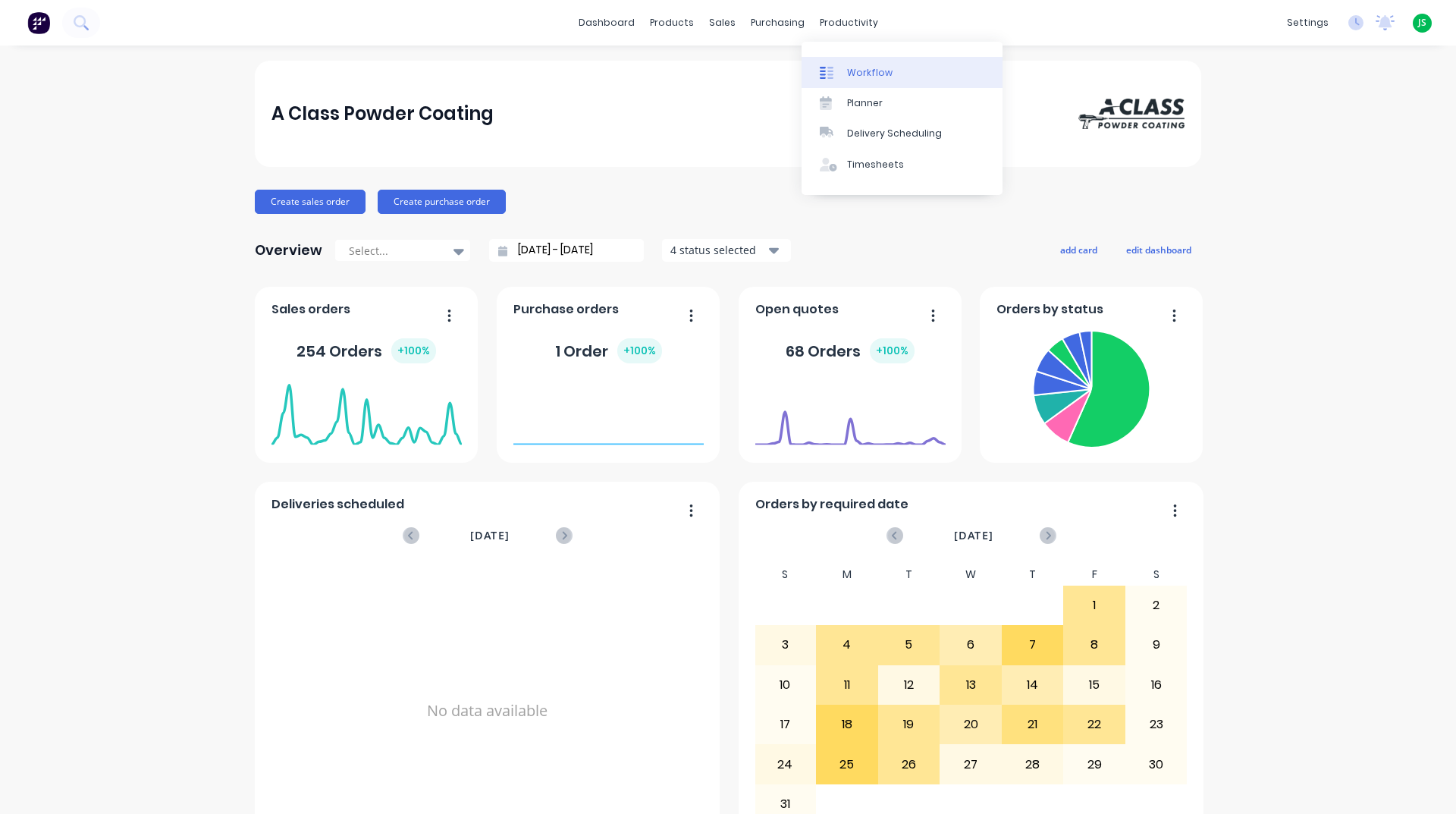
click at [848, 68] on div "Workflow" at bounding box center [869, 73] width 46 height 13
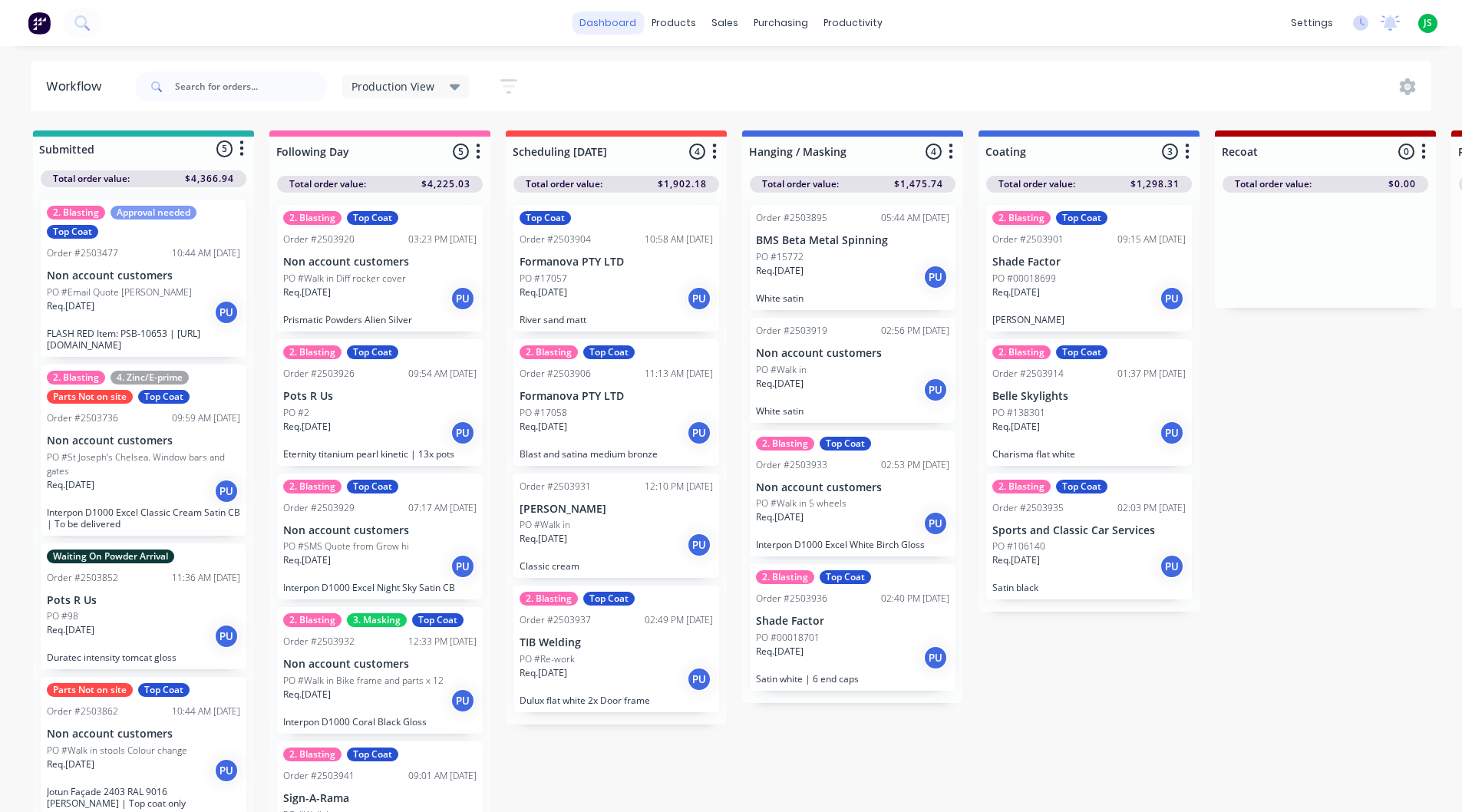
click at [615, 25] on link "dashboard" at bounding box center [608, 23] width 73 height 23
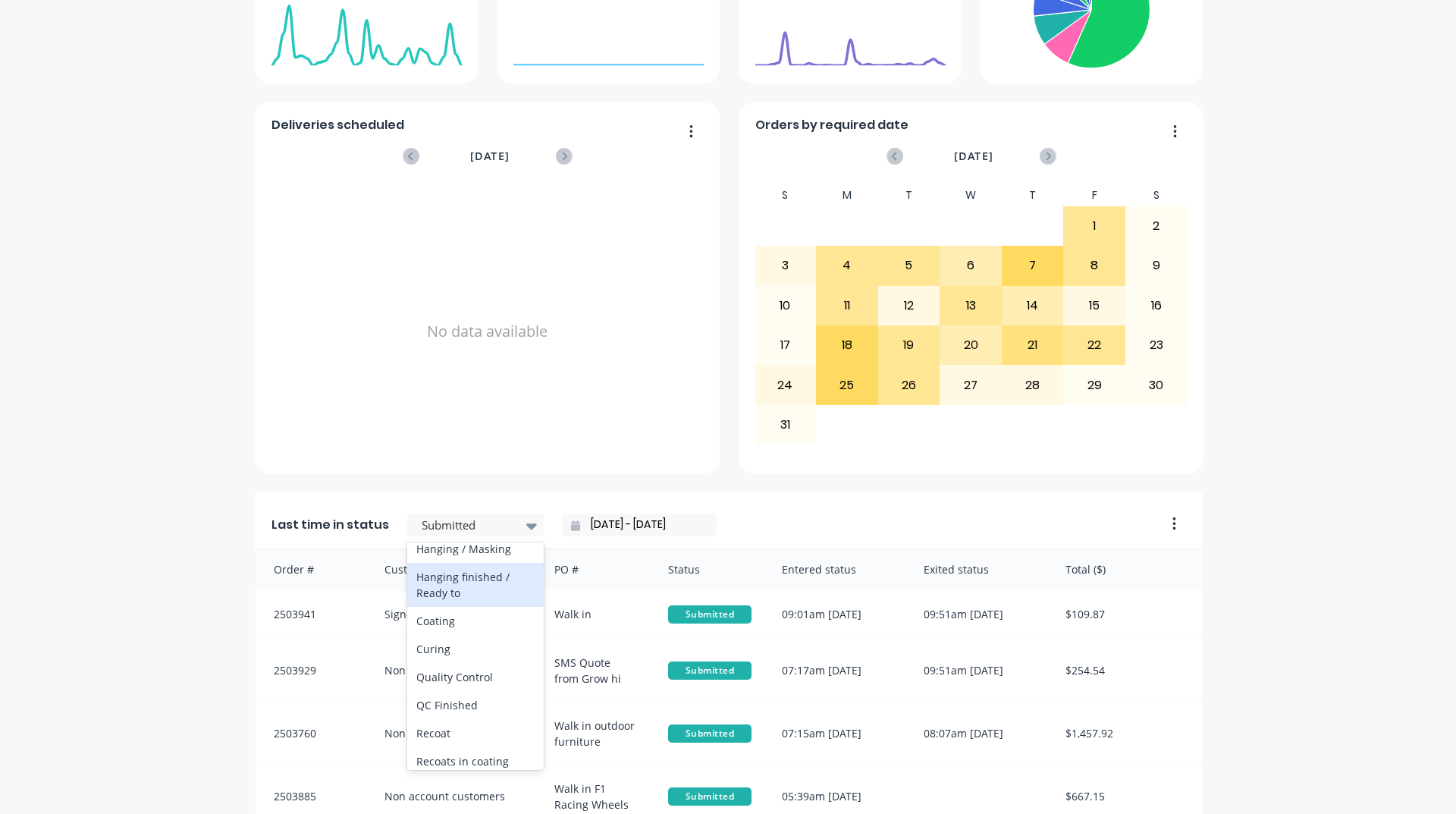
scroll to position [531, 0]
click at [484, 536] on div "Hanging / Masking" at bounding box center [475, 521] width 136 height 28
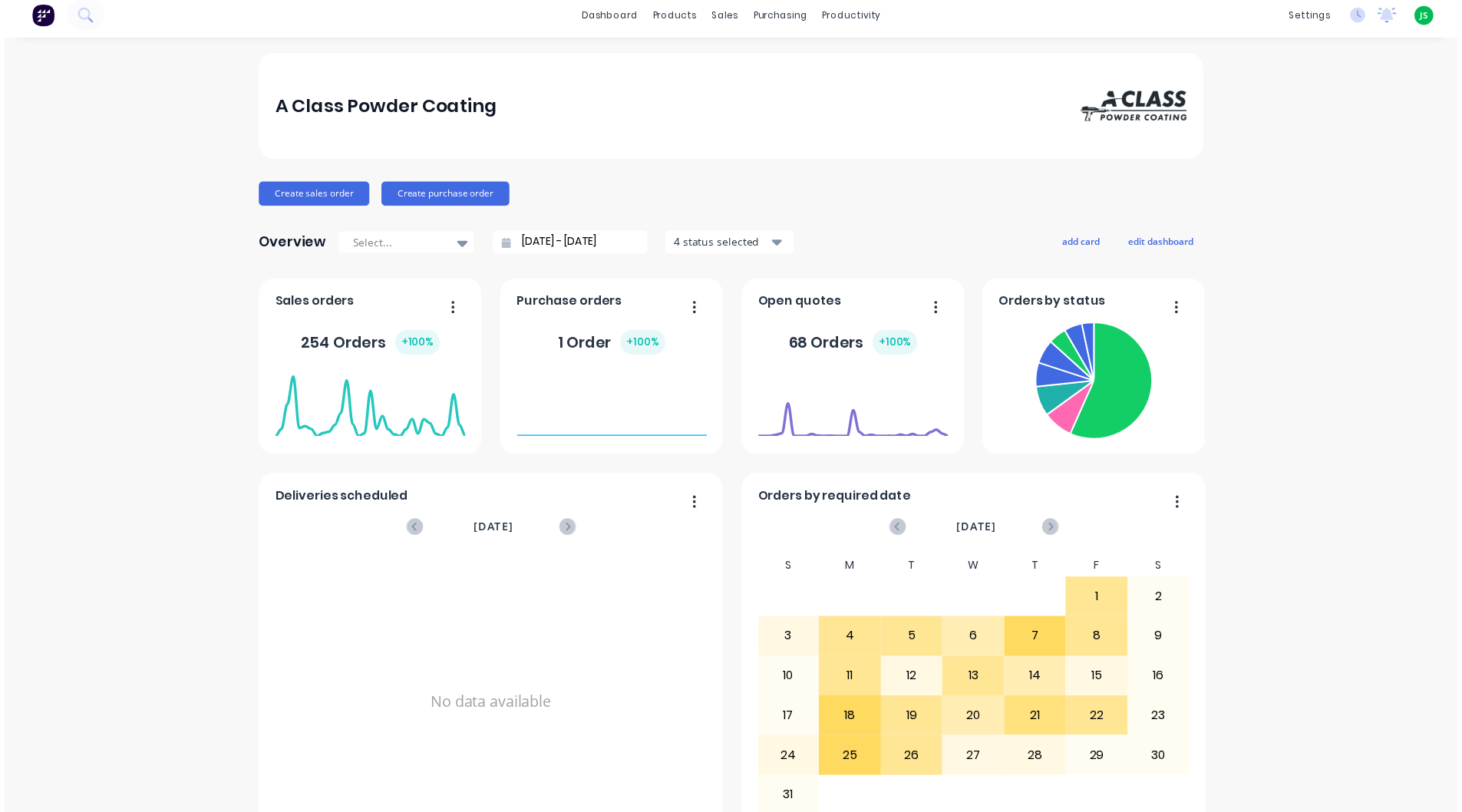
scroll to position [0, 0]
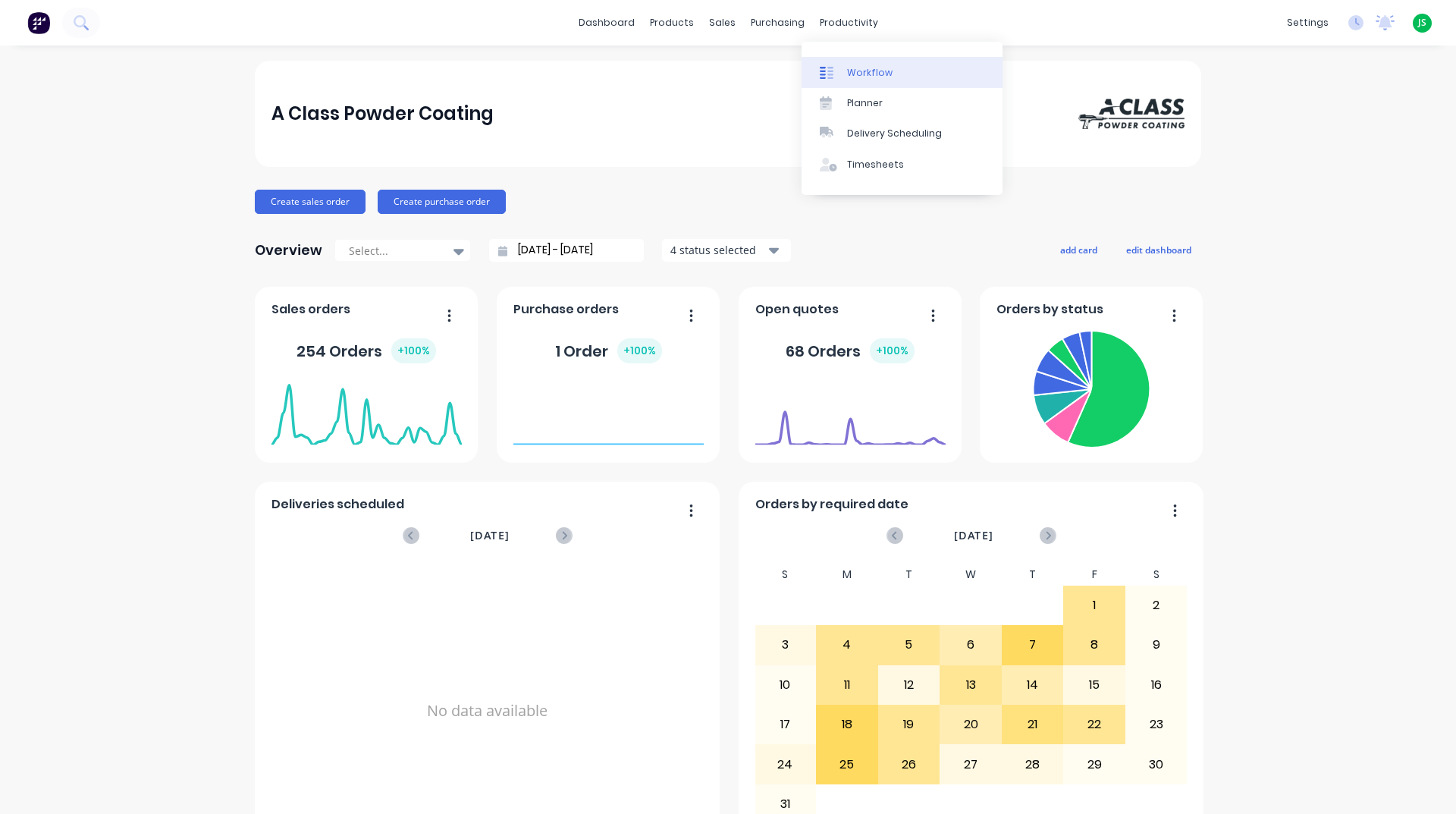
click at [855, 63] on link "Workflow" at bounding box center [902, 73] width 201 height 30
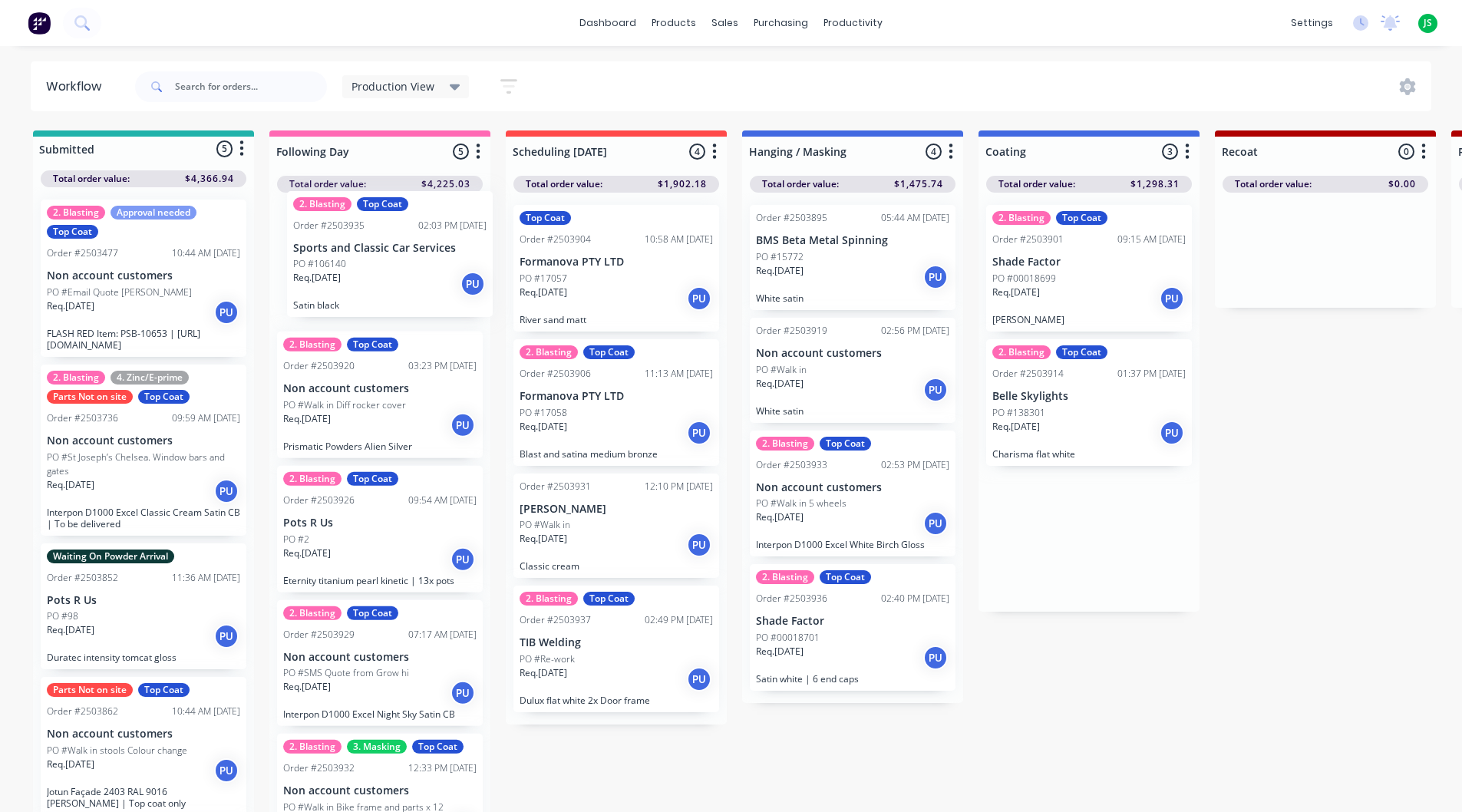
drag, startPoint x: 946, startPoint y: 455, endPoint x: 373, endPoint y: 244, distance: 610.6
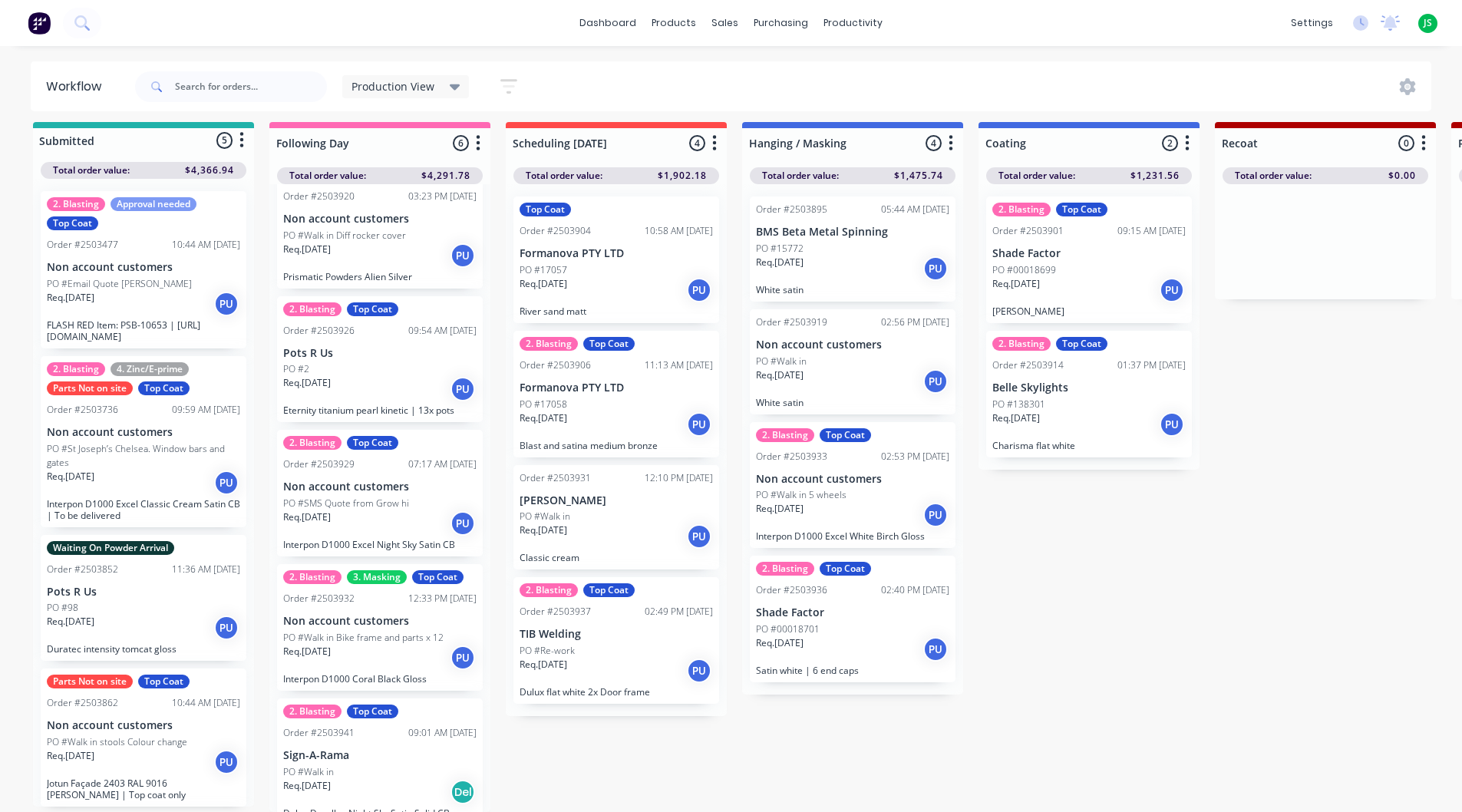
scroll to position [183, 0]
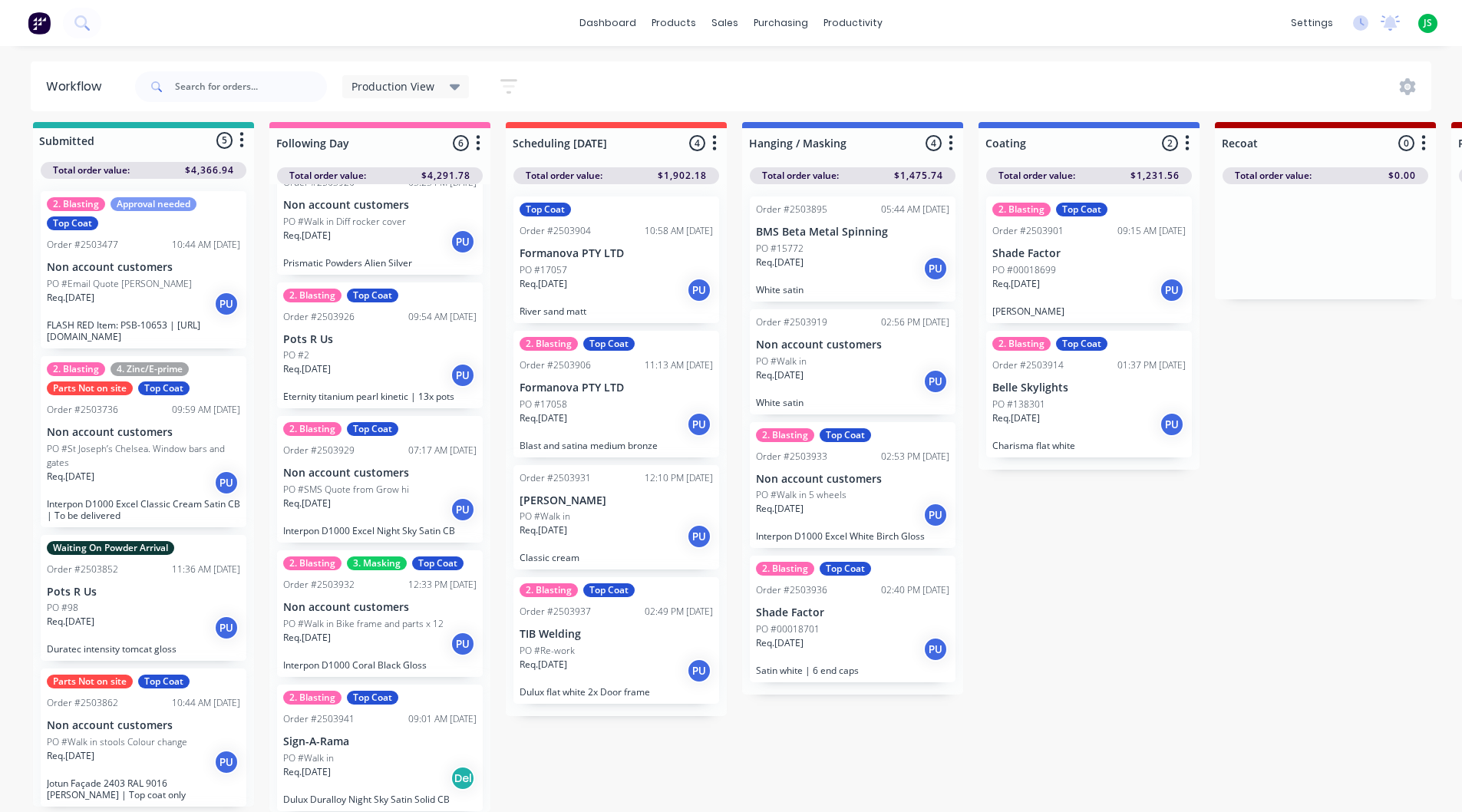
click at [421, 735] on p "Sign-A-Rama" at bounding box center [379, 741] width 193 height 13
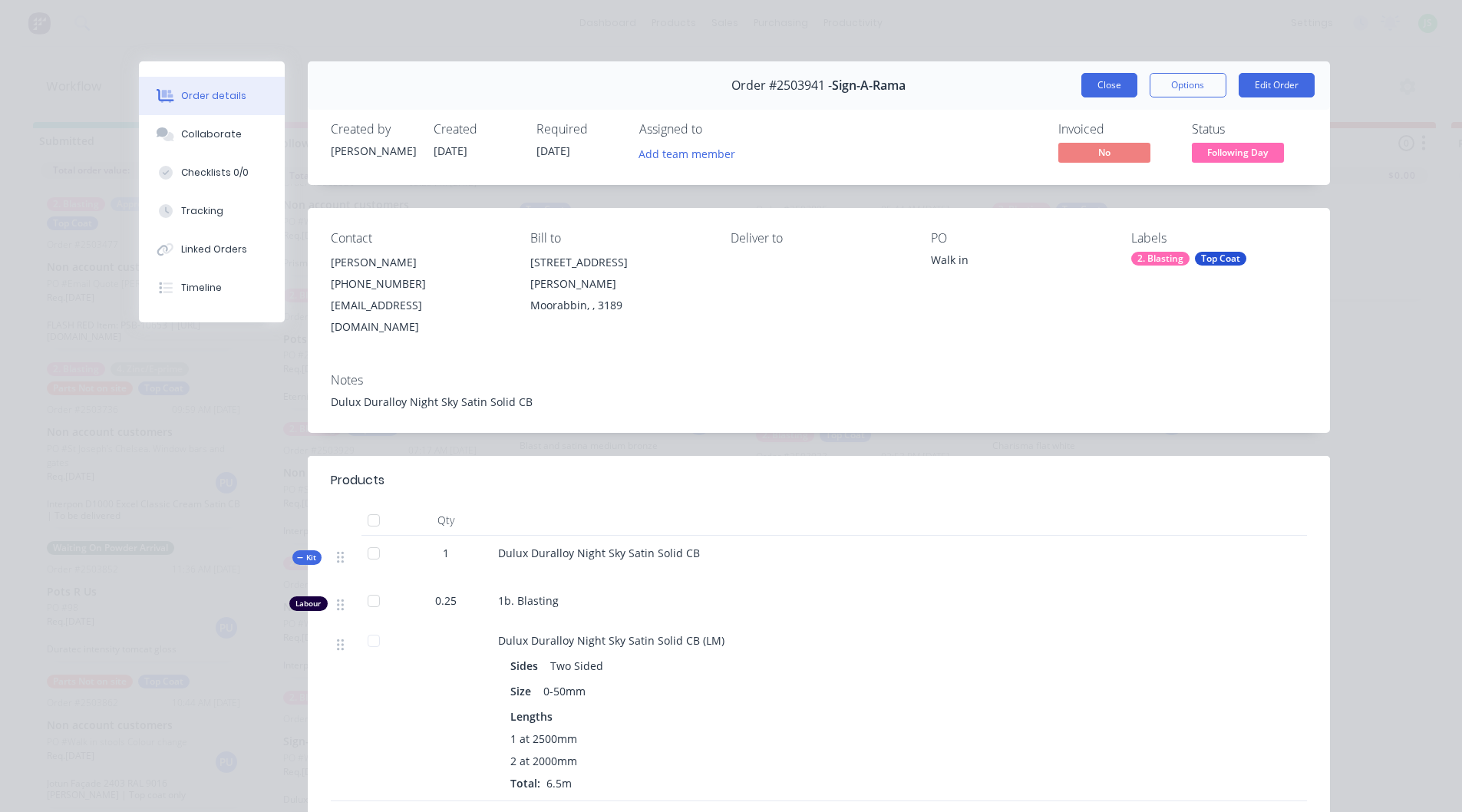
click at [1102, 82] on button "Close" at bounding box center [1109, 84] width 56 height 24
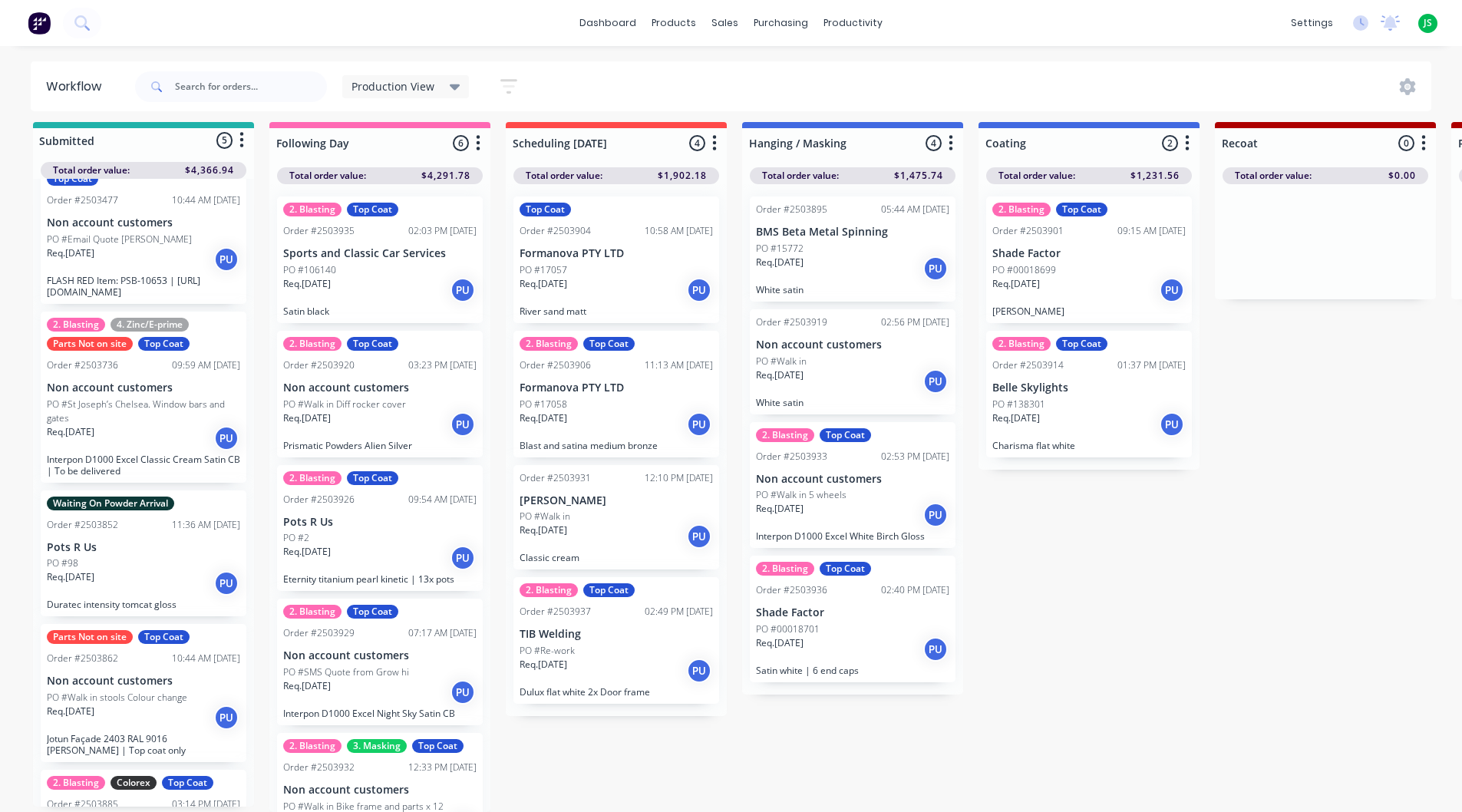
scroll to position [135, 0]
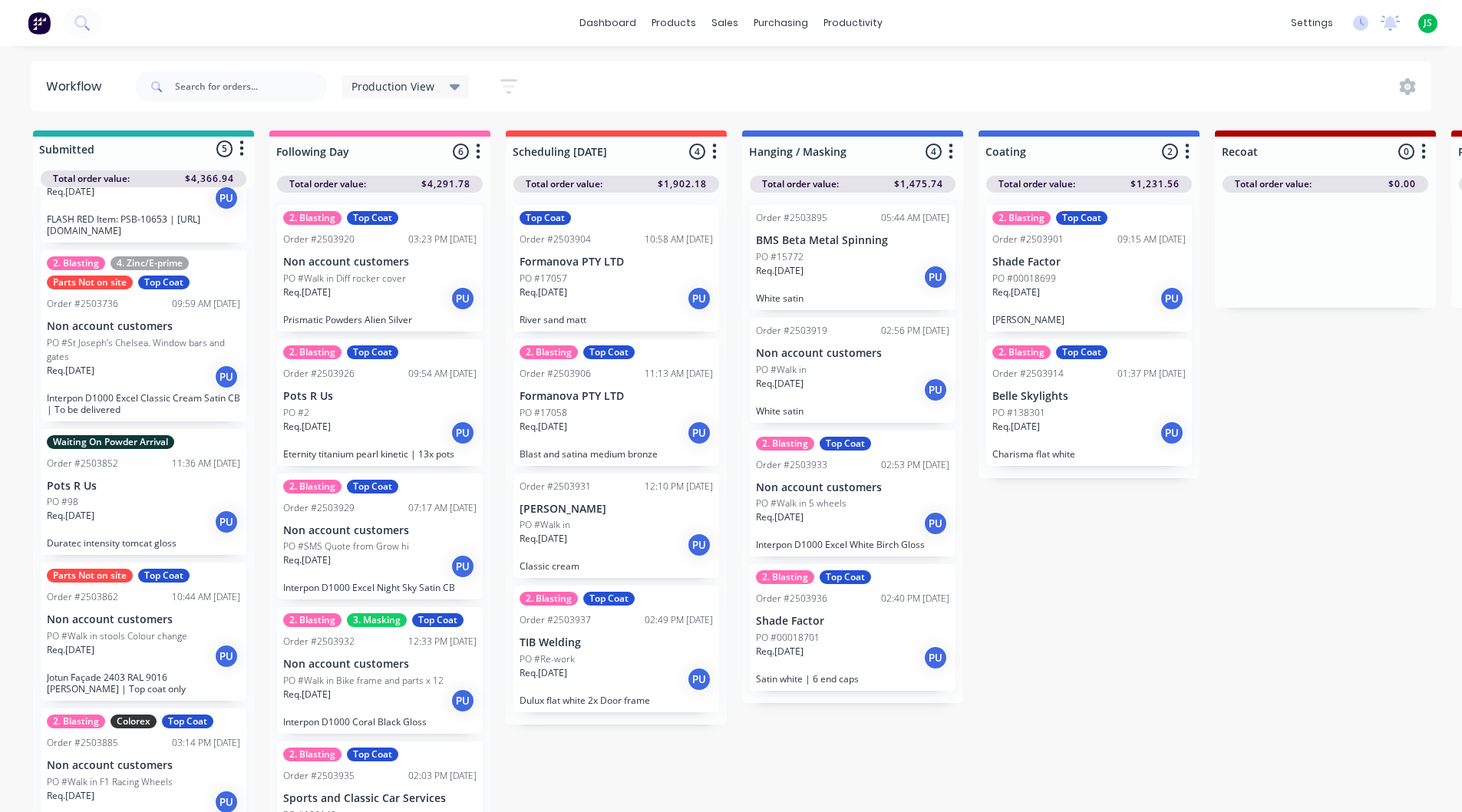
scroll to position [135, 0]
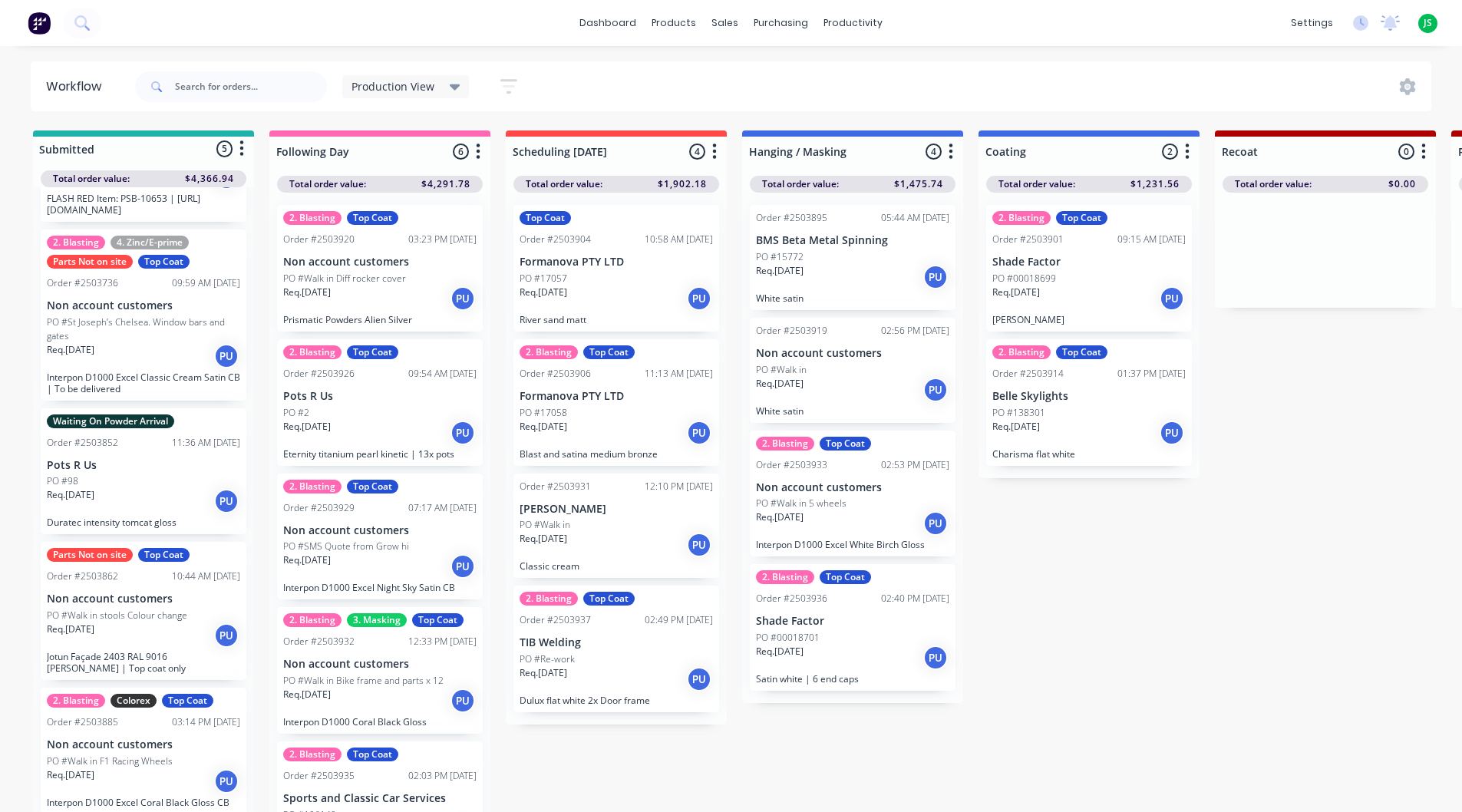
click at [158, 639] on div "Req. 19/08/25 PU" at bounding box center [143, 635] width 193 height 26
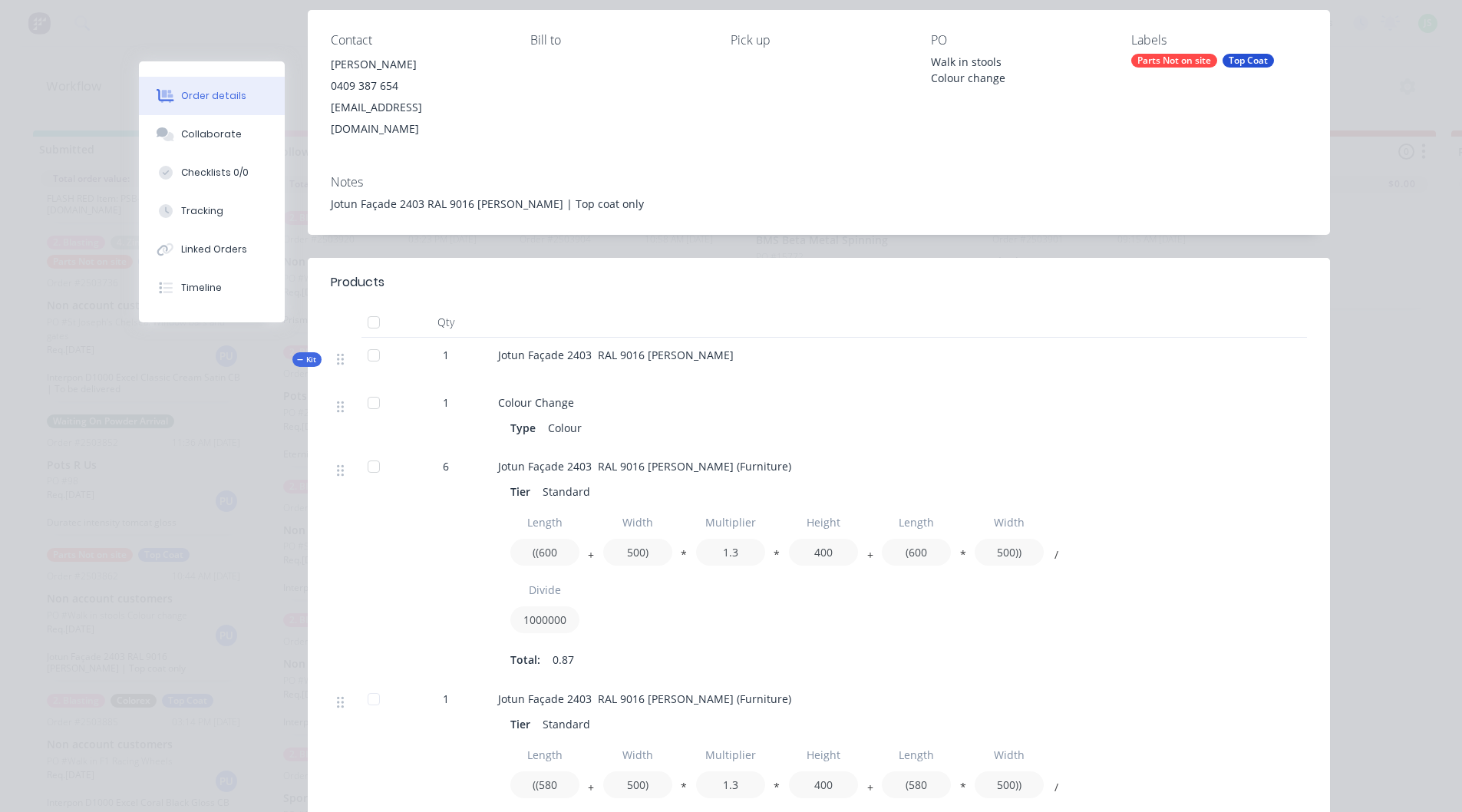
scroll to position [0, 0]
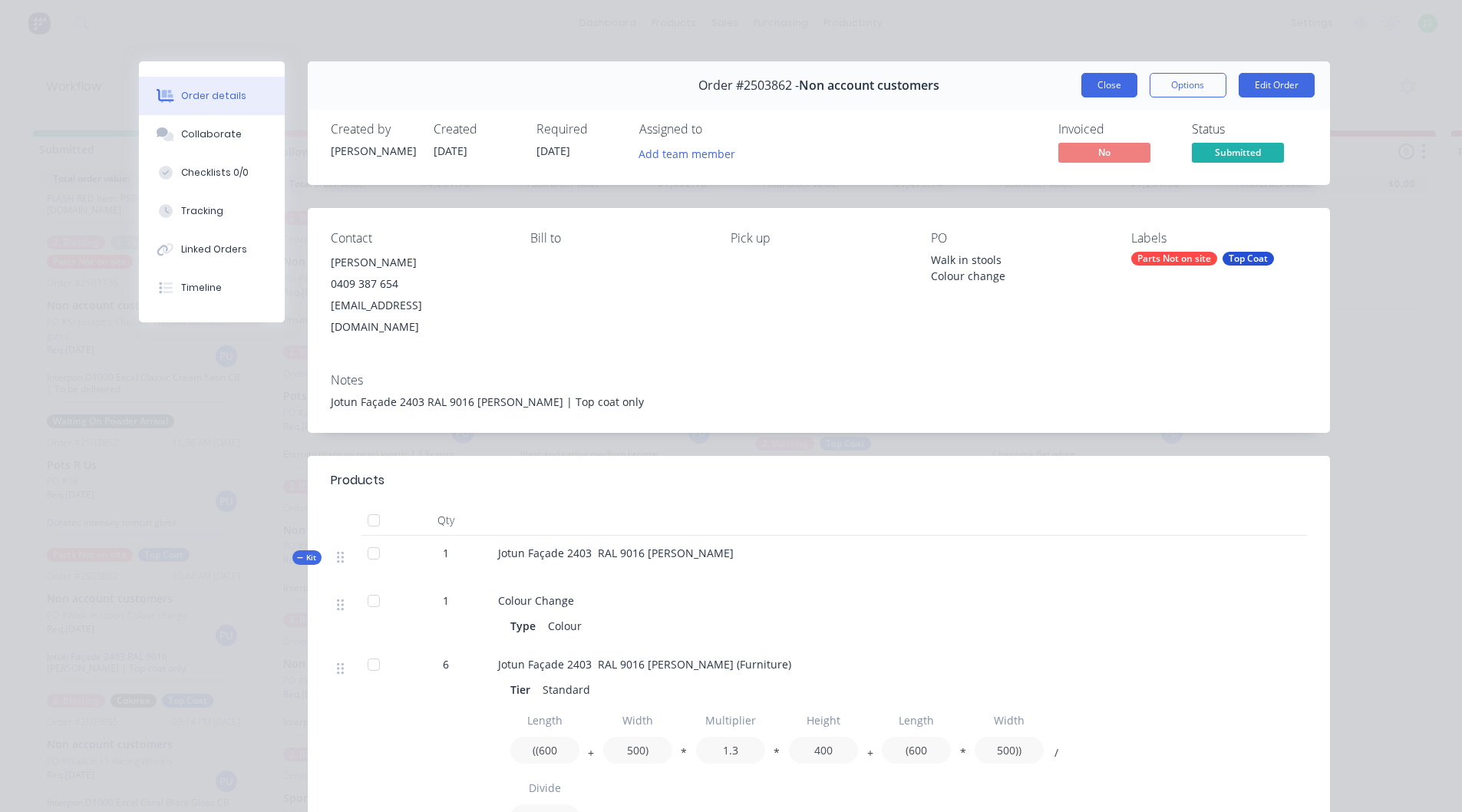
click at [1101, 86] on button "Close" at bounding box center [1109, 84] width 56 height 24
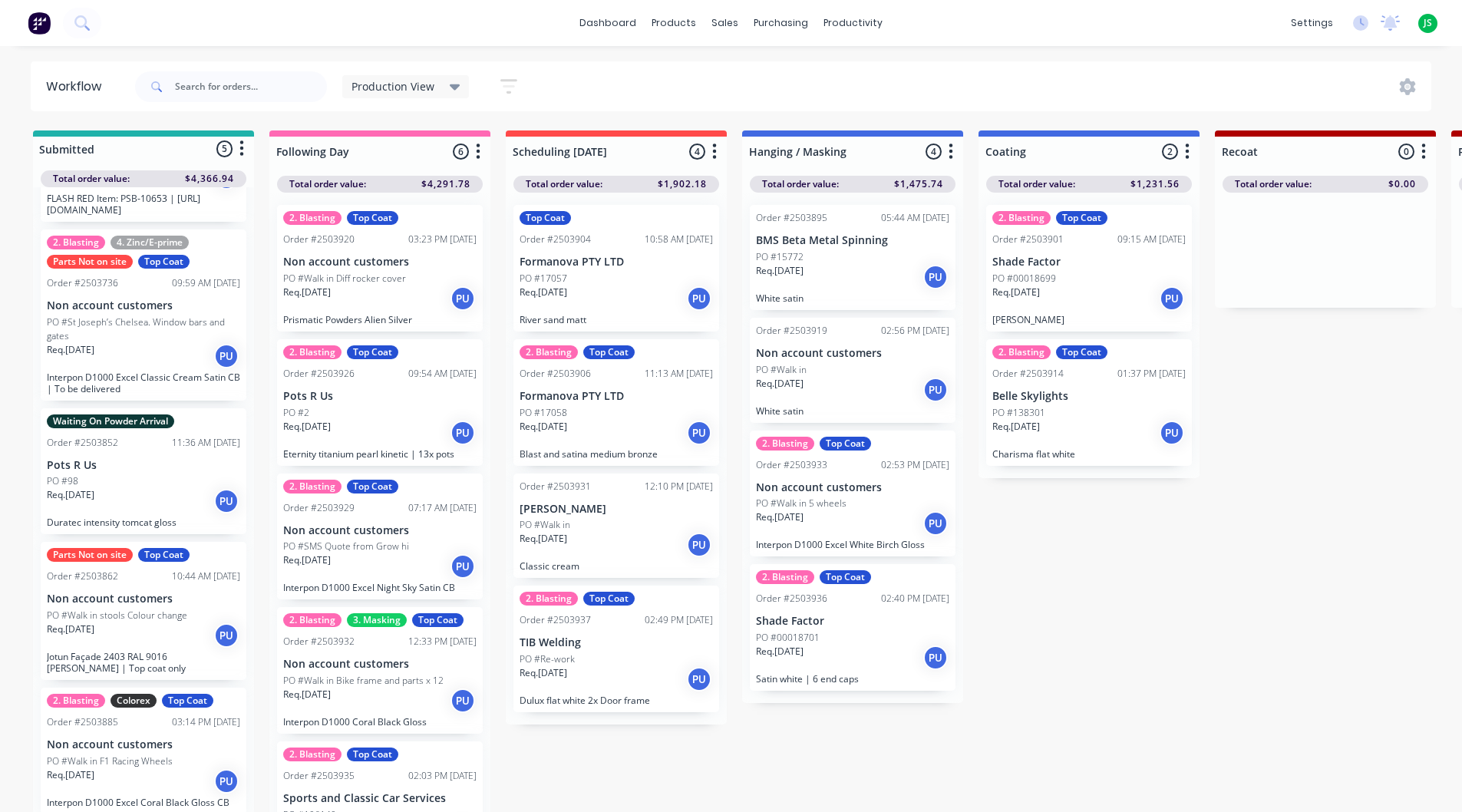
click at [838, 373] on div "PO #Walk in" at bounding box center [852, 370] width 193 height 14
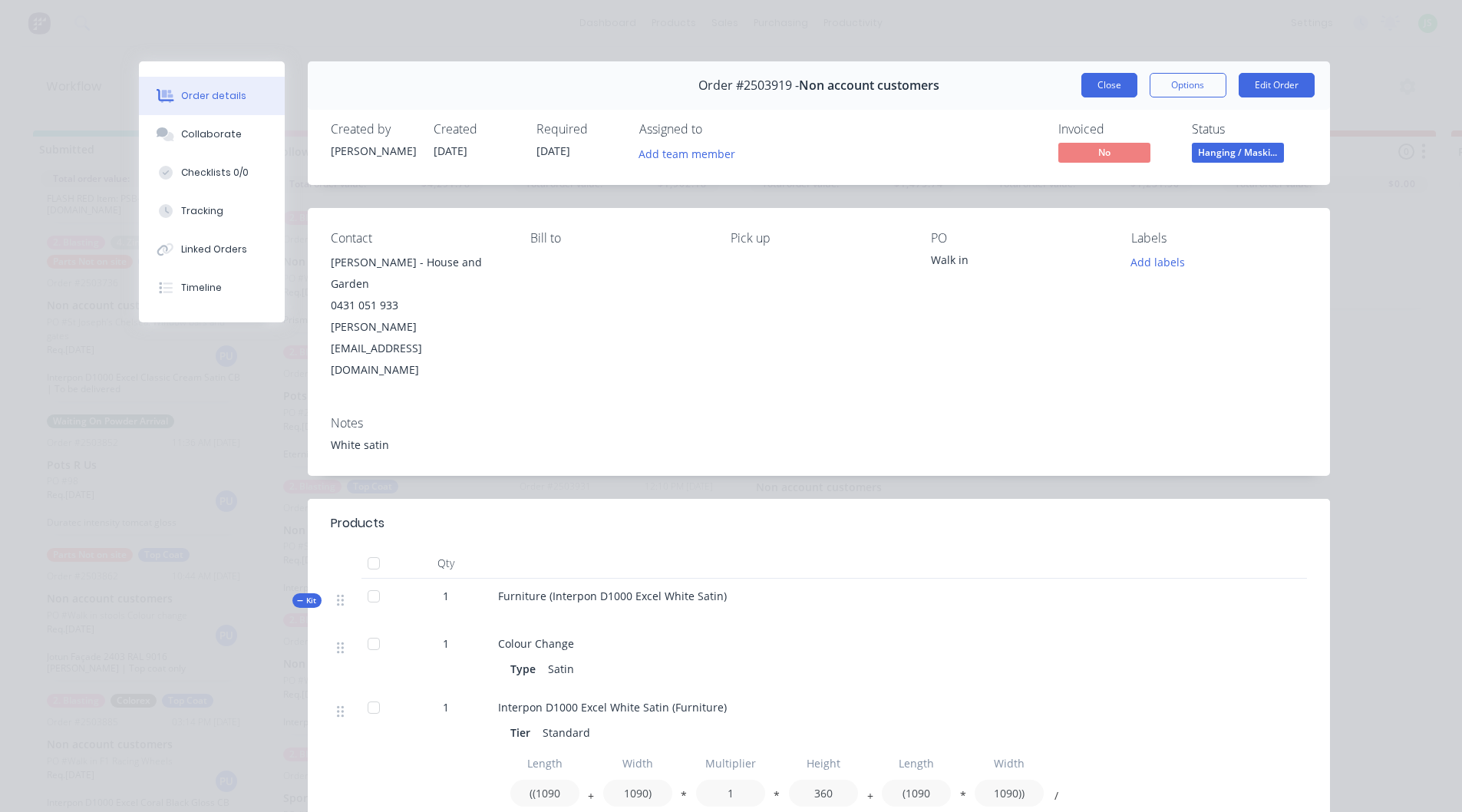
click at [1087, 89] on button "Close" at bounding box center [1109, 84] width 56 height 24
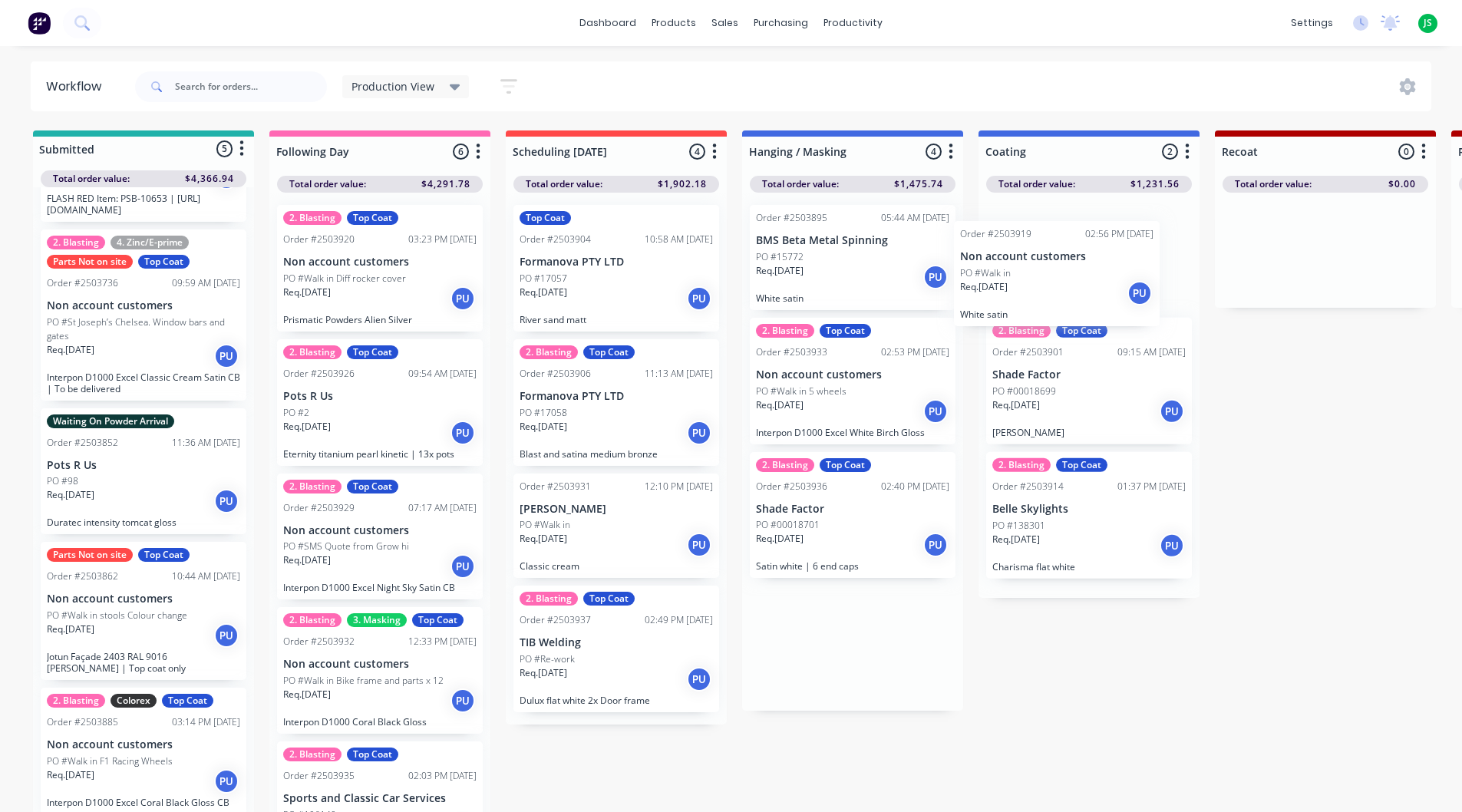
drag, startPoint x: 857, startPoint y: 387, endPoint x: 1081, endPoint y: 283, distance: 247.0
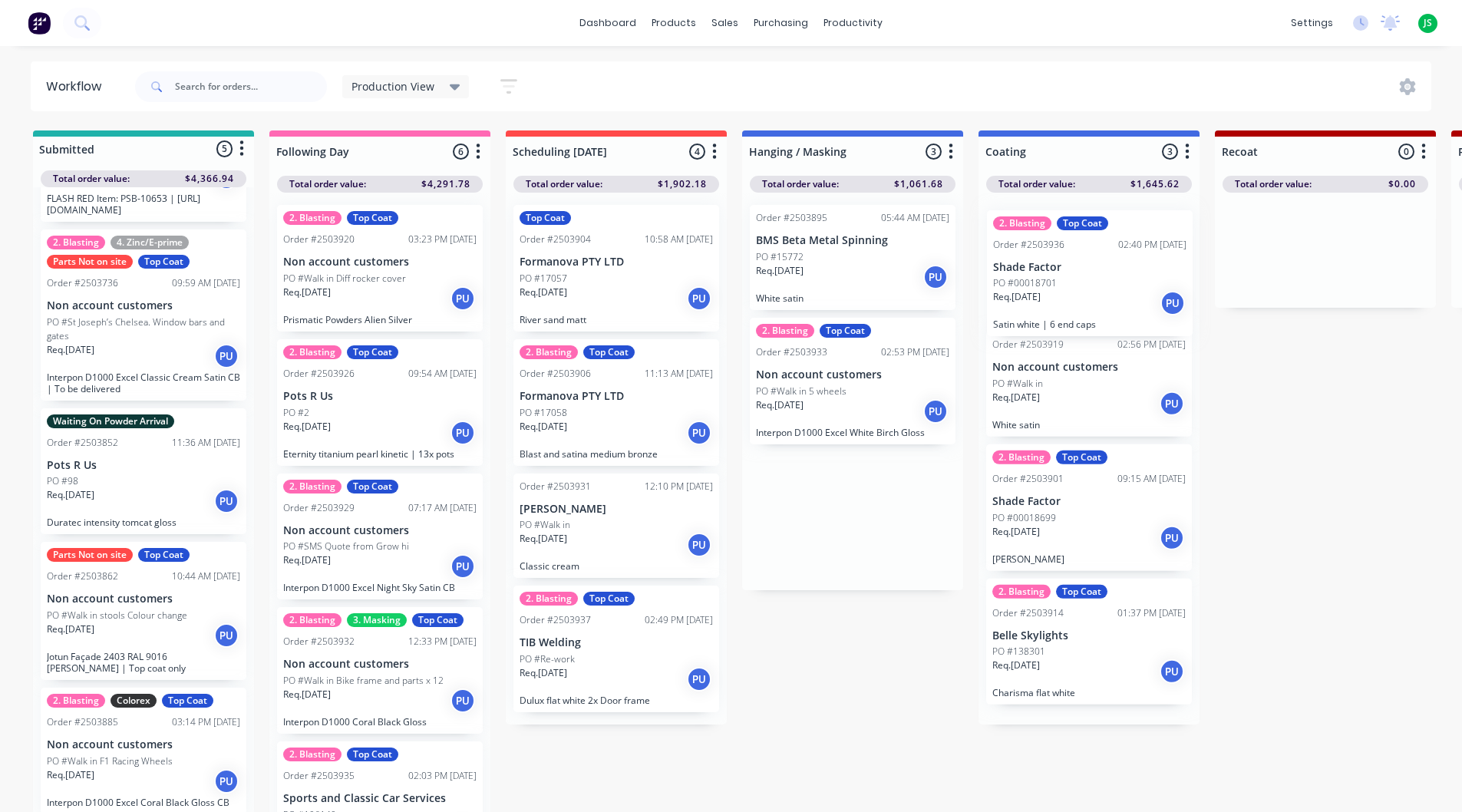
drag, startPoint x: 865, startPoint y: 544, endPoint x: 1107, endPoint y: 298, distance: 345.1
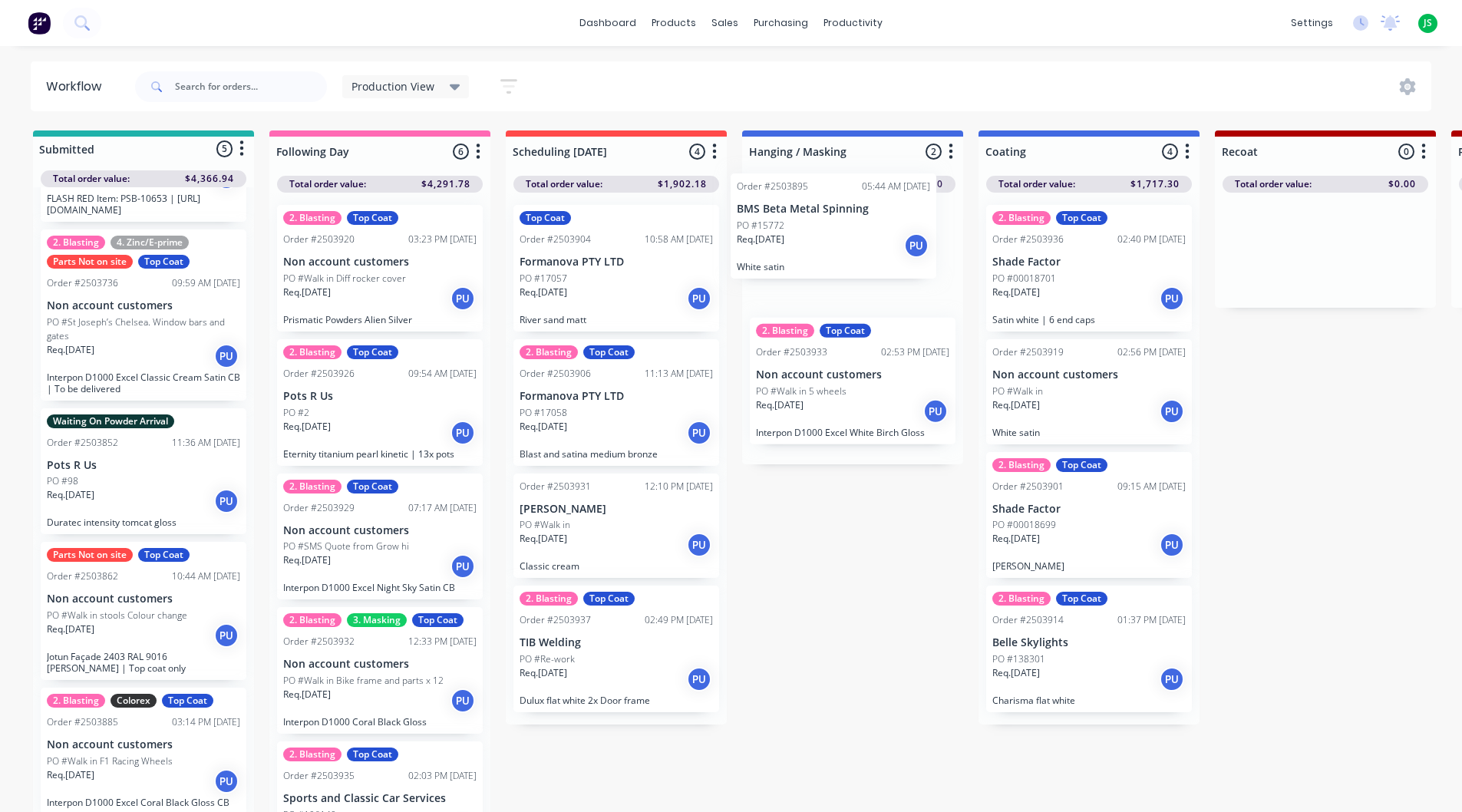
drag, startPoint x: 857, startPoint y: 269, endPoint x: 840, endPoint y: 238, distance: 35.4
click at [840, 238] on div "Order #2503895 05:44 AM 25/08/25 BMS Beta Metal Spinning PO #15772 Req. 25/08/2…" at bounding box center [853, 329] width 221 height 272
